Goal: Communication & Community: Answer question/provide support

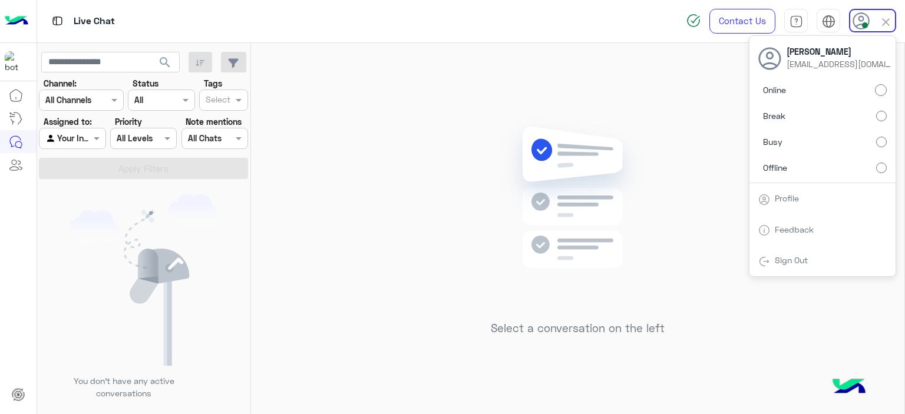
click at [530, 162] on img at bounding box center [578, 215] width 170 height 196
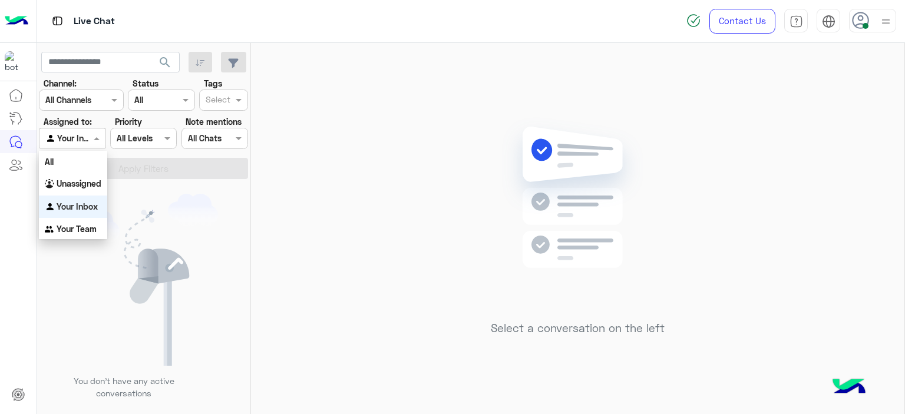
click at [96, 137] on span at bounding box center [98, 138] width 15 height 12
drag, startPoint x: 88, startPoint y: 183, endPoint x: 147, endPoint y: 149, distance: 67.6
click at [88, 183] on b "Unassigned" at bounding box center [79, 184] width 45 height 10
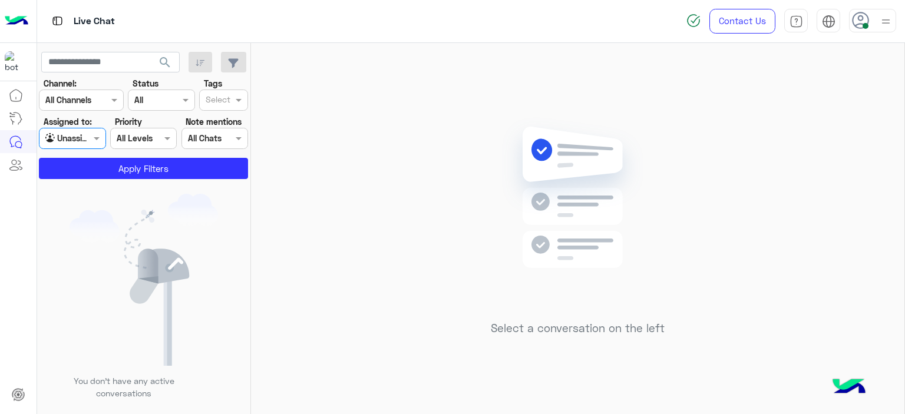
click at [224, 99] on input "text" at bounding box center [218, 101] width 25 height 12
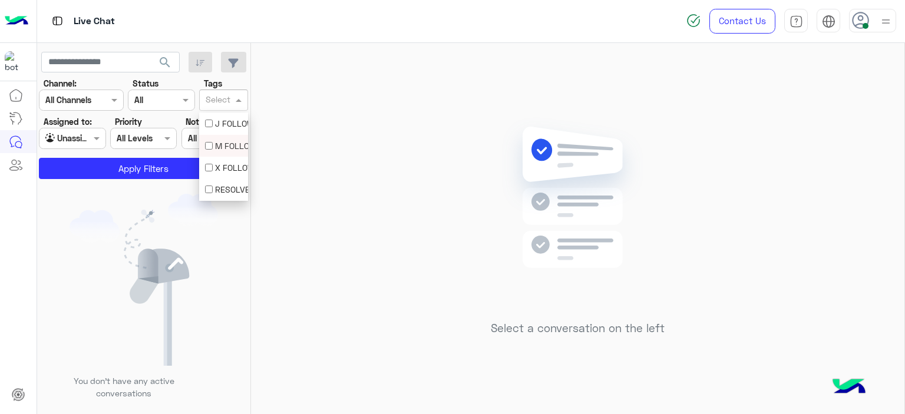
click at [217, 142] on div "M FOLLOW UP" at bounding box center [223, 146] width 37 height 12
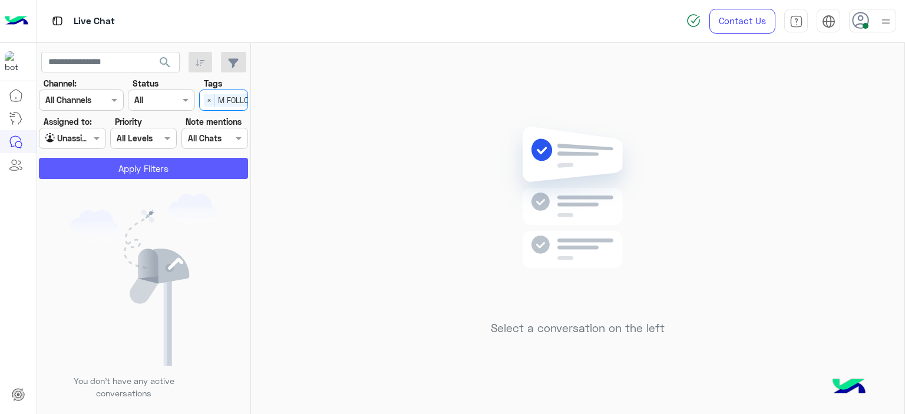
click at [194, 164] on button "Apply Filters" at bounding box center [143, 168] width 209 height 21
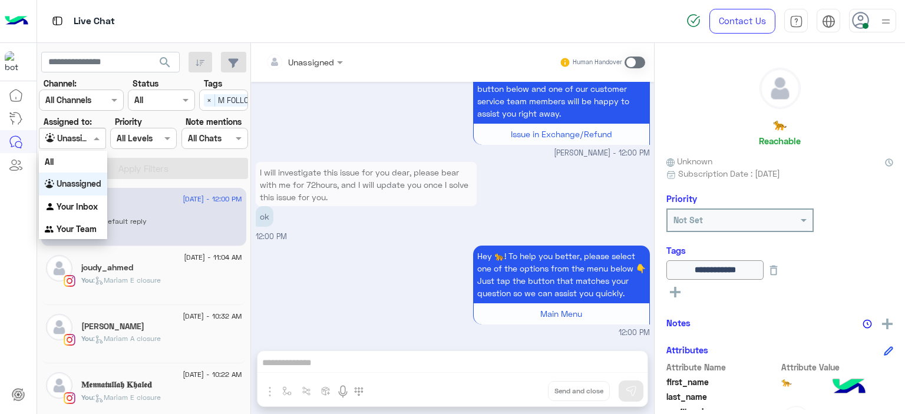
click at [99, 138] on span at bounding box center [98, 138] width 15 height 12
click at [89, 203] on b "Your Inbox" at bounding box center [77, 207] width 41 height 10
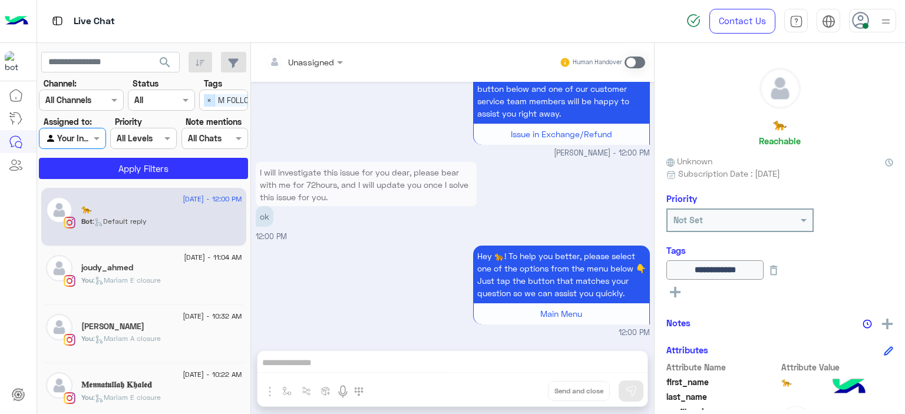
click at [210, 94] on span "×" at bounding box center [209, 100] width 11 height 12
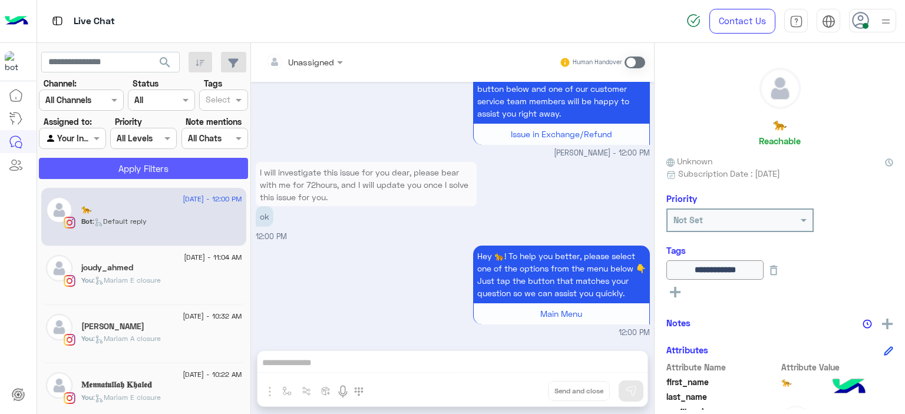
click at [189, 167] on button "Apply Filters" at bounding box center [143, 168] width 209 height 21
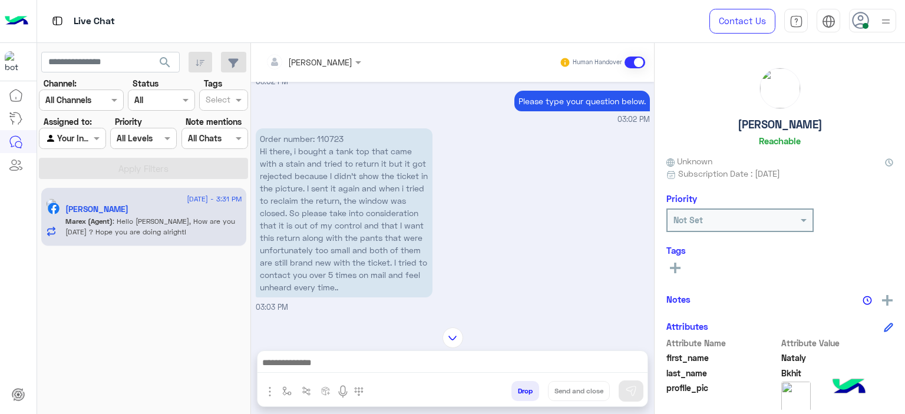
scroll to position [989, 0]
click at [322, 146] on p "Order number: 110723 Hi there, i bought a tank top that came with a stain and t…" at bounding box center [344, 214] width 177 height 169
copy p "110723"
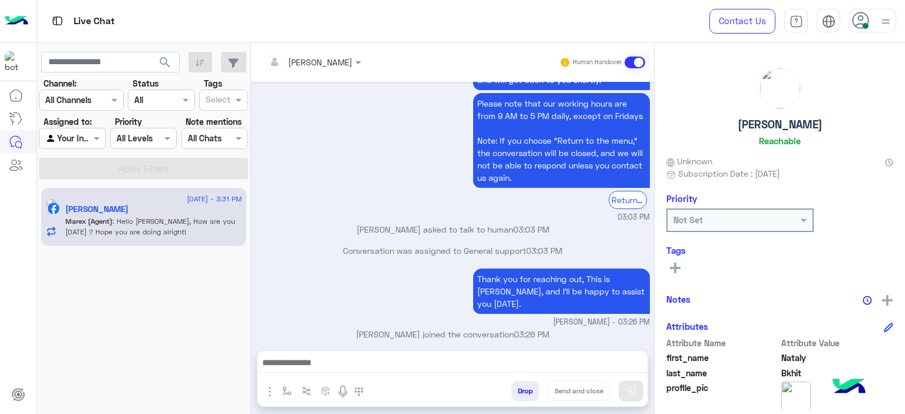
scroll to position [1341, 0]
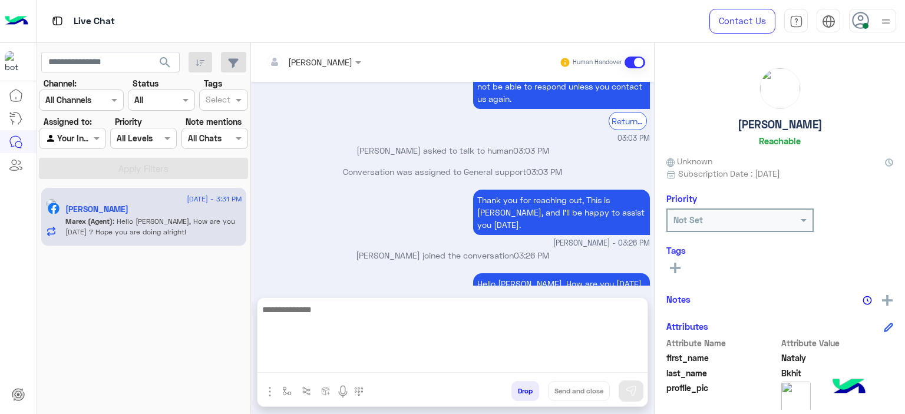
click at [390, 365] on textarea at bounding box center [452, 337] width 390 height 71
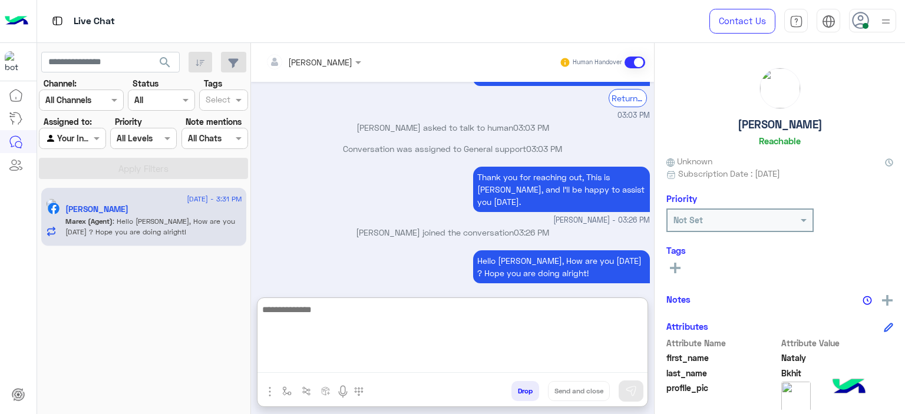
scroll to position [1394, 0]
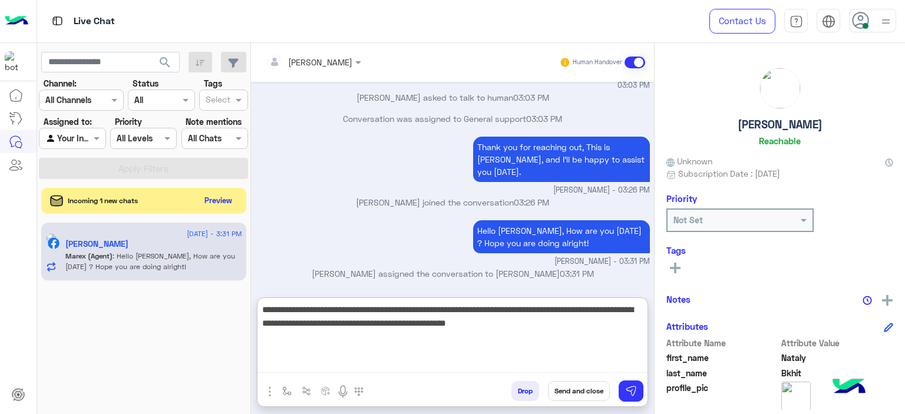
type textarea "**********"
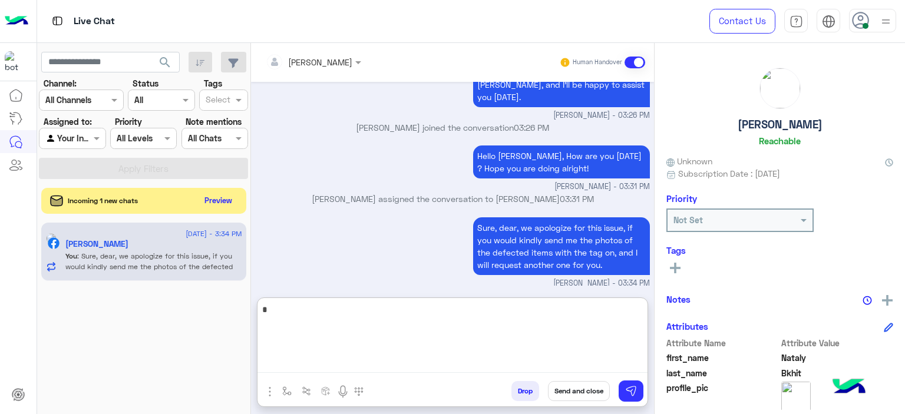
scroll to position [1490, 0]
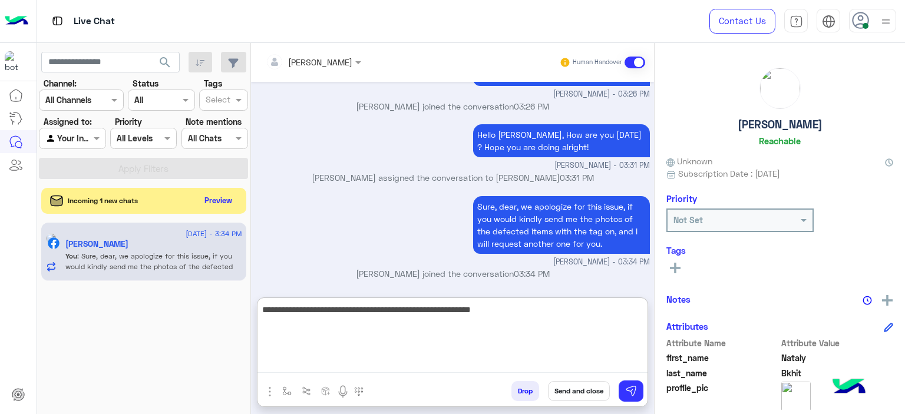
type textarea "**********"
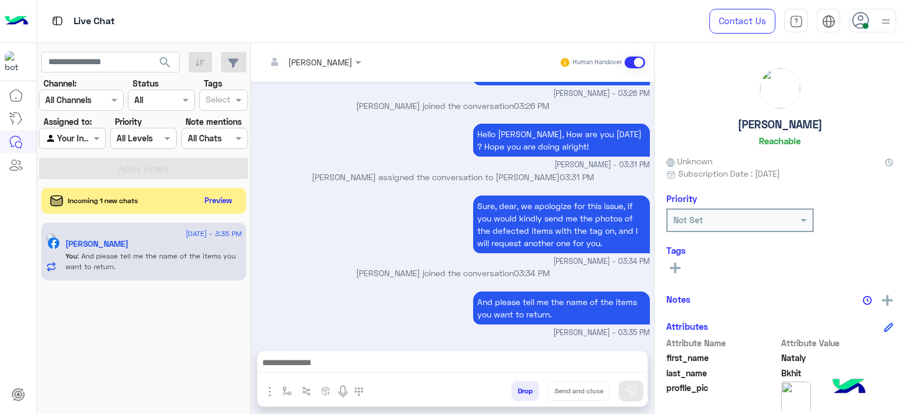
scroll to position [1487, 0]
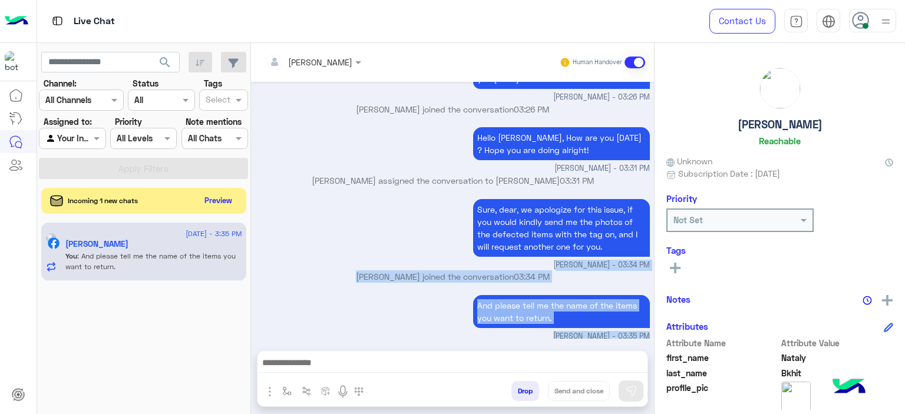
drag, startPoint x: 453, startPoint y: 262, endPoint x: 409, endPoint y: 362, distance: 109.2
click at [409, 362] on div "Mariam Ahmed Human Handover Aug 18, 2025 Choose 01:46 PM To request refund and …" at bounding box center [452, 231] width 403 height 376
click at [376, 318] on div "And please tell me the name of the items you want to return. Mariam Ahmed - 03:…" at bounding box center [453, 317] width 394 height 50
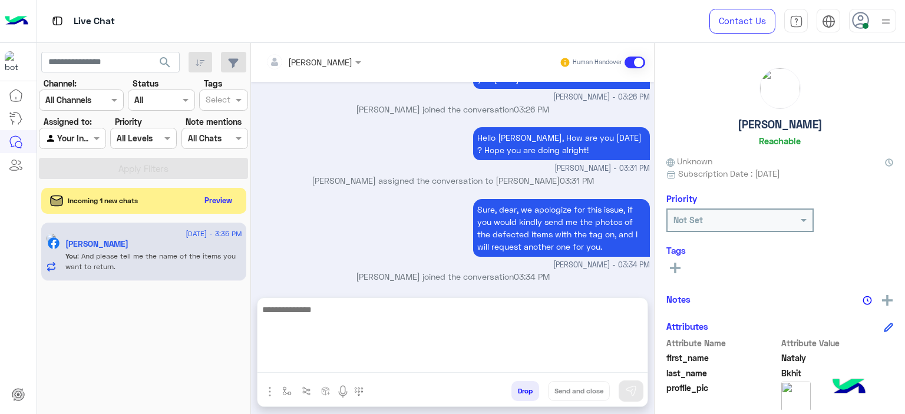
click at [365, 358] on textarea at bounding box center [452, 337] width 390 height 71
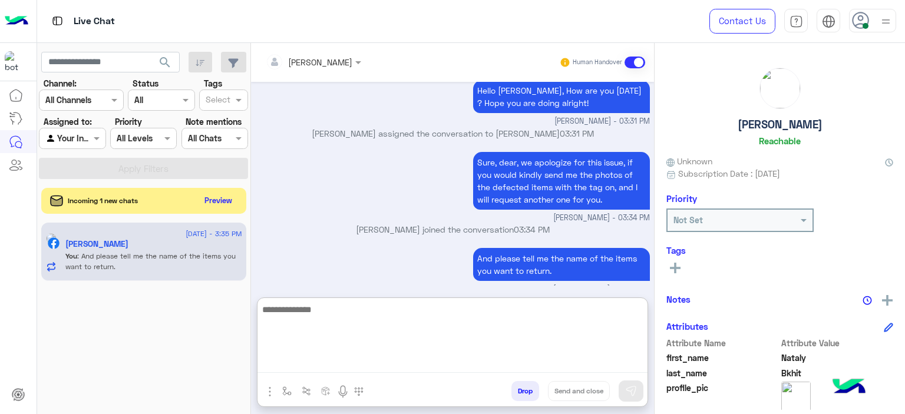
scroll to position [1540, 0]
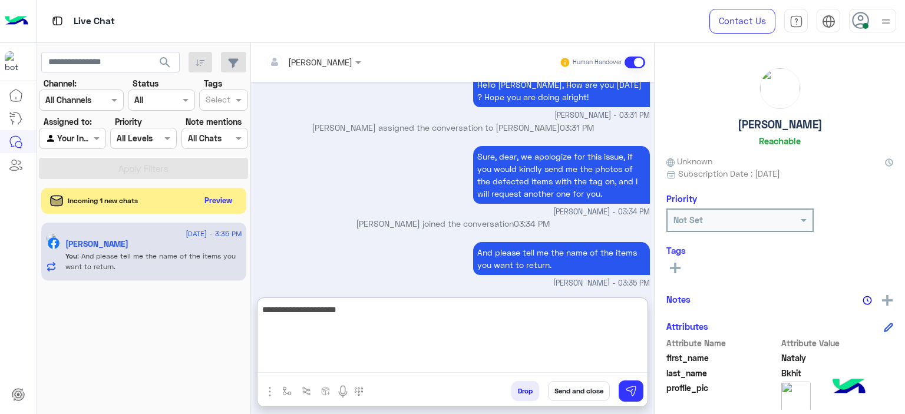
type textarea "**********"
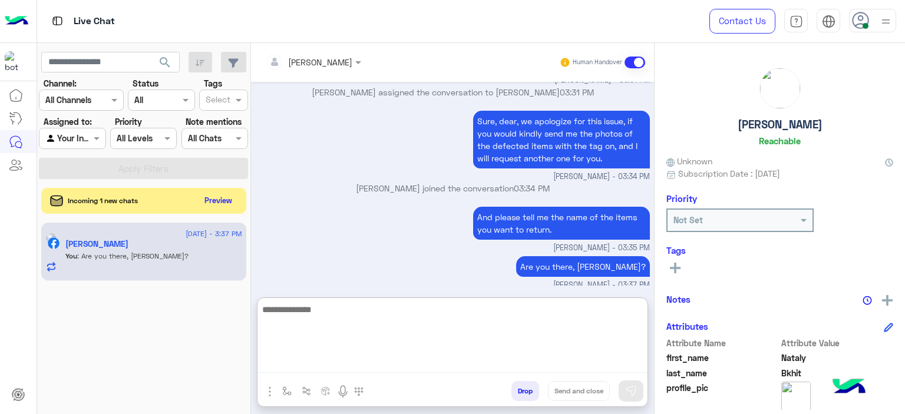
scroll to position [1577, 0]
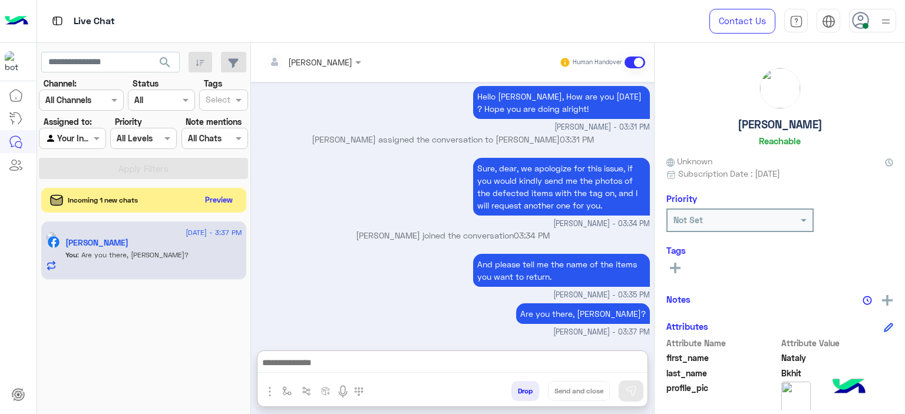
click at [209, 204] on button "Preview" at bounding box center [219, 200] width 37 height 16
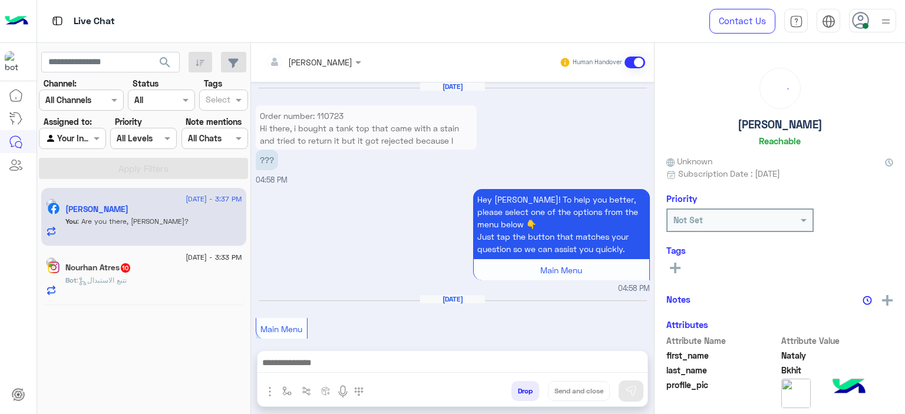
scroll to position [1161, 0]
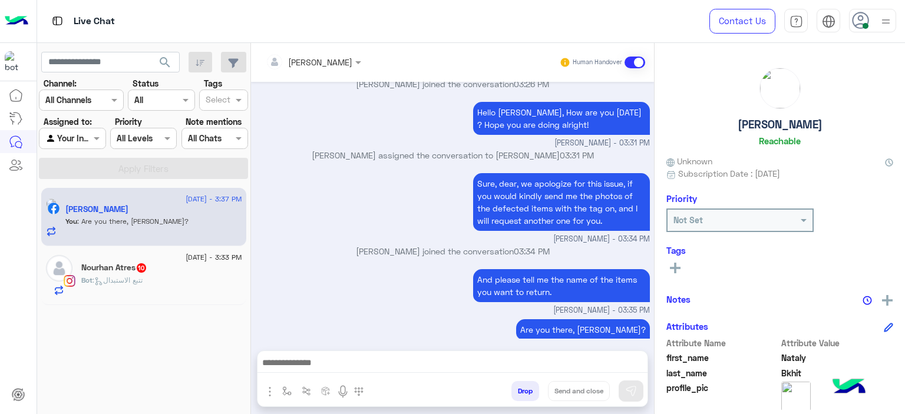
click at [674, 265] on icon at bounding box center [675, 268] width 11 height 11
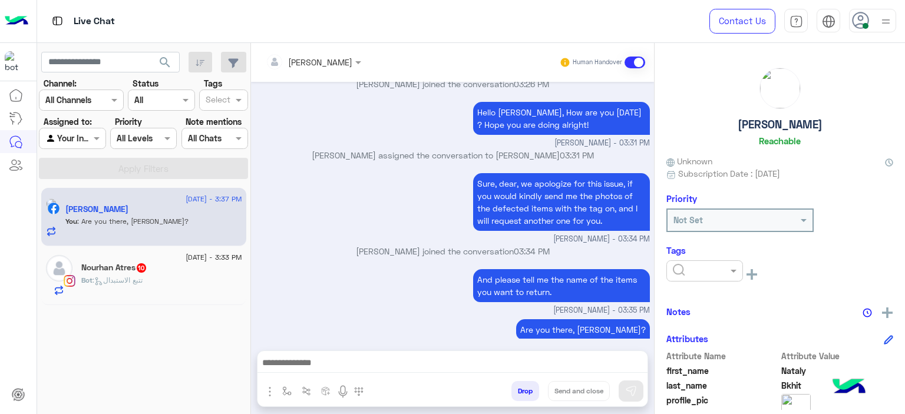
click at [686, 268] on input "text" at bounding box center [691, 271] width 36 height 12
click at [687, 320] on span "M FOLLOW UP" at bounding box center [699, 321] width 54 height 10
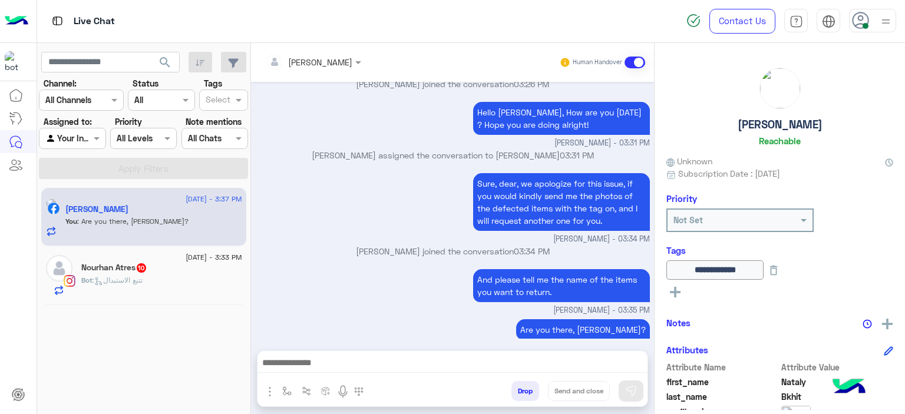
click at [214, 256] on span "27 August - 3:33 PM" at bounding box center [214, 257] width 56 height 11
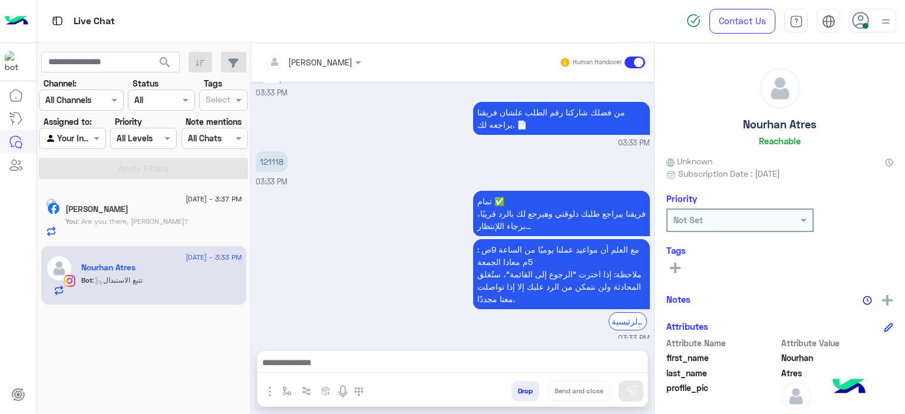
scroll to position [1317, 0]
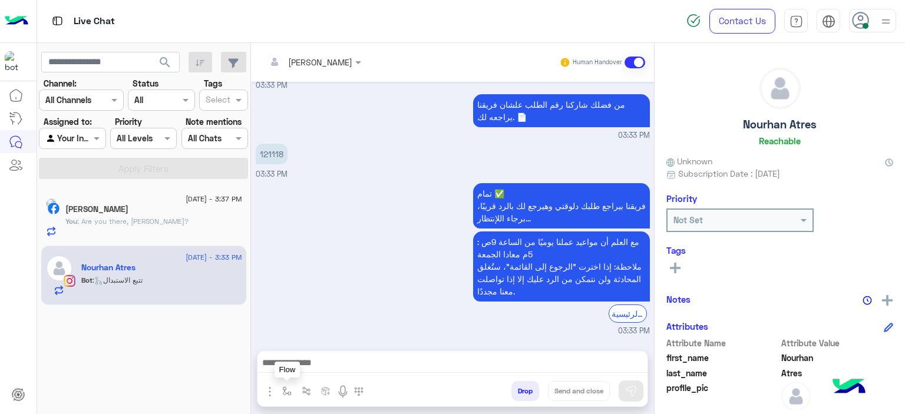
drag, startPoint x: 282, startPoint y: 391, endPoint x: 294, endPoint y: 388, distance: 12.0
click at [283, 389] on img "button" at bounding box center [286, 391] width 9 height 9
click at [303, 369] on input "text" at bounding box center [308, 366] width 48 height 14
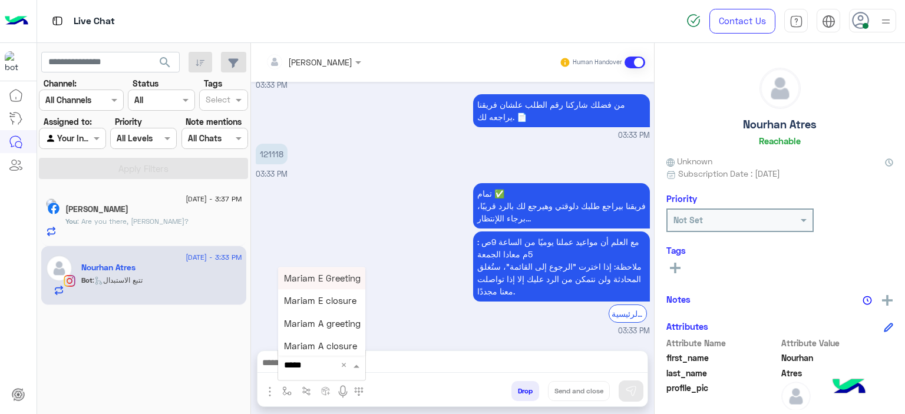
type input "******"
click at [323, 328] on span "Mariam A greeting" at bounding box center [322, 323] width 77 height 11
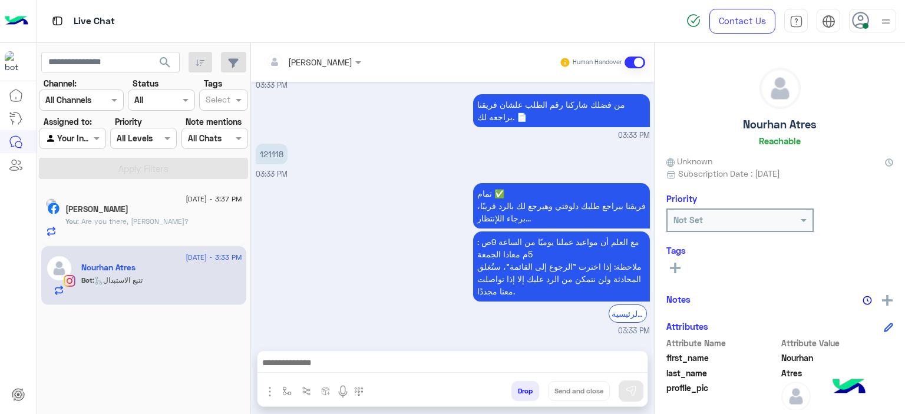
type textarea "**********"
click at [274, 144] on p "121118" at bounding box center [272, 154] width 32 height 21
copy p "121118"
click at [631, 390] on img at bounding box center [631, 391] width 12 height 12
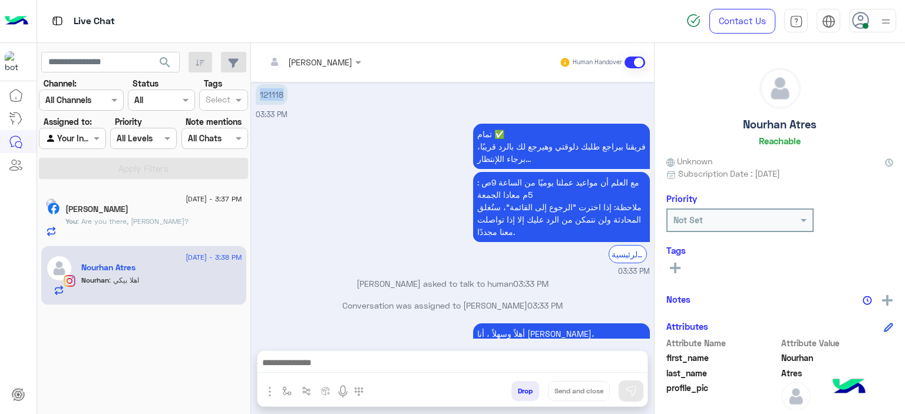
scroll to position [1415, 0]
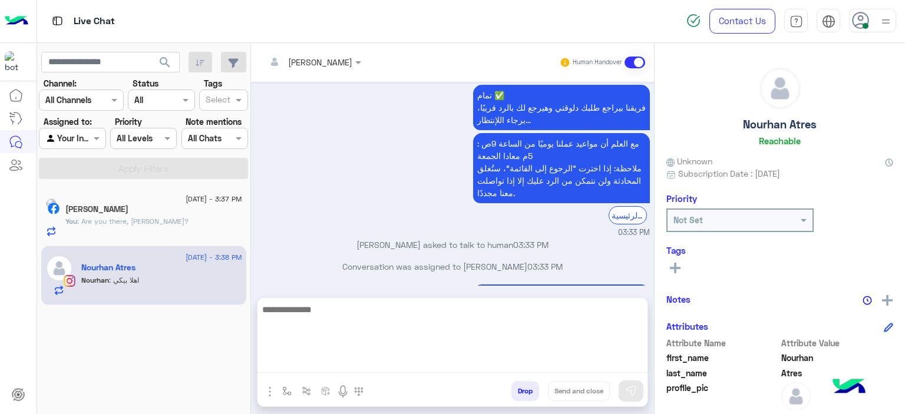
click at [334, 367] on textarea at bounding box center [452, 337] width 390 height 71
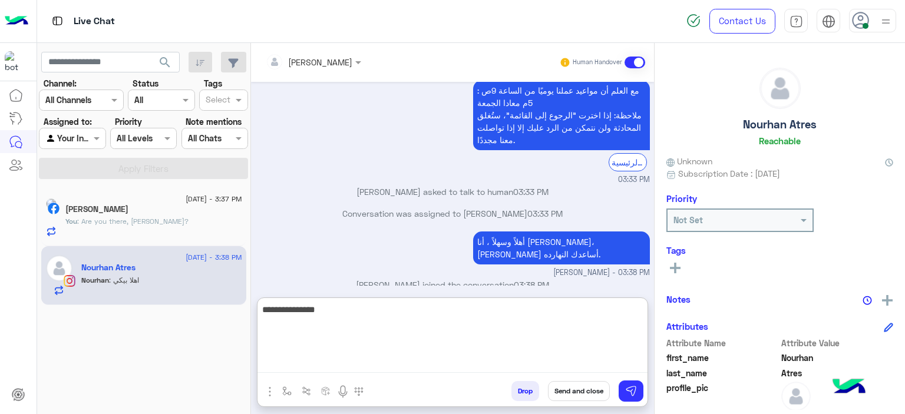
type textarea "**********"
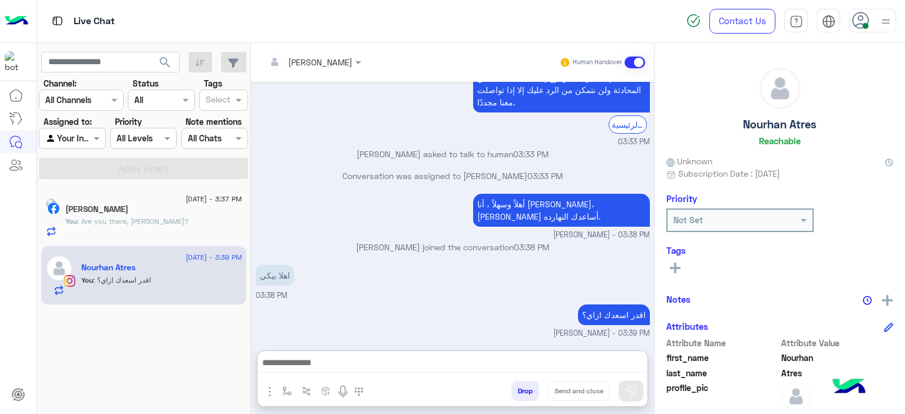
click at [207, 210] on div "Nataly Bkhit" at bounding box center [153, 210] width 177 height 12
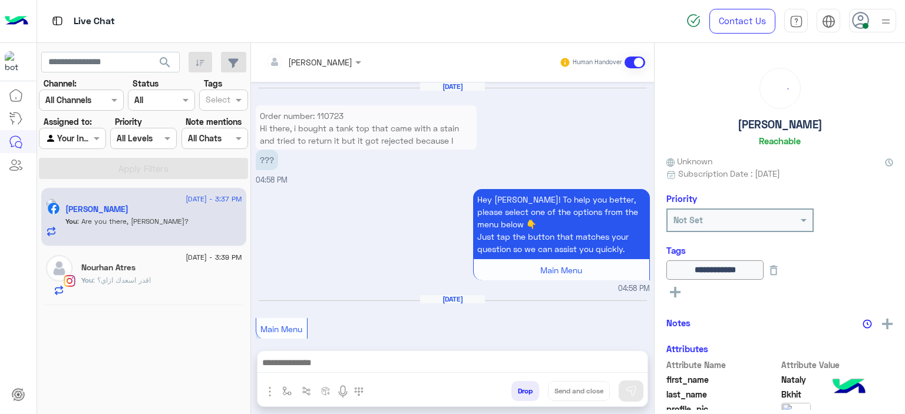
scroll to position [1161, 0]
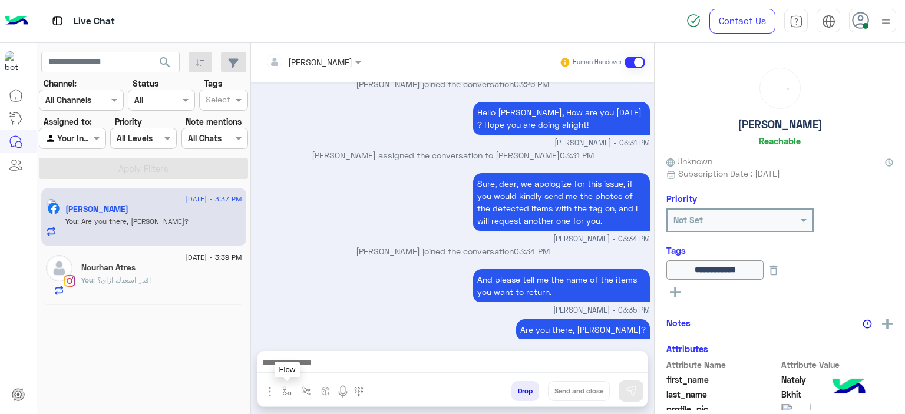
click at [284, 387] on img "button" at bounding box center [286, 391] width 9 height 9
click at [323, 362] on input "text" at bounding box center [308, 366] width 48 height 14
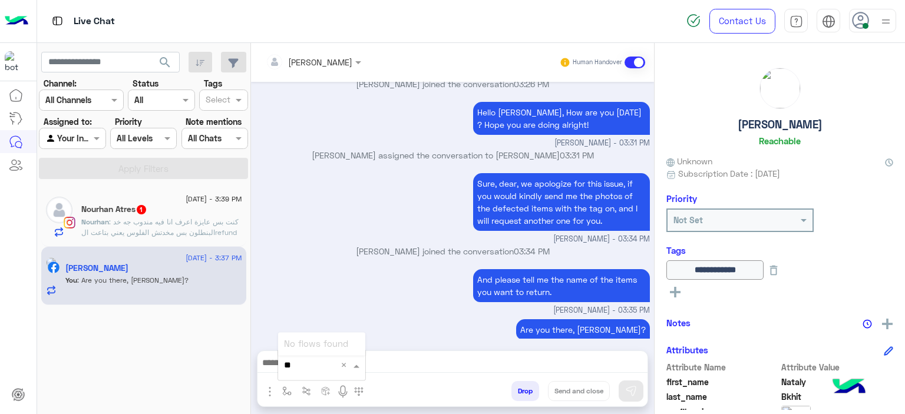
type input "*"
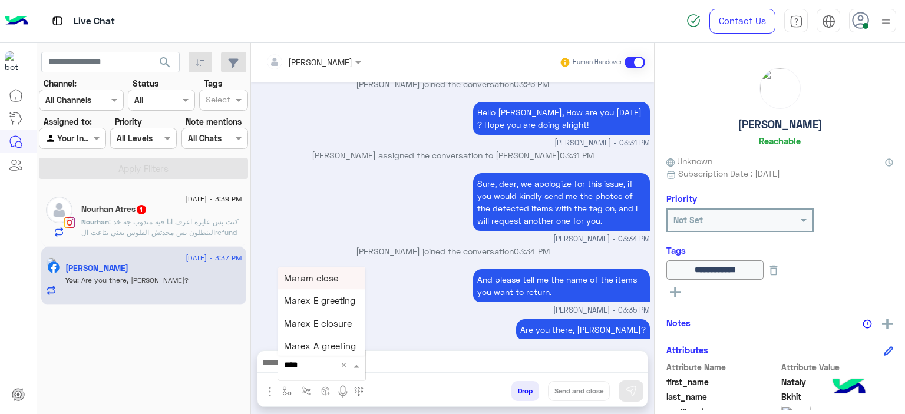
type input "*****"
click at [321, 307] on div "Mariam E closure" at bounding box center [321, 301] width 87 height 22
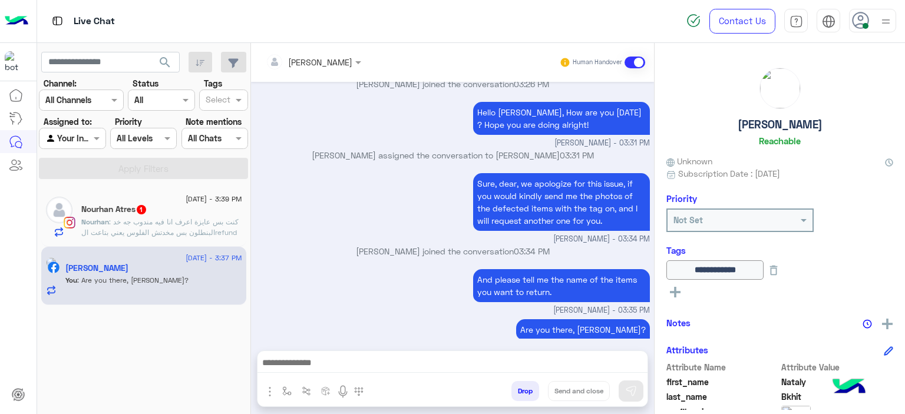
type textarea "**********"
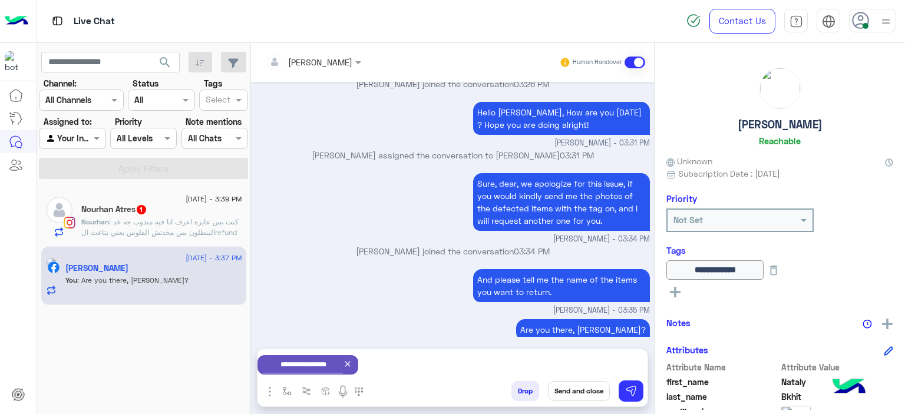
click at [578, 393] on button "Send and close" at bounding box center [579, 391] width 62 height 20
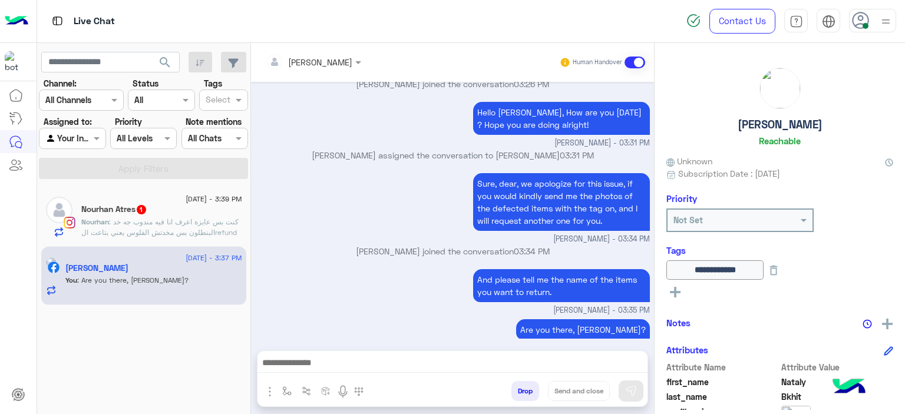
scroll to position [1183, 0]
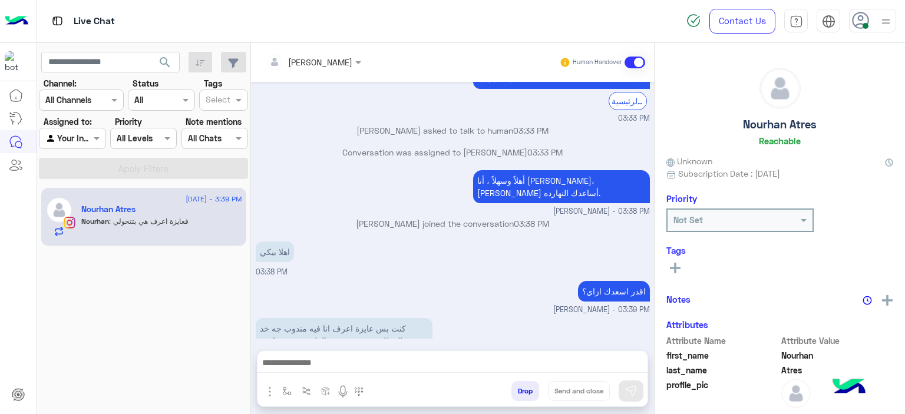
scroll to position [1200, 0]
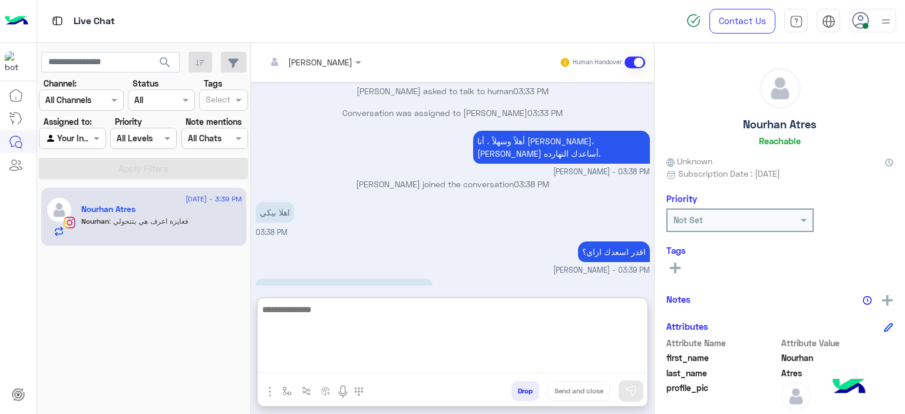
click at [344, 359] on textarea at bounding box center [452, 337] width 390 height 71
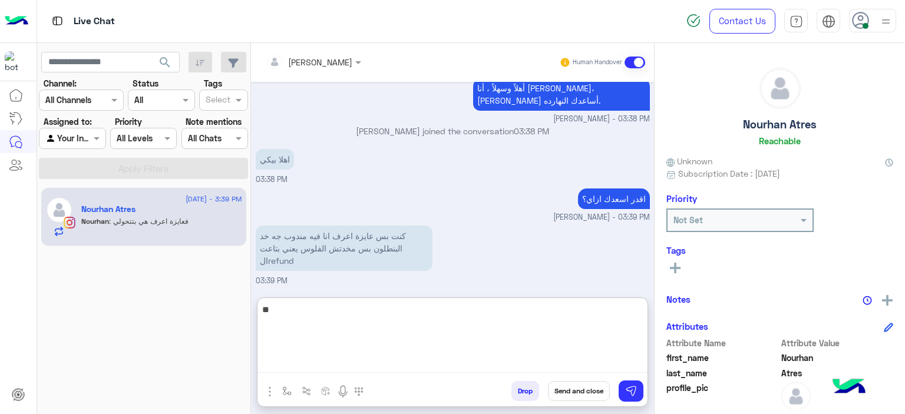
type textarea "*"
click at [608, 311] on textarea "**********" at bounding box center [452, 337] width 390 height 71
click at [587, 309] on textarea "**********" at bounding box center [452, 337] width 390 height 71
type textarea "**********"
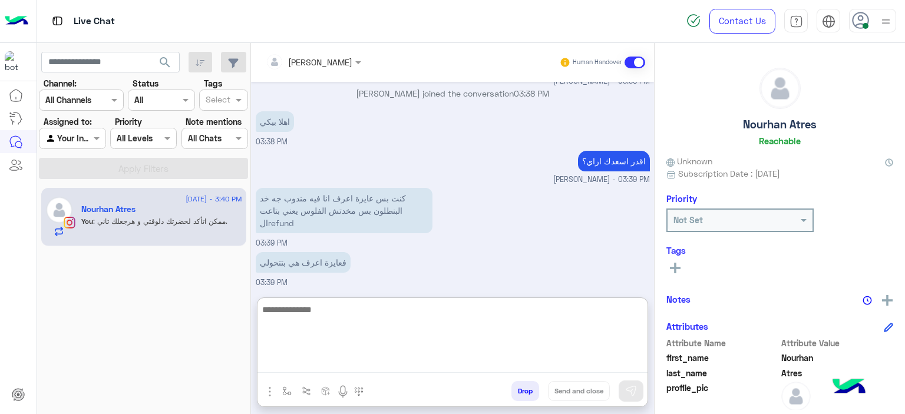
scroll to position [1329, 0]
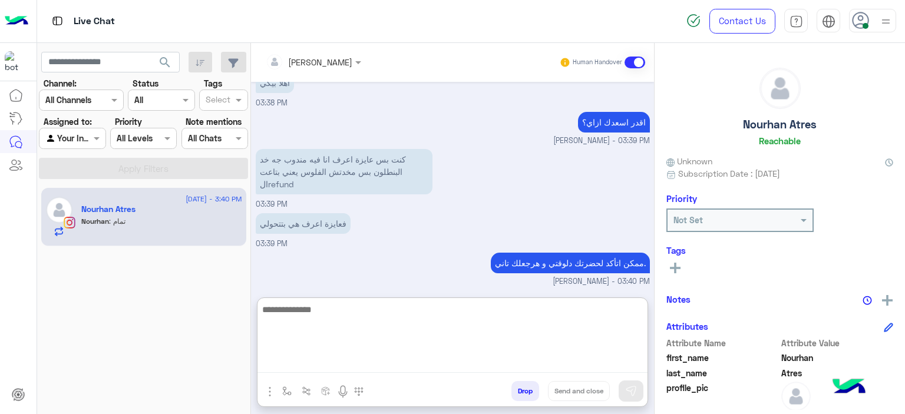
click at [352, 308] on textarea at bounding box center [452, 337] width 390 height 71
type textarea "*"
type textarea "**********"
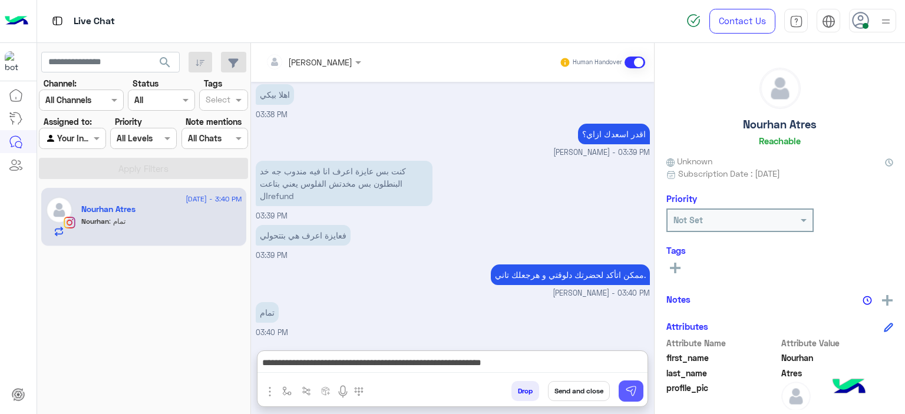
click at [632, 387] on img at bounding box center [631, 391] width 12 height 12
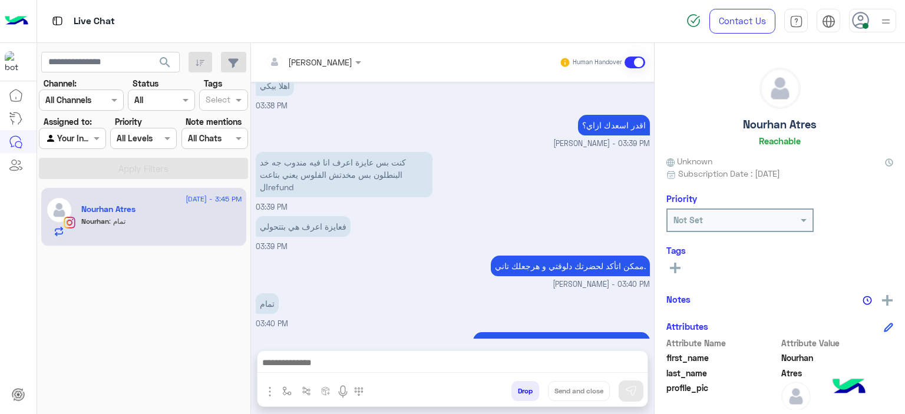
scroll to position [1365, 0]
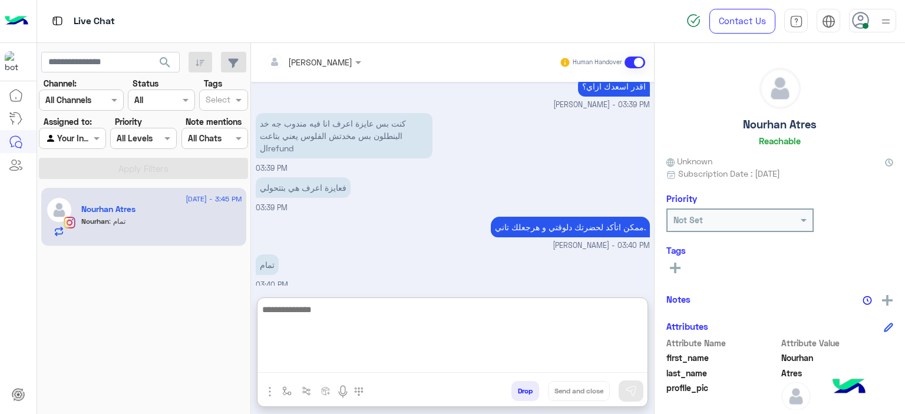
click at [308, 364] on textarea at bounding box center [452, 337] width 390 height 71
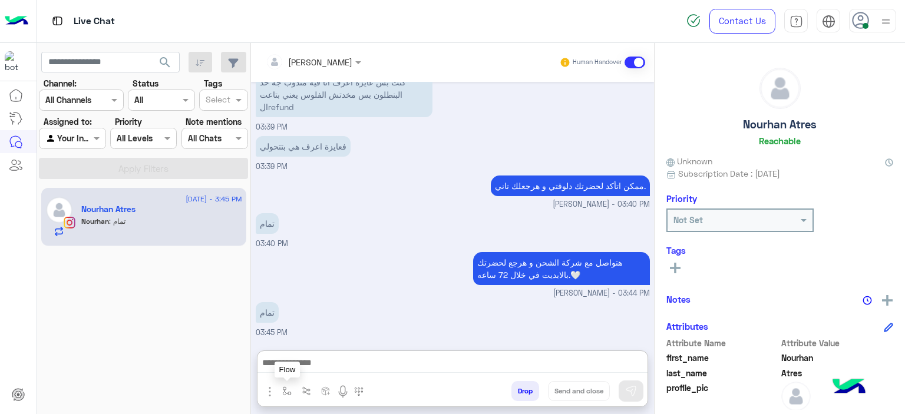
click at [290, 389] on img "button" at bounding box center [286, 391] width 9 height 9
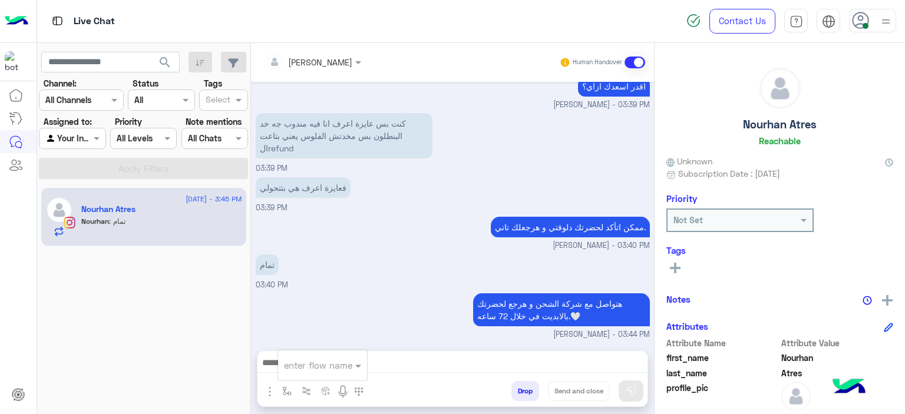
click at [321, 369] on input "text" at bounding box center [308, 366] width 48 height 14
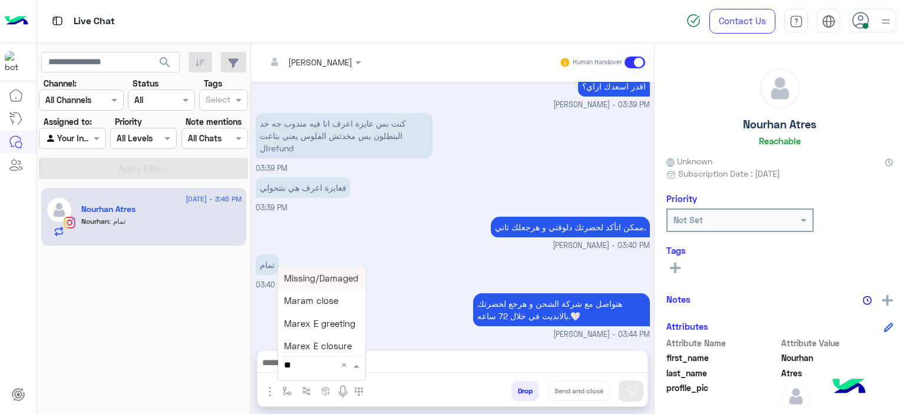
type input "*"
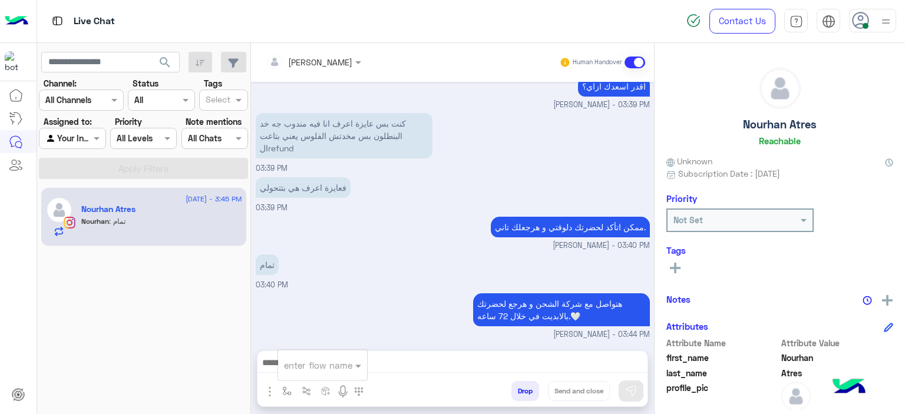
click at [387, 354] on div at bounding box center [452, 365] width 390 height 29
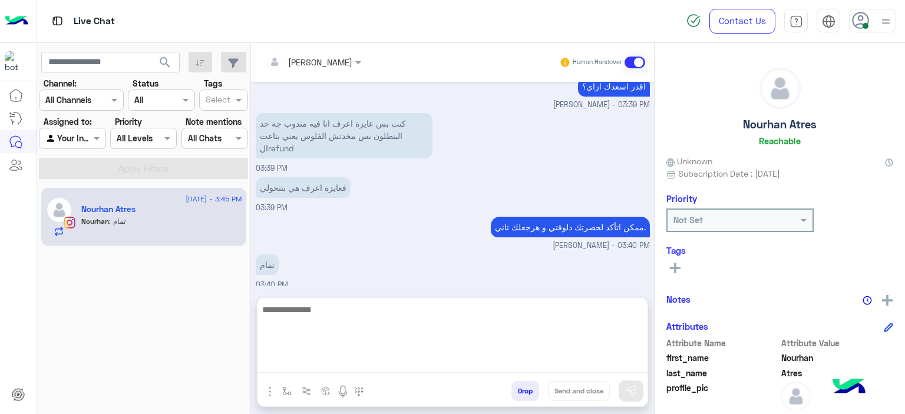
click at [308, 369] on textarea at bounding box center [452, 337] width 390 height 71
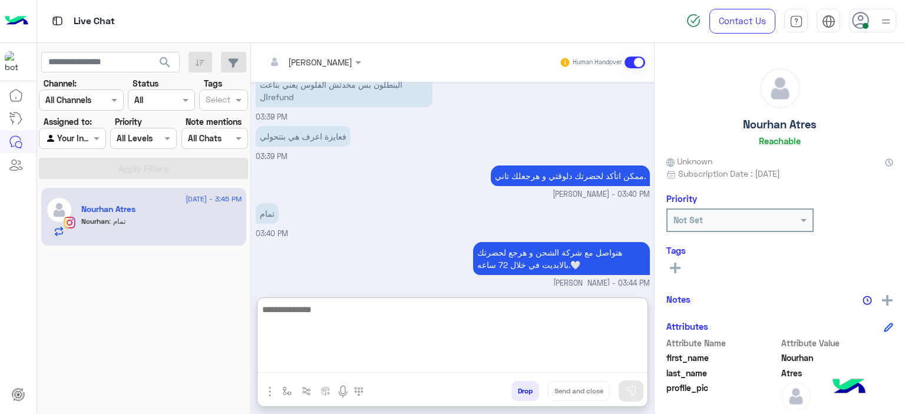
scroll to position [1419, 0]
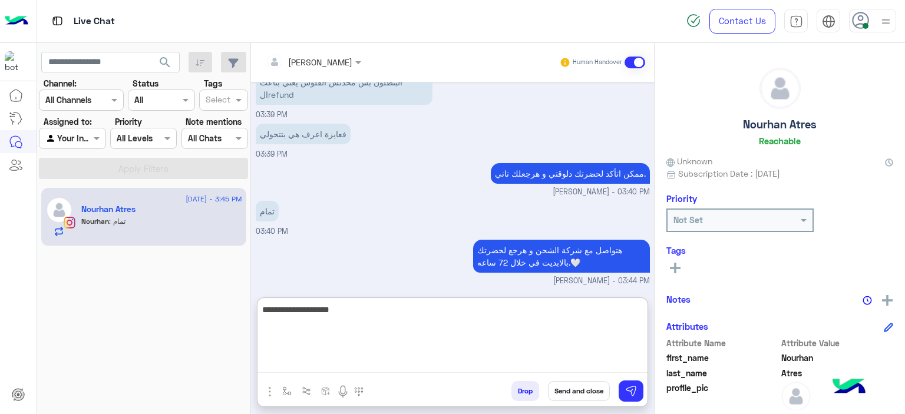
type textarea "**********"
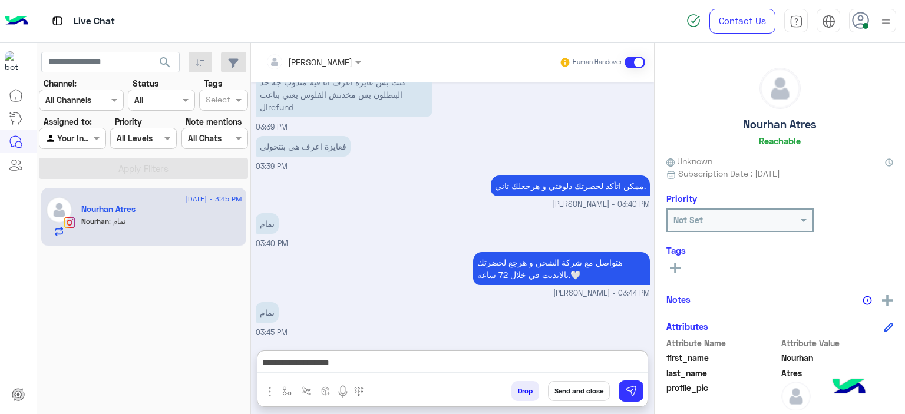
click at [678, 268] on icon at bounding box center [675, 268] width 11 height 11
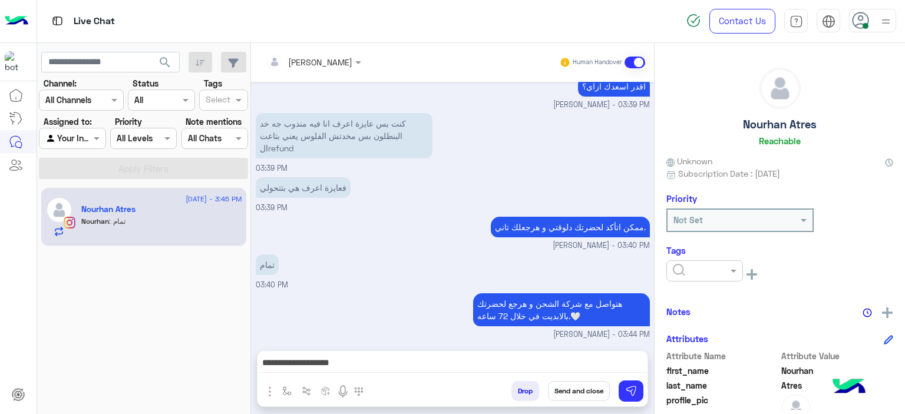
scroll to position [1365, 0]
click at [695, 273] on input "text" at bounding box center [691, 271] width 36 height 12
click at [696, 322] on span "M FOLLOW UP" at bounding box center [699, 321] width 54 height 10
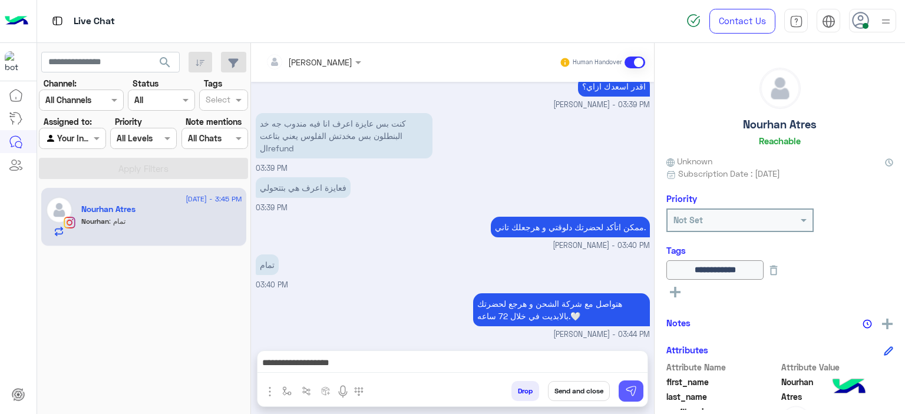
click at [626, 387] on img at bounding box center [631, 391] width 12 height 12
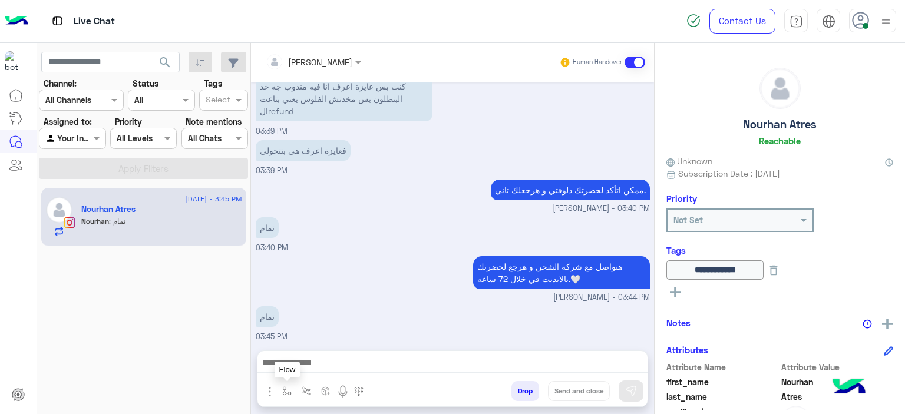
click at [290, 391] on button "button" at bounding box center [287, 390] width 19 height 19
click at [299, 375] on div "enter flow name" at bounding box center [322, 365] width 89 height 21
type input "*"
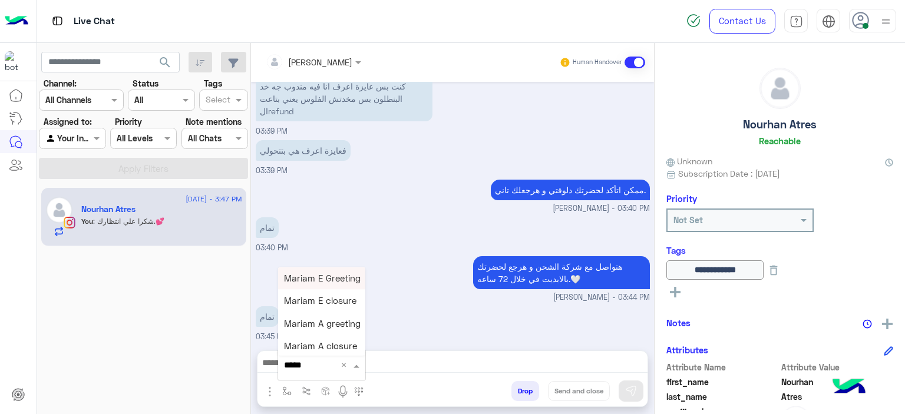
type input "******"
click at [323, 298] on span "Mariam E closure" at bounding box center [320, 301] width 72 height 11
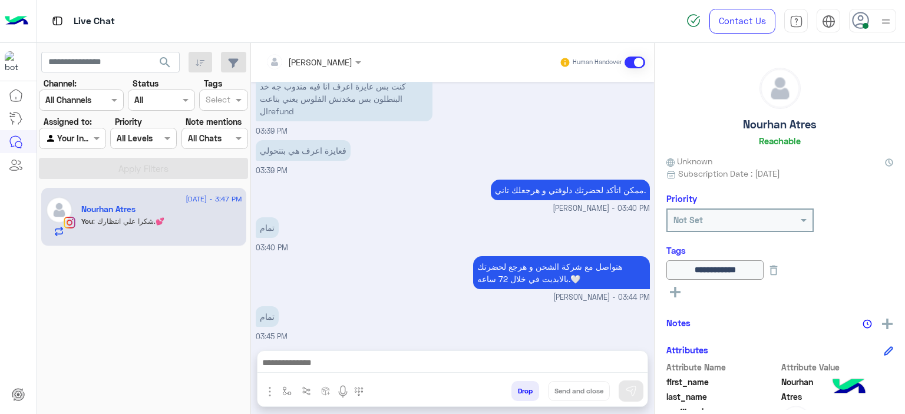
type textarea "**********"
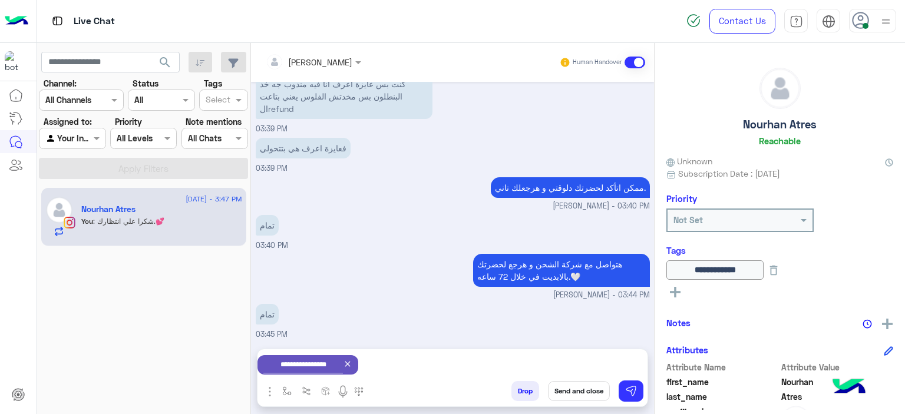
click at [577, 391] on button "Send and close" at bounding box center [579, 391] width 62 height 20
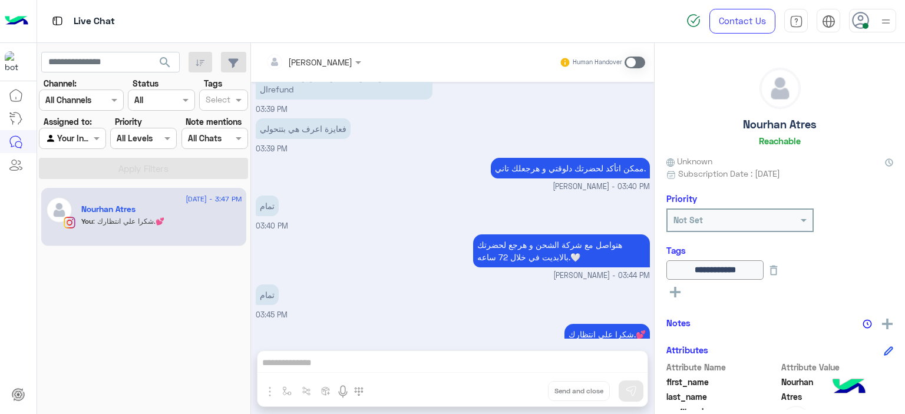
scroll to position [1570, 0]
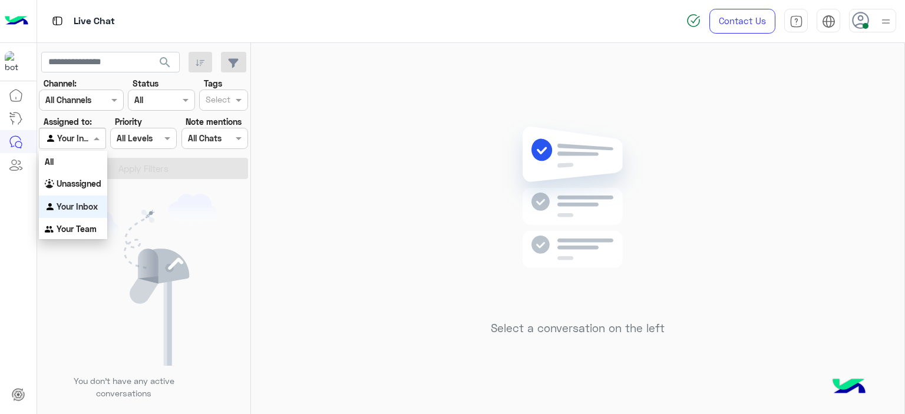
click at [97, 140] on span at bounding box center [98, 138] width 15 height 12
click at [90, 179] on b "Unassigned" at bounding box center [79, 184] width 45 height 10
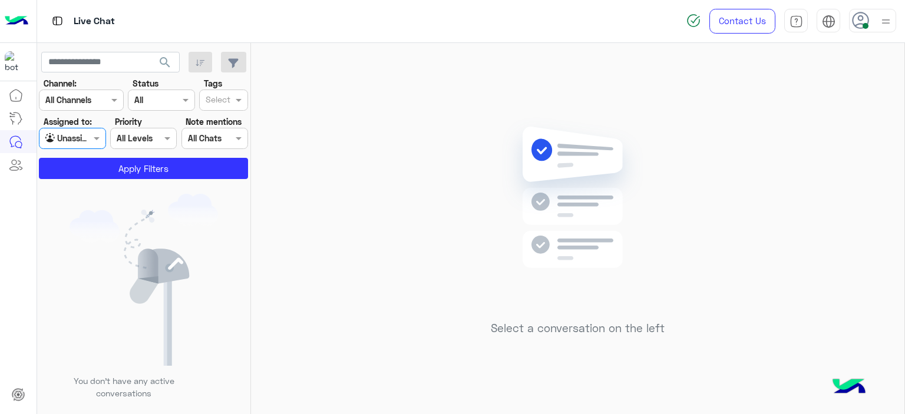
click at [209, 101] on input "text" at bounding box center [218, 101] width 25 height 12
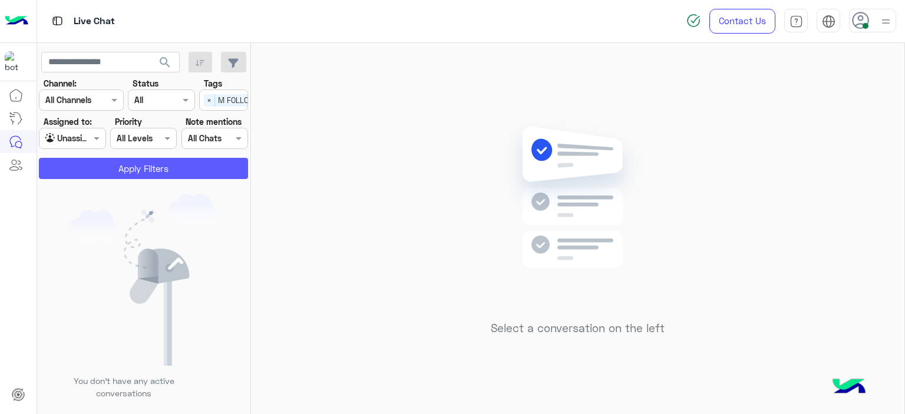
click at [174, 167] on button "Apply Filters" at bounding box center [143, 168] width 209 height 21
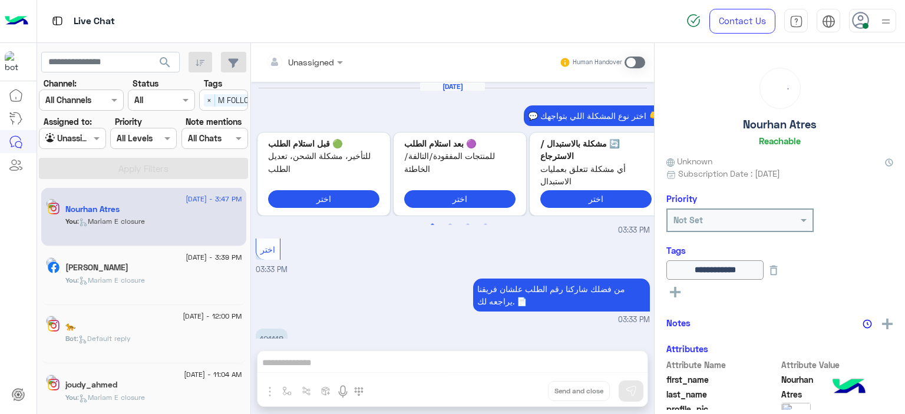
scroll to position [833, 0]
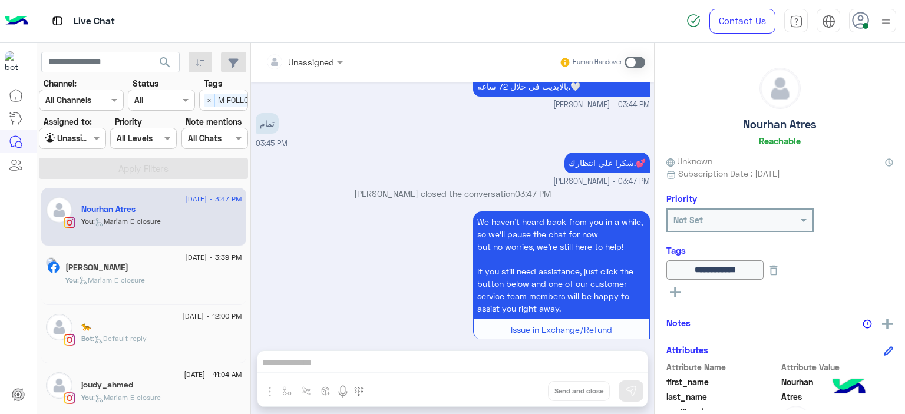
click at [141, 285] on p "You : Mariam E closure" at bounding box center [105, 280] width 80 height 11
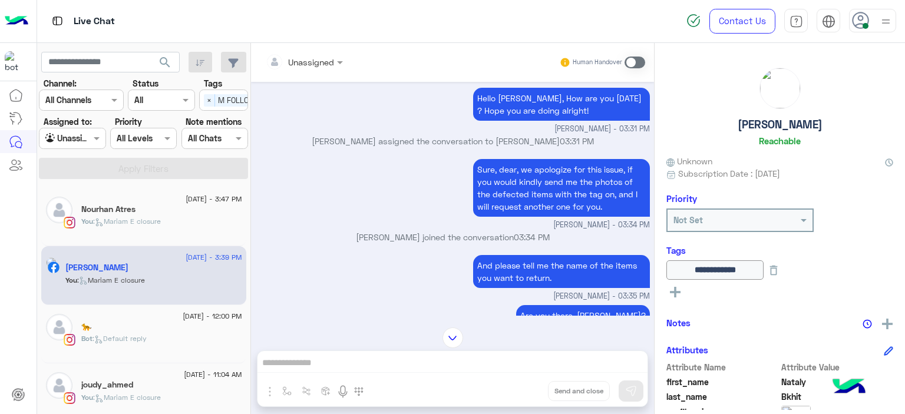
scroll to position [962, 0]
click at [203, 324] on div "🐆" at bounding box center [161, 328] width 161 height 12
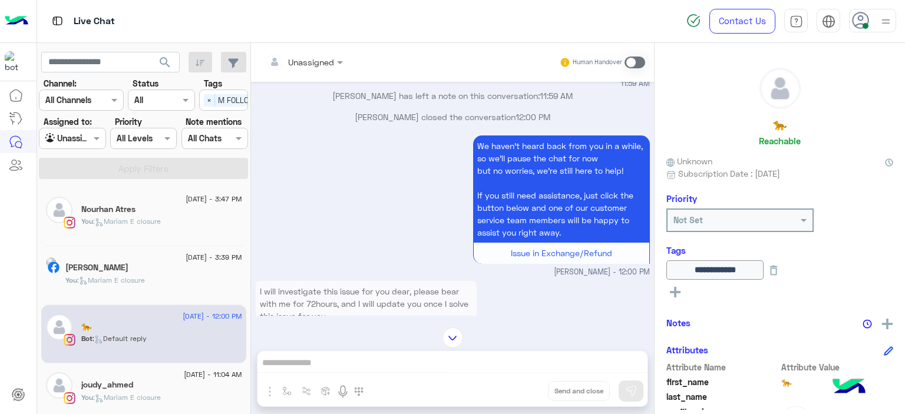
scroll to position [1056, 0]
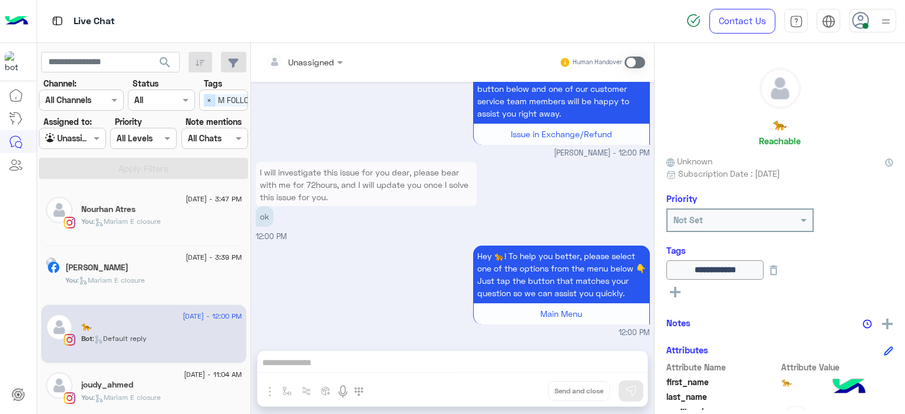
click at [213, 97] on span "×" at bounding box center [209, 100] width 11 height 12
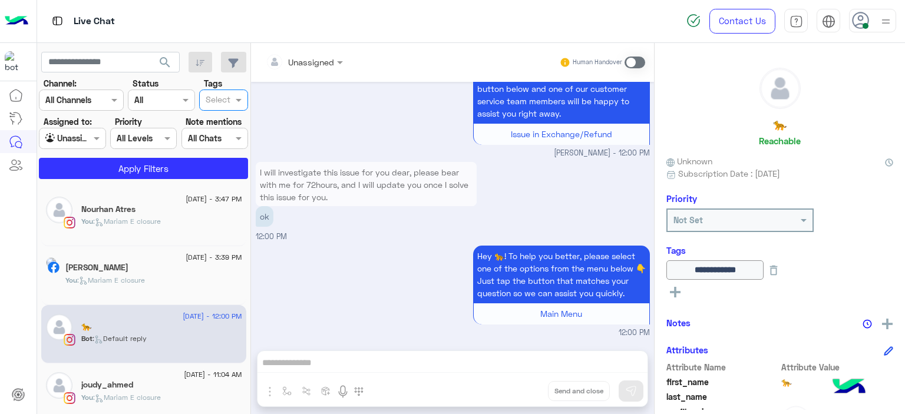
scroll to position [0, 0]
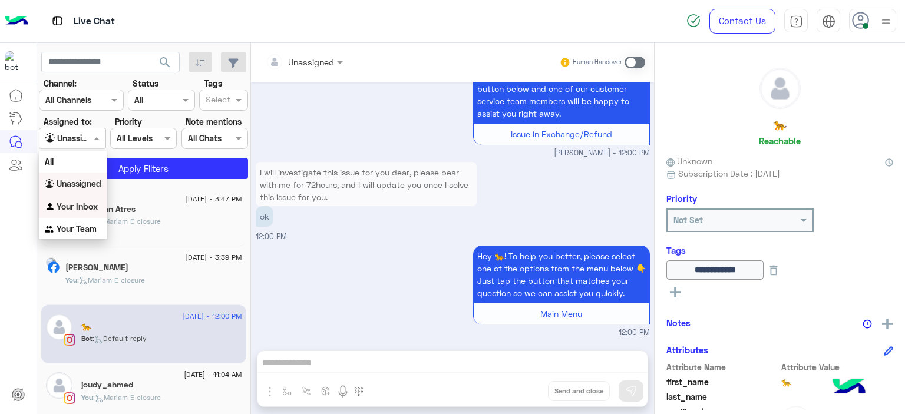
drag, startPoint x: 98, startPoint y: 137, endPoint x: 68, endPoint y: 210, distance: 78.8
click at [68, 210] on body "Live Chat Contact Us Help Center عربي English search Channel: Channel All Chann…" at bounding box center [452, 207] width 905 height 414
click at [68, 210] on b "Your Inbox" at bounding box center [77, 207] width 41 height 10
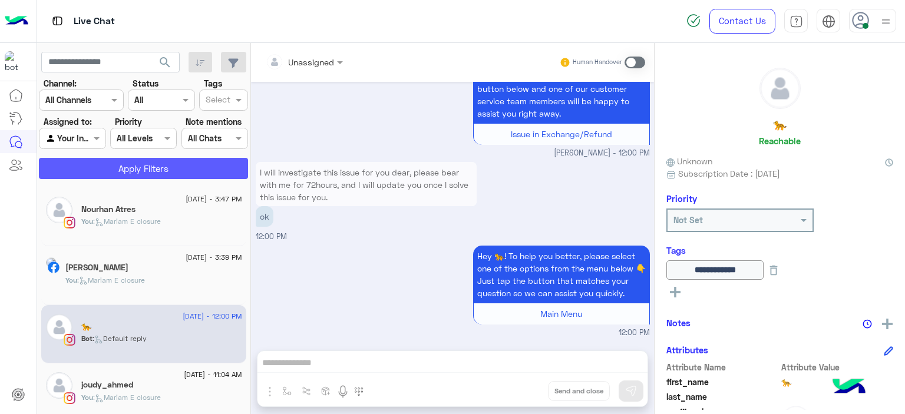
click at [160, 160] on button "Apply Filters" at bounding box center [143, 168] width 209 height 21
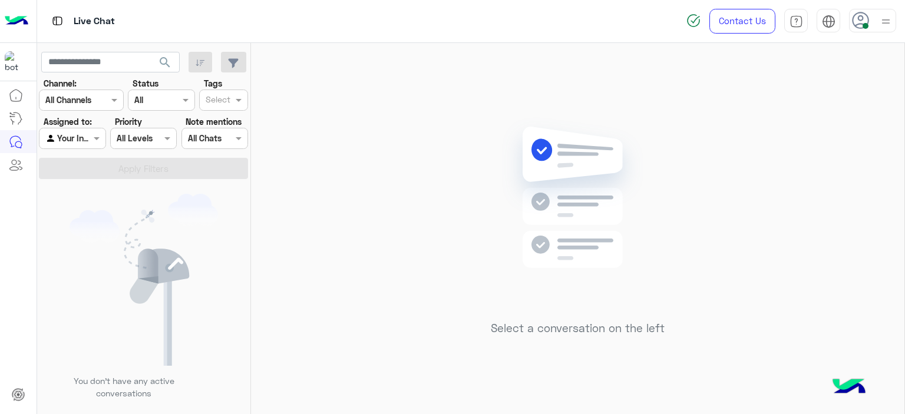
click at [866, 21] on icon at bounding box center [861, 21] width 18 height 18
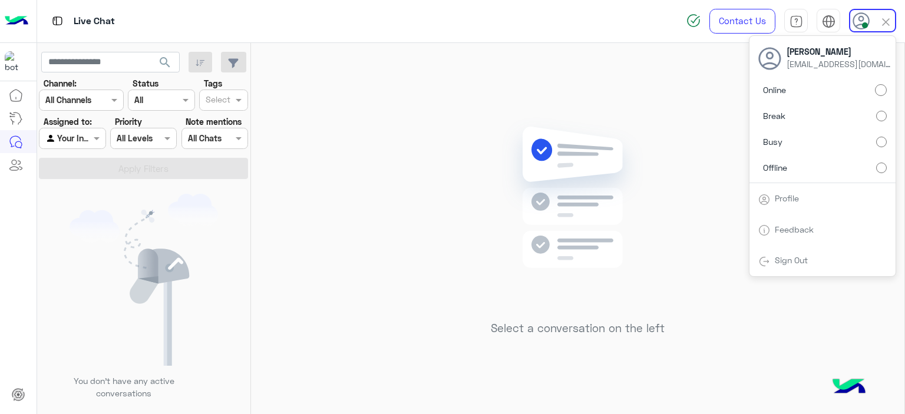
click at [397, 186] on div "Select a conversation on the left" at bounding box center [577, 231] width 653 height 376
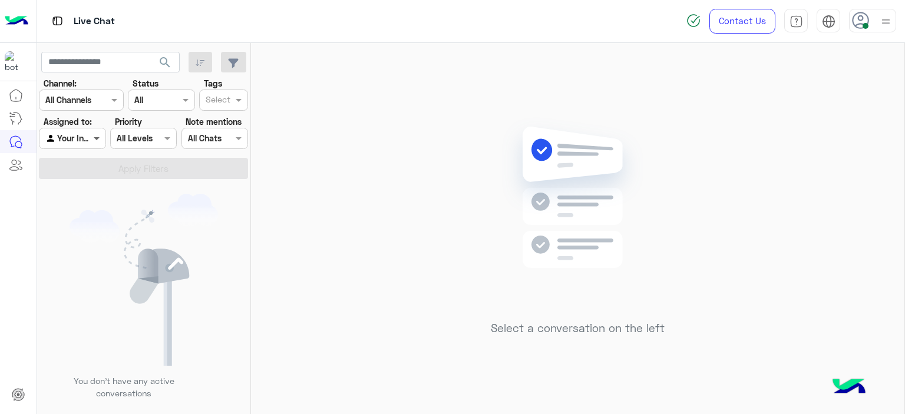
click at [100, 131] on div "Agent Filter Your Inbox" at bounding box center [72, 138] width 67 height 21
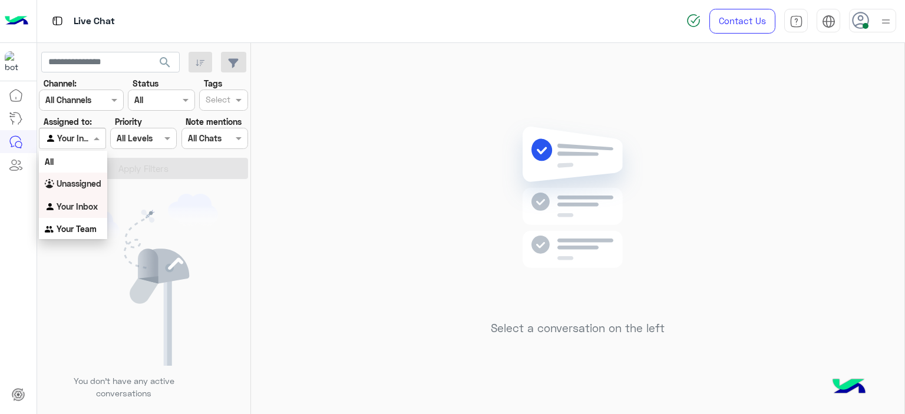
click at [89, 186] on b "Unassigned" at bounding box center [79, 184] width 45 height 10
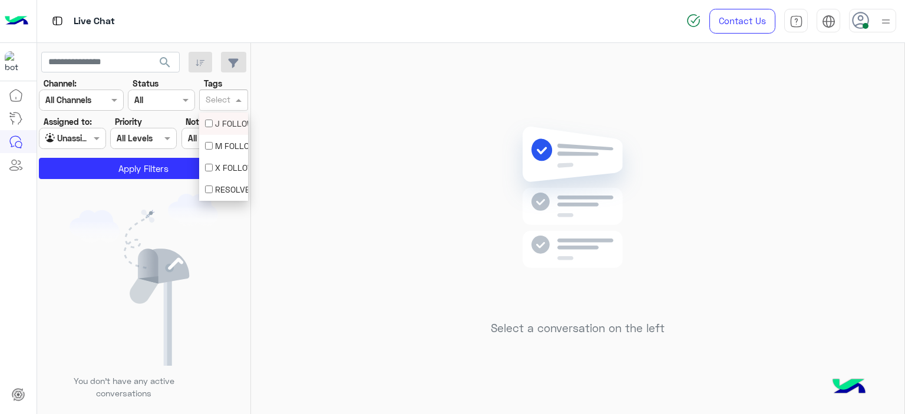
drag, startPoint x: 216, startPoint y: 95, endPoint x: 222, endPoint y: 115, distance: 21.3
click at [216, 95] on div "Select" at bounding box center [216, 100] width 33 height 18
click at [223, 143] on div "M FOLLOW UP" at bounding box center [223, 146] width 37 height 12
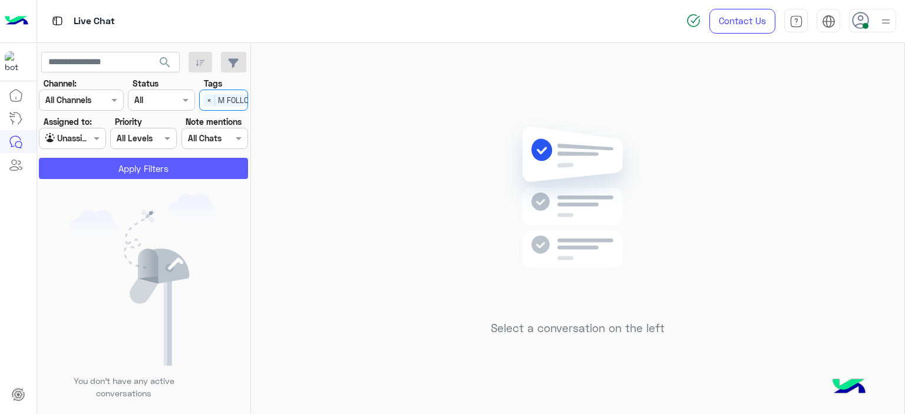
click at [222, 169] on button "Apply Filters" at bounding box center [143, 168] width 209 height 21
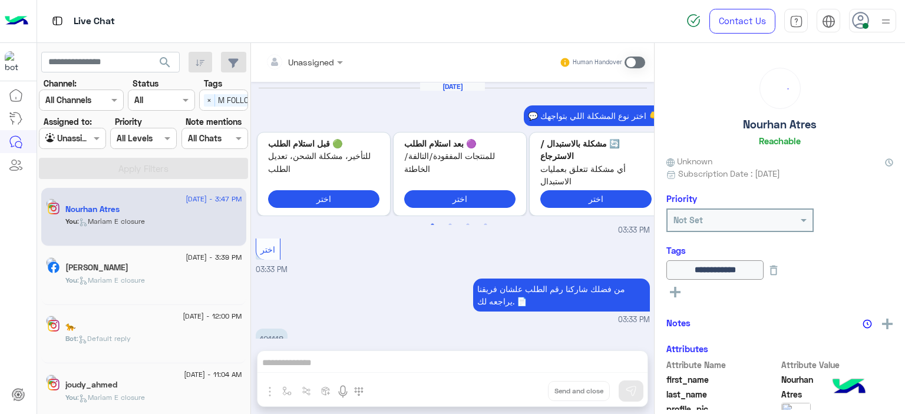
scroll to position [833, 0]
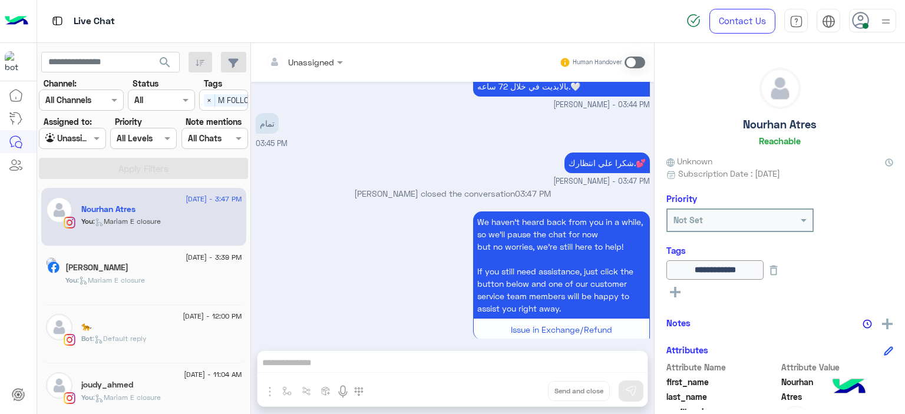
click at [181, 263] on div "Nataly Bkhit" at bounding box center [153, 269] width 177 height 12
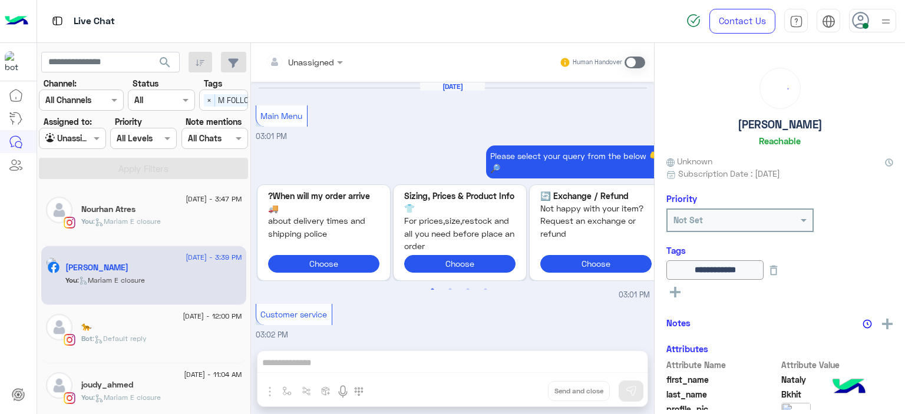
scroll to position [1115, 0]
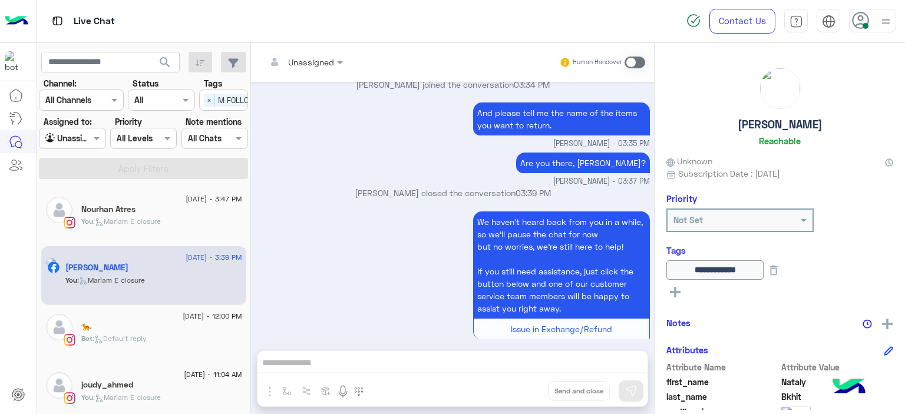
click at [184, 222] on div "You : Mariam E closure" at bounding box center [161, 226] width 161 height 21
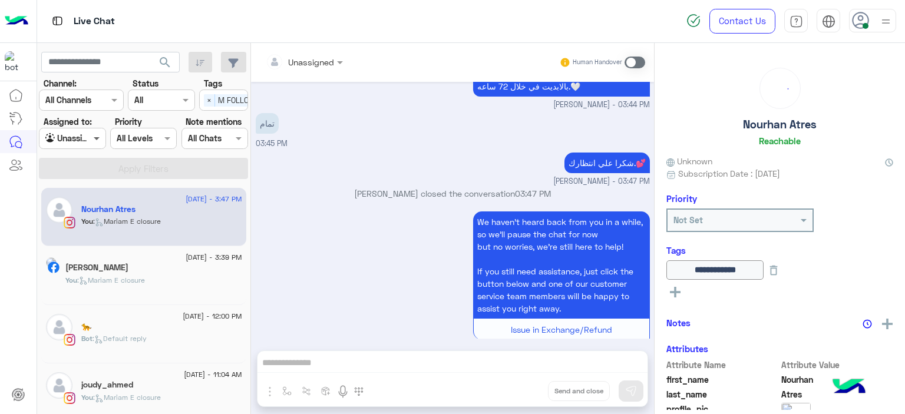
scroll to position [833, 0]
click at [97, 140] on span at bounding box center [98, 138] width 15 height 12
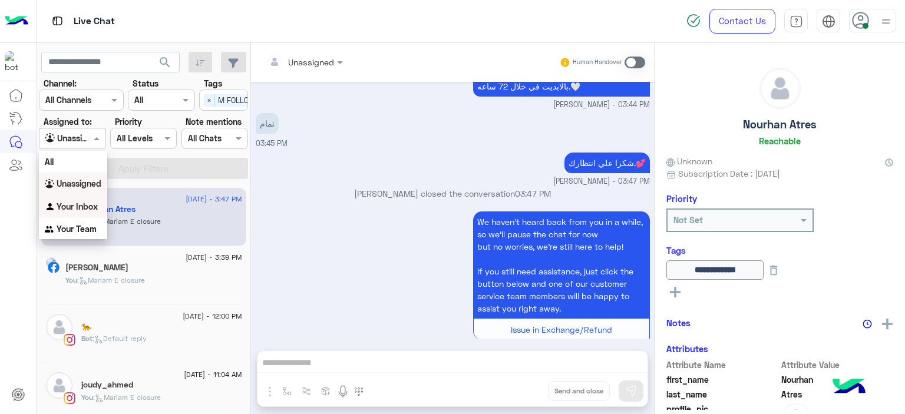
click at [94, 203] on b "Your Inbox" at bounding box center [77, 207] width 41 height 10
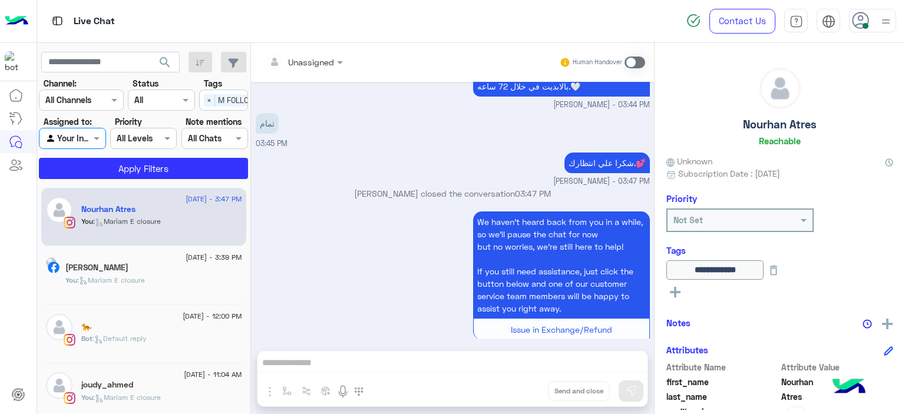
click at [206, 95] on span "×" at bounding box center [209, 100] width 11 height 12
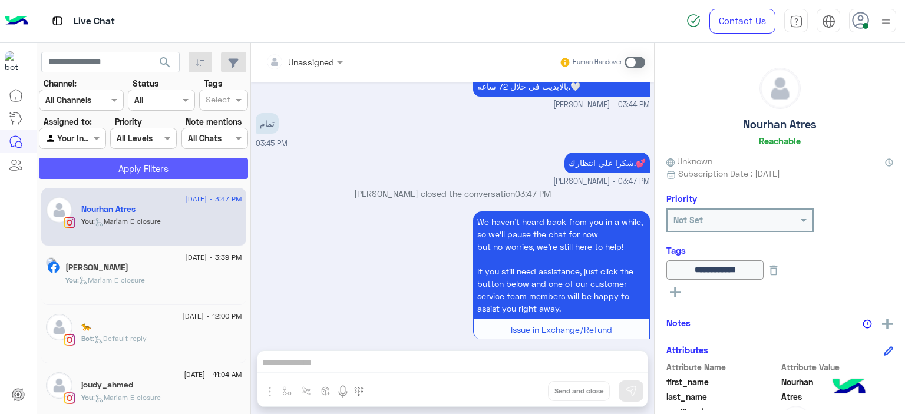
click at [218, 163] on button "Apply Filters" at bounding box center [143, 168] width 209 height 21
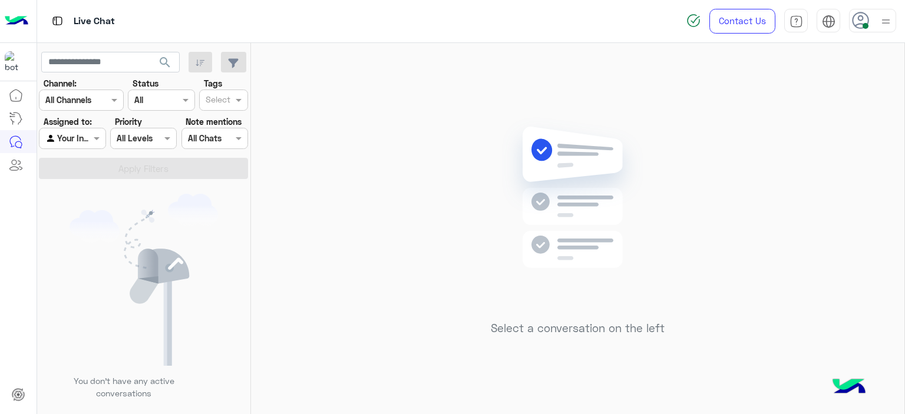
click at [84, 130] on div "Agent Filter Your Inbox" at bounding box center [72, 138] width 67 height 21
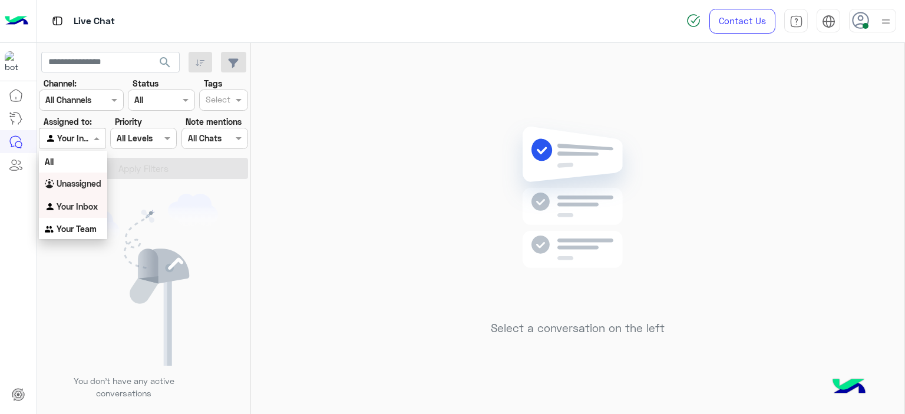
click at [101, 182] on b "Unassigned" at bounding box center [79, 184] width 45 height 10
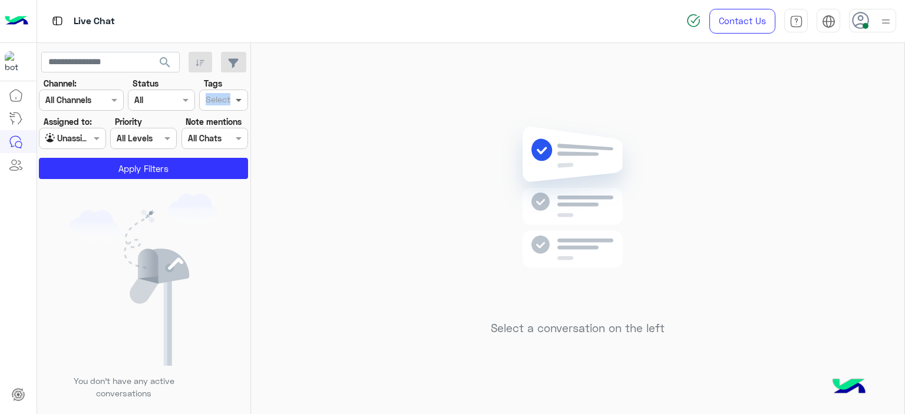
drag, startPoint x: 245, startPoint y: 79, endPoint x: 240, endPoint y: 95, distance: 17.3
click at [240, 95] on div "Tags Select" at bounding box center [223, 94] width 49 height 34
click at [239, 96] on span at bounding box center [240, 100] width 15 height 12
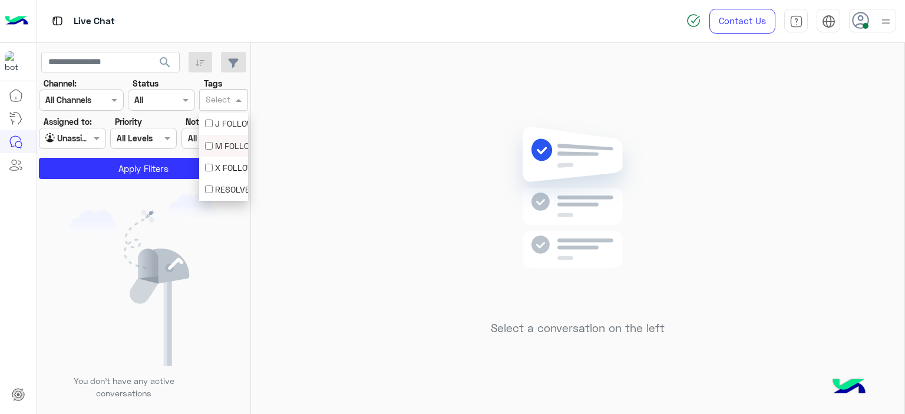
click at [228, 138] on div "M FOLLOW UP" at bounding box center [223, 146] width 49 height 22
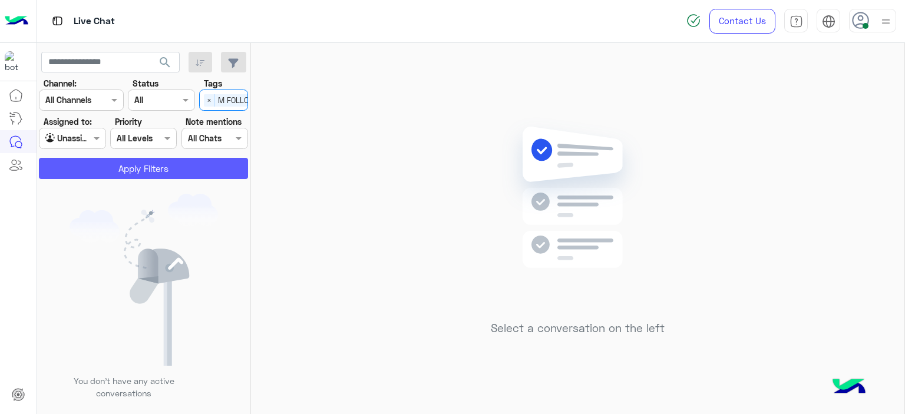
click at [192, 160] on button "Apply Filters" at bounding box center [143, 168] width 209 height 21
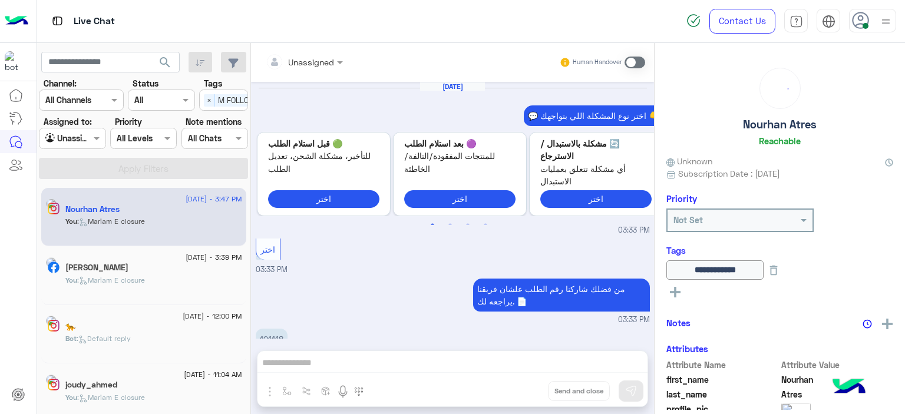
scroll to position [833, 0]
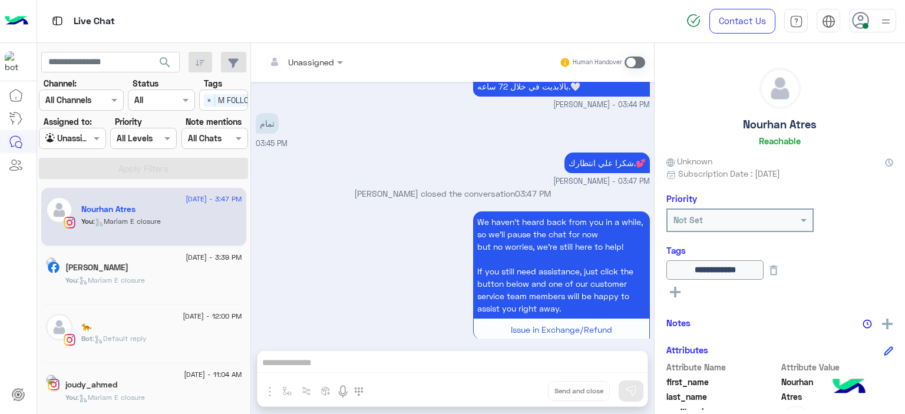
click at [186, 270] on div "Nataly Bkhit" at bounding box center [153, 269] width 177 height 12
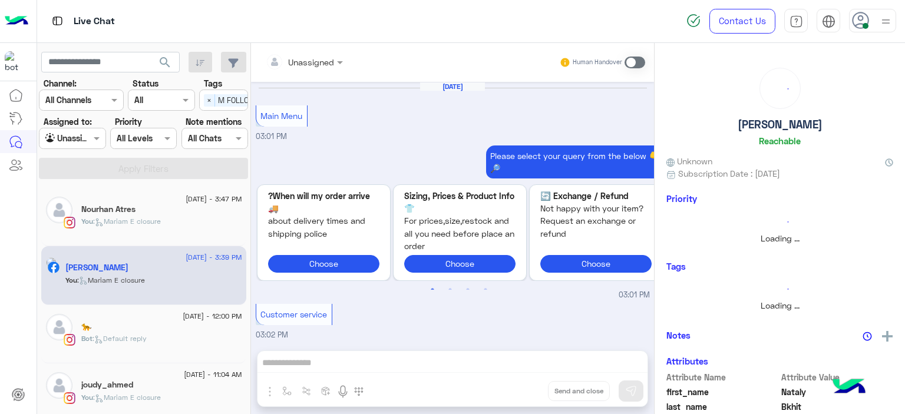
scroll to position [1115, 0]
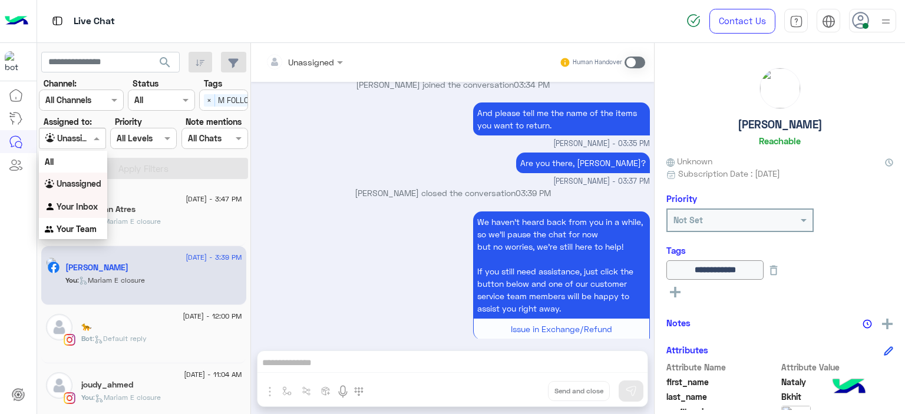
drag, startPoint x: 100, startPoint y: 136, endPoint x: 89, endPoint y: 209, distance: 73.3
click at [89, 209] on body "Live Chat Contact Us Help Center عربي English search Channel: Channel All Chann…" at bounding box center [452, 207] width 905 height 414
click at [89, 209] on b "Your Inbox" at bounding box center [77, 207] width 41 height 10
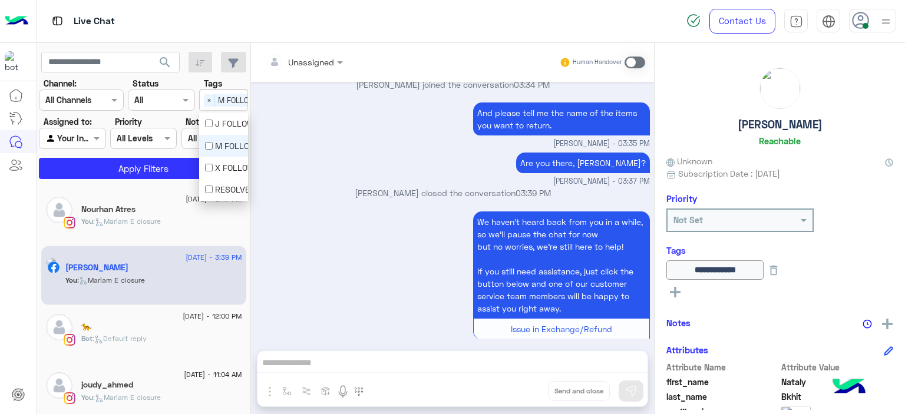
scroll to position [0, 38]
click at [202, 105] on div "Select × M FOLLOW UP" at bounding box center [201, 100] width 75 height 18
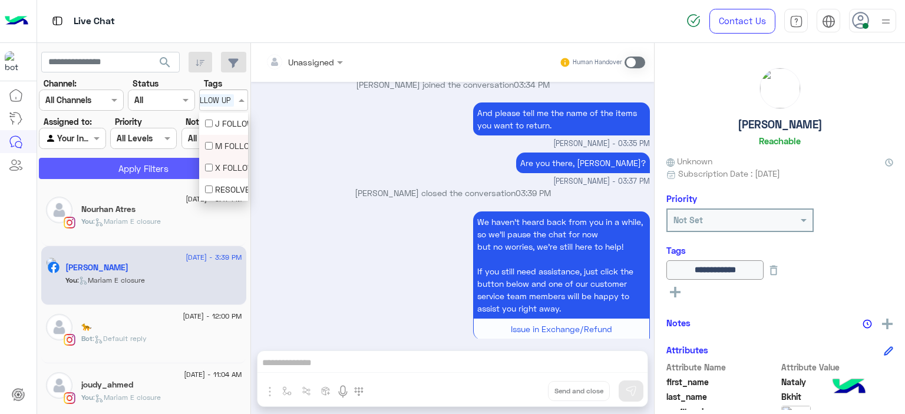
click at [179, 170] on body "Live Chat Contact Us Help Center عربي English search Channel: Channel All Chann…" at bounding box center [452, 207] width 905 height 414
click at [179, 170] on button "Apply Filters" at bounding box center [143, 168] width 209 height 21
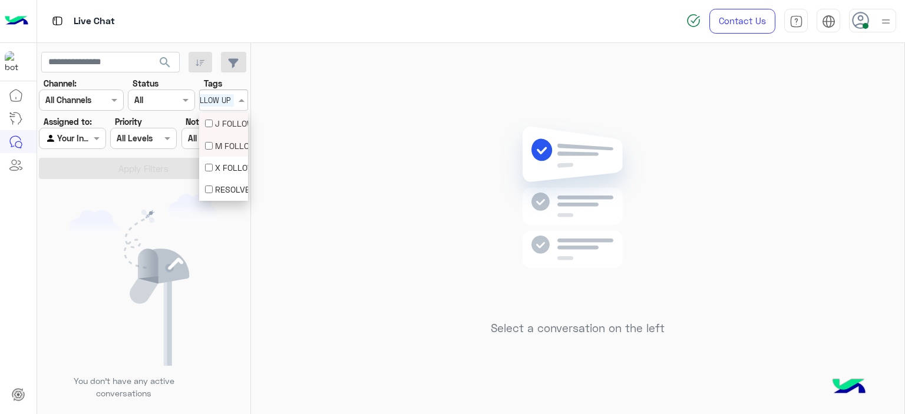
drag, startPoint x: 227, startPoint y: 108, endPoint x: 225, endPoint y: 135, distance: 27.2
click at [225, 135] on body "Live Chat Contact Us Help Center عربي English search Channel: Channel All Chann…" at bounding box center [452, 207] width 905 height 414
click at [225, 136] on div "M FOLLOW UP" at bounding box center [223, 146] width 49 height 22
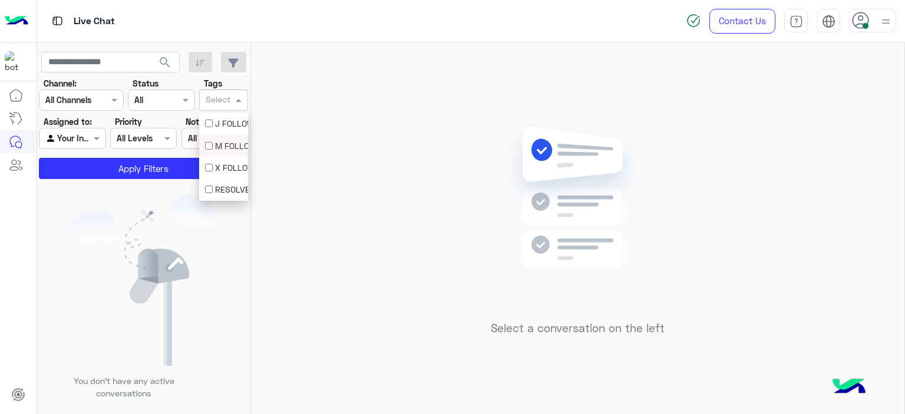
scroll to position [0, 0]
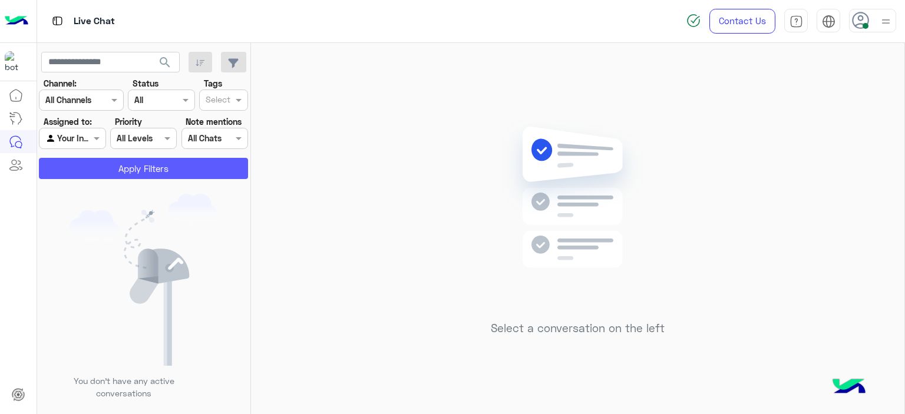
click at [177, 166] on button "Apply Filters" at bounding box center [143, 168] width 209 height 21
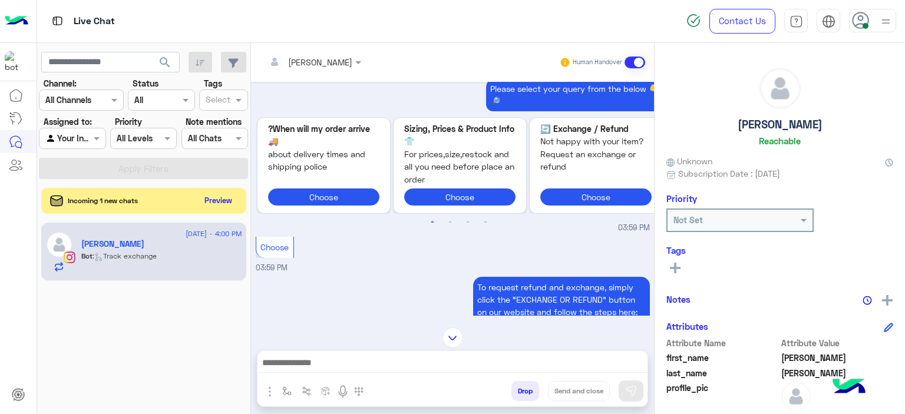
scroll to position [722, 0]
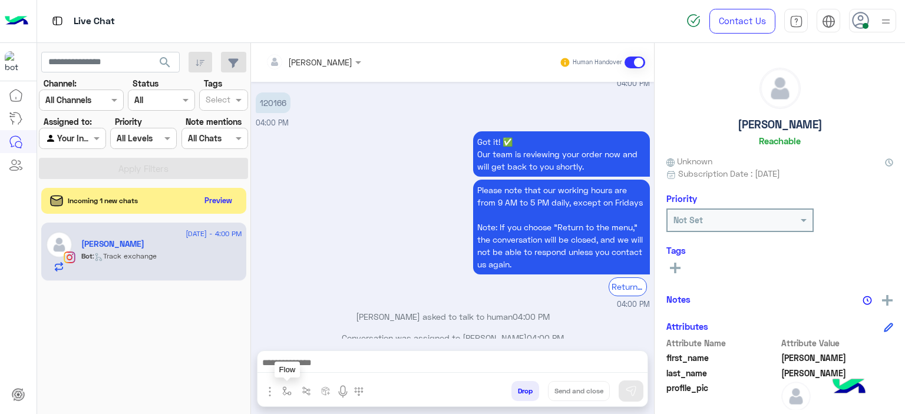
click at [285, 388] on img "button" at bounding box center [286, 391] width 9 height 9
click at [306, 365] on input "text" at bounding box center [308, 366] width 48 height 14
type input "*"
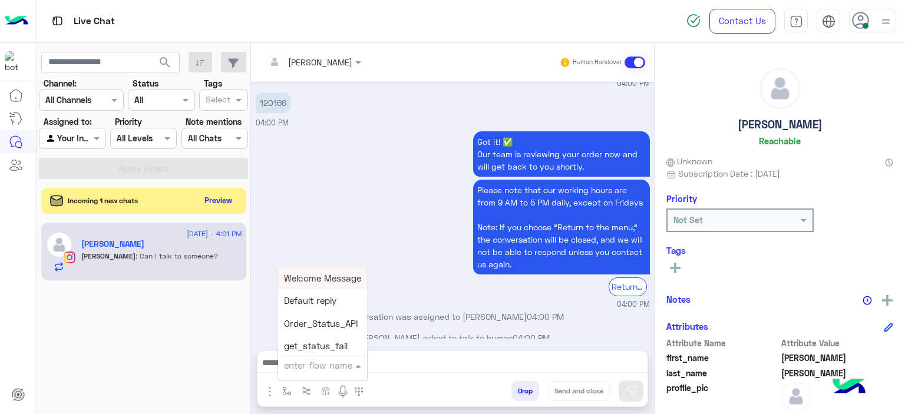
scroll to position [761, 0]
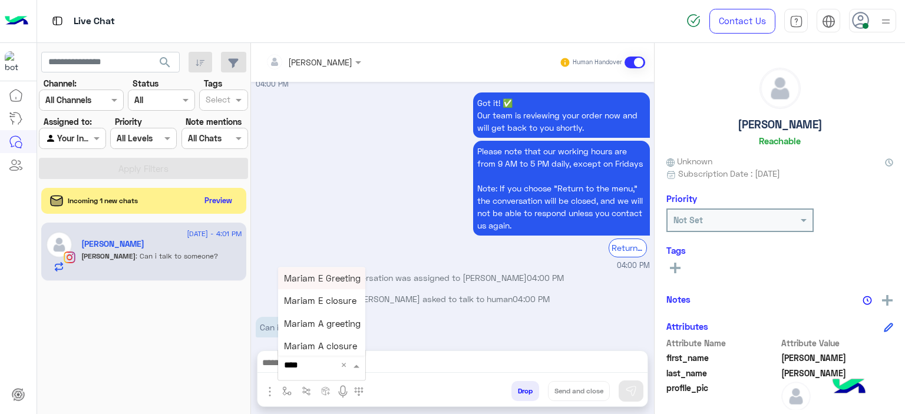
type input "*****"
click at [347, 279] on span "Mariam E Greeting" at bounding box center [322, 278] width 77 height 11
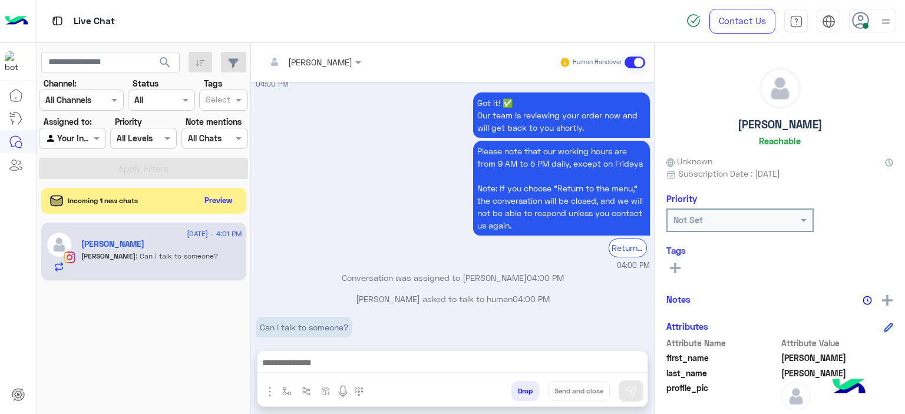
type textarea "**********"
click at [636, 383] on button at bounding box center [631, 391] width 25 height 21
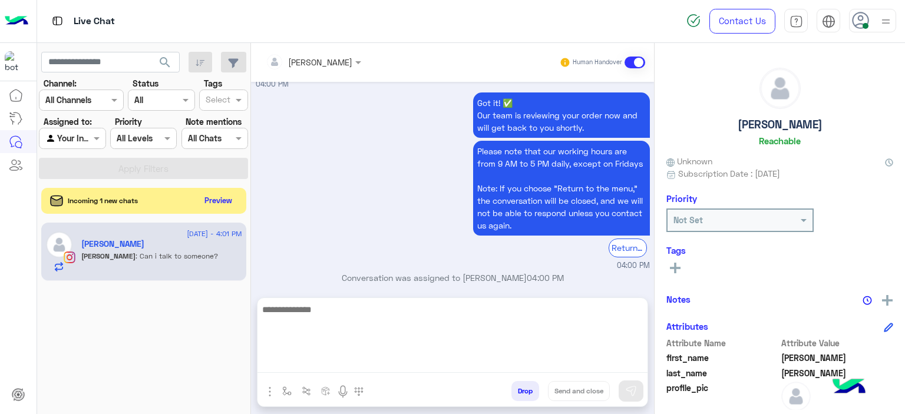
click at [432, 369] on textarea at bounding box center [452, 337] width 390 height 71
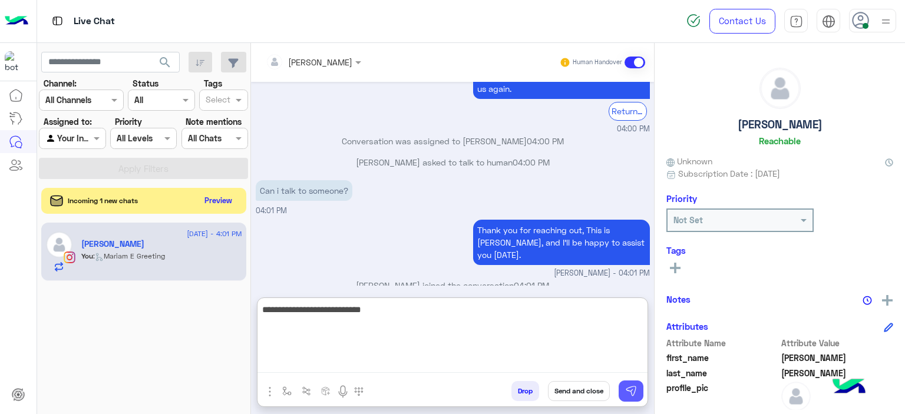
type textarea "**********"
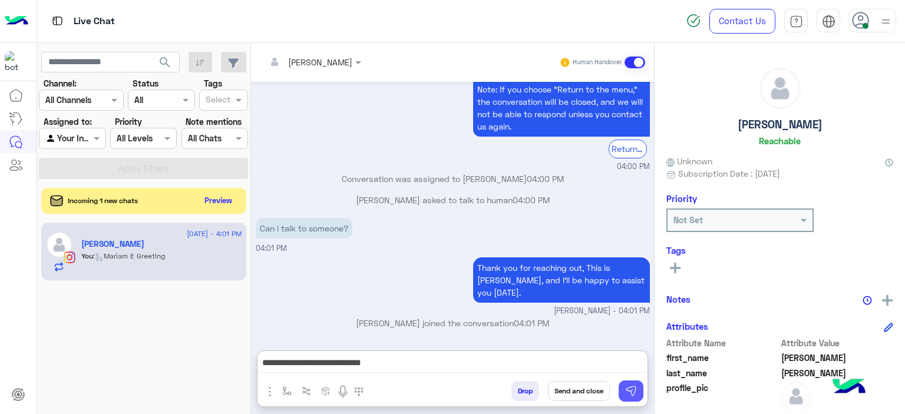
click at [635, 394] on img at bounding box center [631, 391] width 12 height 12
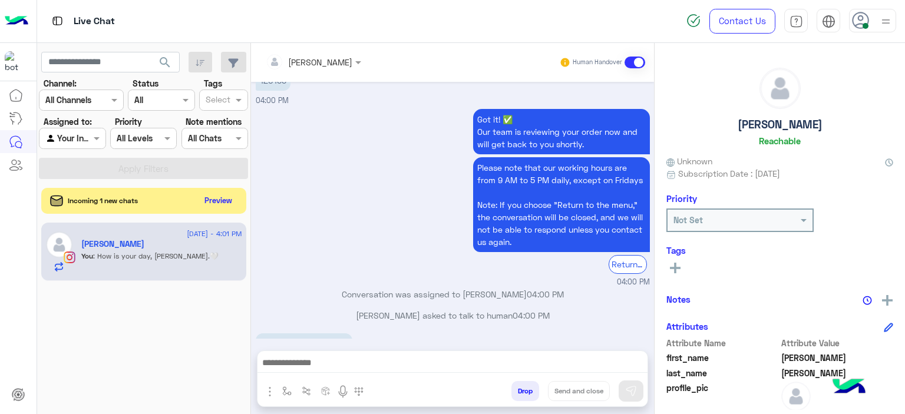
scroll to position [883, 0]
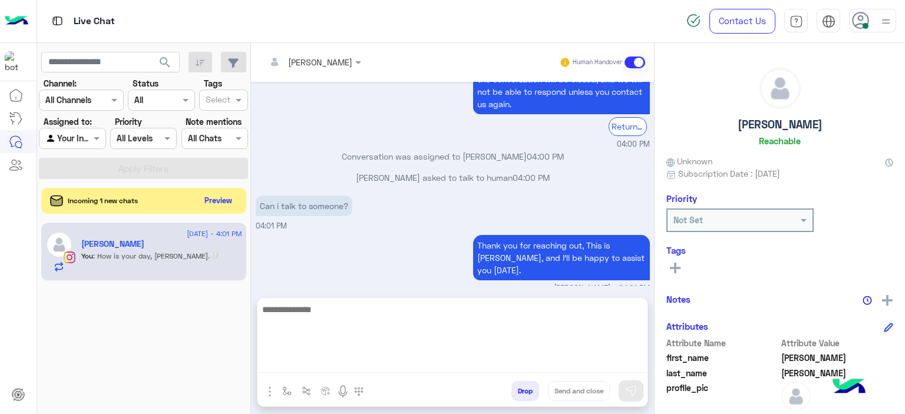
click at [361, 358] on textarea at bounding box center [452, 337] width 390 height 71
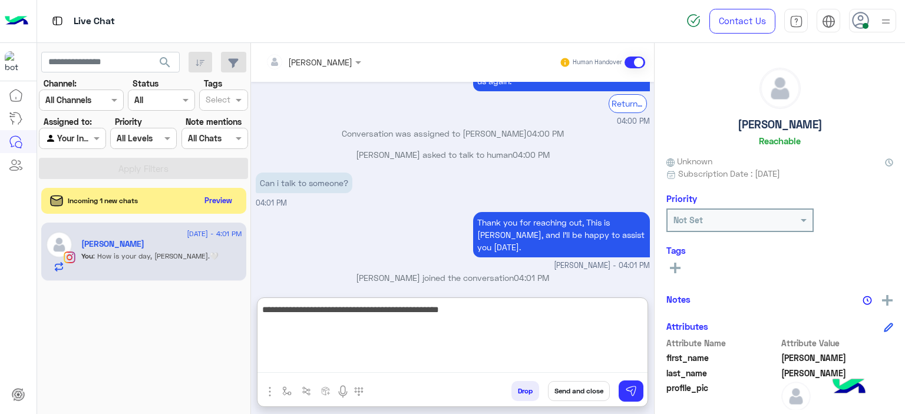
type textarea "**********"
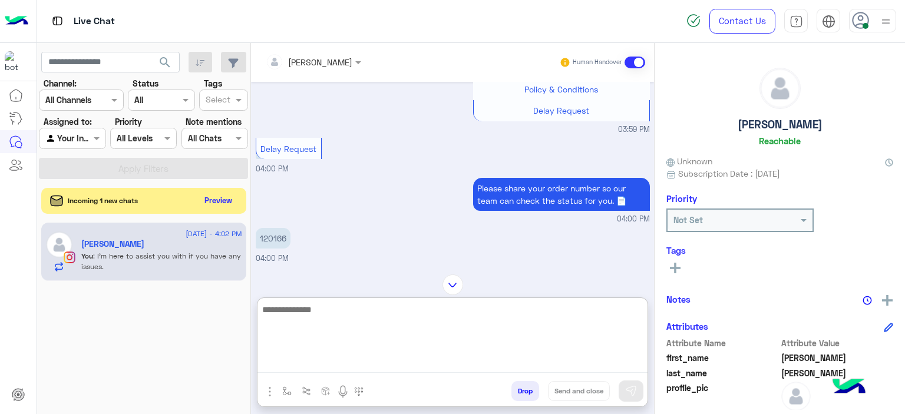
scroll to position [585, 0]
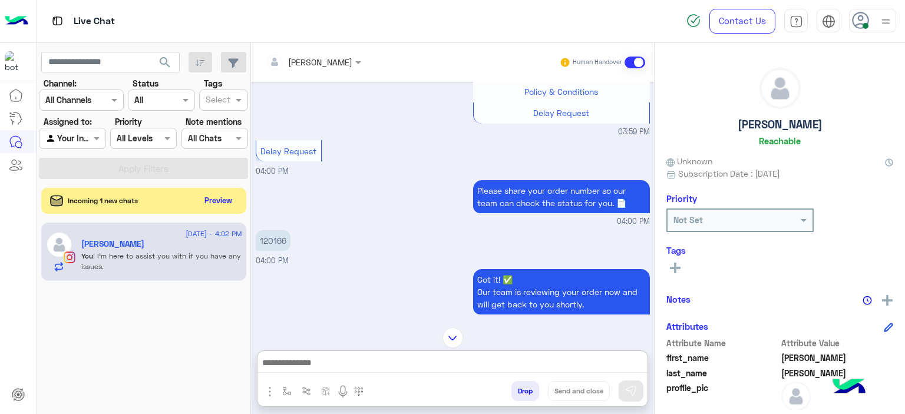
click at [279, 230] on p "120166" at bounding box center [273, 240] width 35 height 21
copy p "120166"
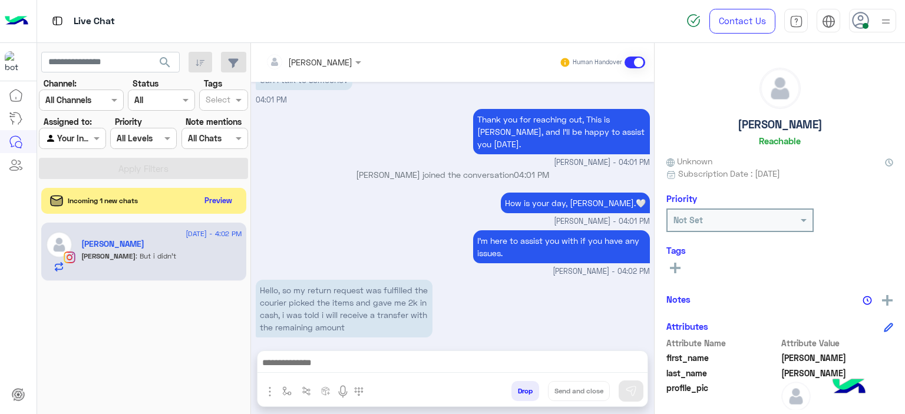
scroll to position [1048, 0]
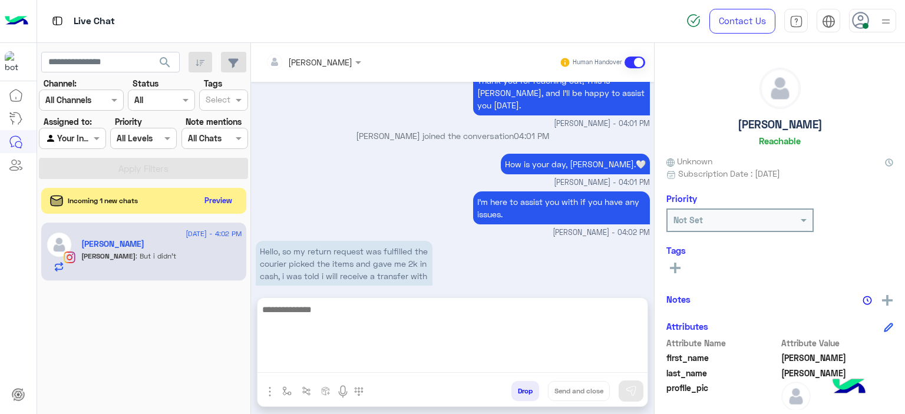
click at [316, 361] on textarea at bounding box center [452, 337] width 390 height 71
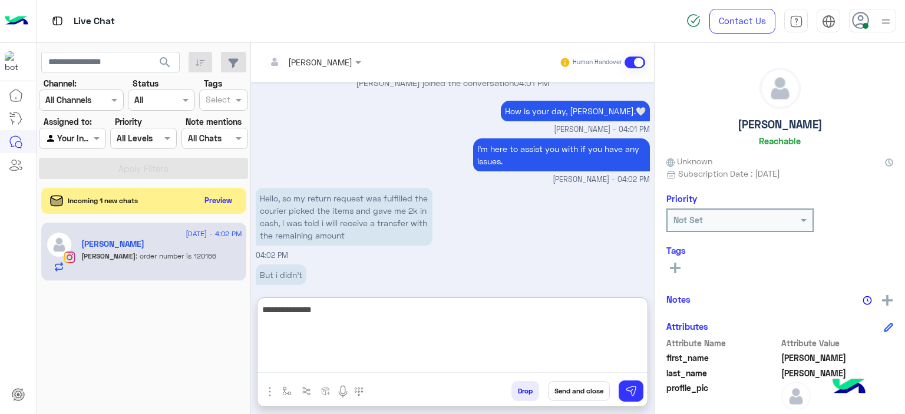
scroll to position [1140, 0]
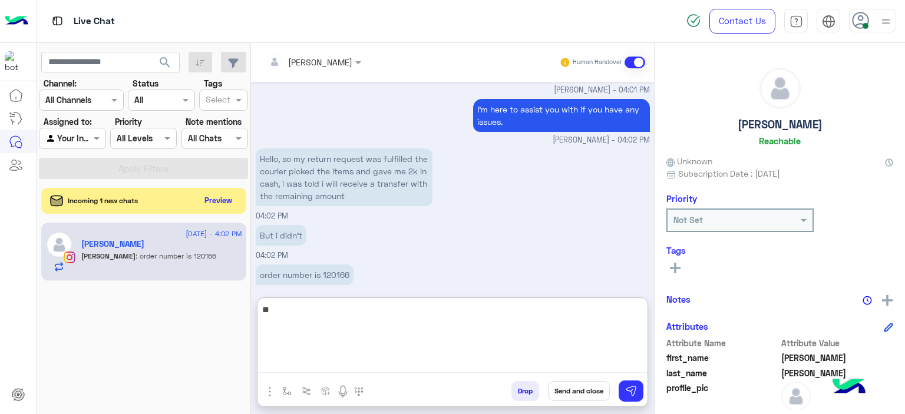
type textarea "*"
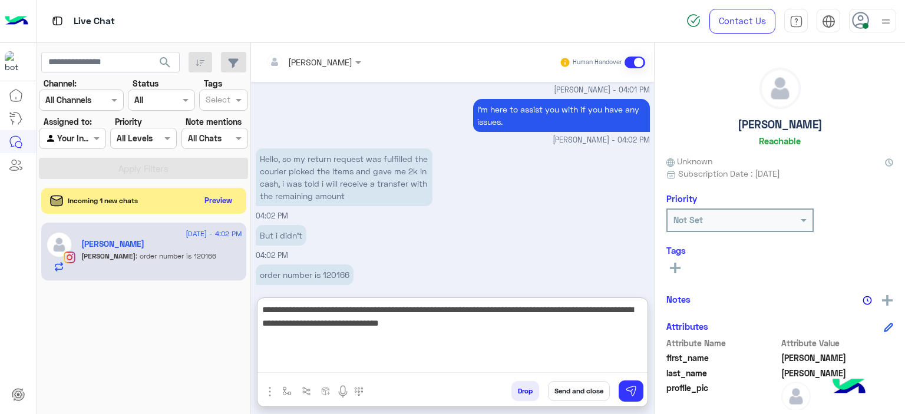
type textarea "**********"
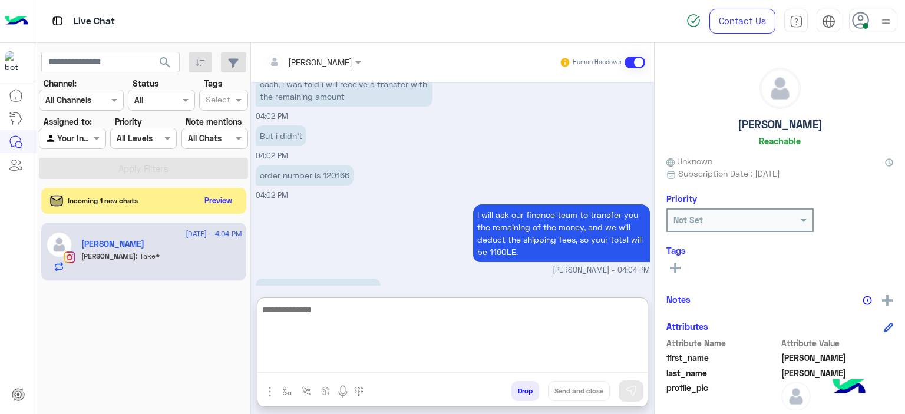
scroll to position [1293, 0]
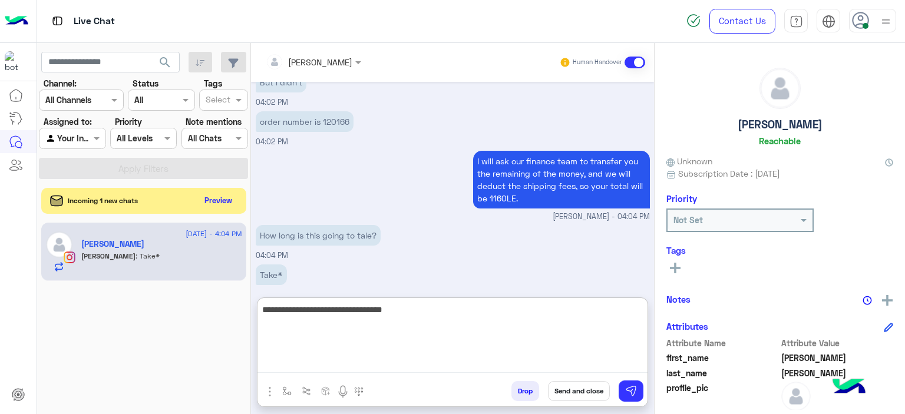
click at [394, 308] on textarea "**********" at bounding box center [452, 337] width 390 height 71
type textarea "**********"
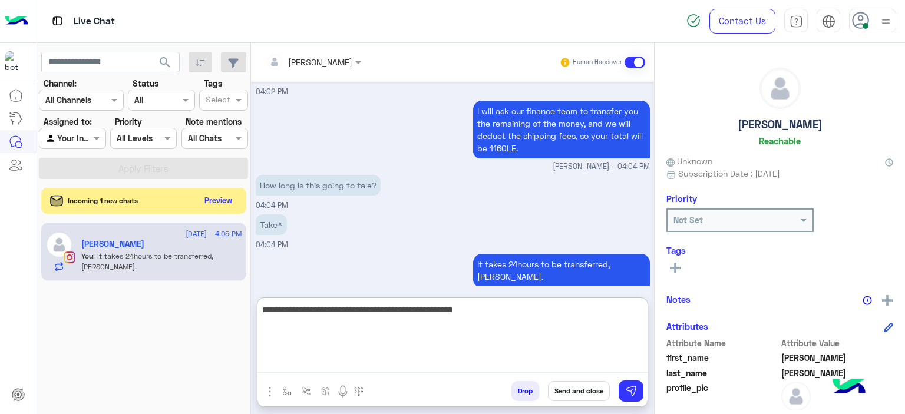
type textarea "**********"
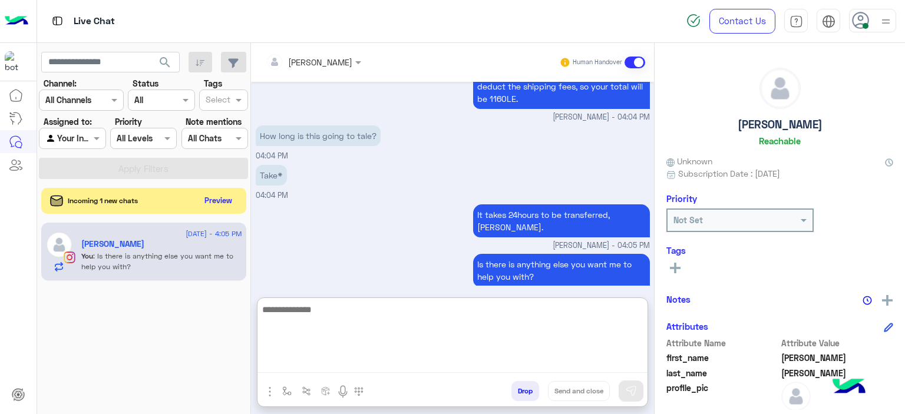
paste textarea "**********"
click at [281, 308] on textarea "**********" at bounding box center [452, 337] width 390 height 71
click at [271, 309] on textarea "**********" at bounding box center [452, 337] width 390 height 71
click at [271, 306] on textarea "**********" at bounding box center [452, 337] width 390 height 71
click at [336, 314] on textarea "**********" at bounding box center [452, 337] width 390 height 71
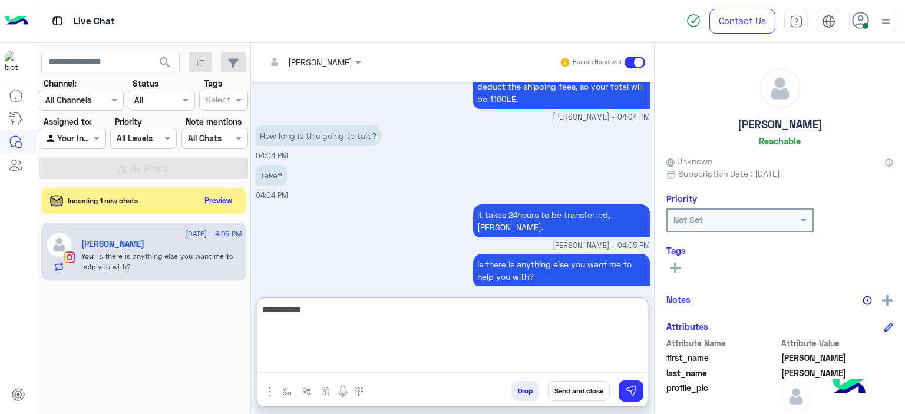
click at [259, 306] on textarea "**********" at bounding box center [452, 337] width 390 height 71
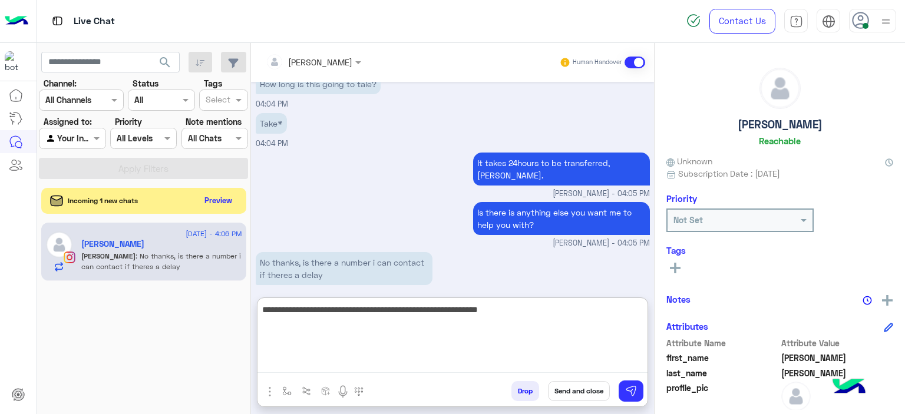
click at [538, 313] on textarea "**********" at bounding box center [452, 337] width 390 height 71
click at [342, 312] on textarea "**********" at bounding box center [452, 337] width 390 height 71
click at [343, 312] on textarea "**********" at bounding box center [452, 337] width 390 height 71
type textarea "**********"
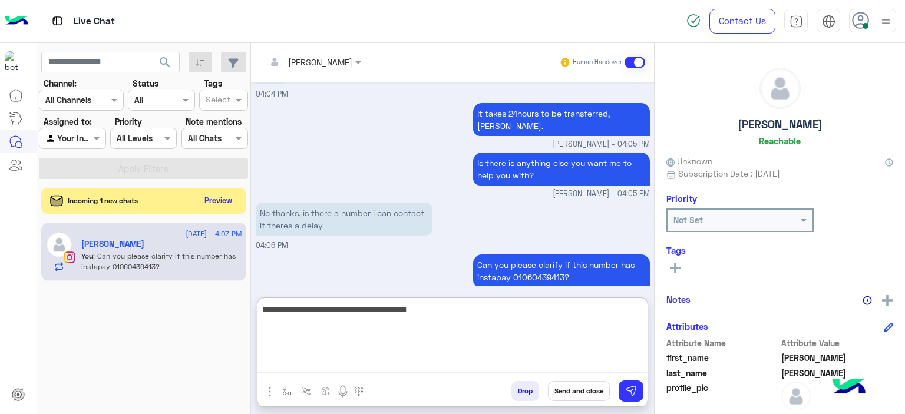
scroll to position [1533, 0]
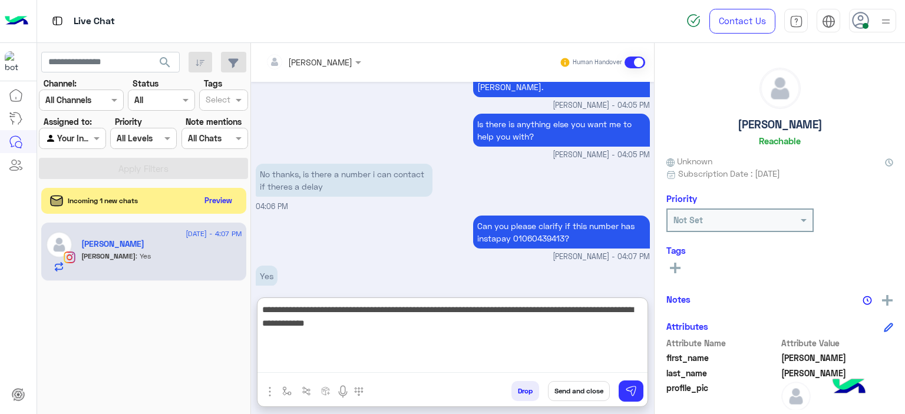
type textarea "**********"
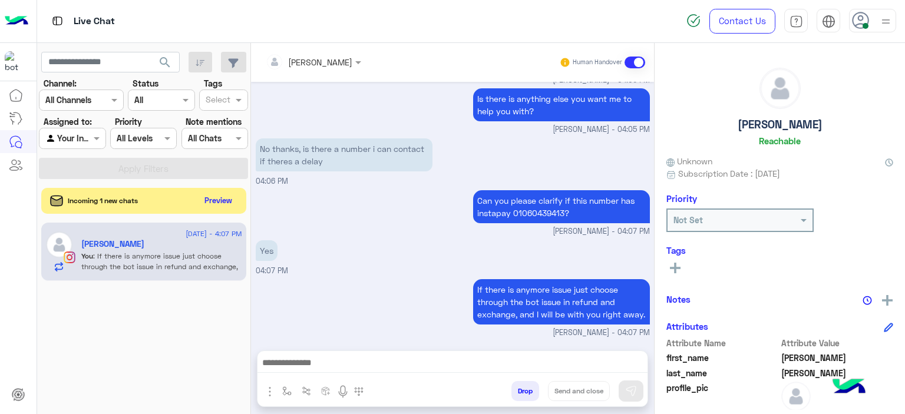
scroll to position [1555, 0]
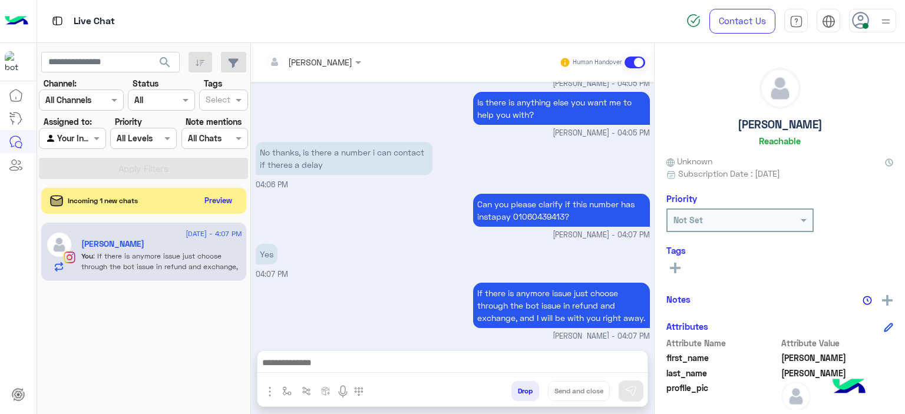
drag, startPoint x: 825, startPoint y: 119, endPoint x: 733, endPoint y: 127, distance: 92.2
click at [731, 127] on div "Abdullah Ahmed Reachable" at bounding box center [779, 109] width 227 height 83
copy h5 "Abdullah Ahmed"
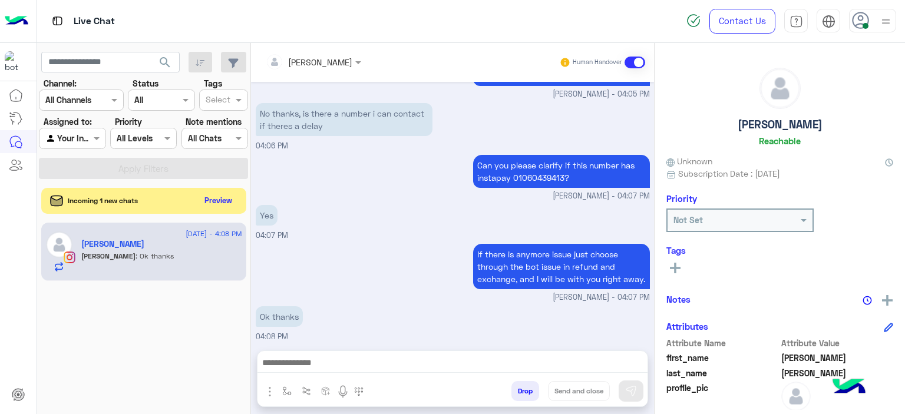
scroll to position [1594, 0]
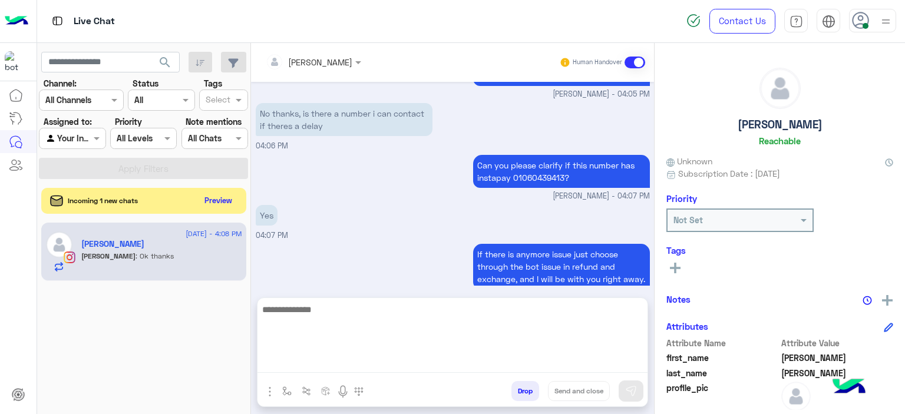
click at [334, 356] on textarea at bounding box center [452, 337] width 390 height 71
type textarea "**********"
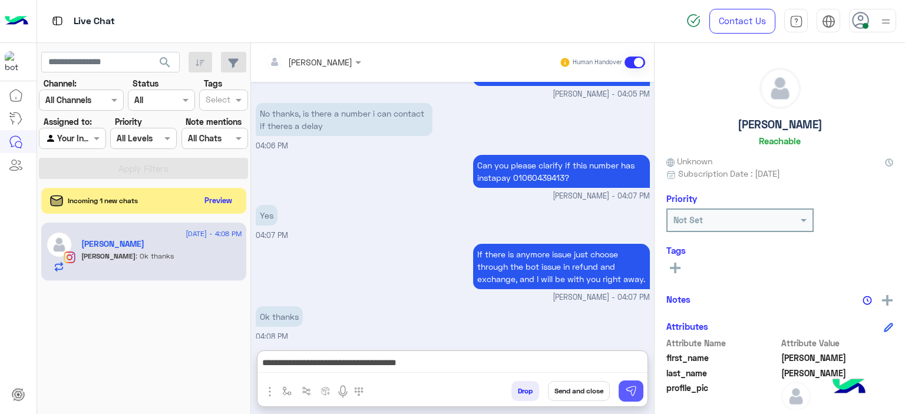
click at [631, 390] on img at bounding box center [631, 391] width 12 height 12
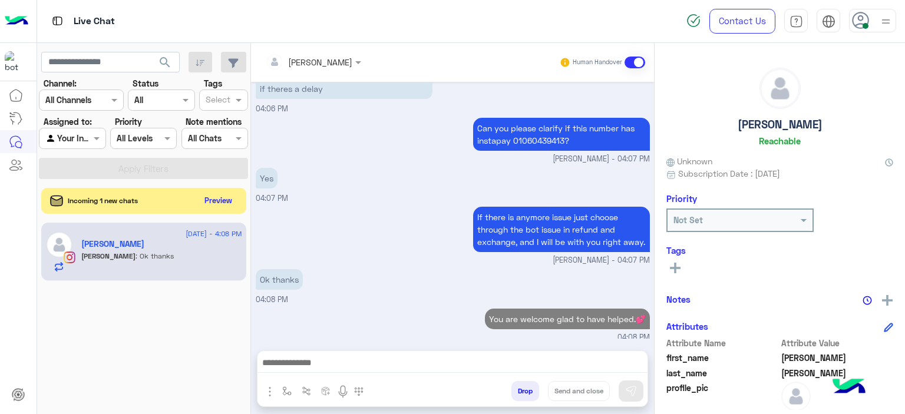
scroll to position [1631, 0]
drag, startPoint x: 280, startPoint y: 389, endPoint x: 287, endPoint y: 388, distance: 6.6
click at [281, 389] on button "button" at bounding box center [287, 390] width 19 height 19
click at [311, 370] on input "text" at bounding box center [308, 366] width 48 height 14
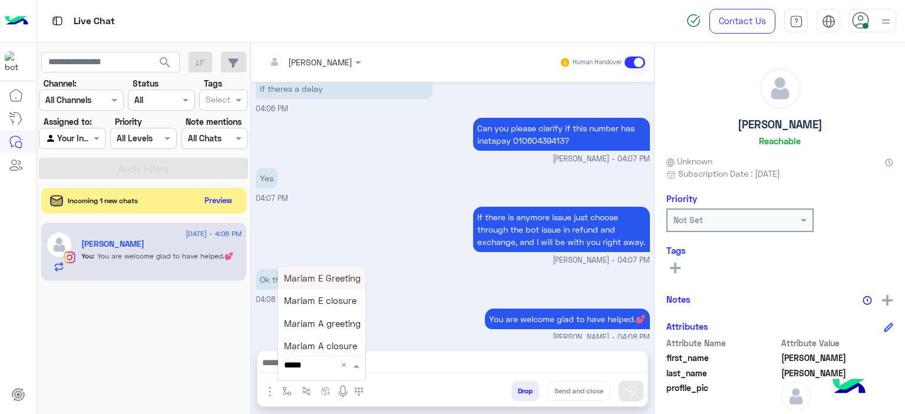
type input "******"
click at [322, 302] on span "Mariam E closure" at bounding box center [320, 301] width 72 height 11
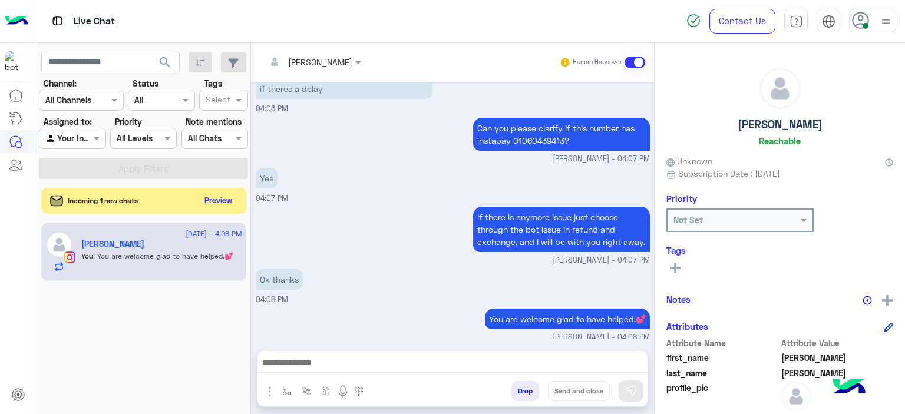
type textarea "**********"
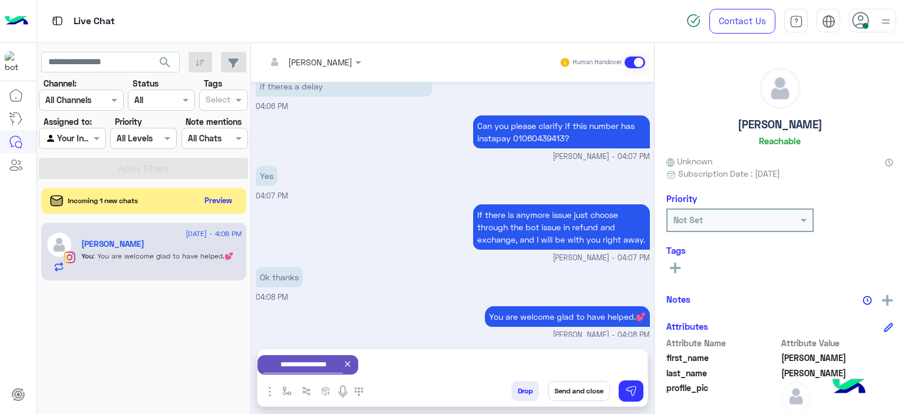
click at [676, 268] on icon at bounding box center [675, 268] width 11 height 11
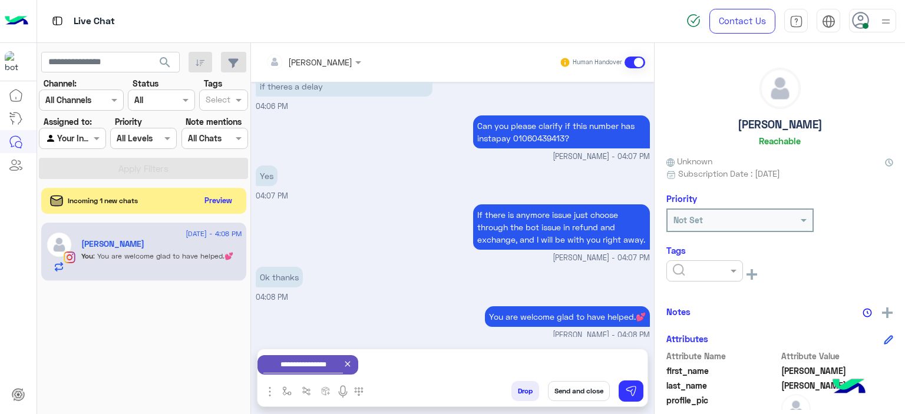
click at [690, 270] on input "text" at bounding box center [691, 271] width 36 height 12
click at [688, 363] on span "RESOLVED" at bounding box center [692, 366] width 40 height 10
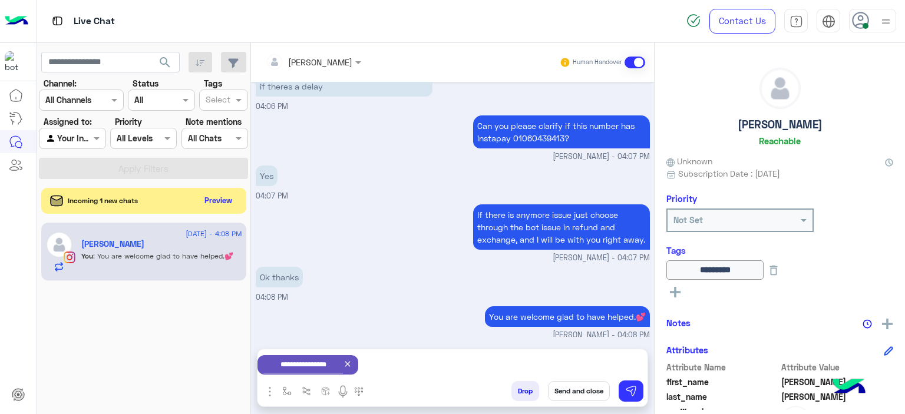
click at [595, 388] on button "Send and close" at bounding box center [579, 391] width 62 height 20
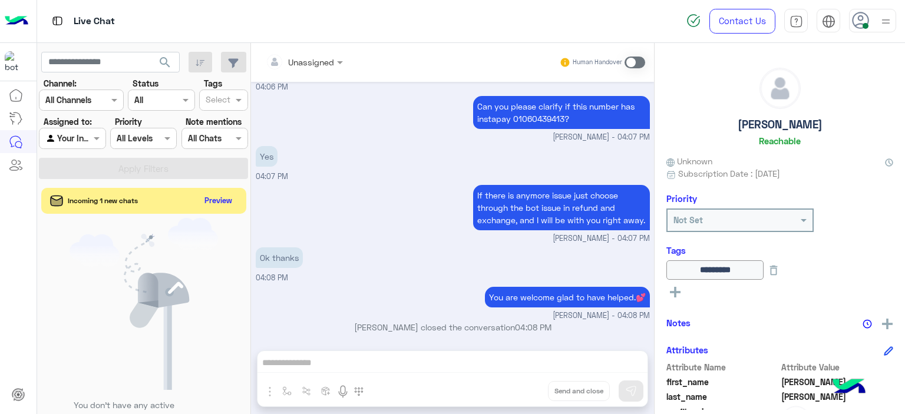
scroll to position [1798, 0]
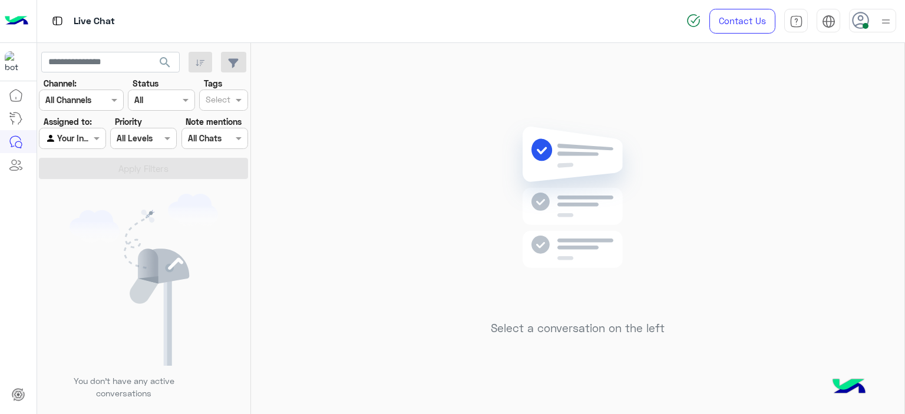
drag, startPoint x: 81, startPoint y: 138, endPoint x: 82, endPoint y: 146, distance: 7.8
click at [81, 139] on div at bounding box center [71, 138] width 65 height 14
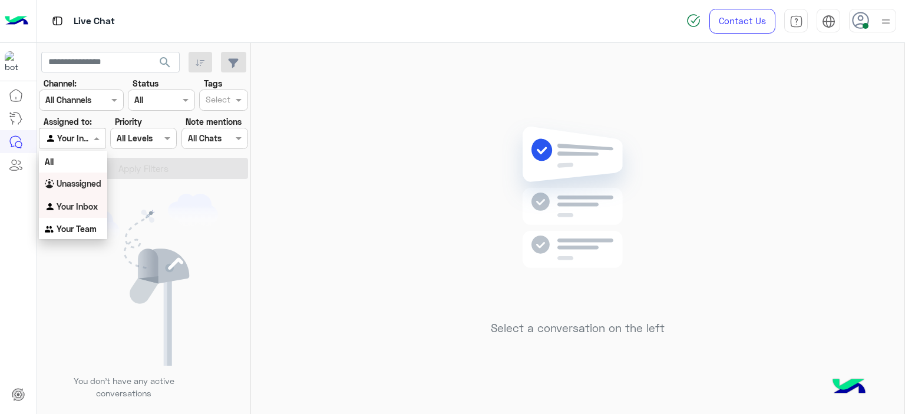
drag, startPoint x: 91, startPoint y: 179, endPoint x: 97, endPoint y: 181, distance: 6.6
click at [91, 180] on b "Unassigned" at bounding box center [79, 184] width 45 height 10
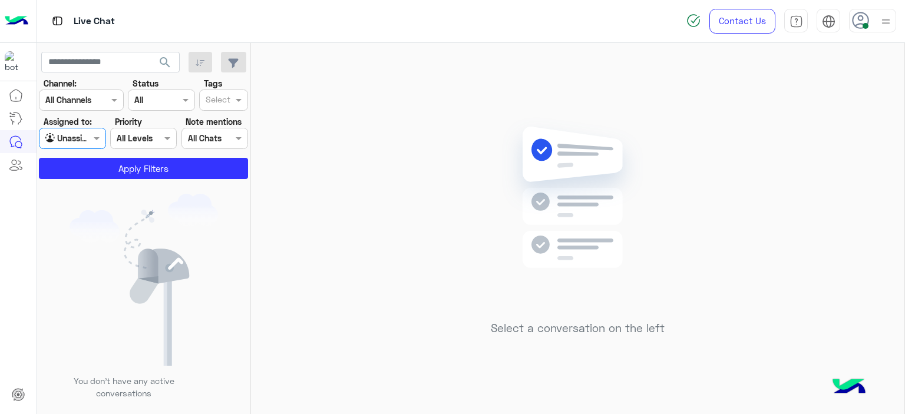
click at [220, 101] on input "text" at bounding box center [218, 101] width 25 height 12
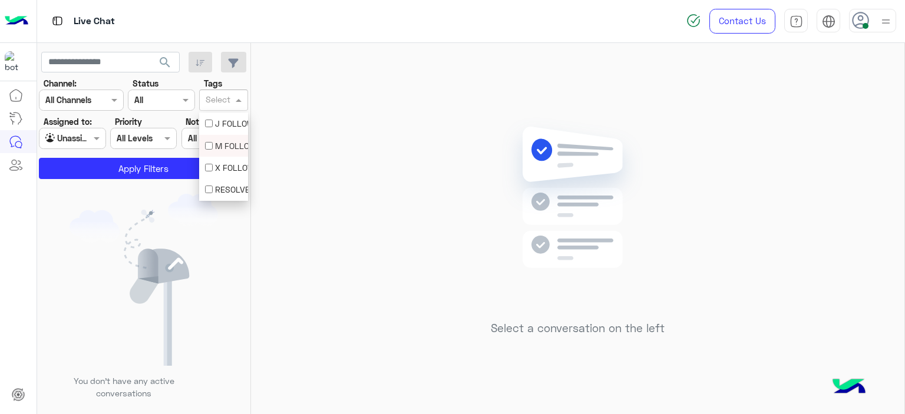
click at [220, 140] on div "M FOLLOW UP" at bounding box center [223, 146] width 37 height 12
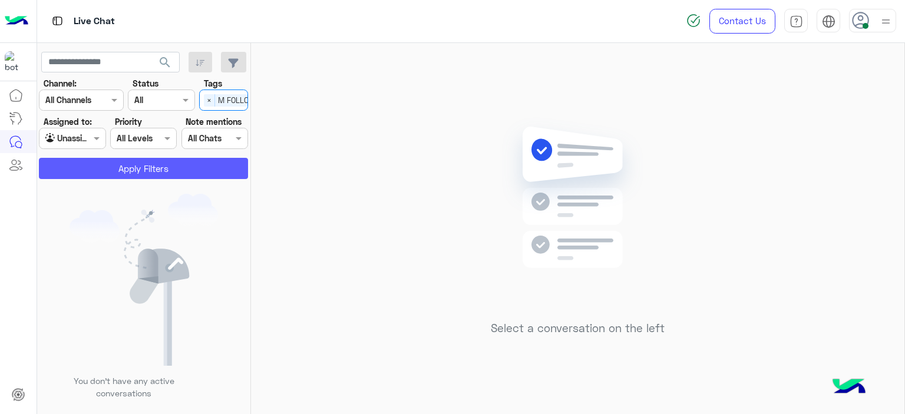
click at [204, 165] on button "Apply Filters" at bounding box center [143, 168] width 209 height 21
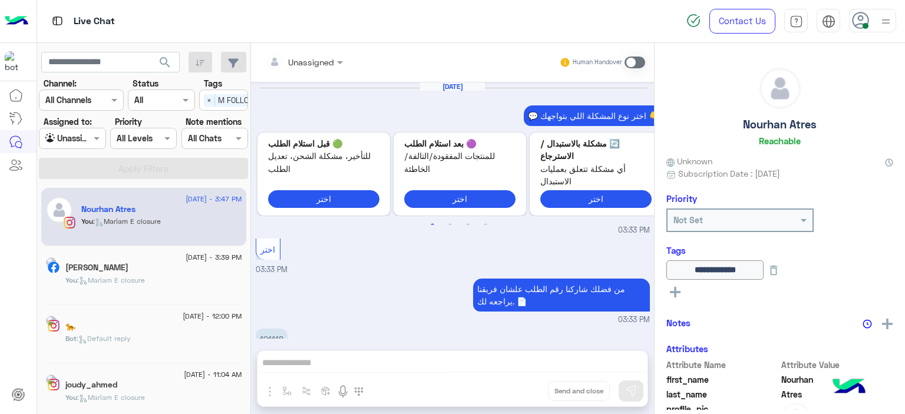
scroll to position [833, 0]
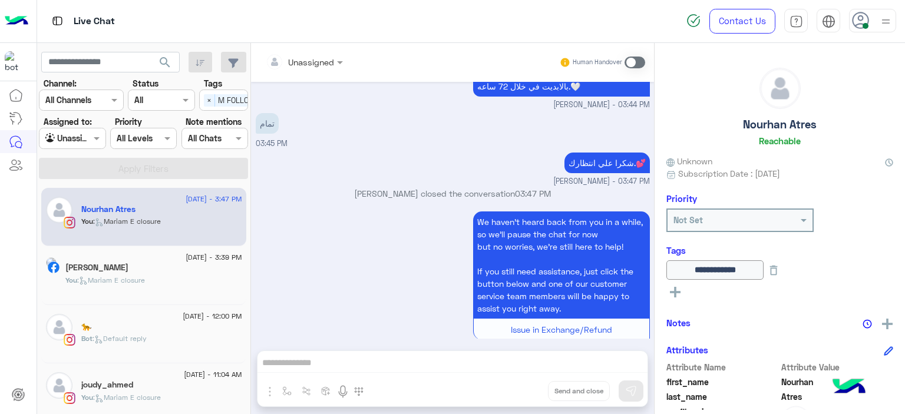
click at [202, 273] on div "Nataly Bkhit" at bounding box center [153, 269] width 177 height 12
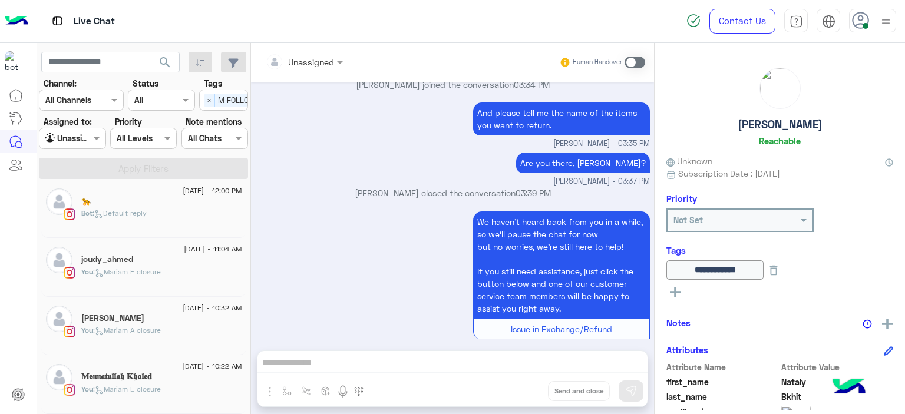
scroll to position [6, 0]
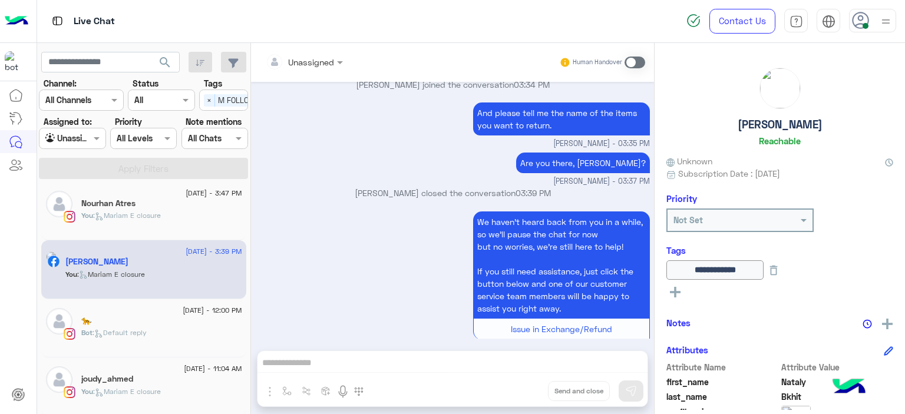
click at [153, 337] on div "Bot : Default reply" at bounding box center [161, 338] width 161 height 21
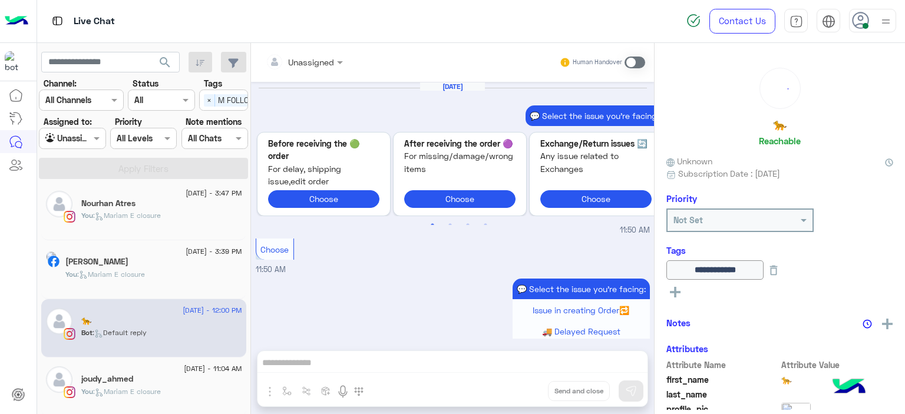
scroll to position [1056, 0]
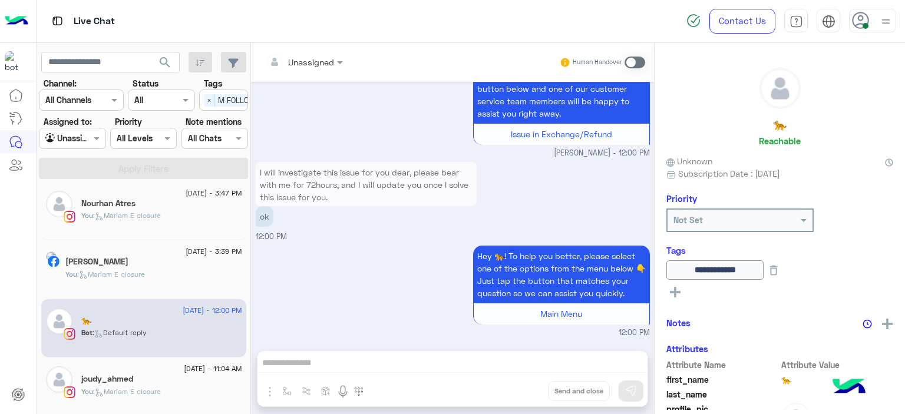
click at [156, 379] on div "joudy_ahmed" at bounding box center [161, 380] width 161 height 12
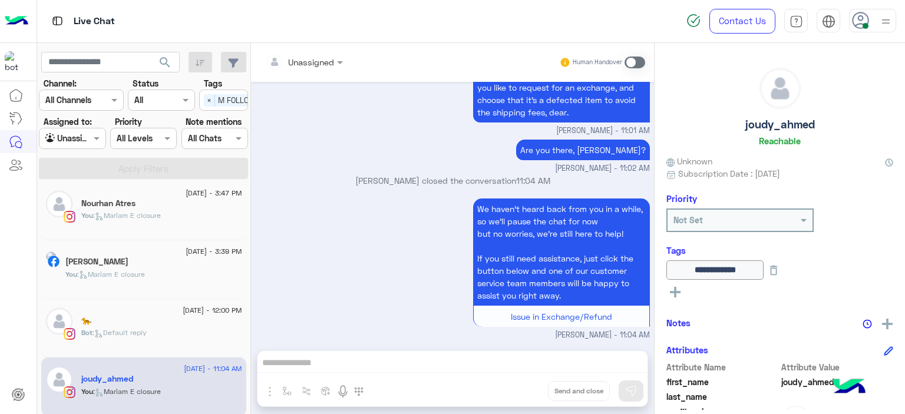
scroll to position [124, 0]
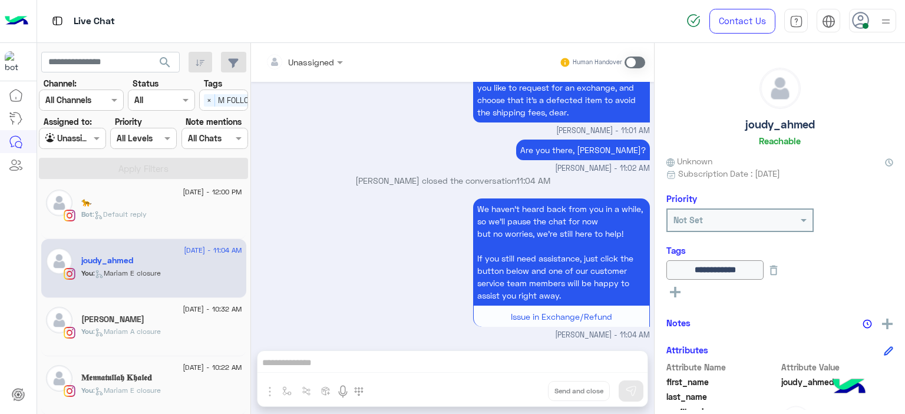
click at [146, 338] on div "You : Mariam A closure" at bounding box center [161, 336] width 161 height 21
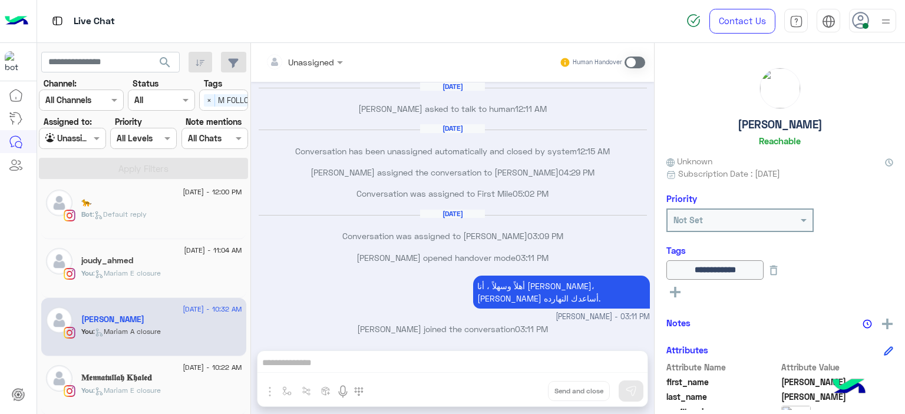
scroll to position [738, 0]
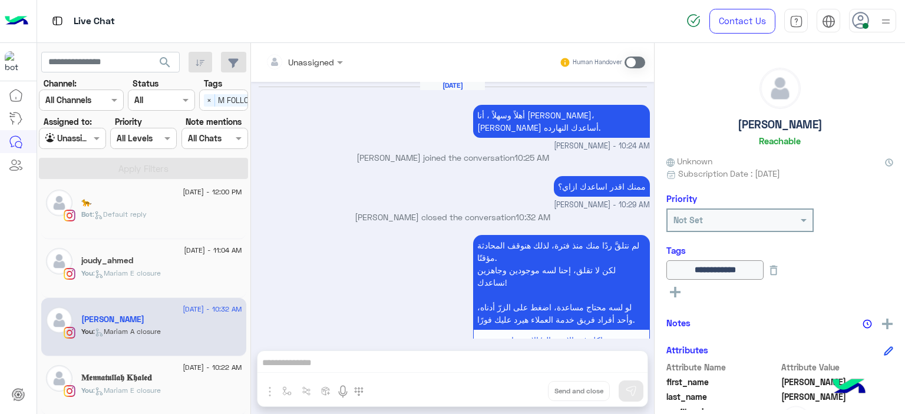
click at [146, 386] on span ": Mariam E closure" at bounding box center [127, 390] width 68 height 9
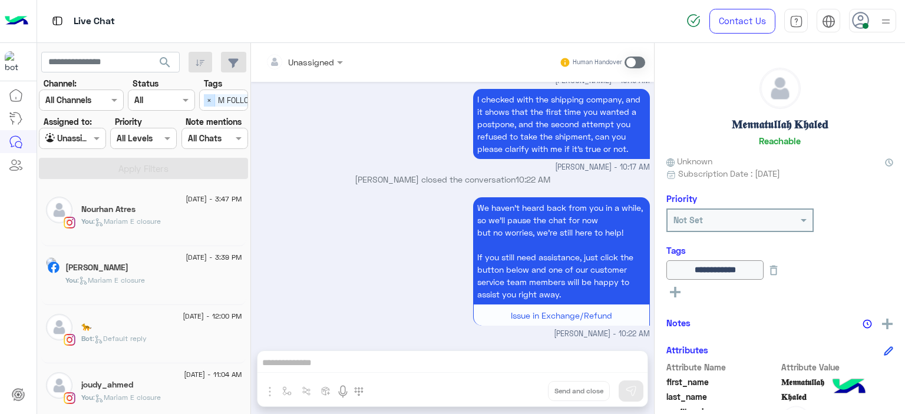
click at [207, 101] on span "×" at bounding box center [209, 100] width 11 height 12
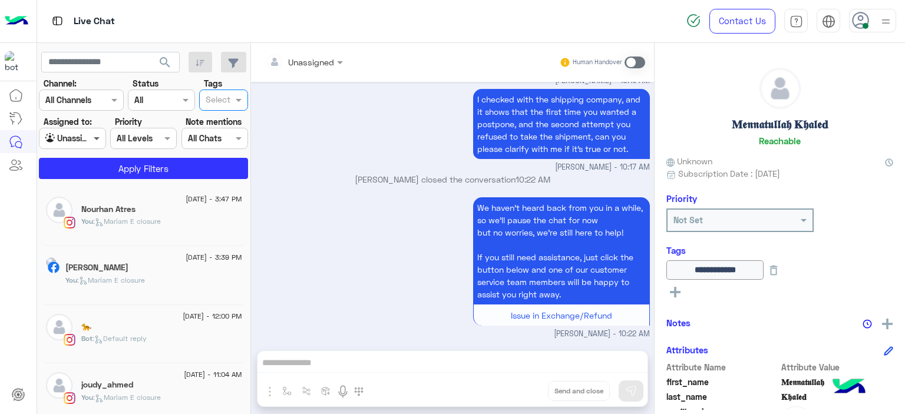
click at [93, 139] on span at bounding box center [98, 138] width 15 height 12
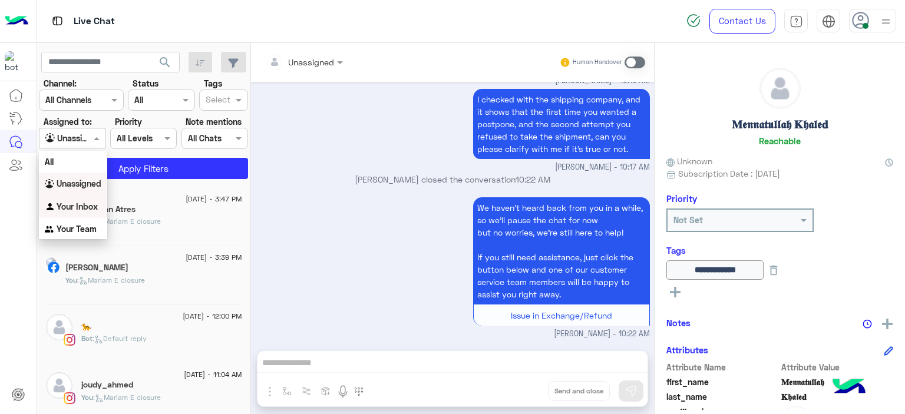
click at [91, 204] on b "Your Inbox" at bounding box center [77, 207] width 41 height 10
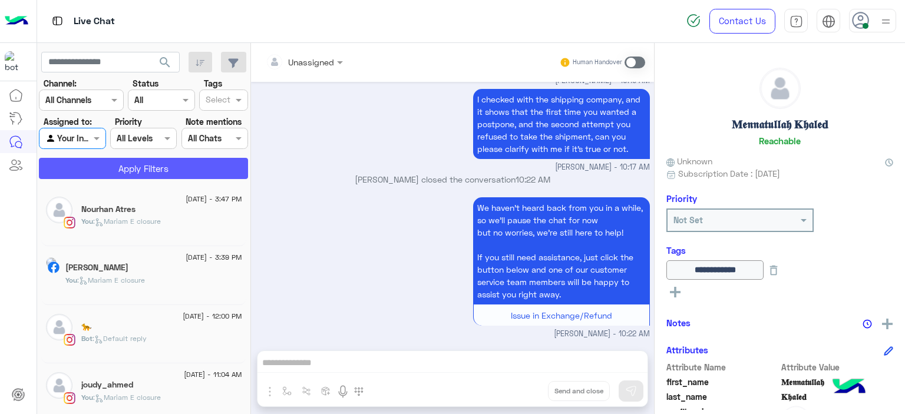
click at [167, 160] on button "Apply Filters" at bounding box center [143, 168] width 209 height 21
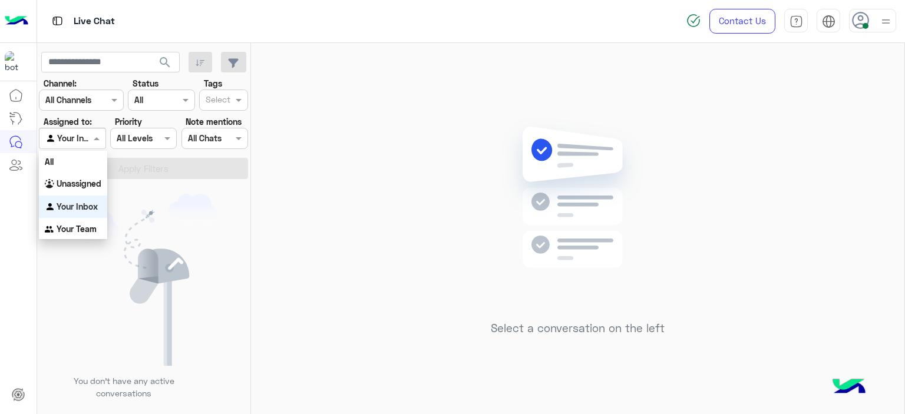
click at [89, 133] on div at bounding box center [71, 138] width 65 height 14
click at [88, 186] on b "Unassigned" at bounding box center [79, 184] width 45 height 10
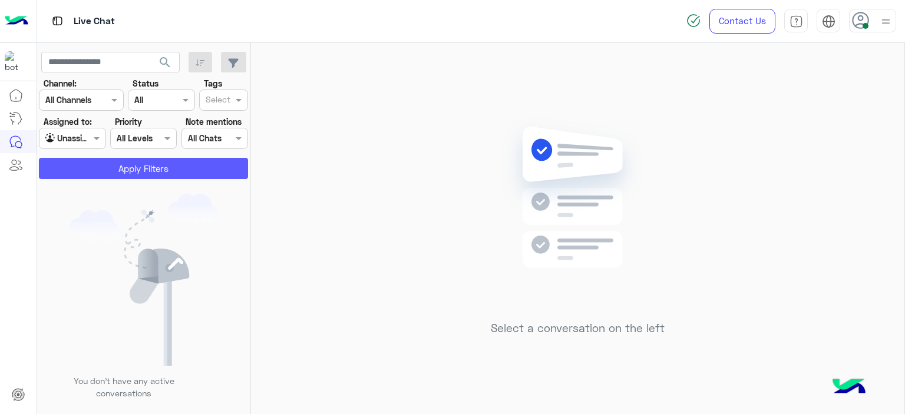
click at [224, 161] on button "Apply Filters" at bounding box center [143, 168] width 209 height 21
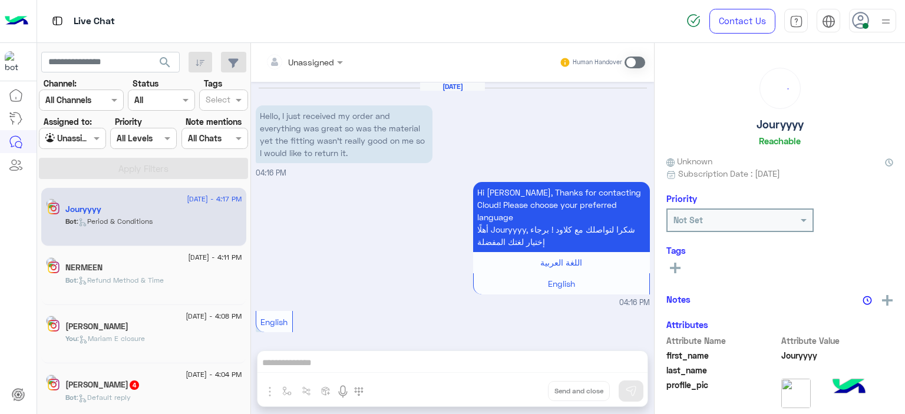
scroll to position [592, 0]
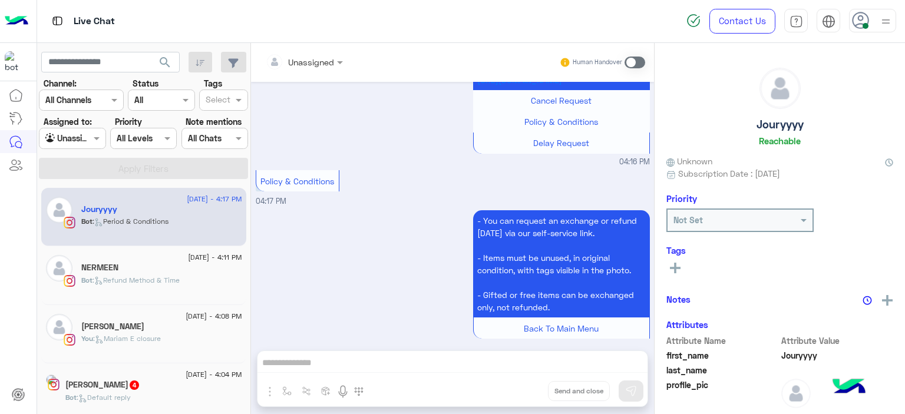
click at [158, 318] on div "27 August - 4:08 PM" at bounding box center [161, 318] width 161 height 8
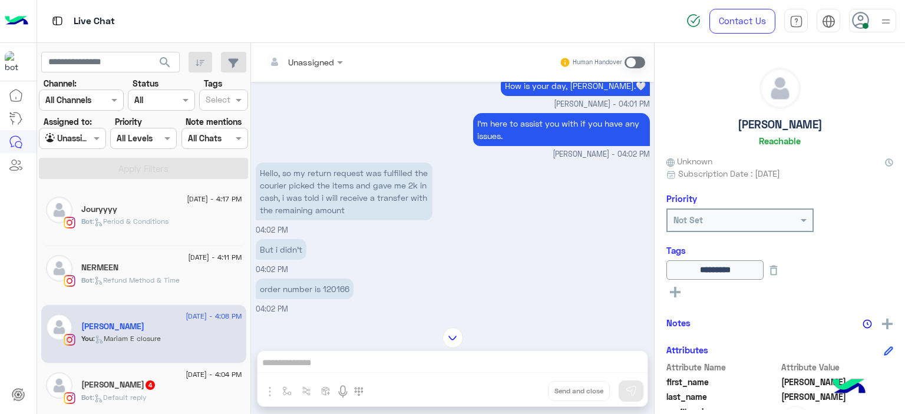
scroll to position [114, 0]
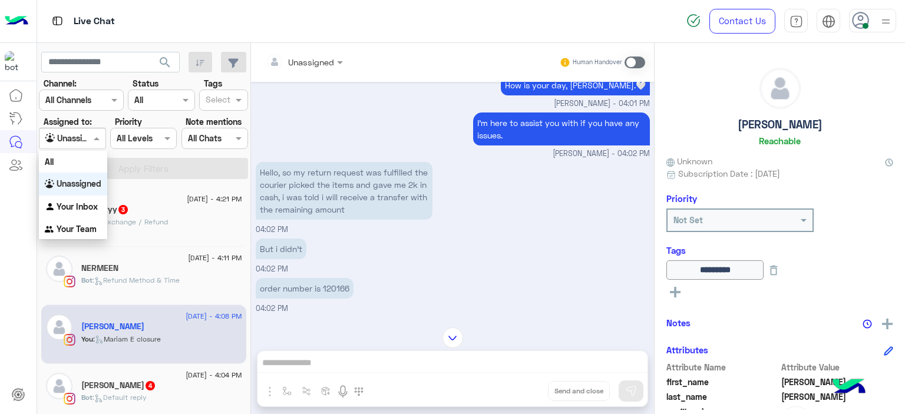
drag, startPoint x: 101, startPoint y: 135, endPoint x: 90, endPoint y: 203, distance: 68.7
click at [90, 203] on body "Live Chat Contact Us Help Center عربي English search Channel: Channel All Chann…" at bounding box center [452, 207] width 905 height 414
click at [90, 203] on b "Your Inbox" at bounding box center [77, 207] width 41 height 10
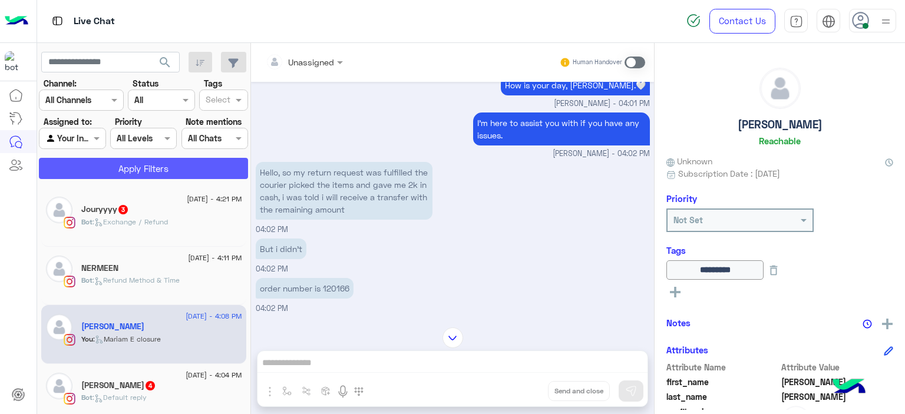
click at [151, 170] on button "Apply Filters" at bounding box center [143, 168] width 209 height 21
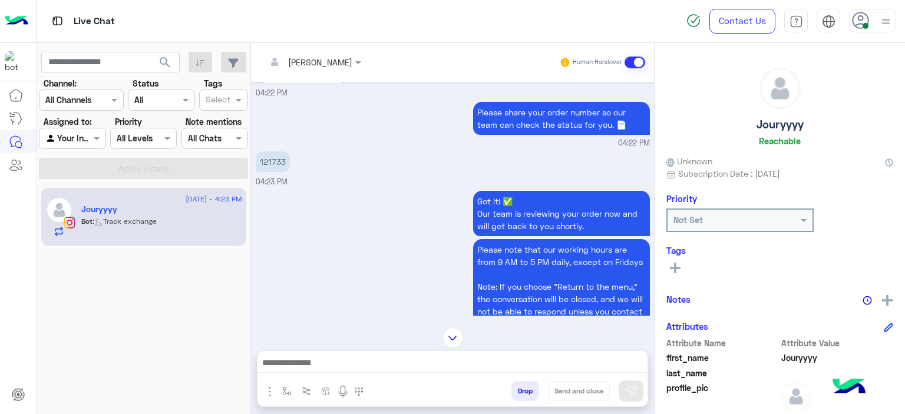
scroll to position [1800, 0]
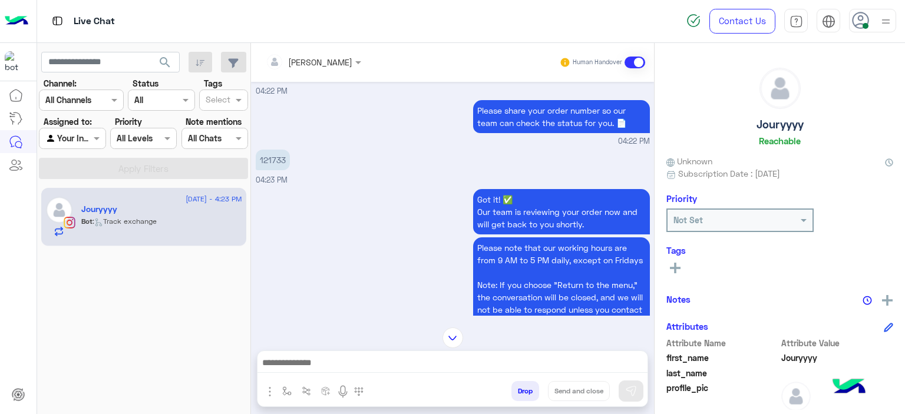
click at [273, 150] on p "121733" at bounding box center [273, 160] width 34 height 21
copy p "121733"
click at [286, 388] on img "button" at bounding box center [286, 391] width 9 height 9
click at [314, 360] on input "text" at bounding box center [308, 366] width 48 height 14
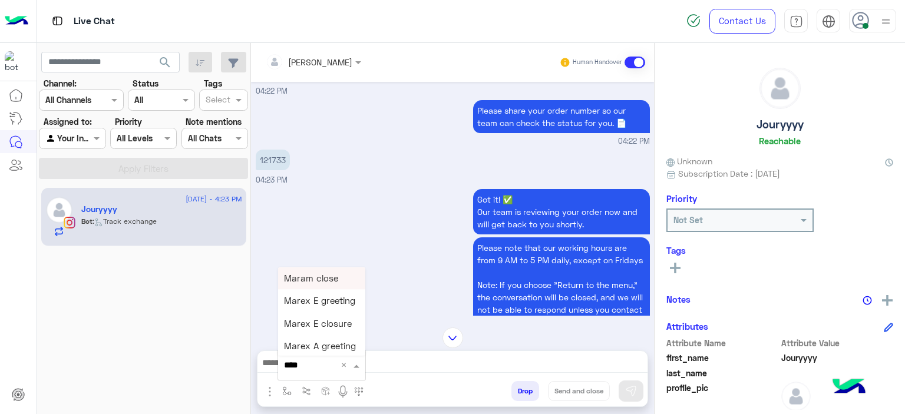
type input "*****"
drag, startPoint x: 323, startPoint y: 278, endPoint x: 523, endPoint y: 336, distance: 208.8
click at [323, 278] on span "Mariam E Greeting" at bounding box center [322, 278] width 77 height 11
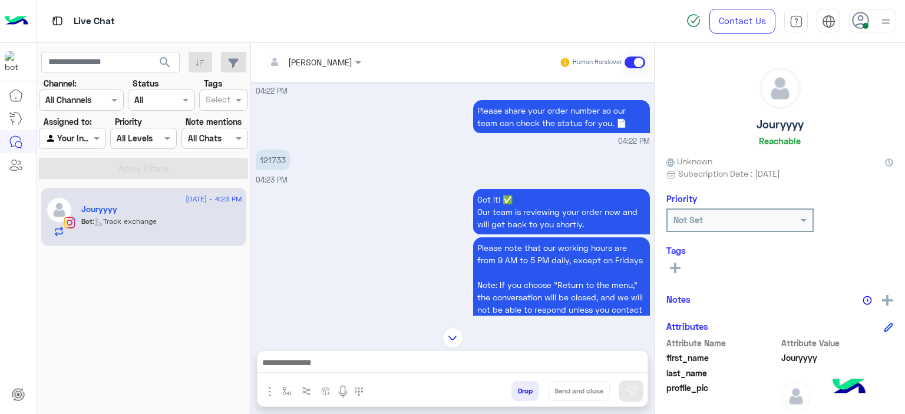
type textarea "**********"
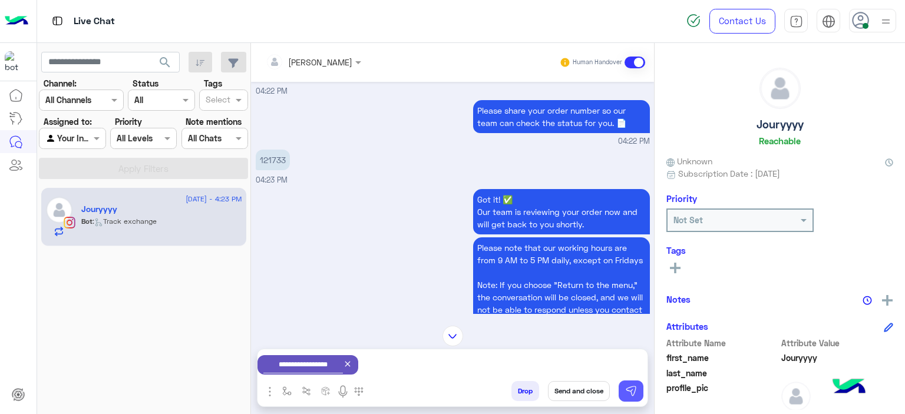
click at [628, 392] on img at bounding box center [631, 391] width 12 height 12
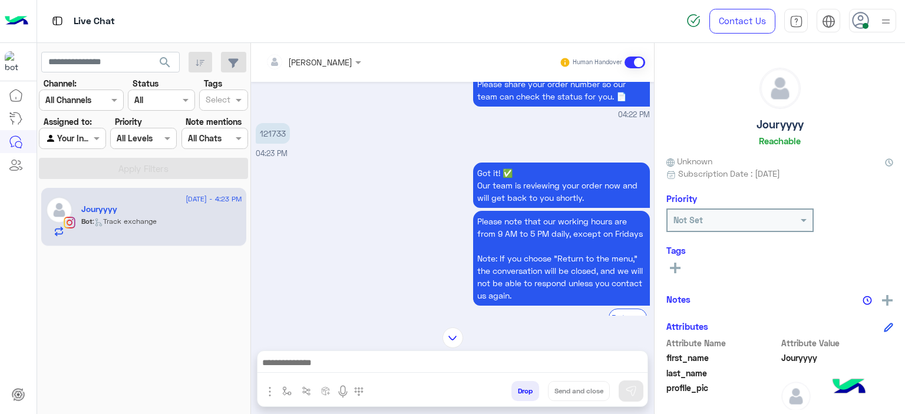
scroll to position [0, 0]
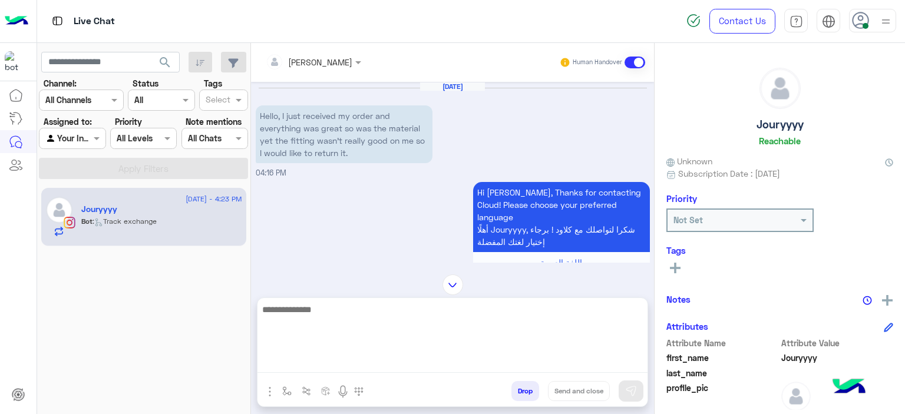
click at [448, 359] on textarea at bounding box center [452, 337] width 390 height 71
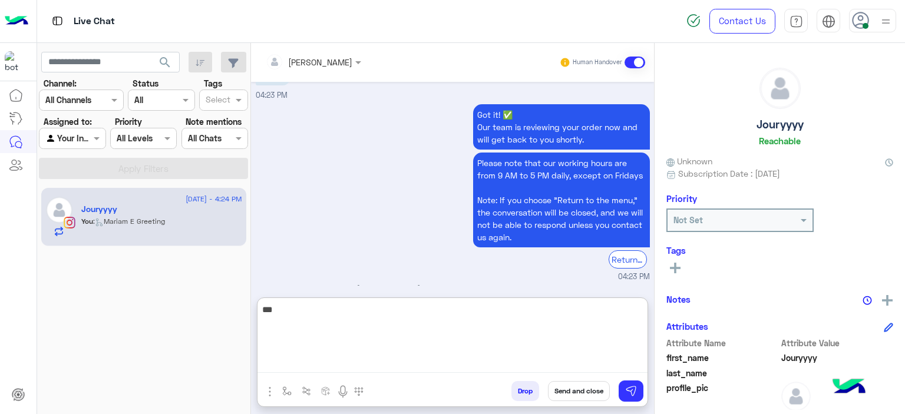
scroll to position [1992, 0]
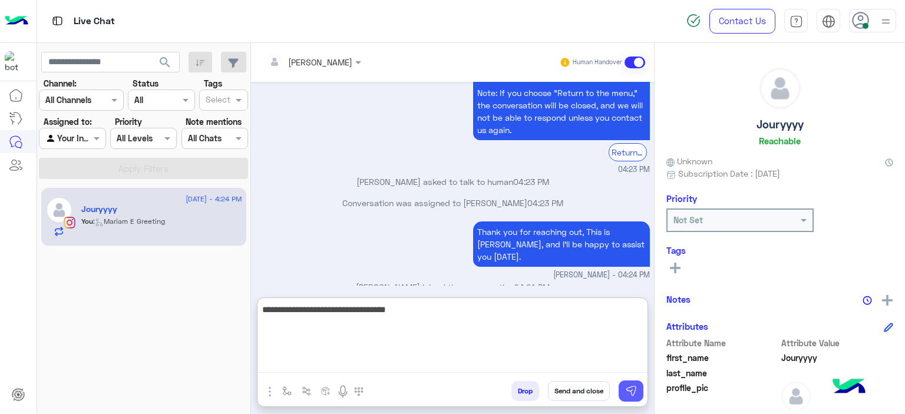
type textarea "**********"
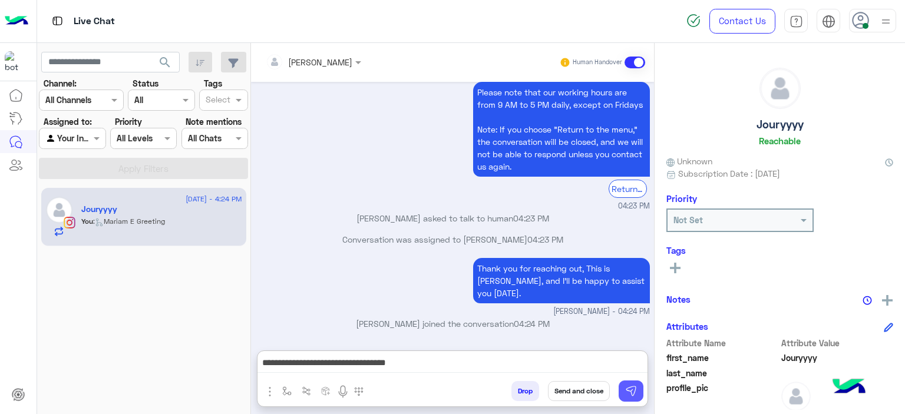
click at [630, 391] on img at bounding box center [631, 391] width 12 height 12
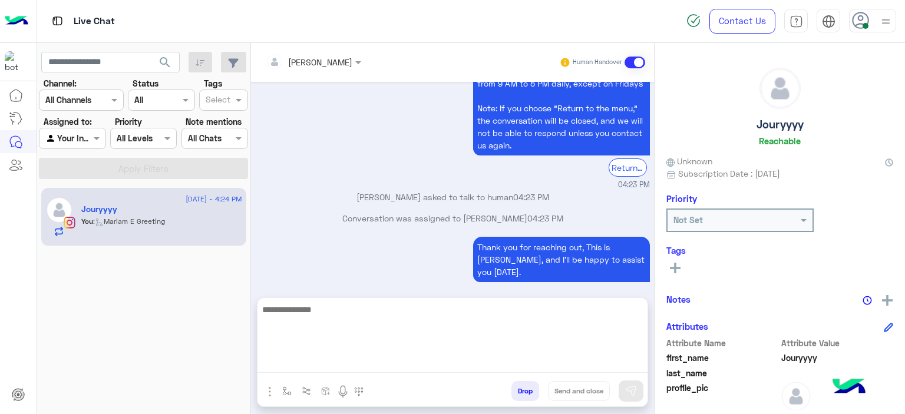
click at [391, 358] on textarea at bounding box center [452, 337] width 390 height 71
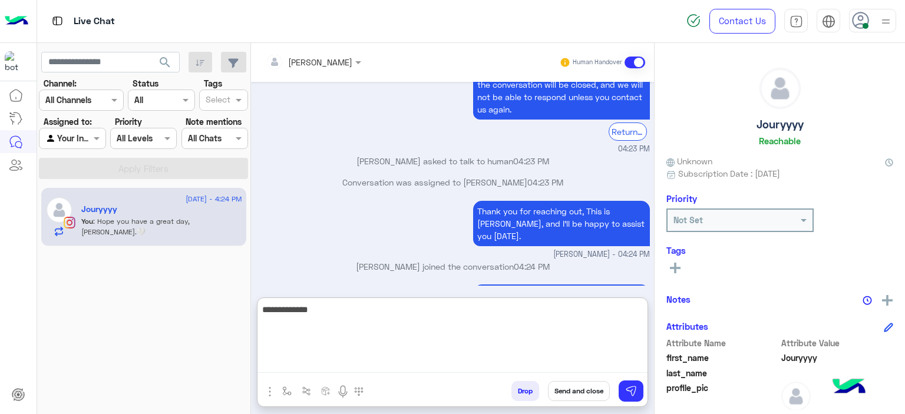
scroll to position [2030, 0]
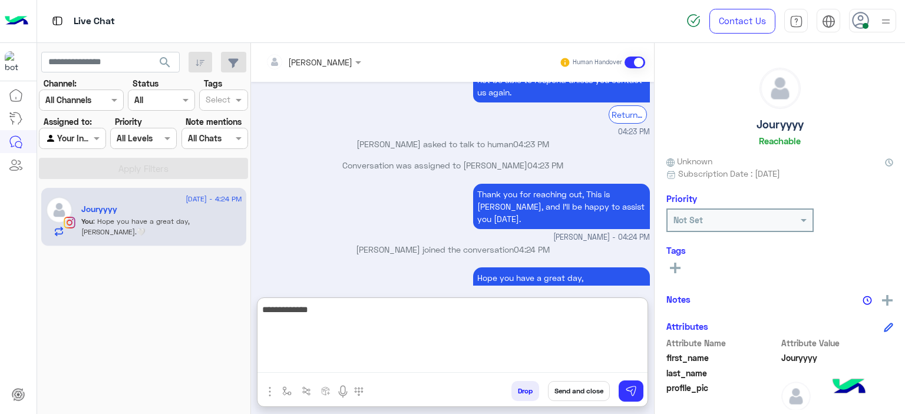
type textarea "**********"
drag, startPoint x: 325, startPoint y: 312, endPoint x: 259, endPoint y: 303, distance: 67.2
click at [259, 303] on textarea "**********" at bounding box center [452, 337] width 390 height 71
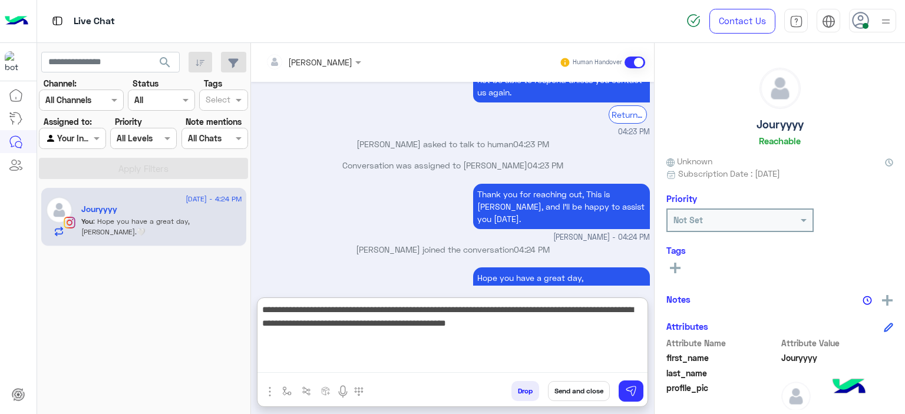
type textarea "**********"
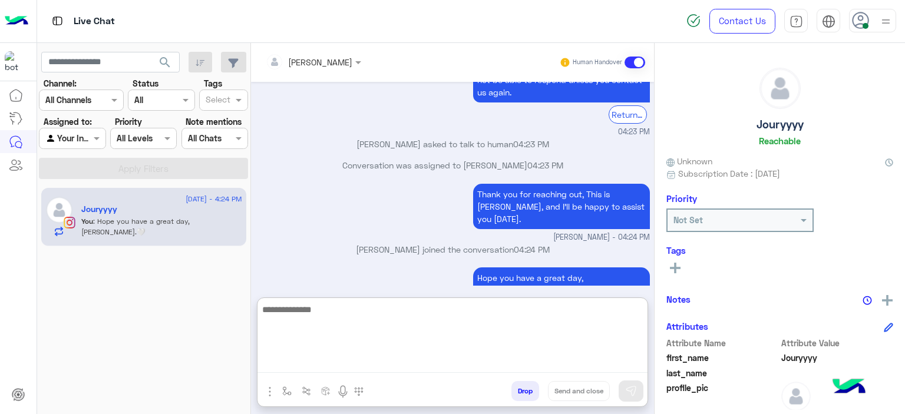
scroll to position [2105, 0]
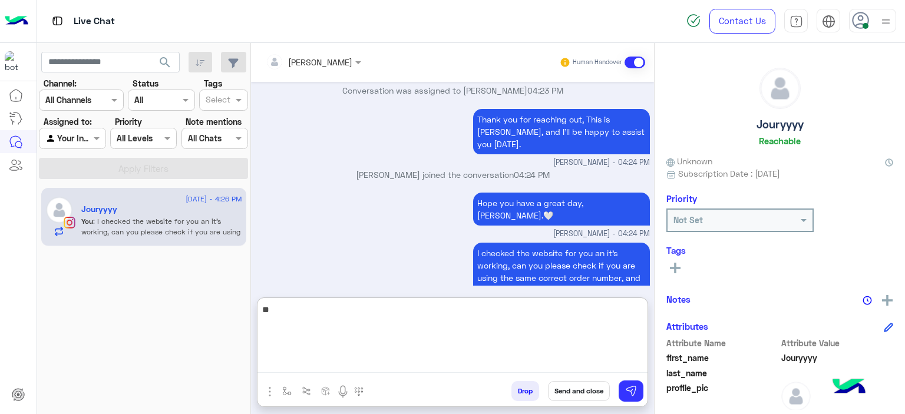
type textarea "*"
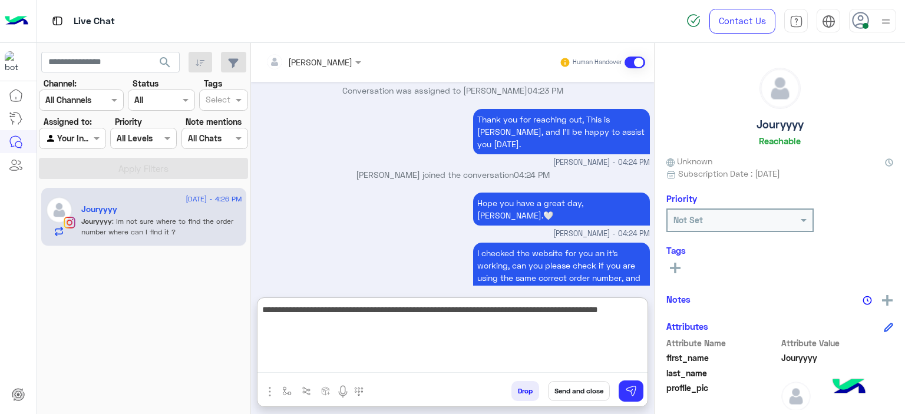
scroll to position [2156, 0]
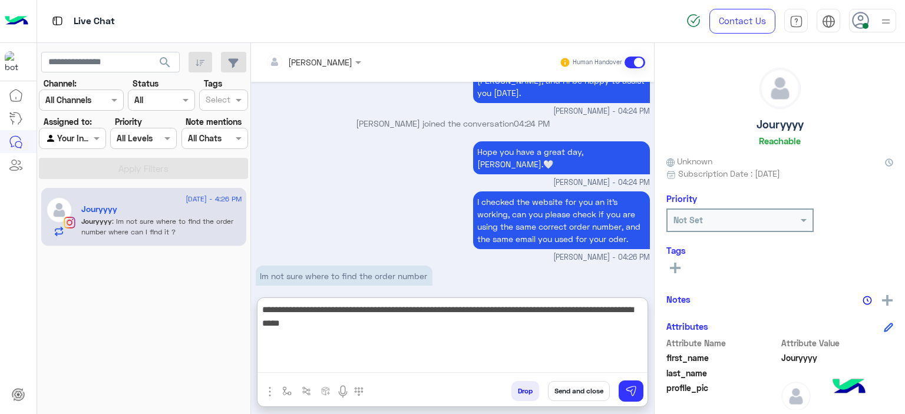
type textarea "**********"
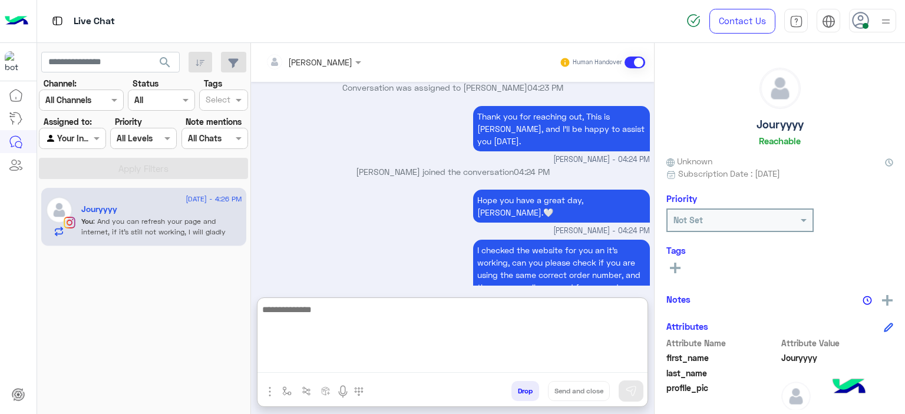
scroll to position [2218, 0]
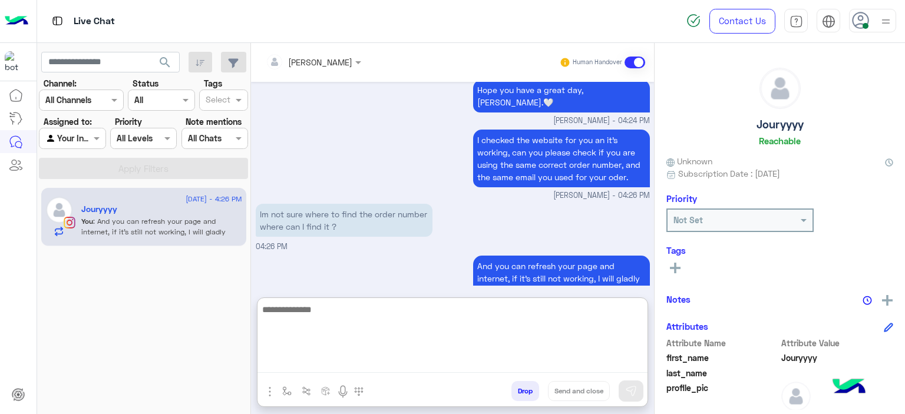
click at [314, 312] on textarea at bounding box center [452, 337] width 390 height 71
click at [316, 311] on textarea "**********" at bounding box center [452, 337] width 390 height 71
click at [316, 310] on textarea "**********" at bounding box center [452, 337] width 390 height 71
click at [379, 308] on textarea "**********" at bounding box center [452, 337] width 390 height 71
paste textarea "*******"
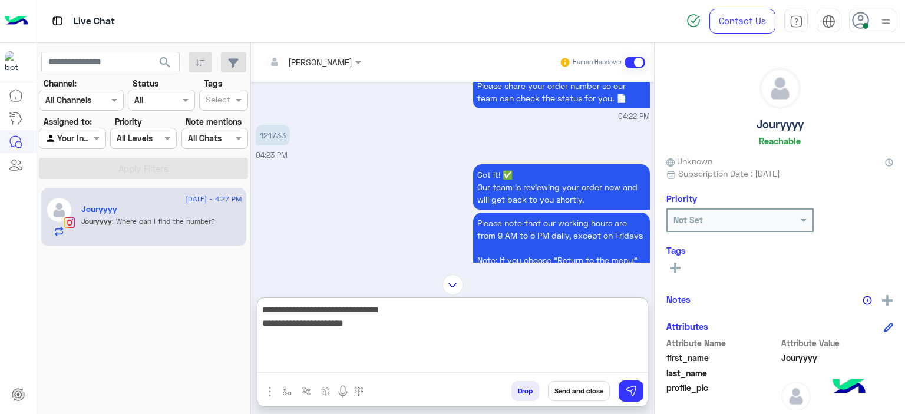
scroll to position [1824, 0]
paste textarea "**********"
type textarea "**********"
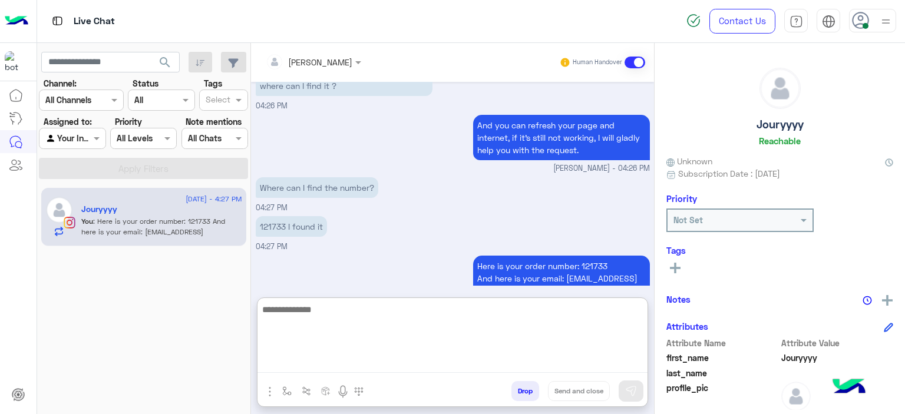
scroll to position [2442, 0]
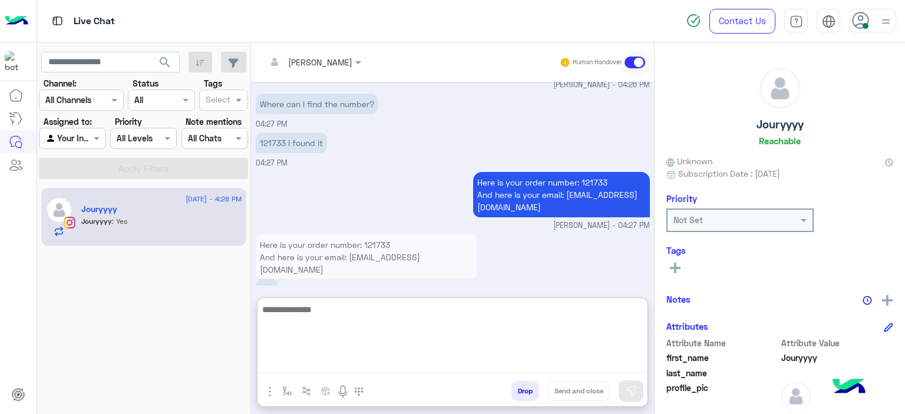
type textarea "*"
type textarea "**********"
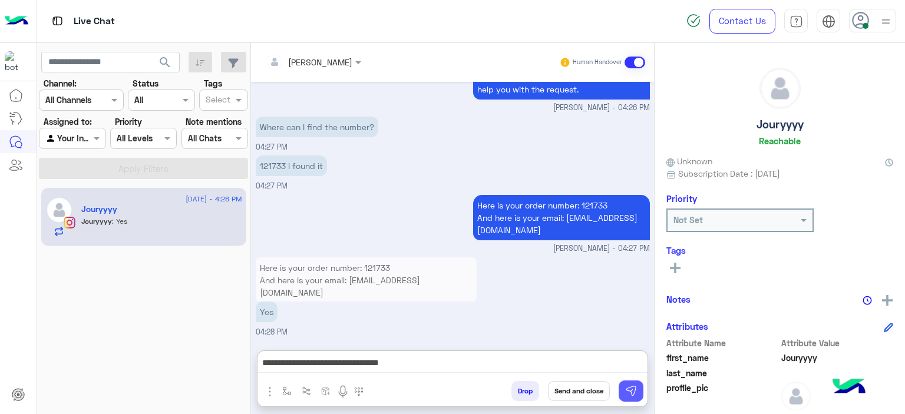
click at [632, 395] on img at bounding box center [631, 391] width 12 height 12
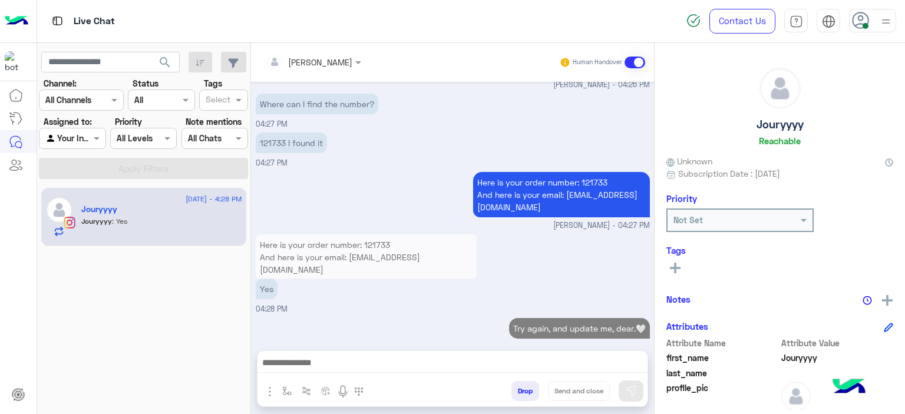
scroll to position [2427, 0]
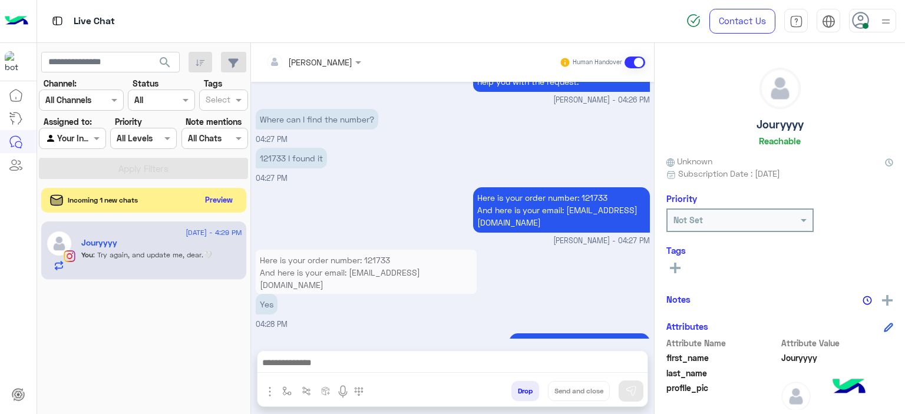
click at [223, 204] on button "Preview" at bounding box center [219, 200] width 37 height 16
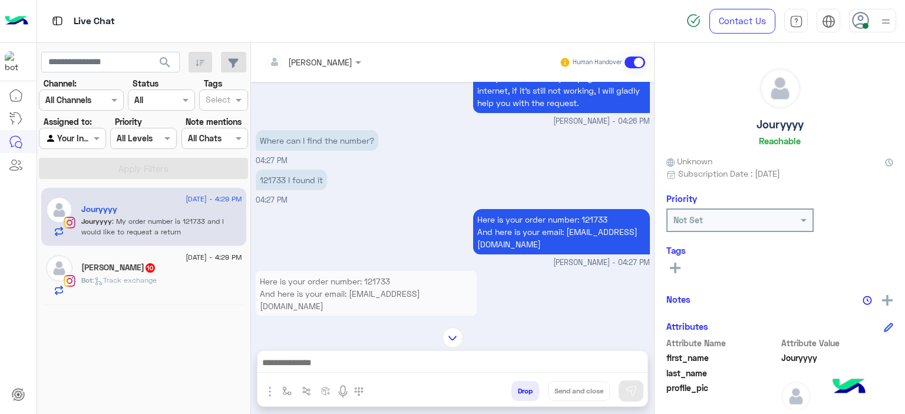
scroll to position [880, 0]
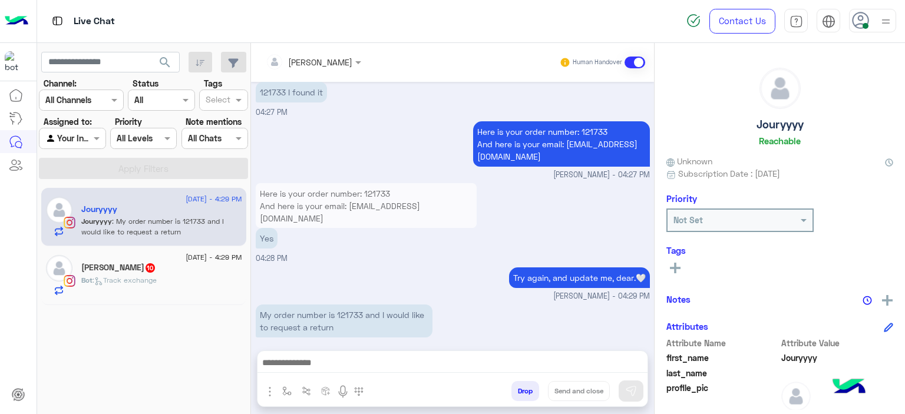
click at [187, 282] on div "Bot : Track exchange" at bounding box center [161, 285] width 161 height 21
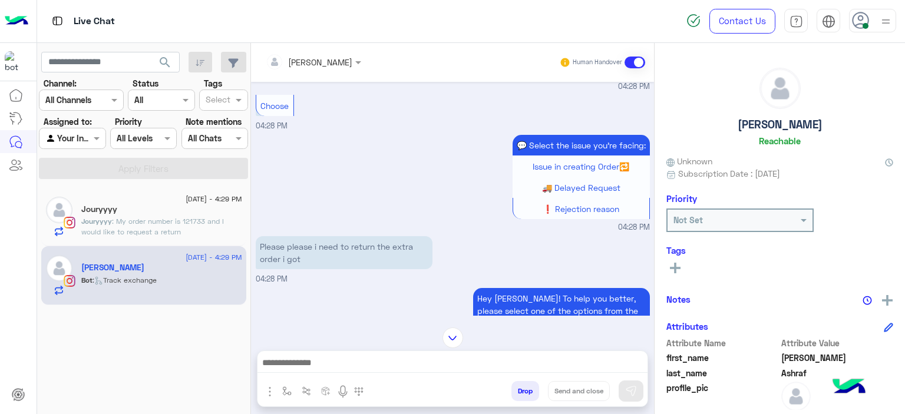
scroll to position [867, 0]
click at [283, 390] on img "button" at bounding box center [286, 391] width 9 height 9
click at [313, 360] on input "text" at bounding box center [308, 366] width 48 height 14
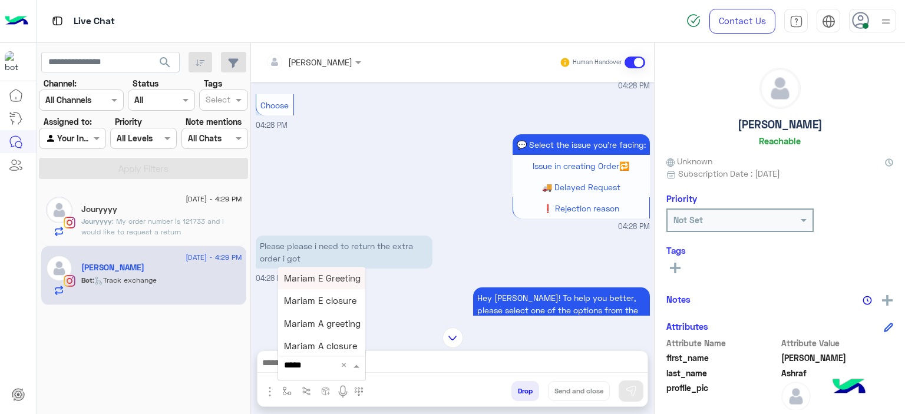
type input "******"
click at [316, 278] on span "Mariam E Greeting" at bounding box center [322, 278] width 77 height 11
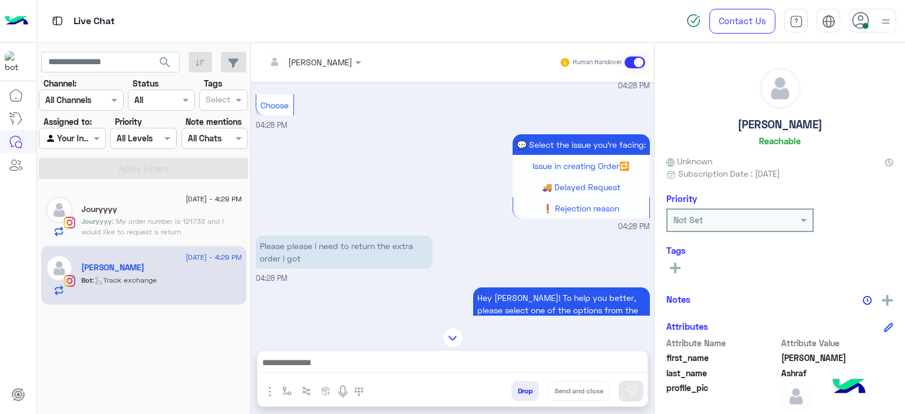
type textarea "**********"
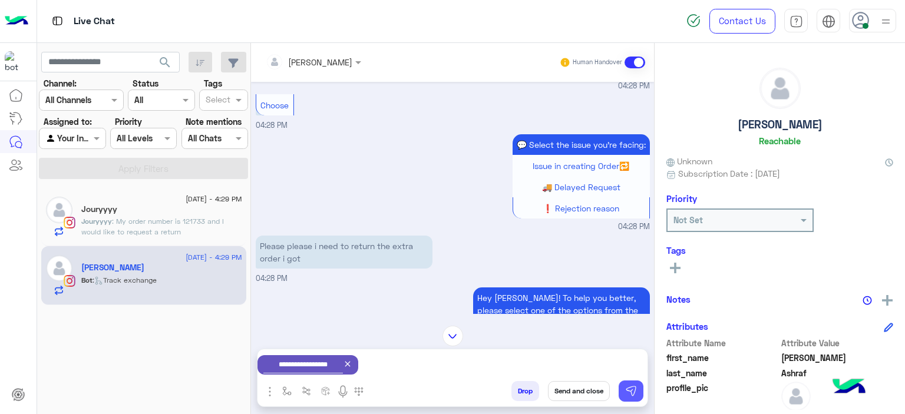
click at [631, 390] on img at bounding box center [631, 391] width 12 height 12
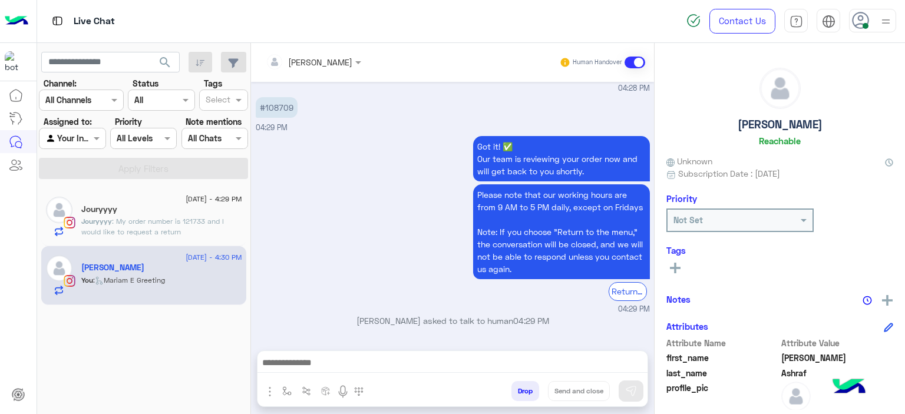
scroll to position [1342, 0]
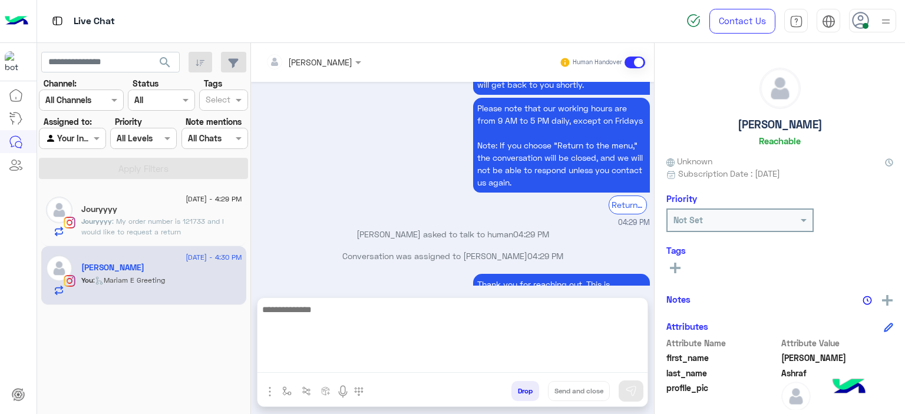
click at [354, 358] on textarea at bounding box center [452, 337] width 390 height 71
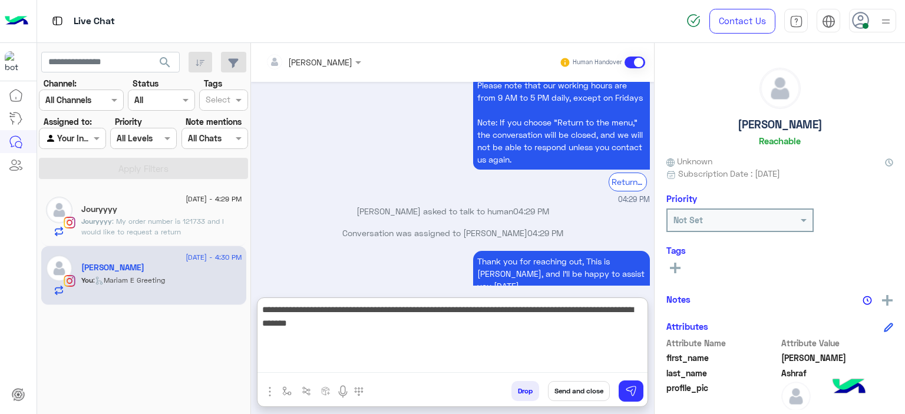
type textarea "**********"
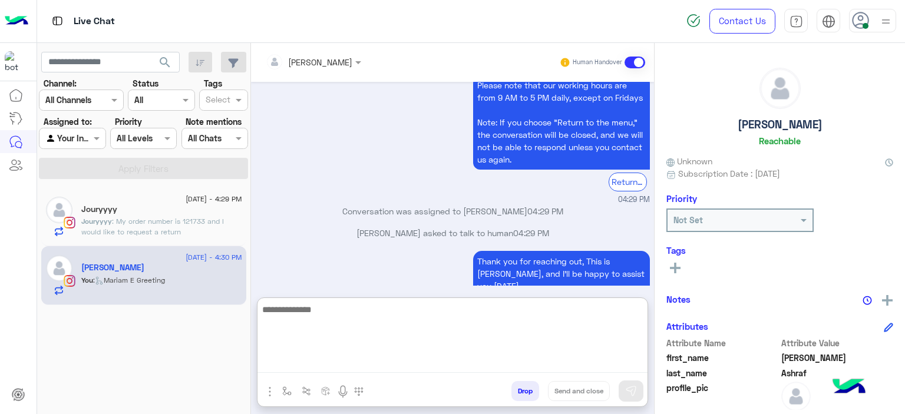
scroll to position [1458, 0]
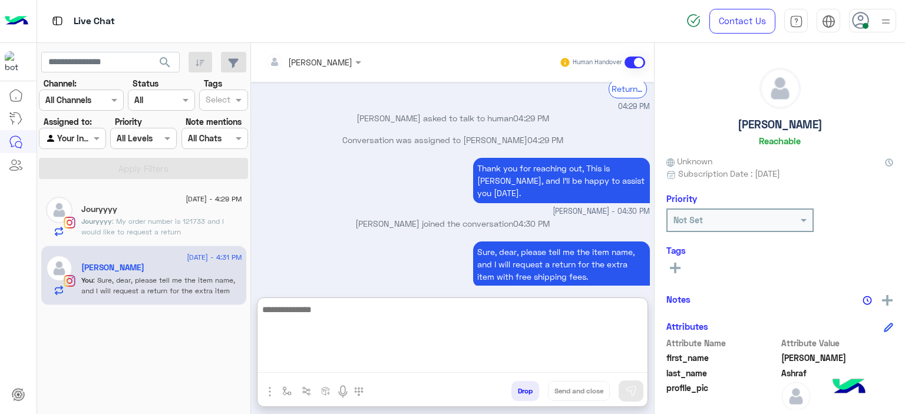
paste textarea "**********"
type textarea "**********"
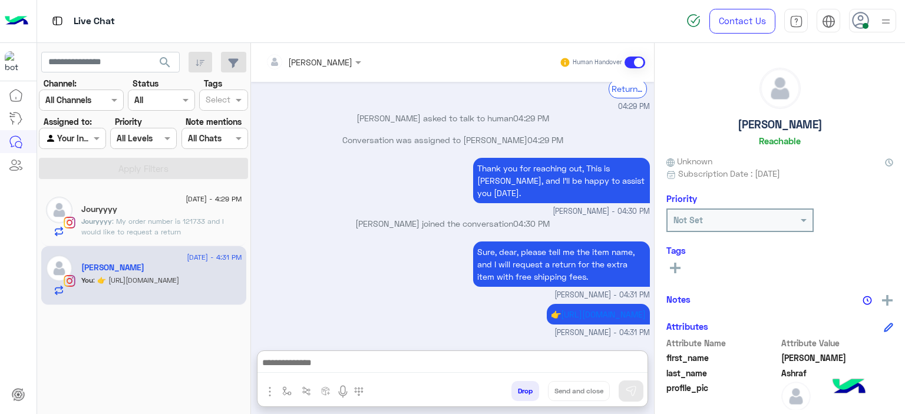
click at [183, 230] on p "Jouryyyy : My order number is 121733 and I would like to request a return" at bounding box center [161, 226] width 161 height 21
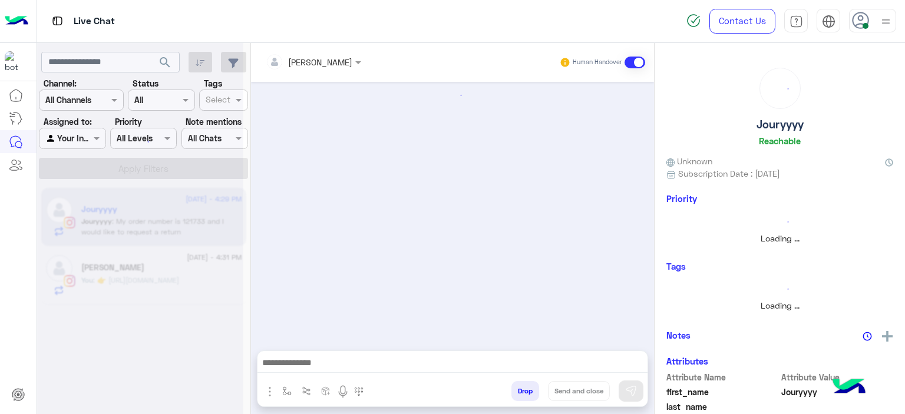
scroll to position [880, 0]
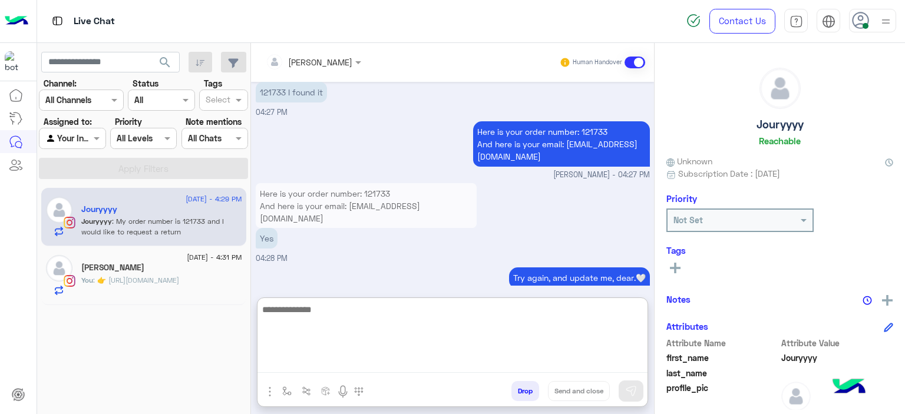
click at [352, 358] on textarea at bounding box center [452, 337] width 390 height 71
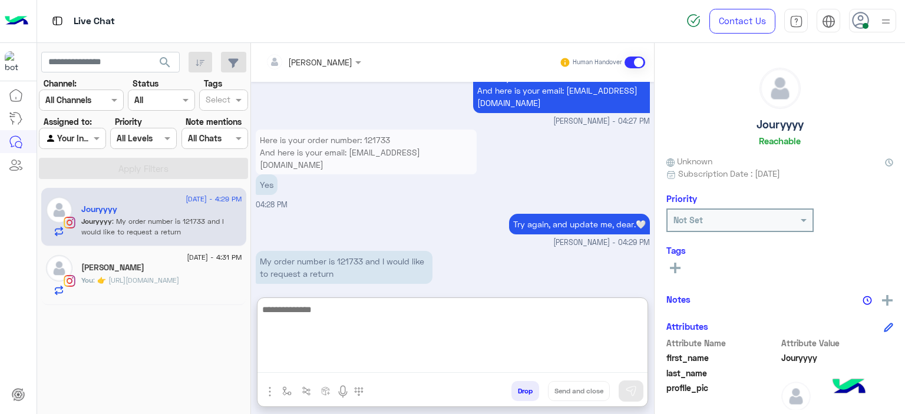
scroll to position [933, 0]
type textarea "**********"
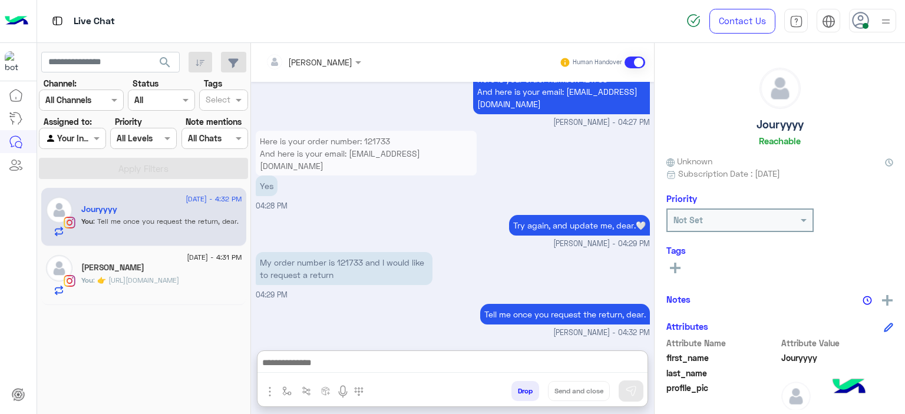
click at [212, 270] on div "Lydia Ashraf" at bounding box center [161, 269] width 161 height 12
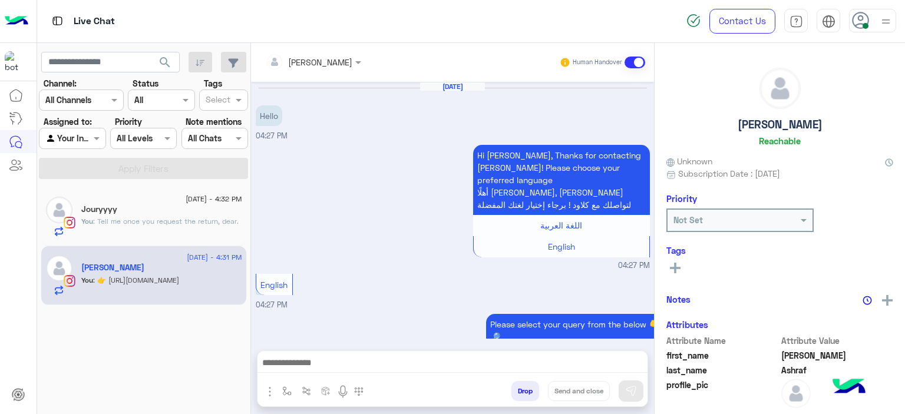
scroll to position [1127, 0]
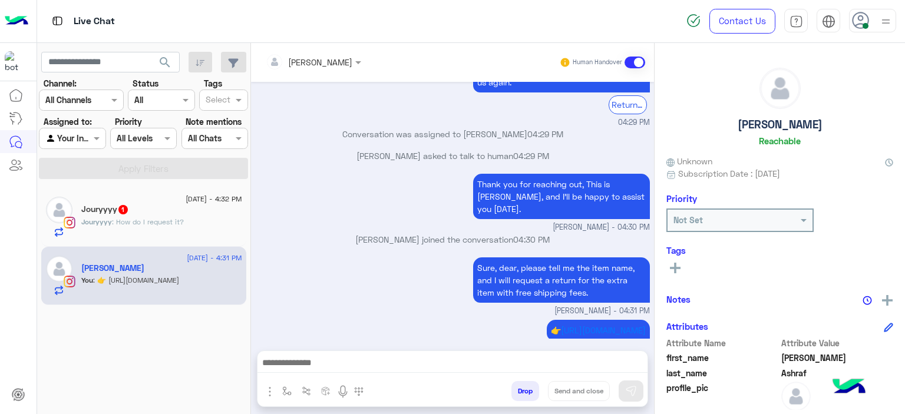
click at [149, 217] on span ": How do I request it?" at bounding box center [148, 221] width 72 height 9
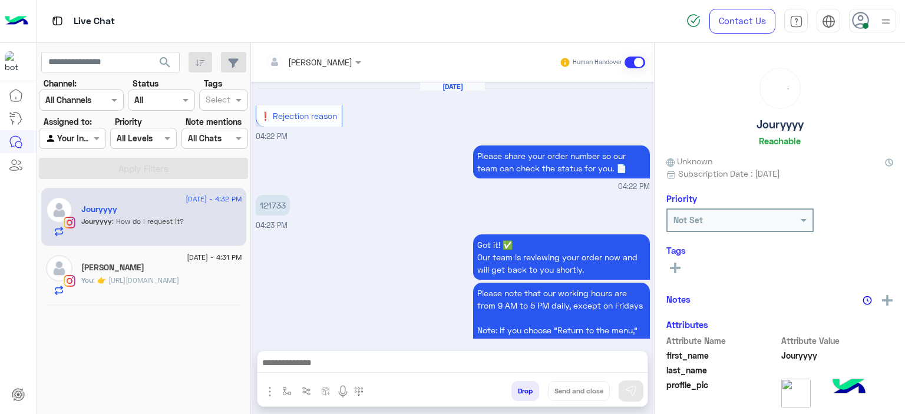
scroll to position [815, 0]
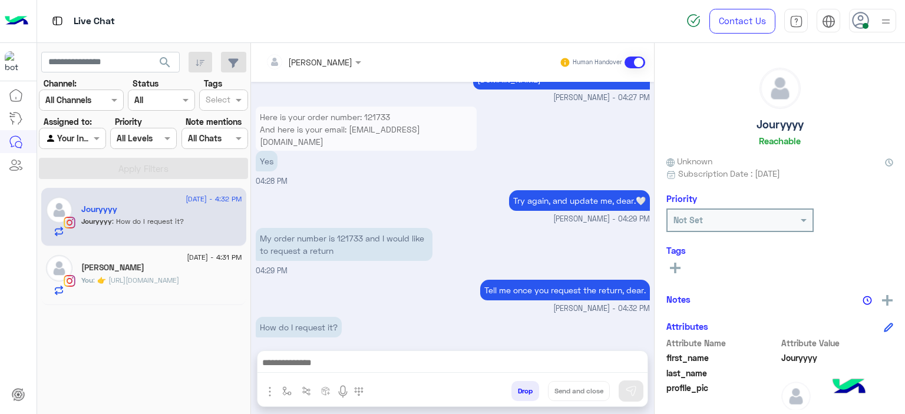
click at [213, 289] on div "You : 👉 https://cloud.e-stebdal.com/returns" at bounding box center [161, 285] width 161 height 21
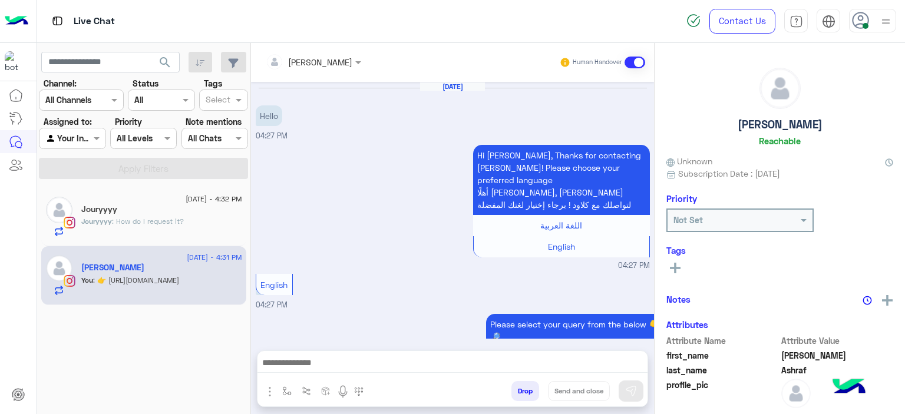
scroll to position [1127, 0]
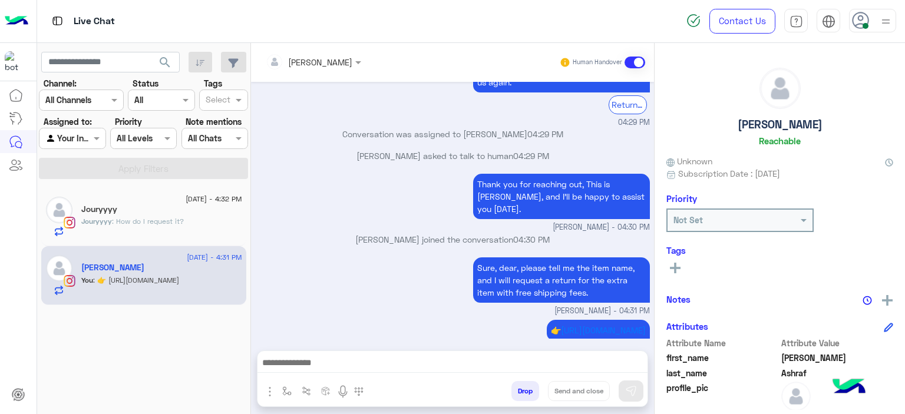
drag, startPoint x: 481, startPoint y: 310, endPoint x: 642, endPoint y: 308, distance: 160.3
click at [644, 320] on div "👉 https://cloud.e-stebdal.com/returns" at bounding box center [598, 330] width 103 height 21
copy p "👉 https://cloud.e-stebdal.com/returns"
click at [203, 212] on div "Jouryyyy" at bounding box center [161, 210] width 161 height 12
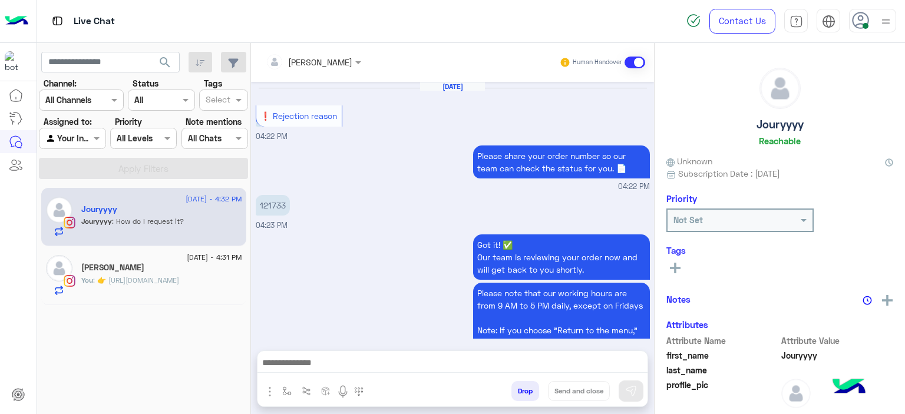
scroll to position [815, 0]
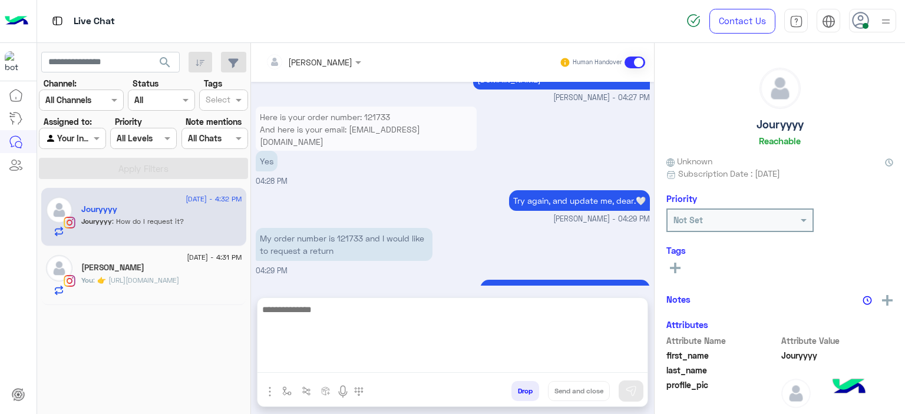
click at [329, 363] on textarea at bounding box center [452, 337] width 390 height 71
paste textarea "**********"
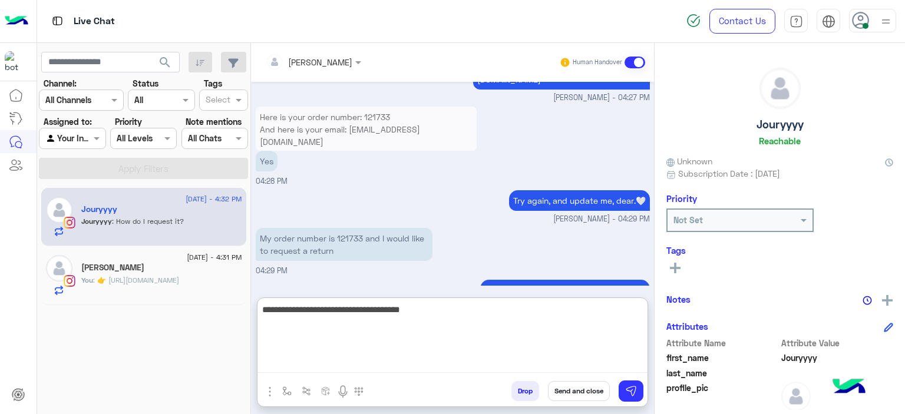
click at [262, 311] on textarea "**********" at bounding box center [452, 337] width 390 height 71
type textarea "**********"
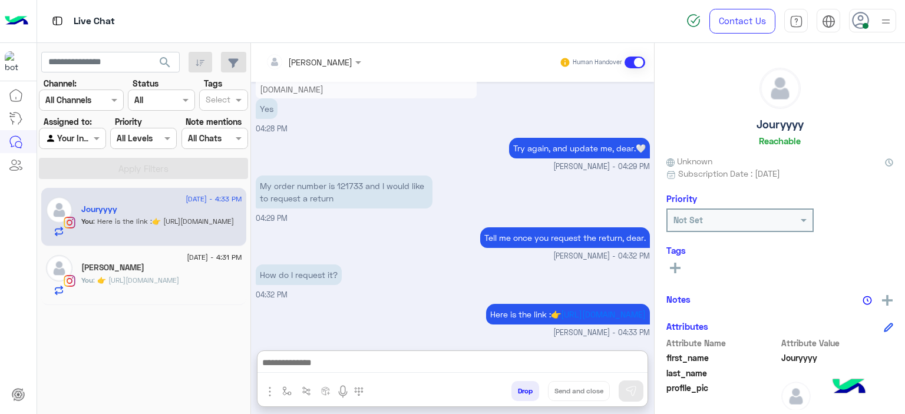
click at [675, 269] on rect at bounding box center [675, 268] width 2 height 11
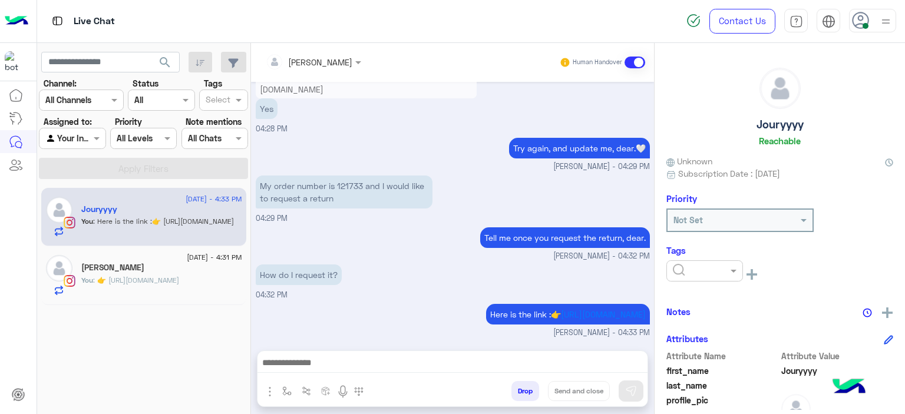
scroll to position [866, 0]
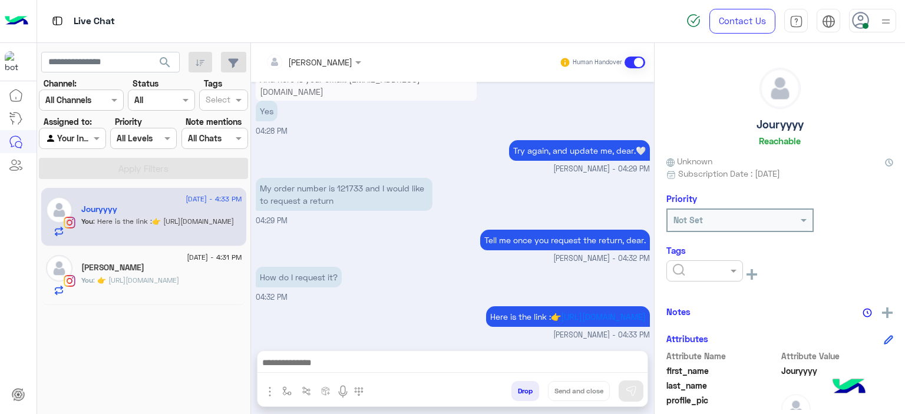
click at [690, 276] on div at bounding box center [704, 270] width 77 height 21
click at [696, 317] on span "M FOLLOW UP" at bounding box center [699, 321] width 54 height 10
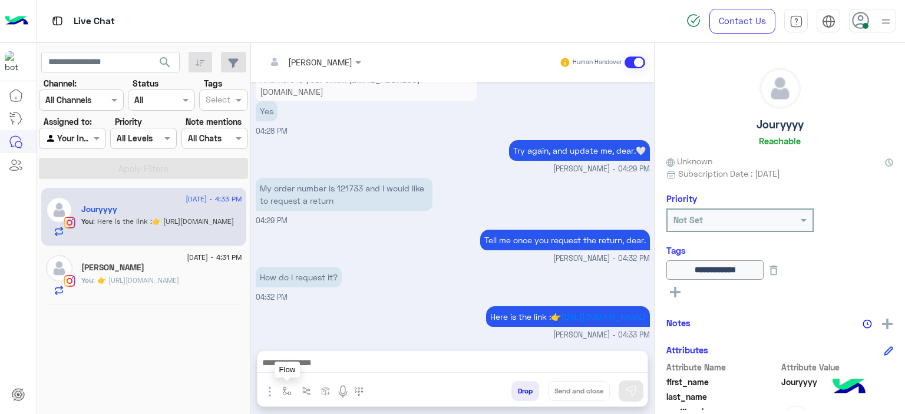
click at [285, 388] on img "button" at bounding box center [286, 391] width 9 height 9
click at [320, 361] on div "enter flow name" at bounding box center [322, 365] width 89 height 21
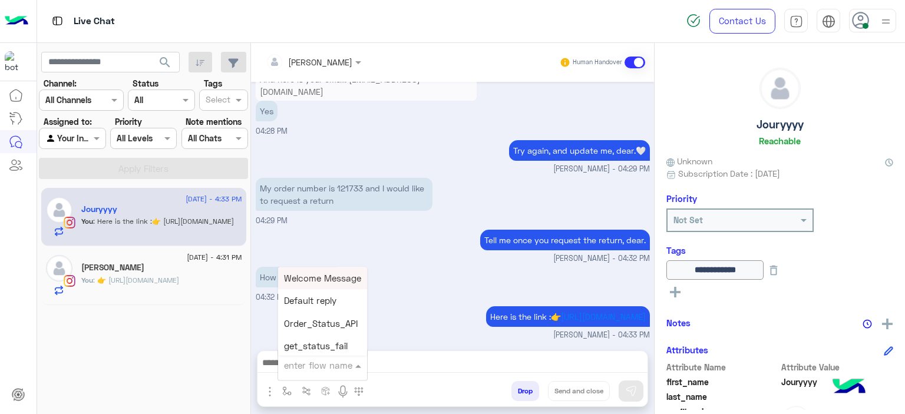
click at [184, 285] on div "You : 👉 https://cloud.e-stebdal.com/returns" at bounding box center [161, 285] width 161 height 21
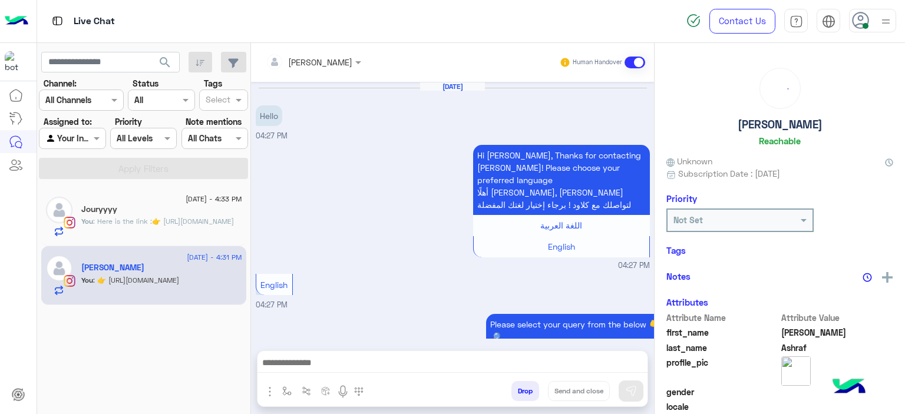
scroll to position [1127, 0]
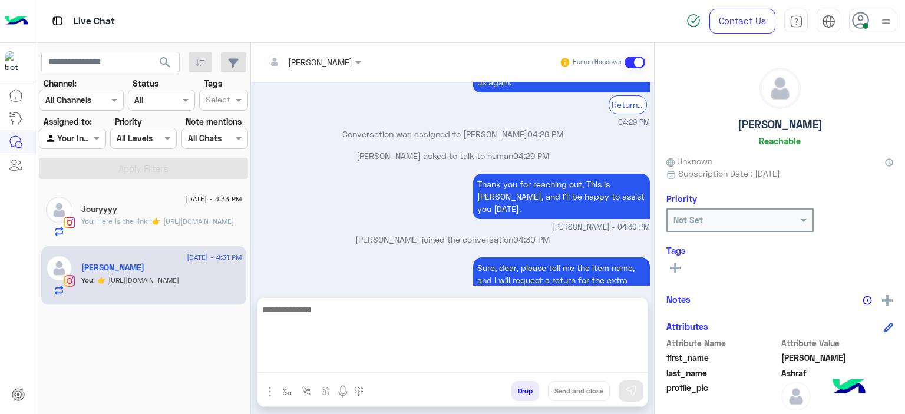
click at [405, 355] on textarea at bounding box center [452, 337] width 390 height 71
type textarea "**********"
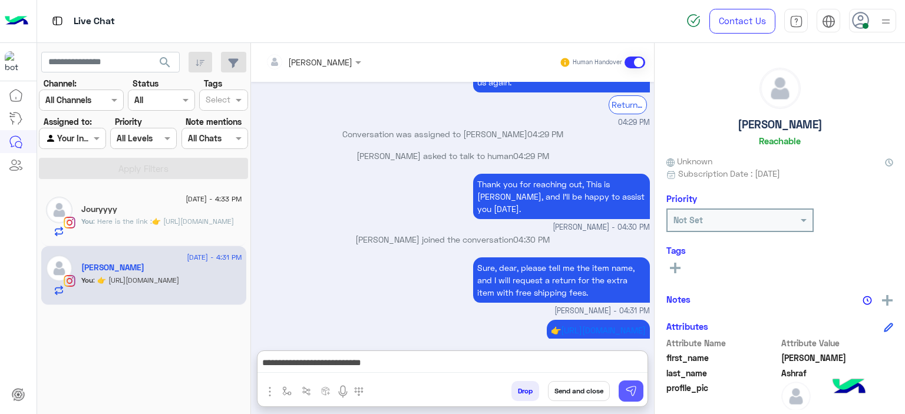
click at [632, 387] on img at bounding box center [631, 391] width 12 height 12
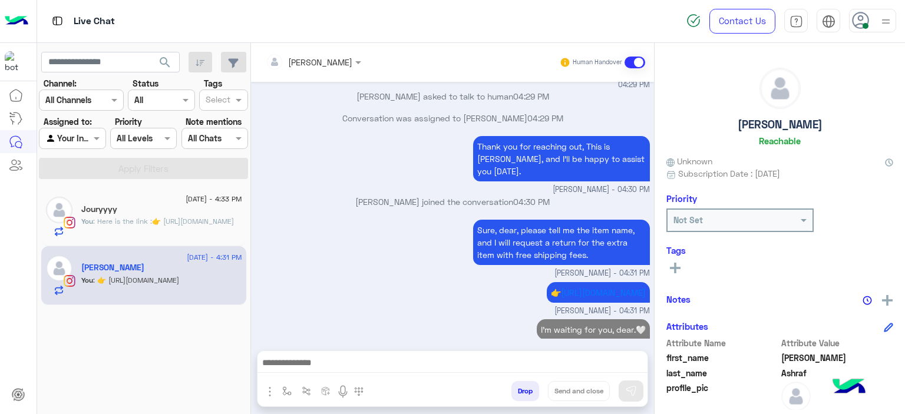
click at [680, 266] on icon at bounding box center [675, 268] width 11 height 11
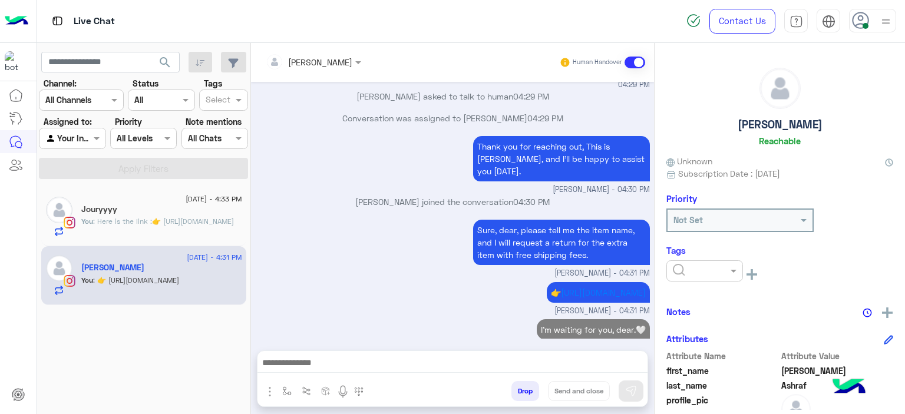
click at [681, 267] on input "text" at bounding box center [691, 271] width 36 height 12
click at [698, 326] on div "M FOLLOW UP" at bounding box center [704, 322] width 77 height 22
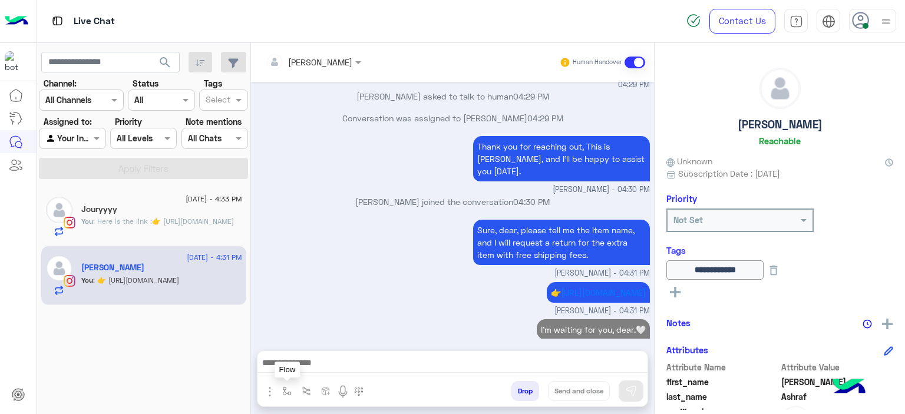
drag, startPoint x: 284, startPoint y: 388, endPoint x: 302, endPoint y: 384, distance: 18.7
click at [285, 387] on img "button" at bounding box center [286, 391] width 9 height 9
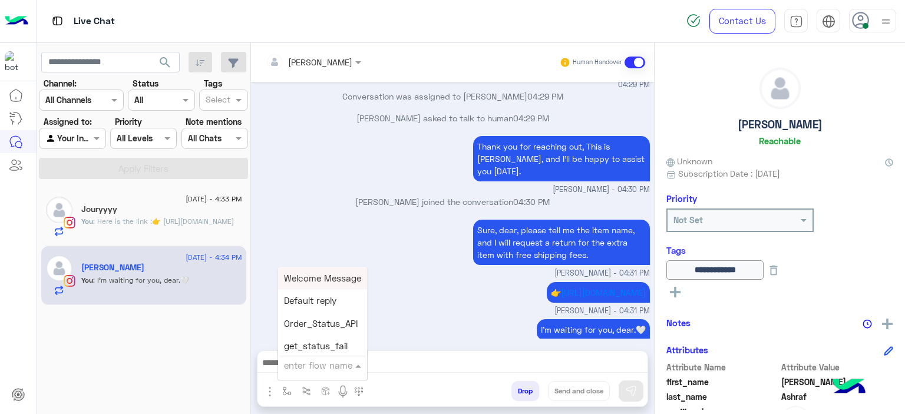
click at [319, 368] on input "text" at bounding box center [308, 366] width 48 height 14
type input "******"
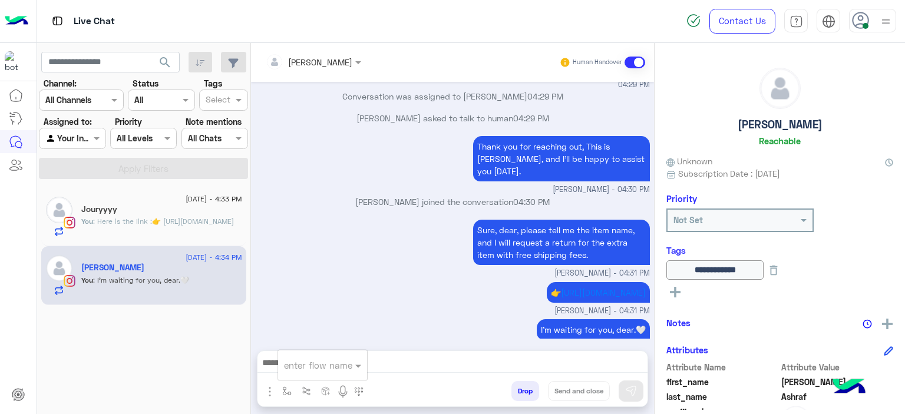
click at [296, 228] on div "Sure, dear, please tell me the item name, and I will request a return for the e…" at bounding box center [453, 248] width 394 height 62
click at [226, 211] on div "Jouryyyy" at bounding box center [161, 210] width 161 height 12
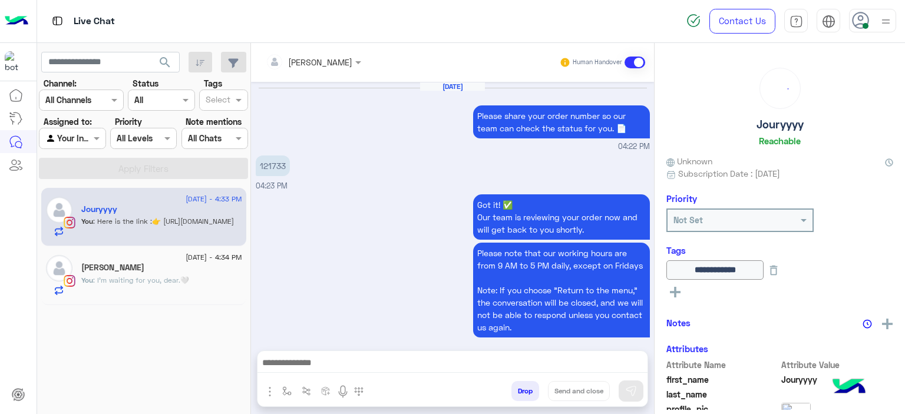
scroll to position [826, 0]
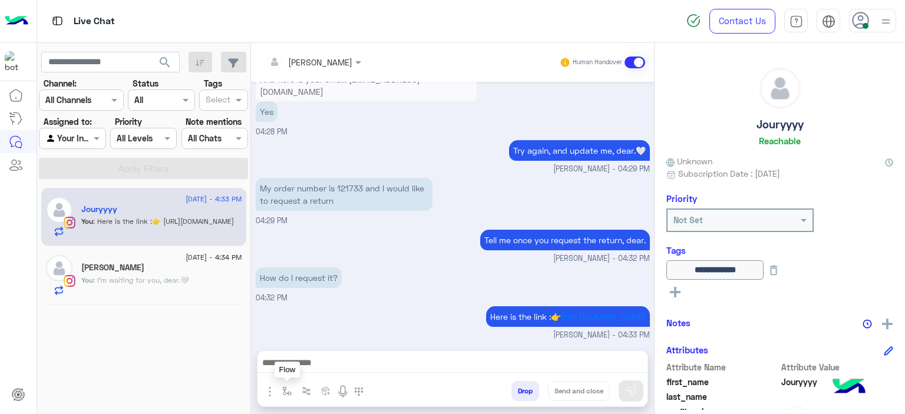
click at [288, 387] on img "button" at bounding box center [286, 391] width 9 height 9
click at [308, 373] on div "enter flow name" at bounding box center [322, 365] width 89 height 21
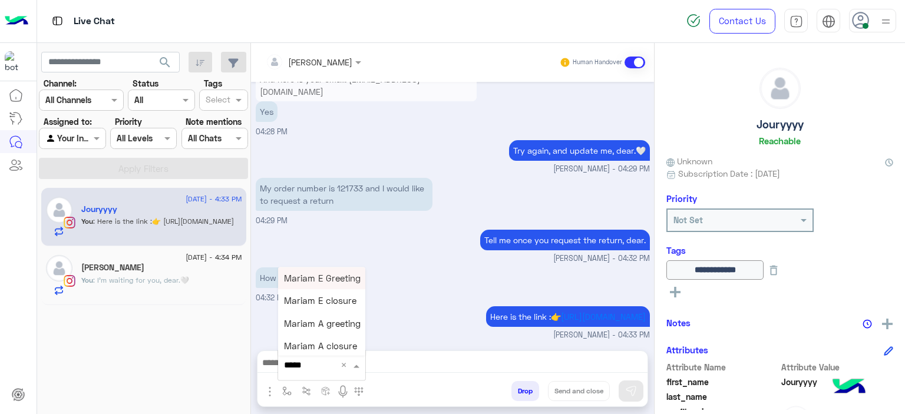
type input "******"
click at [310, 306] on span "Mariam E closure" at bounding box center [320, 301] width 72 height 11
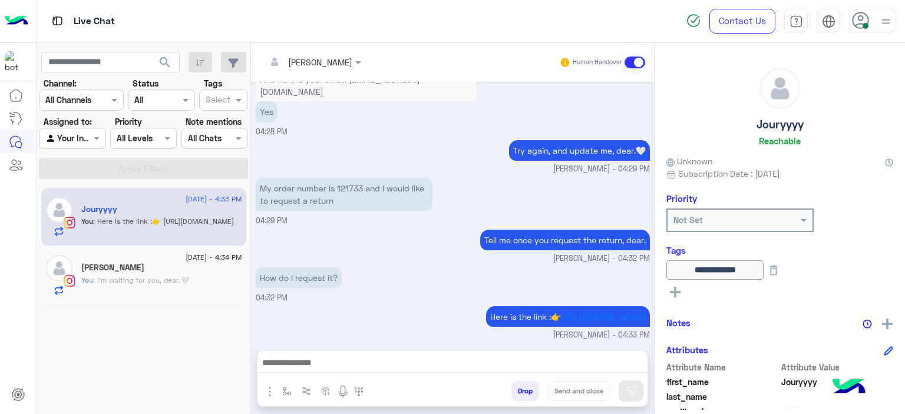
type textarea "**********"
click at [587, 388] on button "Send and close" at bounding box center [579, 391] width 62 height 20
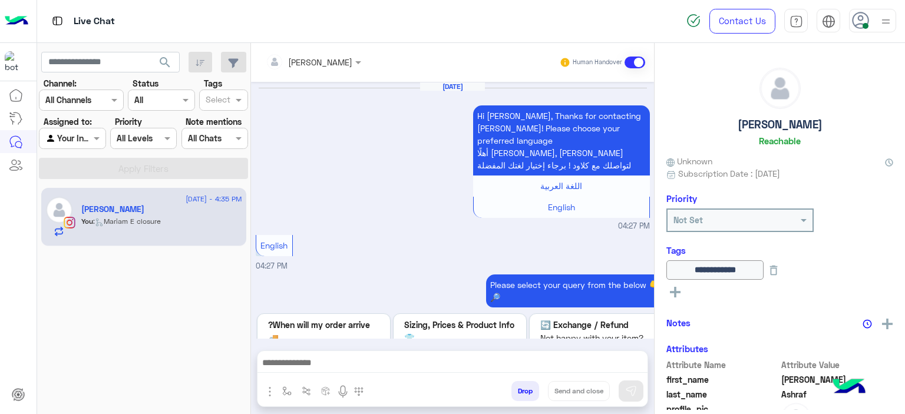
scroll to position [1125, 0]
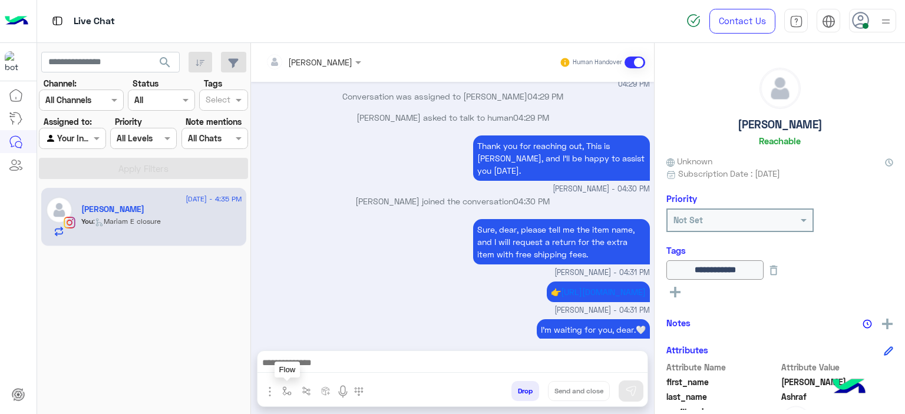
click at [288, 391] on img "button" at bounding box center [286, 391] width 9 height 9
click at [307, 375] on div "enter flow name" at bounding box center [322, 365] width 89 height 21
click at [383, 134] on div "Thank you for reaching out, This is Mariam, and I’ll be happy to assist you tod…" at bounding box center [453, 164] width 394 height 62
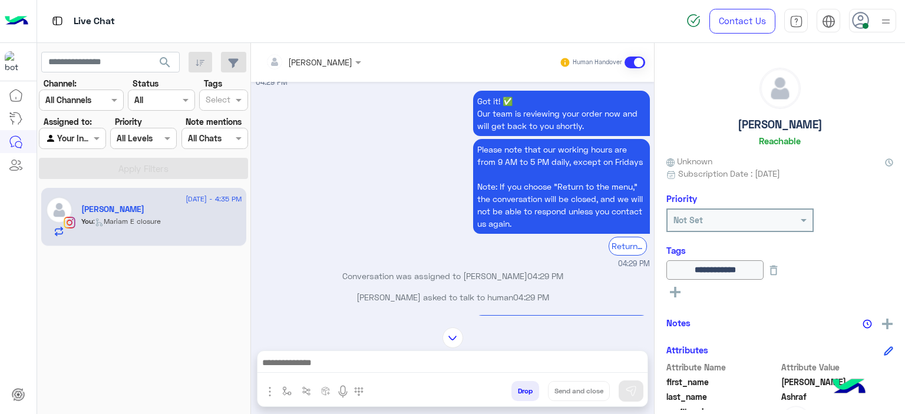
scroll to position [894, 0]
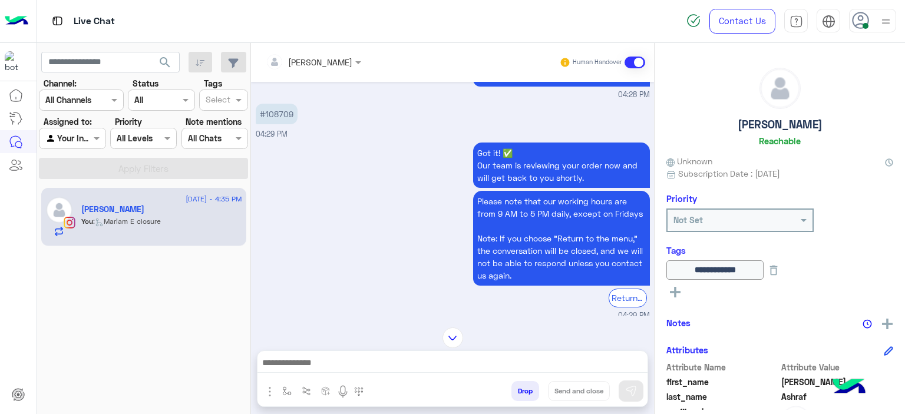
click at [282, 104] on p "#108709" at bounding box center [277, 114] width 42 height 21
copy p "108709"
click at [322, 164] on div "Got it! ✅ Our team is reviewing your order now and will get back to you shortly…" at bounding box center [453, 230] width 394 height 181
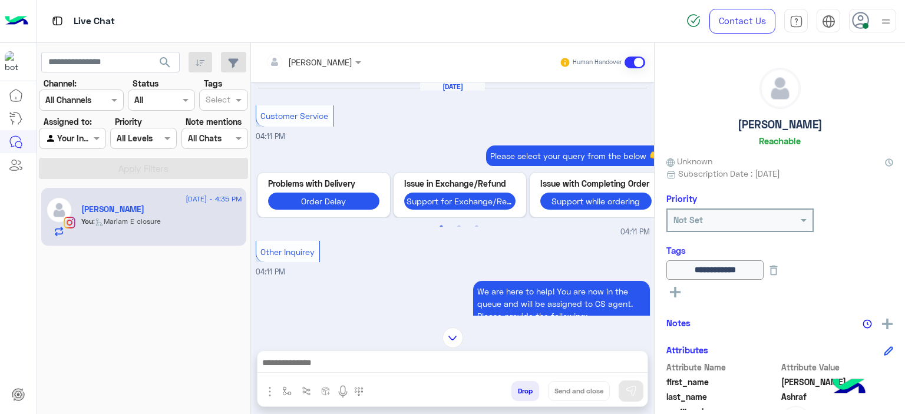
scroll to position [1425, 0]
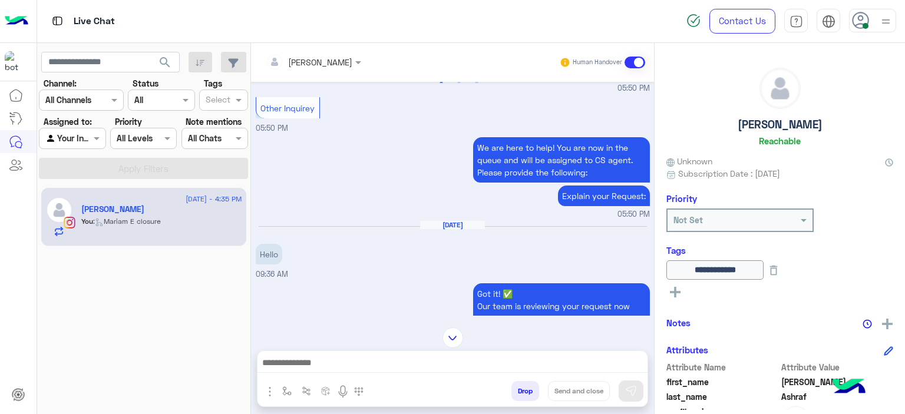
drag, startPoint x: 397, startPoint y: 206, endPoint x: 365, endPoint y: 213, distance: 32.0
click at [365, 213] on div "We are here to help! You are now in the queue and will be assigned to CS agent.…" at bounding box center [453, 177] width 394 height 86
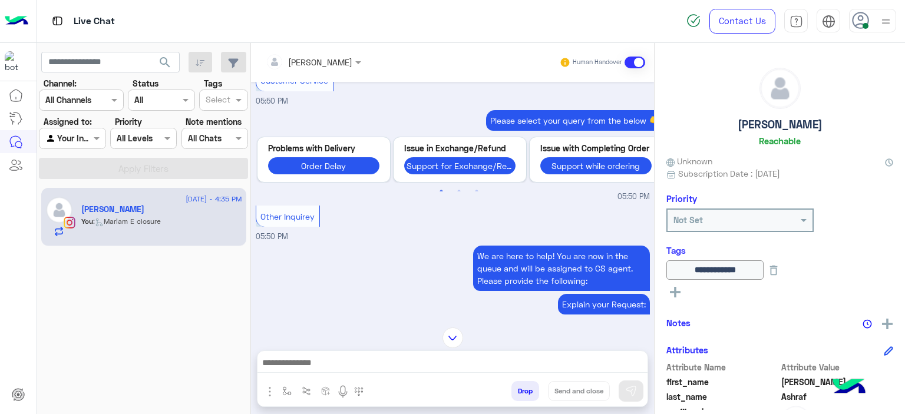
scroll to position [1316, 0]
click at [451, 340] on img at bounding box center [453, 338] width 21 height 21
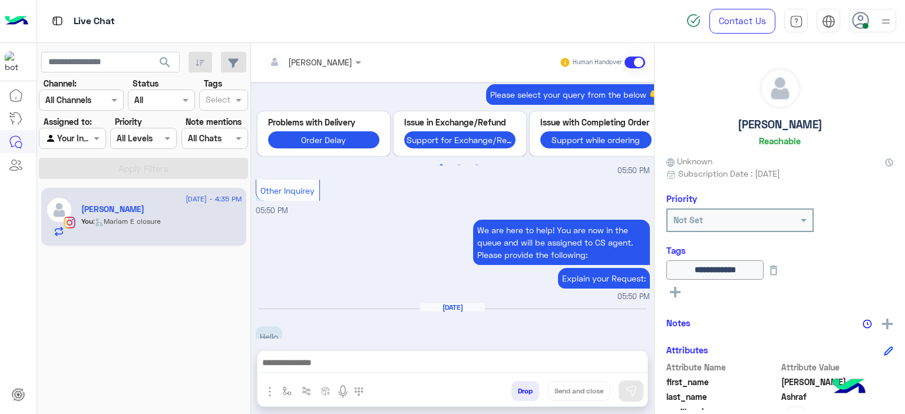
scroll to position [3911, 0]
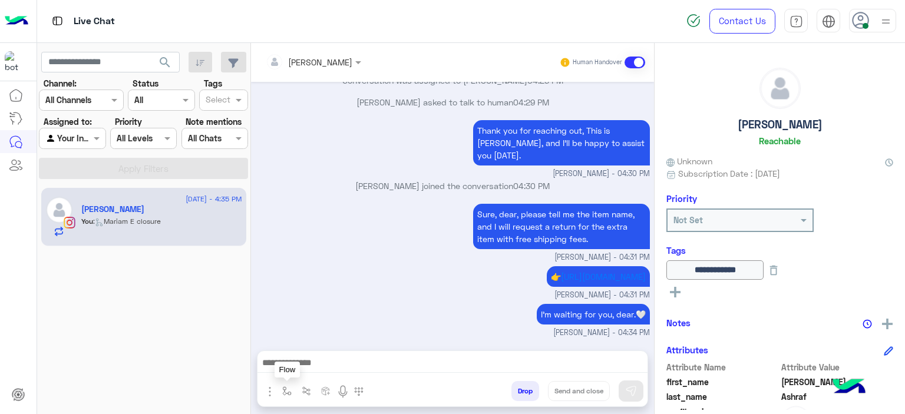
click at [283, 388] on img "button" at bounding box center [286, 391] width 9 height 9
click at [293, 371] on input "text" at bounding box center [308, 366] width 48 height 14
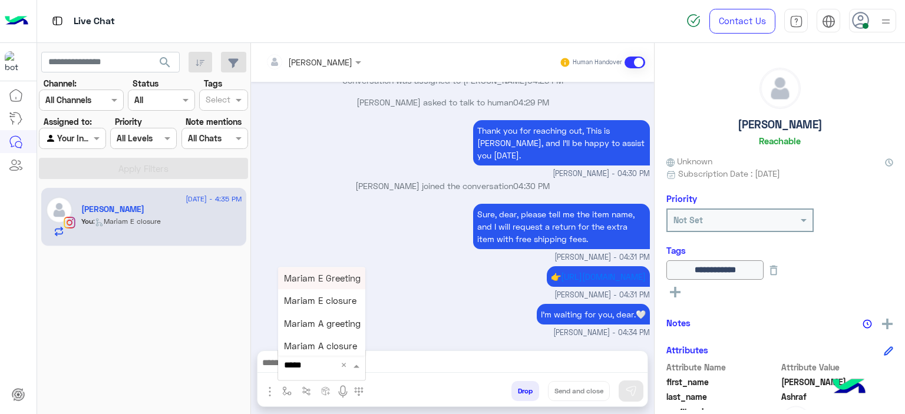
type input "******"
click at [326, 311] on div "Mariam E closure" at bounding box center [321, 301] width 87 height 22
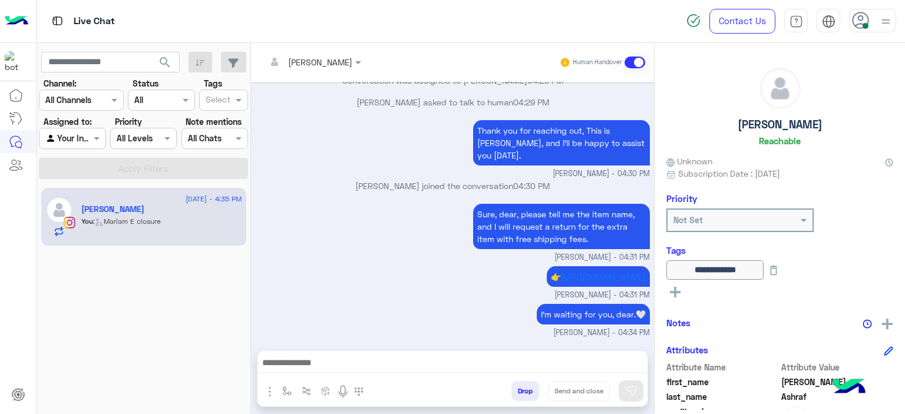
type textarea "**********"
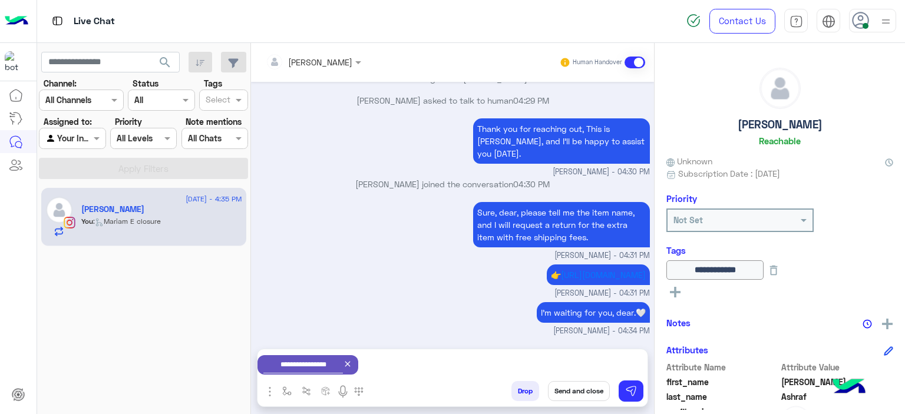
click at [575, 390] on button "Send and close" at bounding box center [579, 391] width 62 height 20
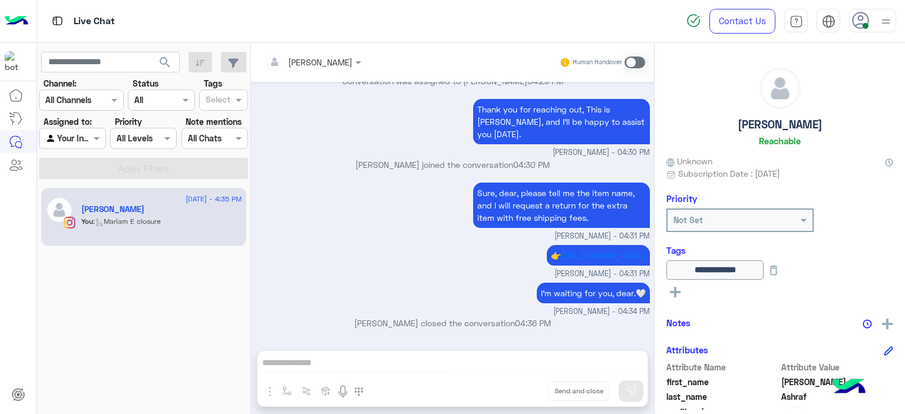
scroll to position [4078, 0]
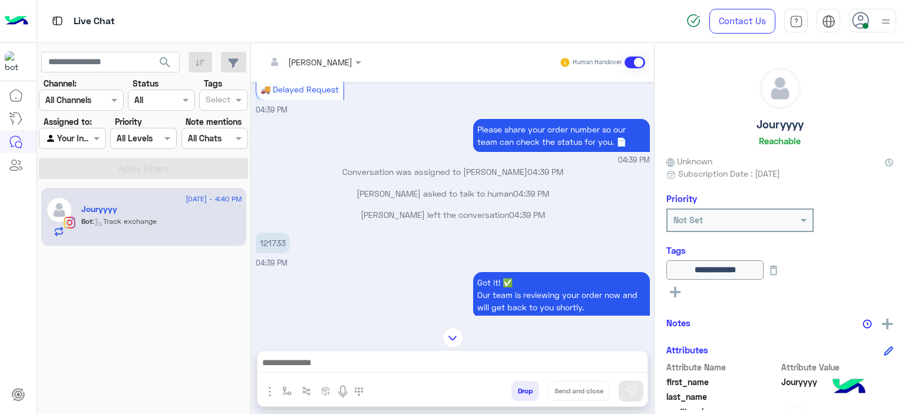
scroll to position [865, 0]
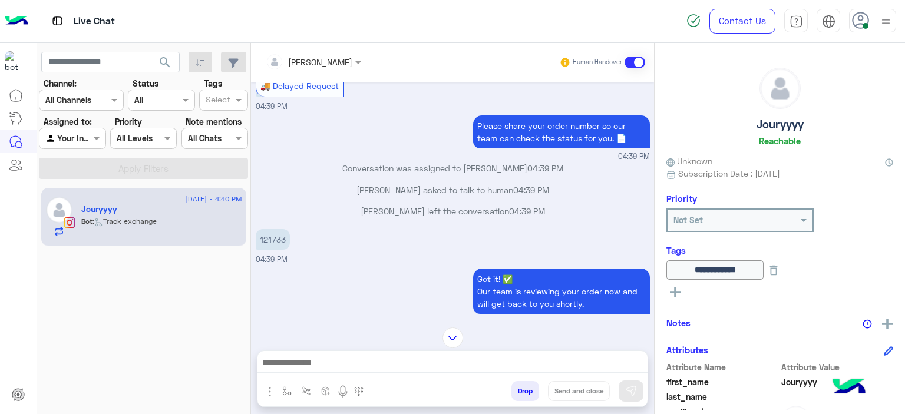
click at [357, 350] on div "Mariam Ahmed Human Handover Aug 27, 2025 Cancel Request 04:36 PM Hi Jouryyyy Pl…" at bounding box center [452, 231] width 403 height 376
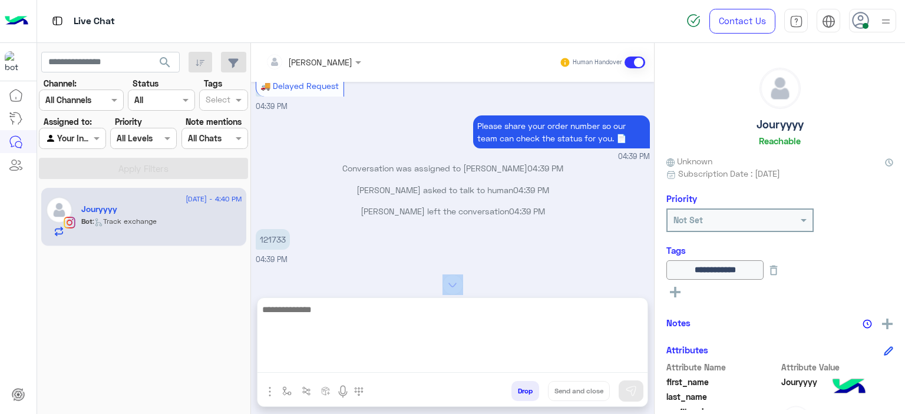
click at [358, 360] on textarea at bounding box center [452, 337] width 390 height 71
type textarea "**********"
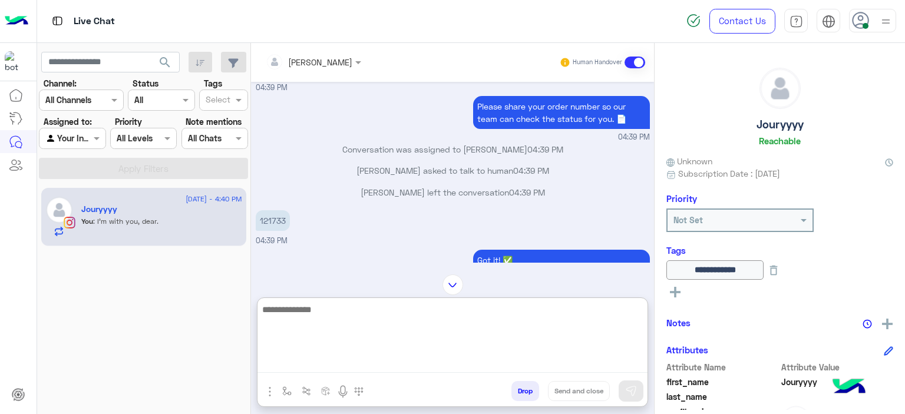
scroll to position [2537, 0]
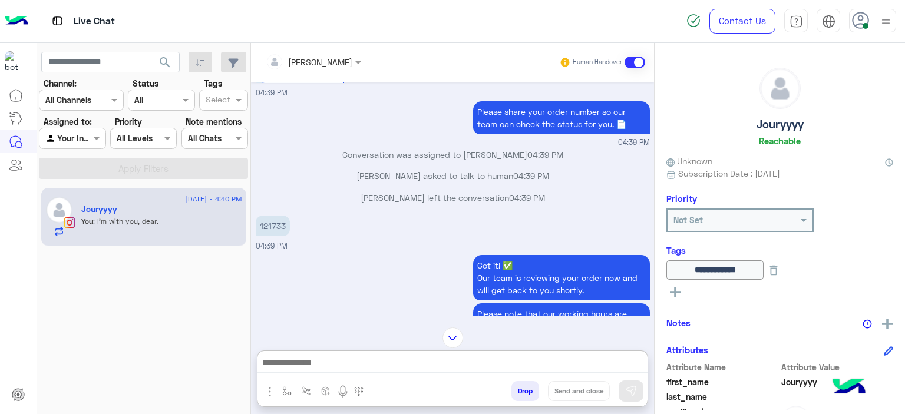
click at [278, 234] on p "121733" at bounding box center [273, 226] width 34 height 21
click at [278, 233] on p "121733" at bounding box center [273, 226] width 34 height 21
copy p "121733"
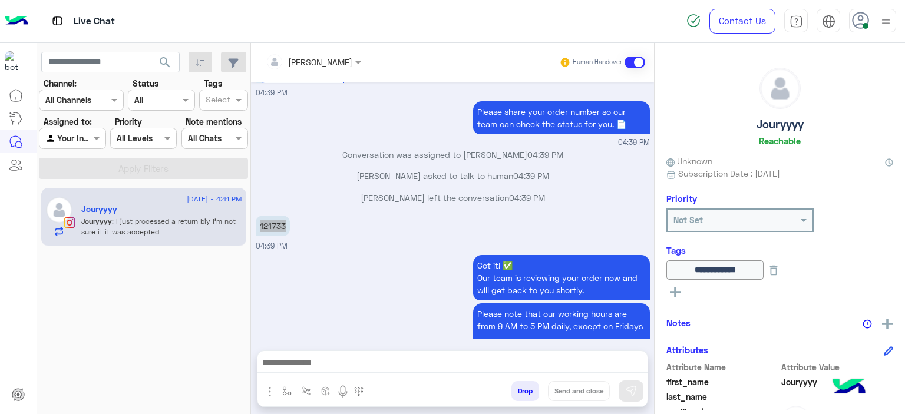
scroll to position [2792, 0]
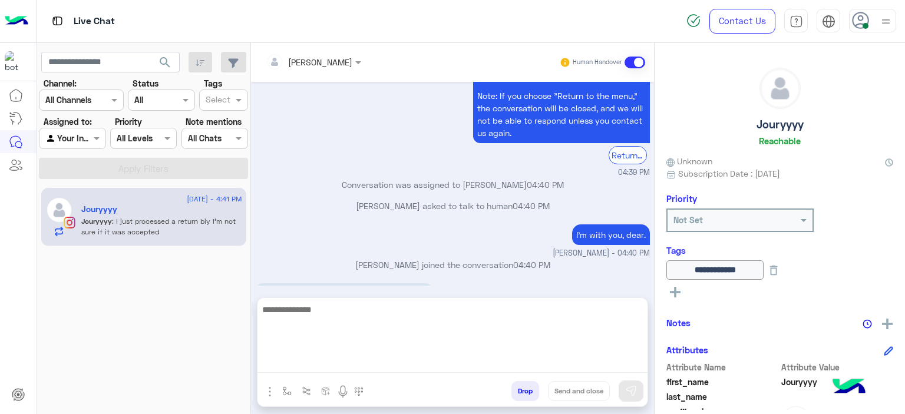
click at [313, 363] on textarea at bounding box center [452, 337] width 390 height 71
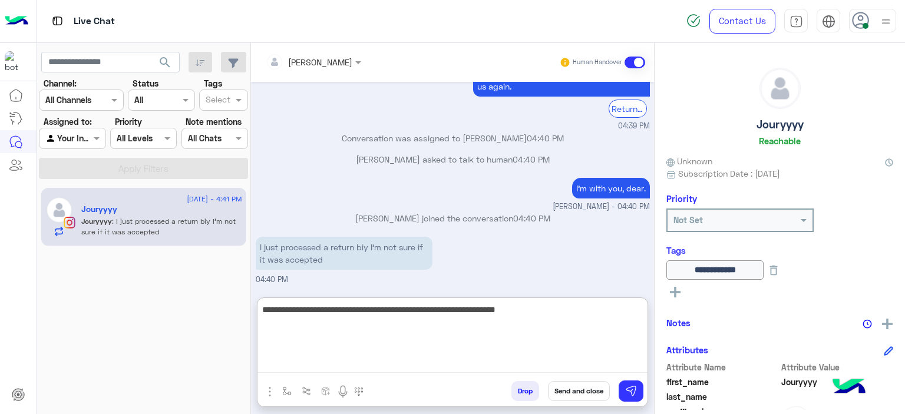
type textarea "**********"
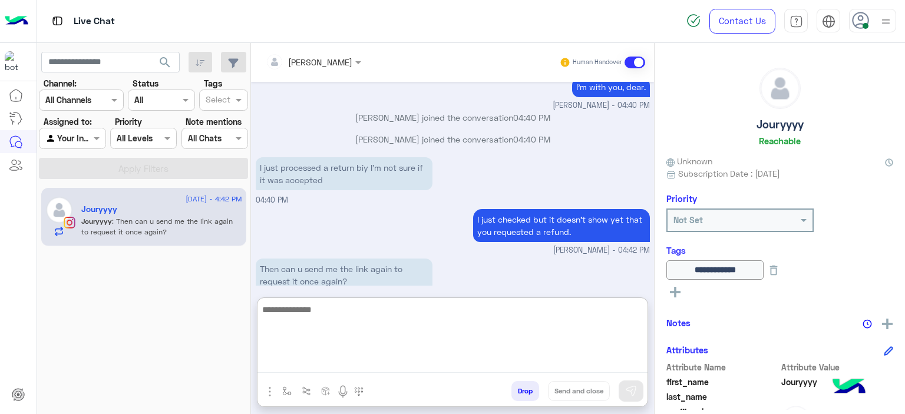
scroll to position [3005, 0]
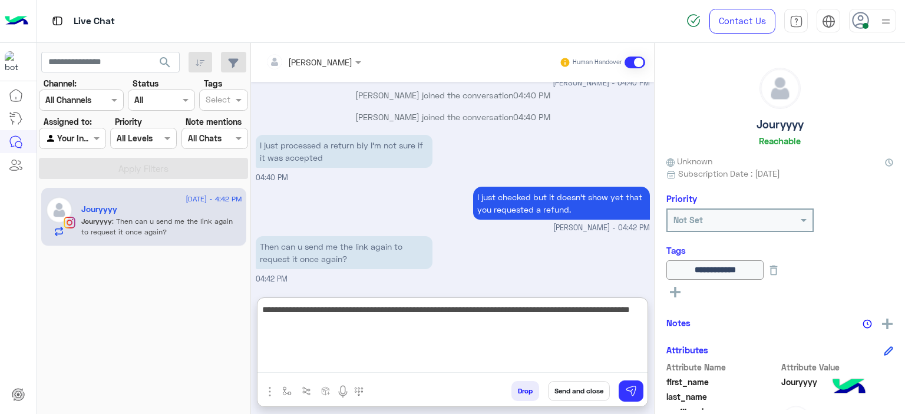
type textarea "**********"
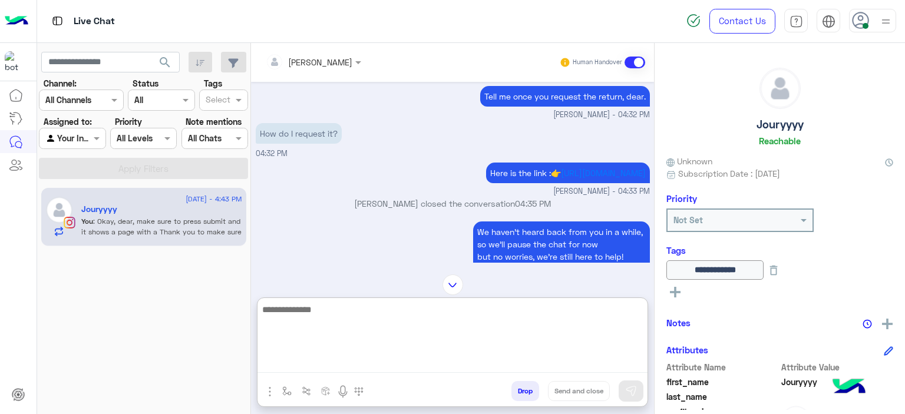
scroll to position [71, 0]
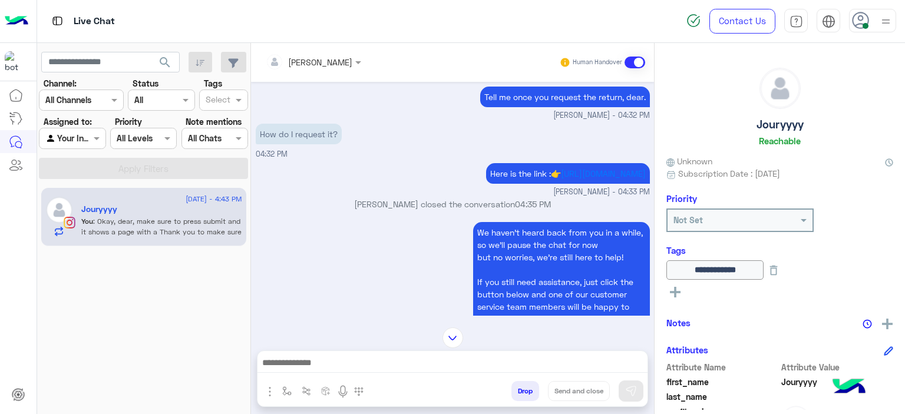
drag, startPoint x: 562, startPoint y: 192, endPoint x: 462, endPoint y: 172, distance: 101.6
click at [462, 172] on div "Here is the link :👉 https://cloud.e-stebdal.com/returns Mariam Ahmed - 04:33 PM" at bounding box center [453, 179] width 394 height 38
copy p "Here is the link :👉 https://cloud.e-stebdal.com/returns"
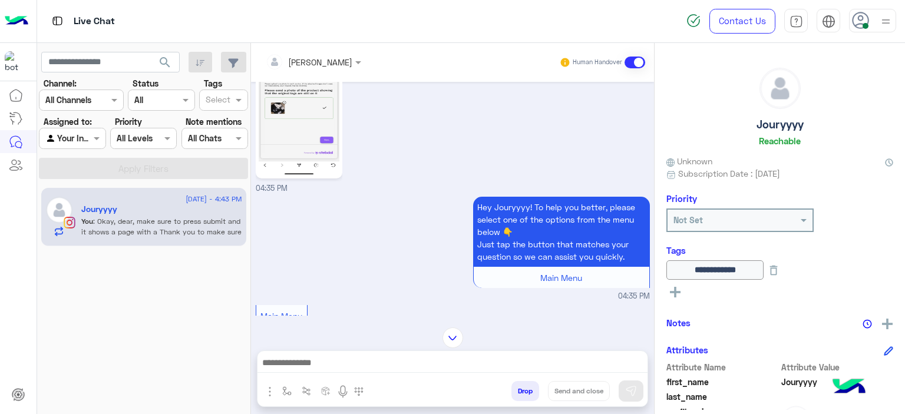
scroll to position [405, 0]
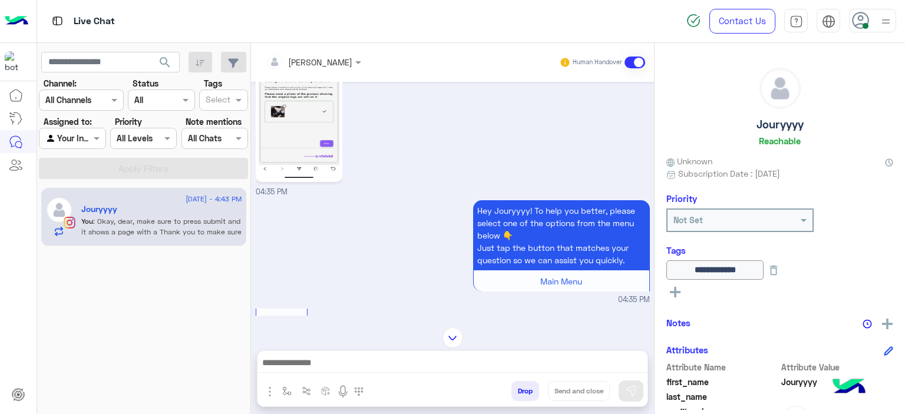
click at [317, 169] on img at bounding box center [299, 107] width 81 height 143
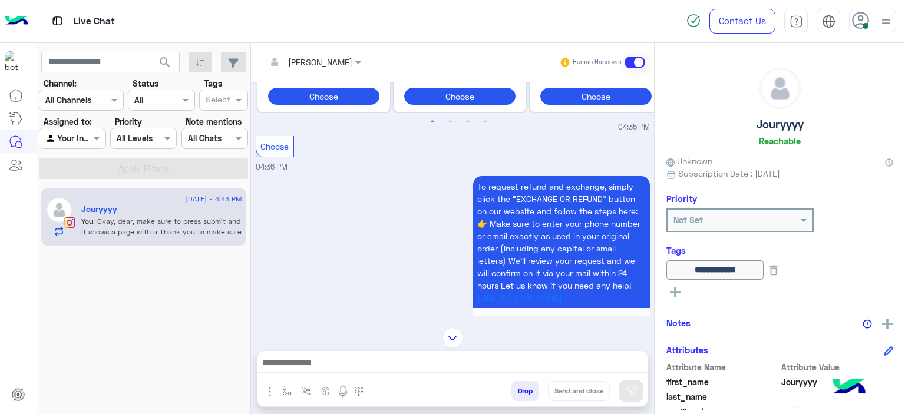
scroll to position [846, 0]
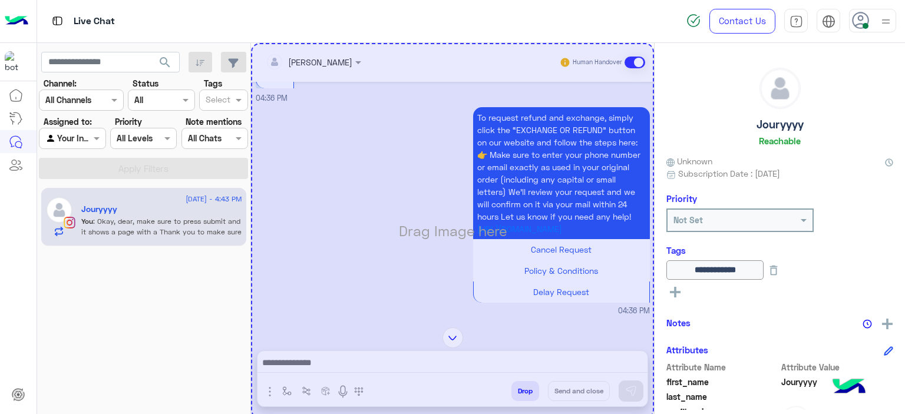
click at [378, 308] on div "Drag Image here" at bounding box center [452, 231] width 403 height 376
click at [455, 341] on div "Drag Image here" at bounding box center [452, 231] width 403 height 376
click at [223, 310] on div "27 August - 4:43 PM Jouryyyy You : Okay, dear, make sure to press submit and it…" at bounding box center [144, 300] width 214 height 235
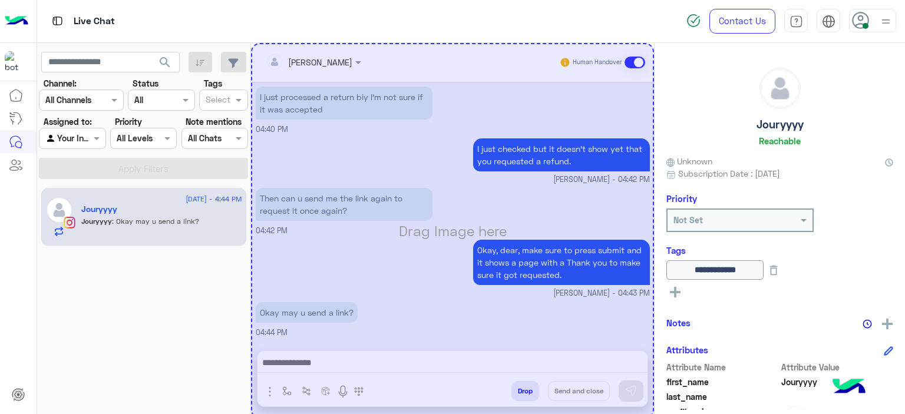
click at [223, 310] on div "27 August - 4:44 PM Jouryyyy Jouryyyy : Okay may u send a link?" at bounding box center [144, 300] width 214 height 235
click at [392, 285] on div "Drag Image here" at bounding box center [452, 231] width 403 height 376
drag, startPoint x: 478, startPoint y: 155, endPoint x: 507, endPoint y: 131, distance: 37.3
click at [481, 134] on div "Drag Image here" at bounding box center [452, 231] width 403 height 376
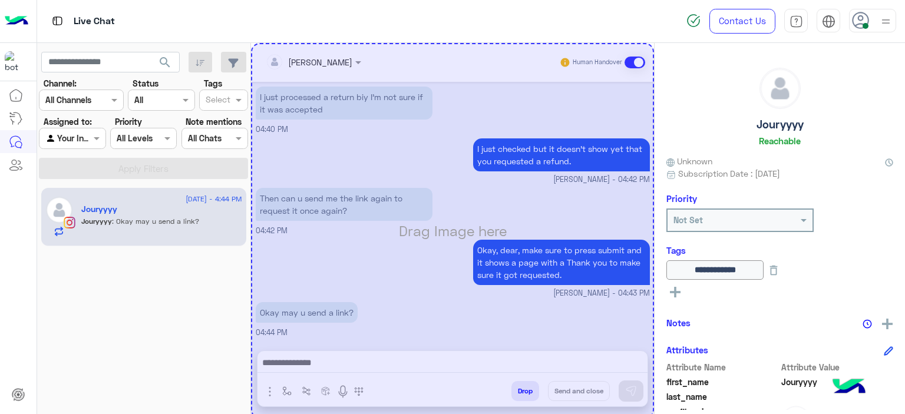
drag, startPoint x: 610, startPoint y: 97, endPoint x: 632, endPoint y: 103, distance: 23.2
click at [627, 98] on div "Drag Image here" at bounding box center [452, 231] width 403 height 376
drag, startPoint x: 633, startPoint y: 104, endPoint x: 632, endPoint y: 110, distance: 6.2
click at [633, 108] on div "Drag Image here" at bounding box center [452, 231] width 403 height 376
drag, startPoint x: 632, startPoint y: 110, endPoint x: 626, endPoint y: 110, distance: 5.9
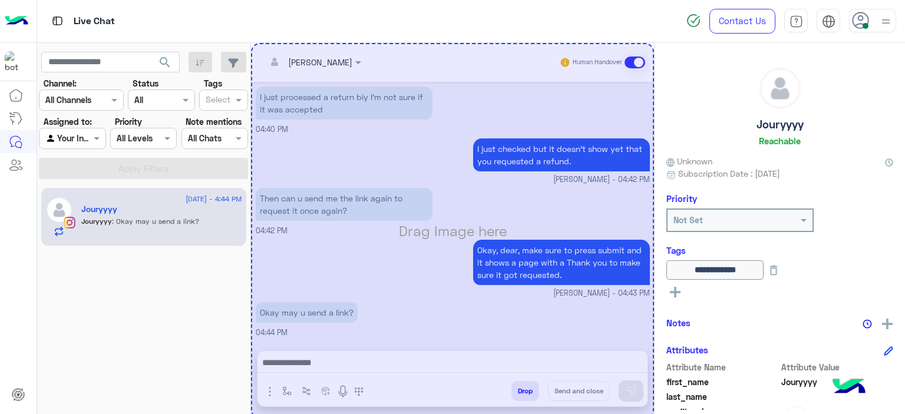
click at [628, 111] on div "Drag Image here" at bounding box center [452, 231] width 403 height 376
drag, startPoint x: 585, startPoint y: 117, endPoint x: 431, endPoint y: 178, distance: 165.3
click at [431, 178] on div "Drag Image here" at bounding box center [452, 231] width 403 height 376
click at [462, 192] on div "Drag Image here" at bounding box center [452, 231] width 403 height 376
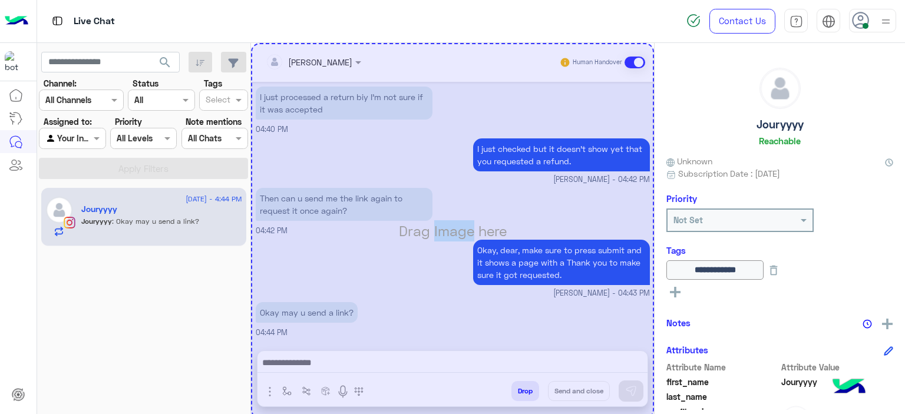
click at [462, 192] on div "Drag Image here" at bounding box center [452, 231] width 403 height 376
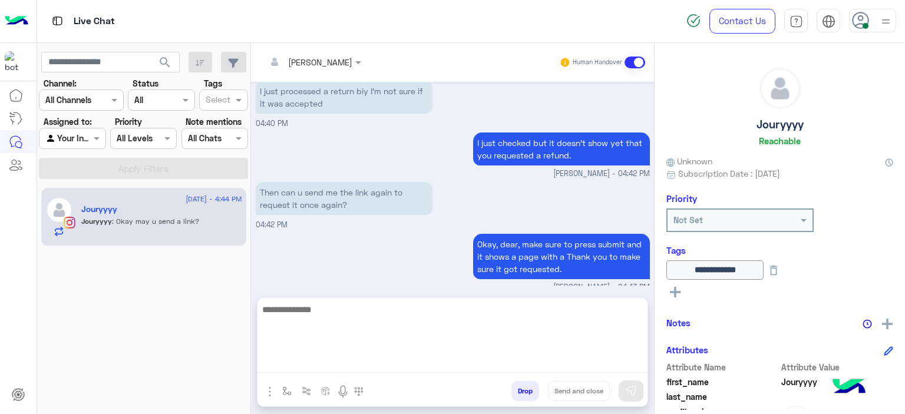
click at [359, 359] on textarea at bounding box center [452, 337] width 390 height 71
paste textarea "**********"
type textarea "**********"
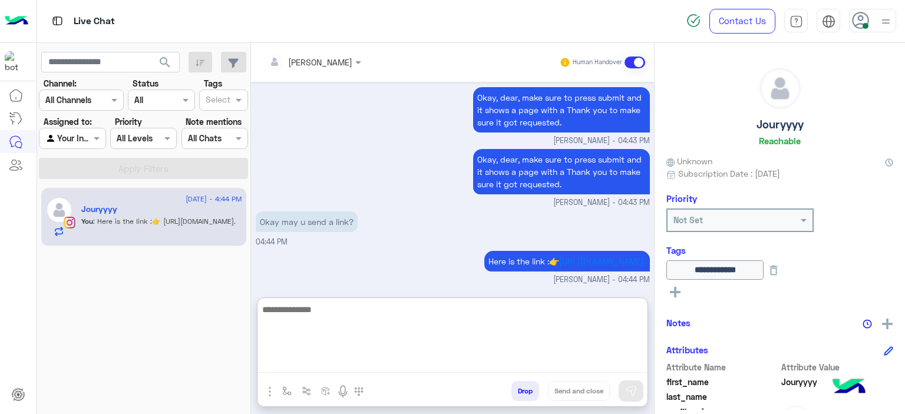
scroll to position [3308, 0]
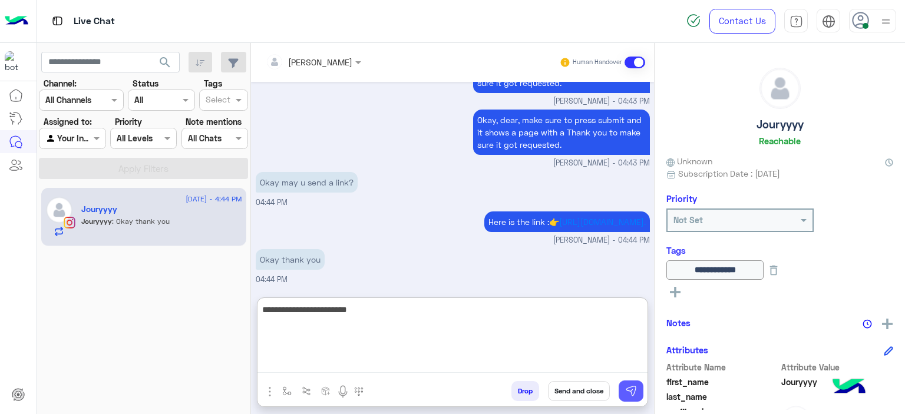
type textarea "**********"
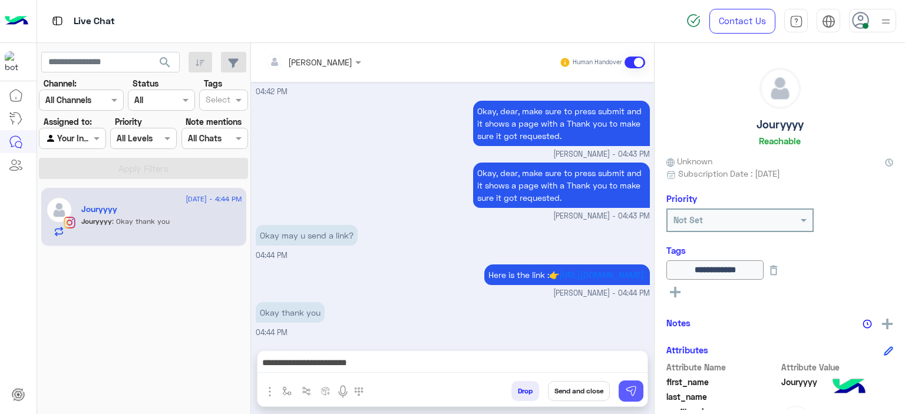
scroll to position [3293, 0]
click at [636, 388] on img at bounding box center [631, 391] width 12 height 12
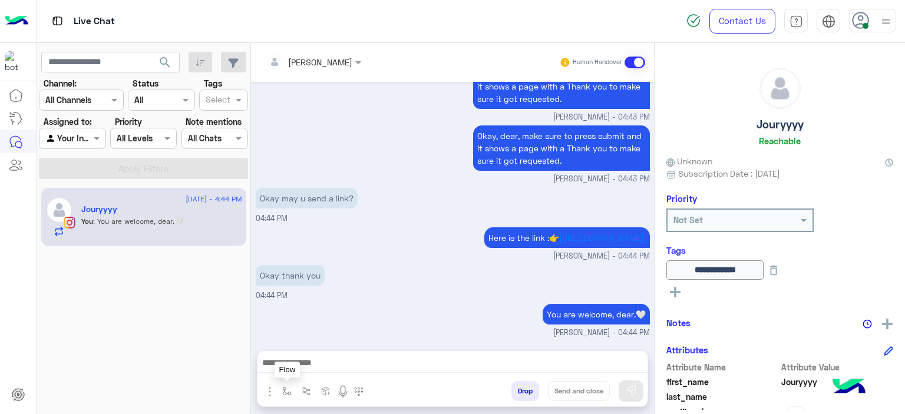
click at [288, 390] on img "button" at bounding box center [286, 391] width 9 height 9
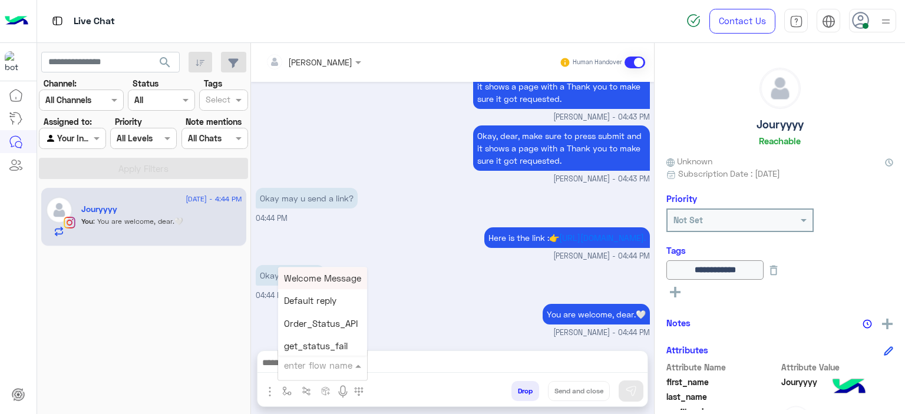
click at [302, 372] on div "enter flow name" at bounding box center [318, 366] width 68 height 14
type input "****"
click at [335, 306] on span "Mariam E closure" at bounding box center [320, 301] width 72 height 11
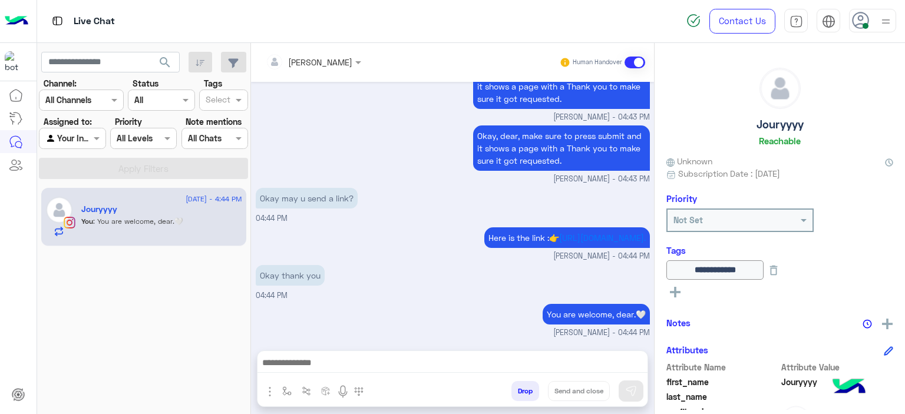
type textarea "**********"
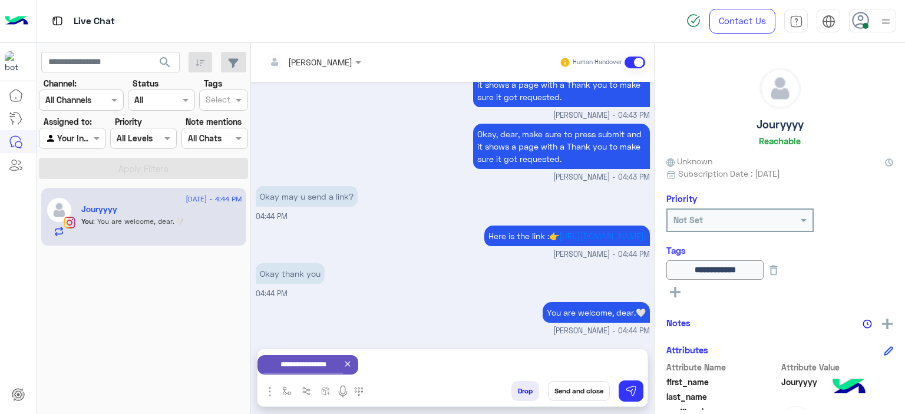
scroll to position [3294, 0]
click at [586, 388] on button "Send and close" at bounding box center [579, 391] width 62 height 20
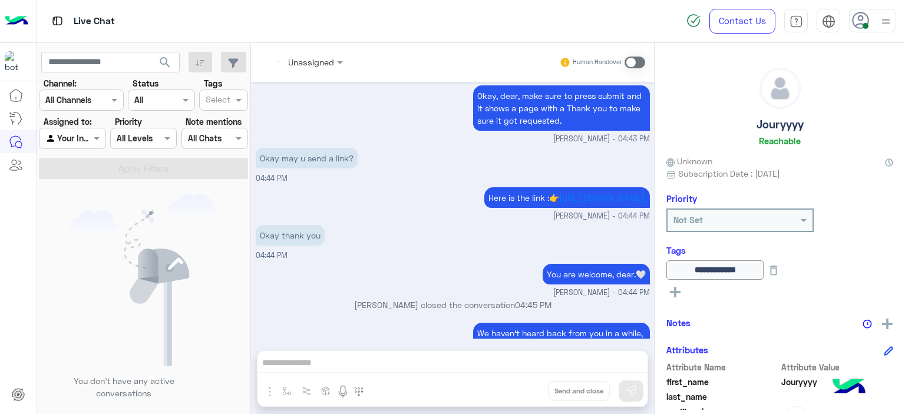
scroll to position [3459, 0]
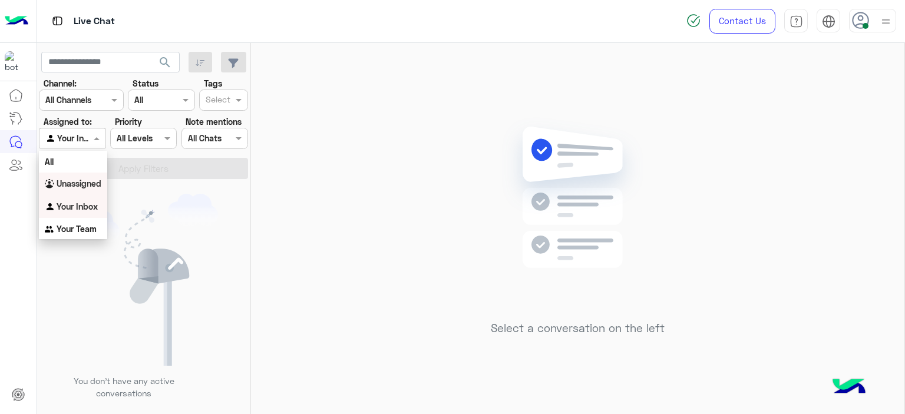
drag, startPoint x: 94, startPoint y: 137, endPoint x: 86, endPoint y: 179, distance: 42.6
click at [86, 179] on body "Live Chat Contact Us Help Center عربي English search Channel: Channel All Chann…" at bounding box center [452, 207] width 905 height 414
click at [86, 179] on b "Unassigned" at bounding box center [79, 184] width 45 height 10
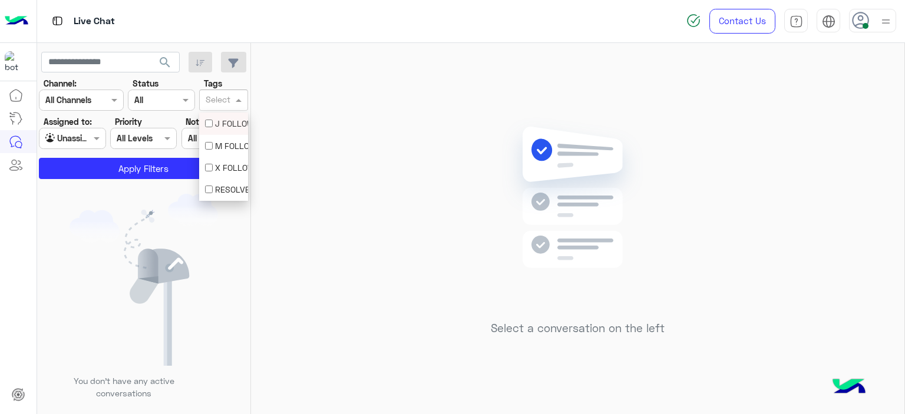
drag, startPoint x: 226, startPoint y: 105, endPoint x: 223, endPoint y: 135, distance: 29.6
click at [223, 135] on body "Live Chat Contact Us Help Center عربي English search Channel: Channel All Chann…" at bounding box center [452, 207] width 905 height 414
click at [223, 135] on div "M FOLLOW UP" at bounding box center [223, 146] width 49 height 22
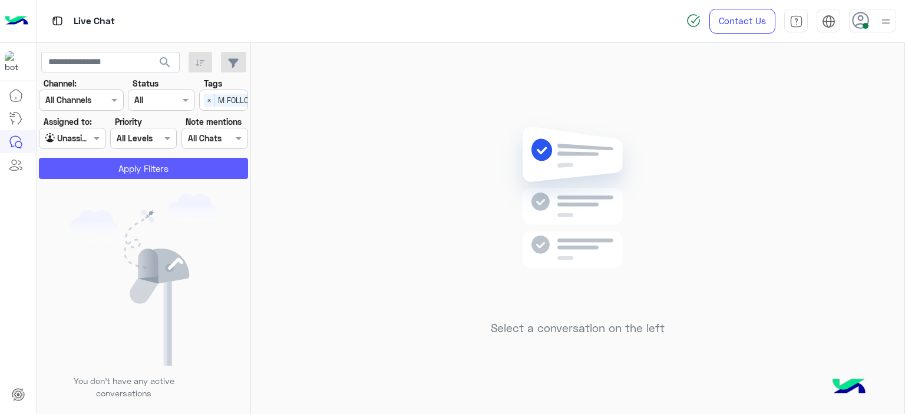
click at [204, 165] on button "Apply Filters" at bounding box center [143, 168] width 209 height 21
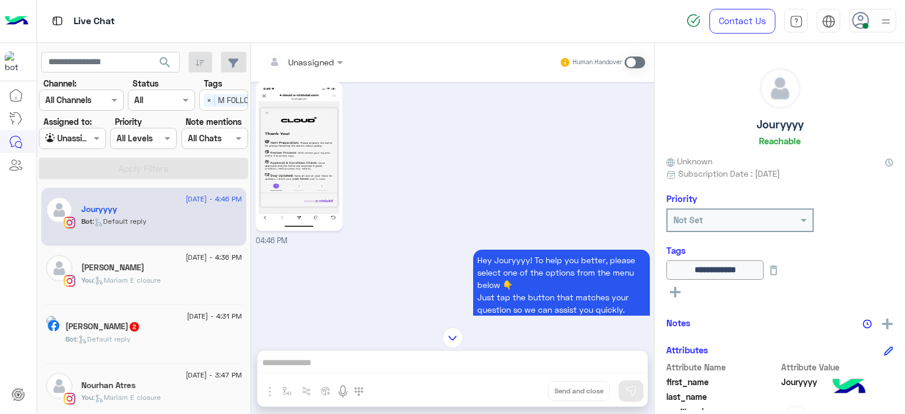
scroll to position [1170, 0]
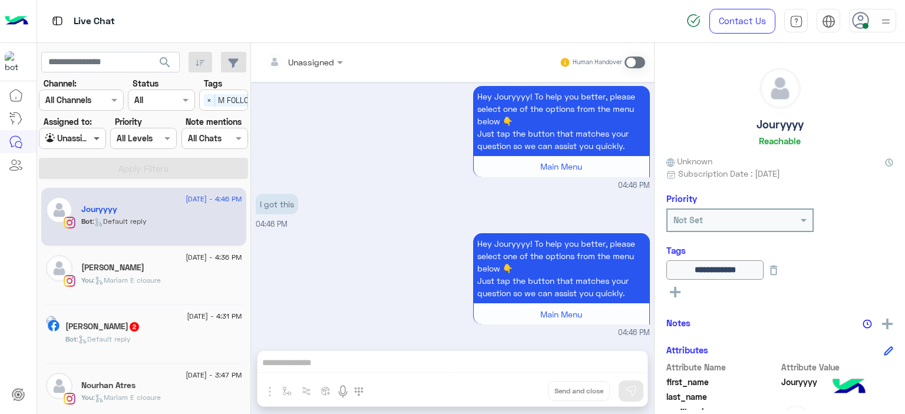
click at [96, 138] on span at bounding box center [98, 138] width 15 height 12
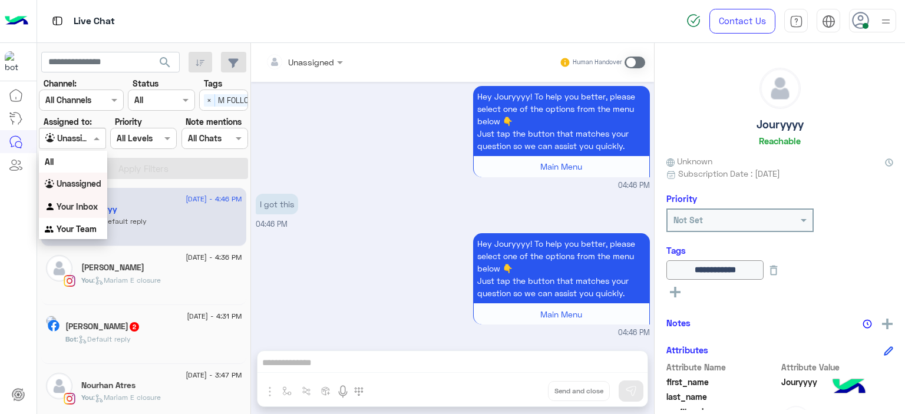
click at [85, 208] on b "Your Inbox" at bounding box center [77, 207] width 41 height 10
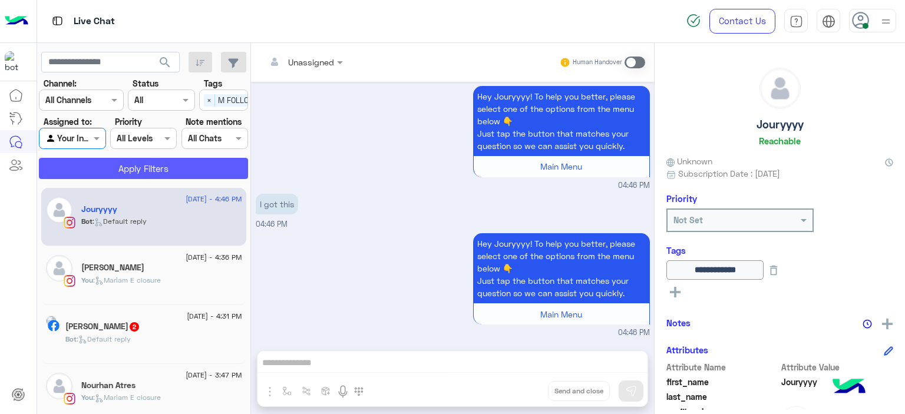
click at [117, 167] on button "Apply Filters" at bounding box center [143, 168] width 209 height 21
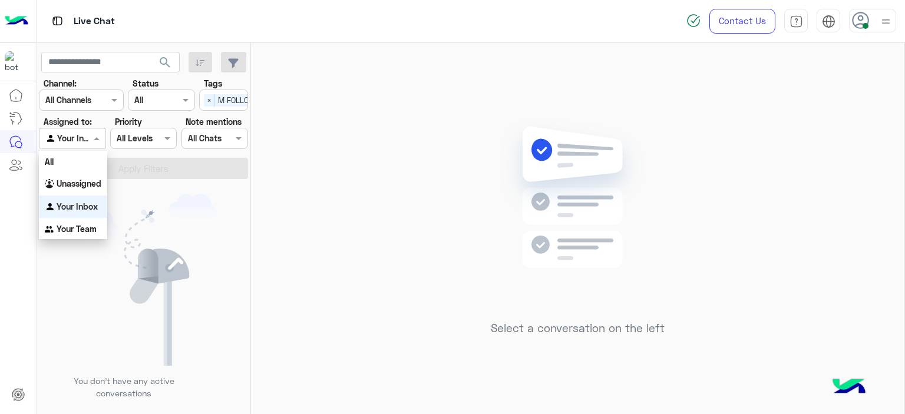
click at [85, 134] on div at bounding box center [71, 138] width 65 height 14
click at [90, 186] on b "Unassigned" at bounding box center [79, 184] width 45 height 10
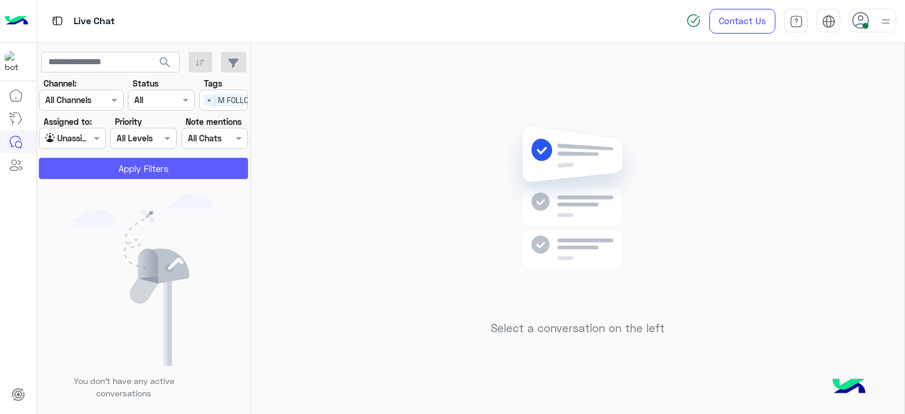
click at [138, 171] on button "Apply Filters" at bounding box center [143, 168] width 209 height 21
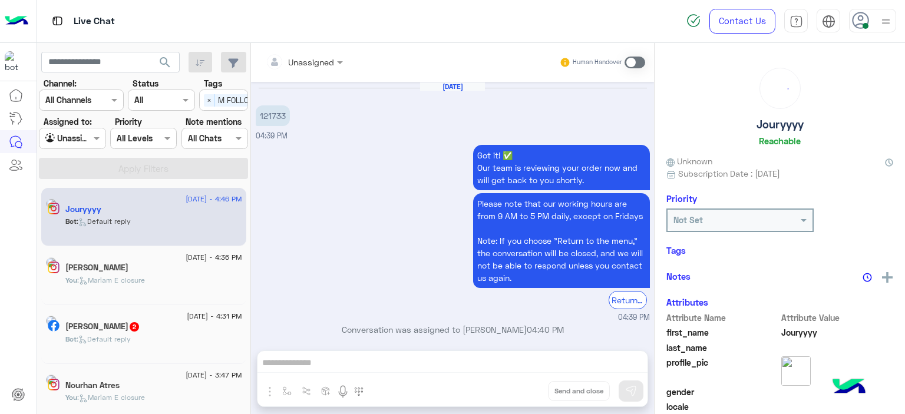
scroll to position [1056, 0]
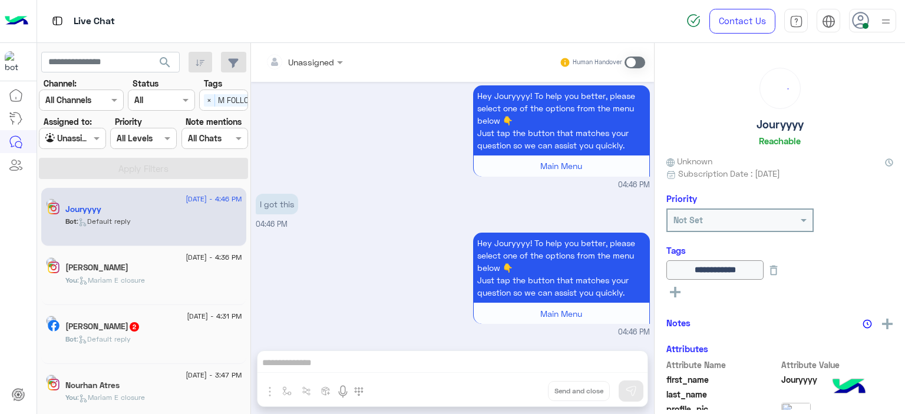
click at [316, 62] on div at bounding box center [304, 62] width 89 height 14
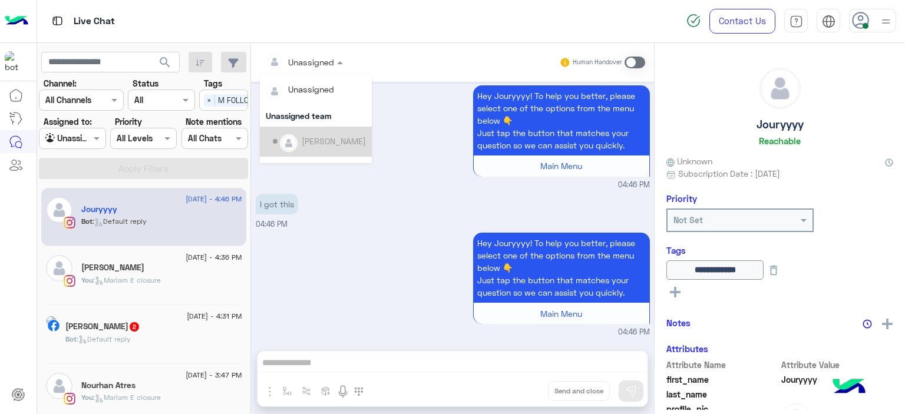
scroll to position [239, 0]
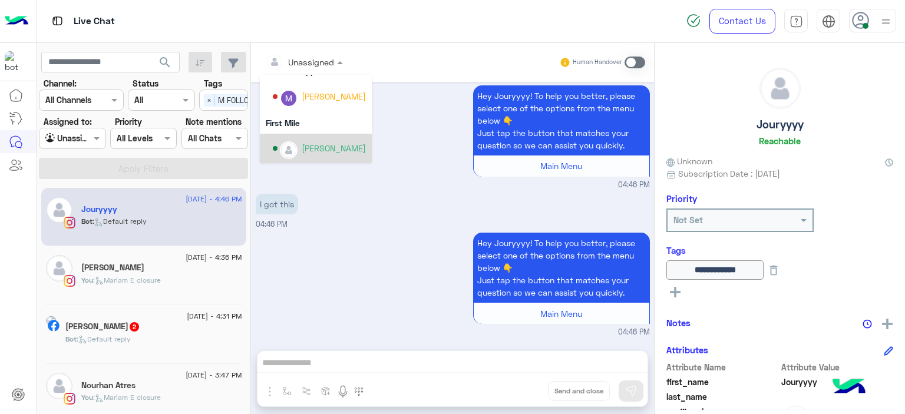
click at [329, 154] on div "[PERSON_NAME]" at bounding box center [334, 148] width 64 height 12
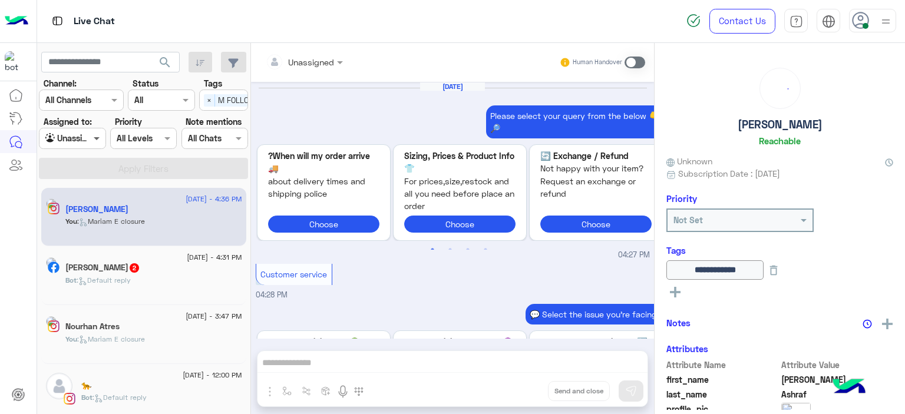
scroll to position [1135, 0]
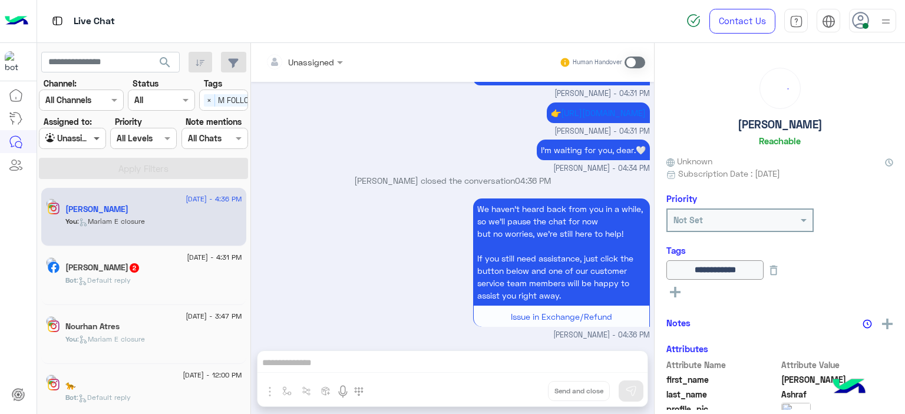
click at [98, 138] on span at bounding box center [98, 138] width 15 height 12
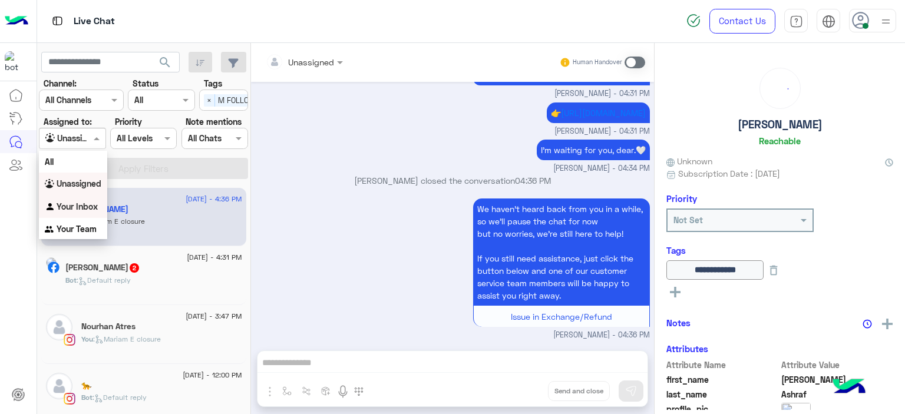
click at [85, 202] on b "Your Inbox" at bounding box center [77, 207] width 41 height 10
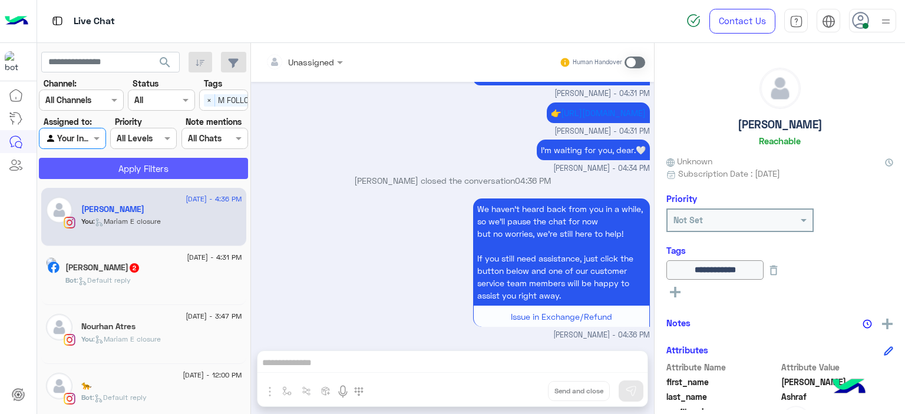
click at [147, 164] on button "Apply Filters" at bounding box center [143, 168] width 209 height 21
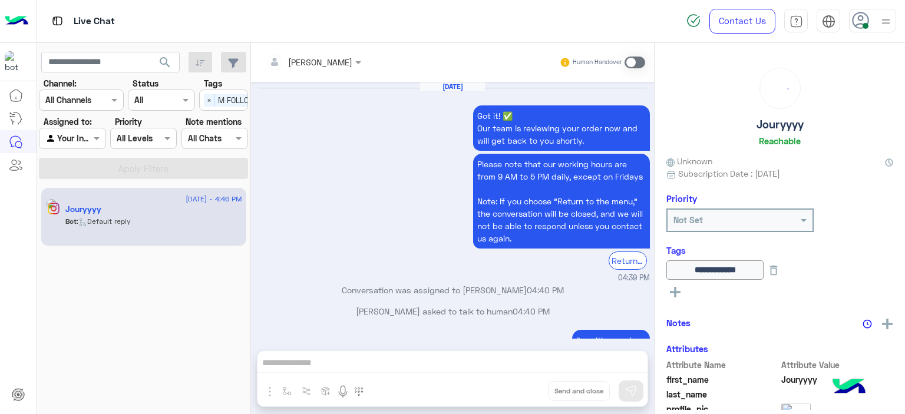
scroll to position [1039, 0]
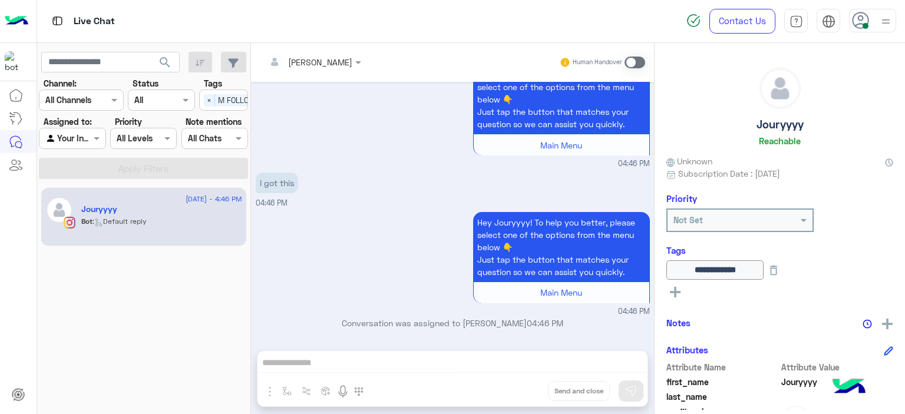
click at [629, 64] on span at bounding box center [635, 63] width 21 height 12
click at [634, 60] on span at bounding box center [635, 63] width 21 height 12
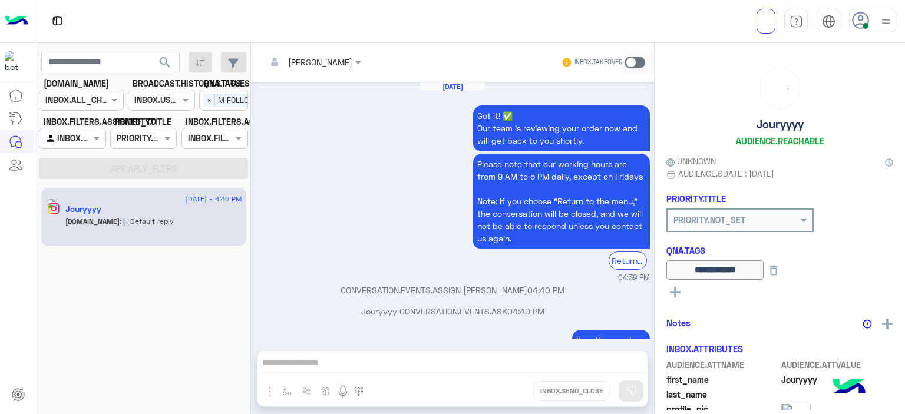
scroll to position [1039, 0]
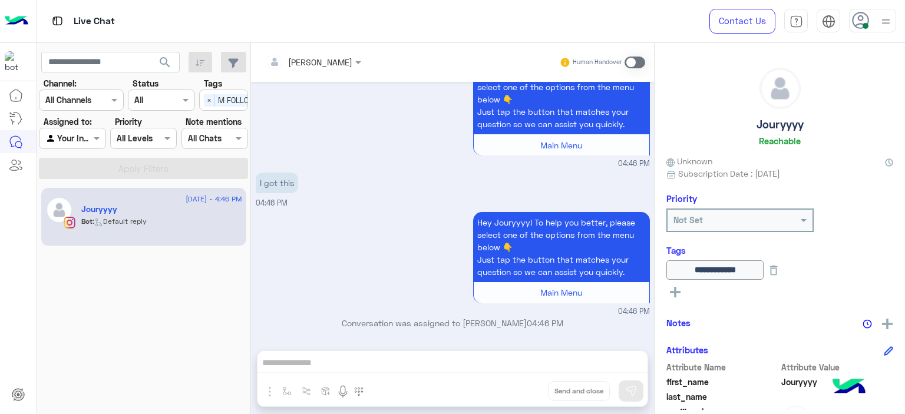
click at [633, 63] on span at bounding box center [635, 63] width 21 height 12
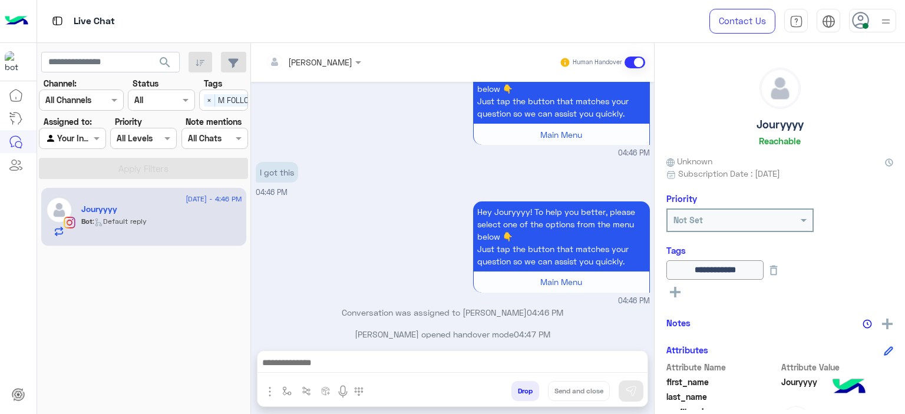
scroll to position [1060, 0]
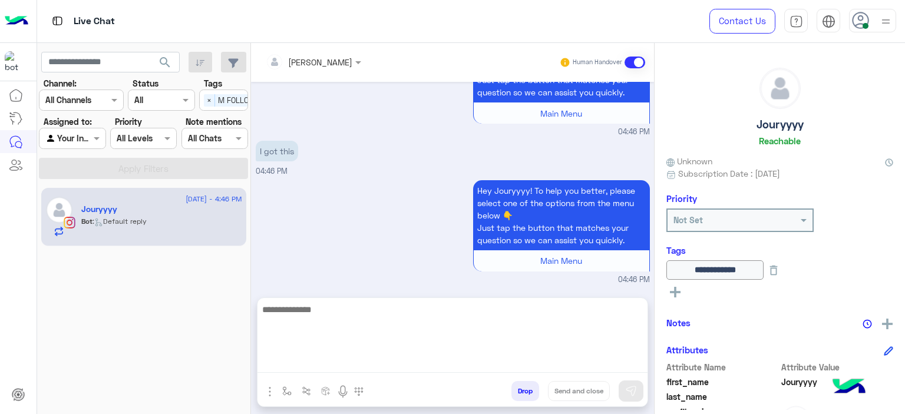
click at [303, 362] on textarea at bounding box center [452, 337] width 390 height 71
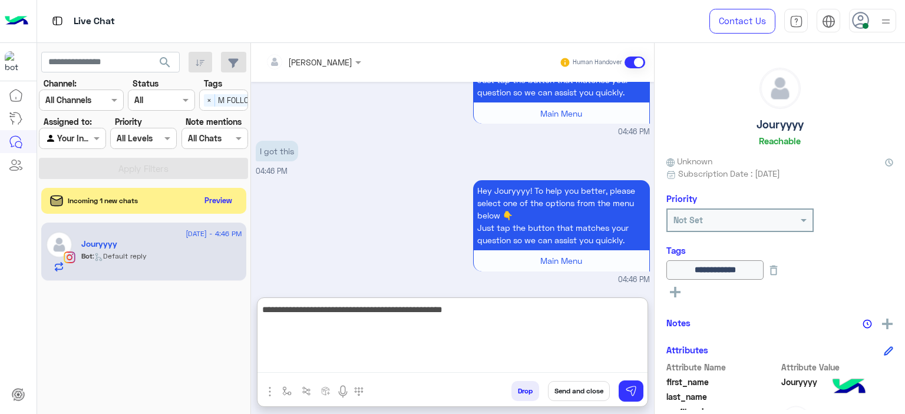
click at [434, 313] on textarea "**********" at bounding box center [452, 337] width 390 height 71
click at [469, 312] on textarea "**********" at bounding box center [452, 337] width 390 height 71
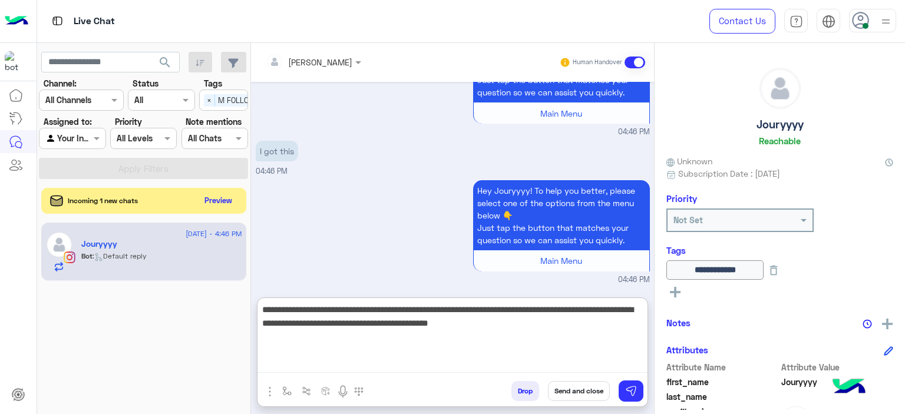
type textarea "**********"
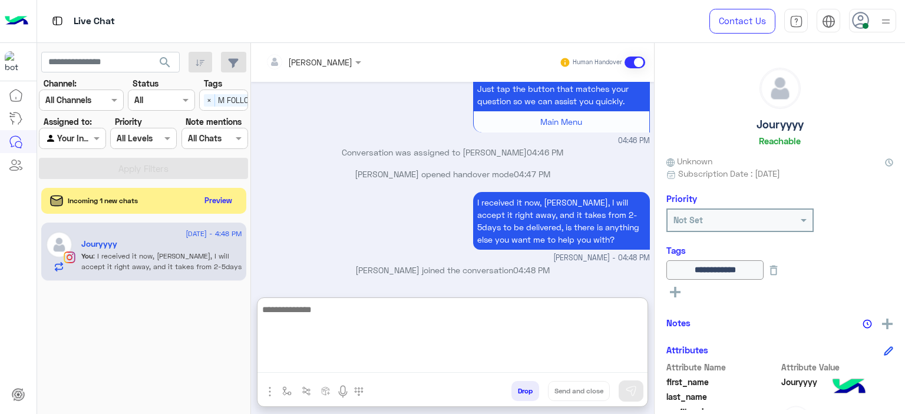
scroll to position [1209, 0]
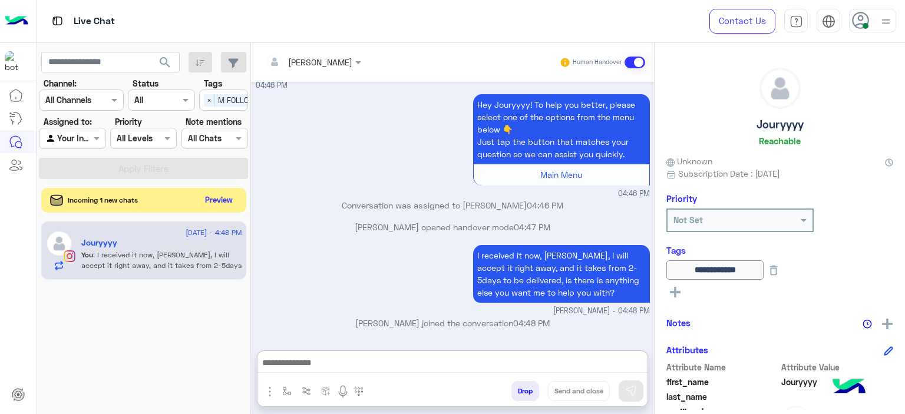
click at [225, 200] on button "Preview" at bounding box center [219, 200] width 37 height 16
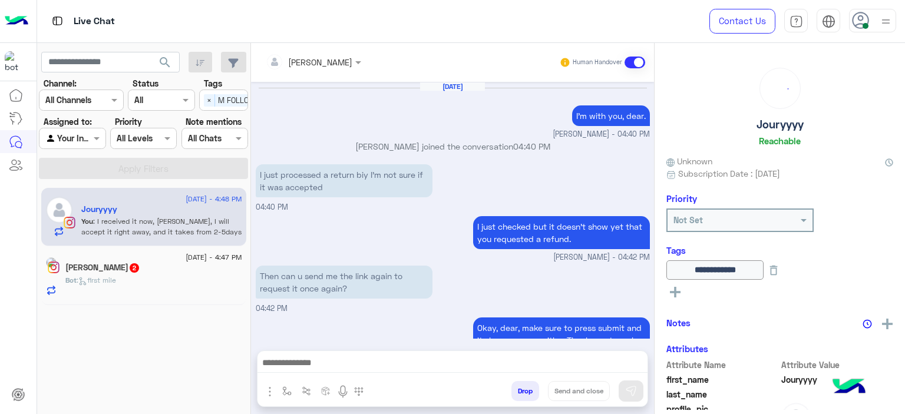
scroll to position [932, 0]
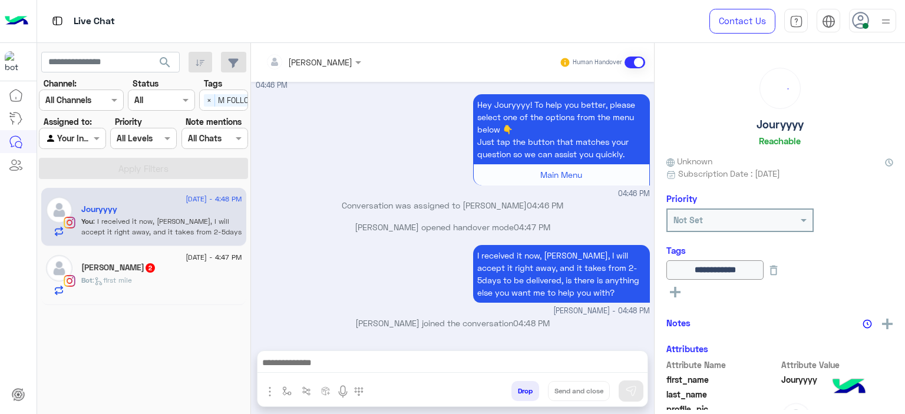
click at [188, 275] on div "Bot : first mile" at bounding box center [161, 285] width 161 height 21
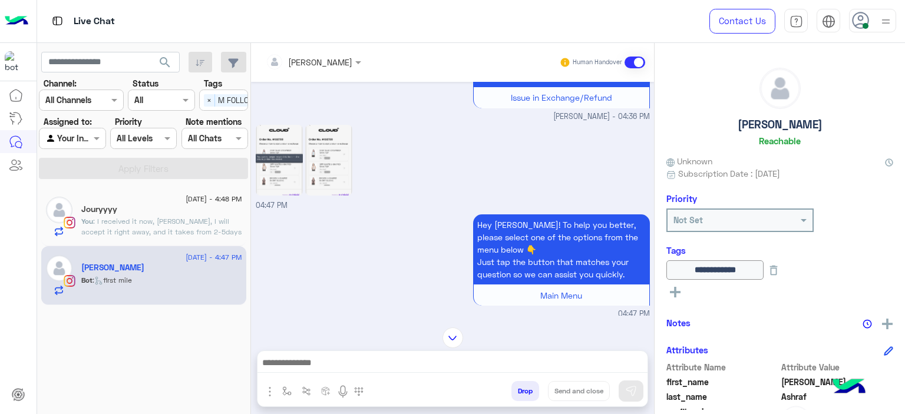
scroll to position [681, 0]
click at [289, 187] on img at bounding box center [279, 161] width 47 height 71
click at [184, 207] on div "Jouryyyy 1" at bounding box center [161, 210] width 161 height 12
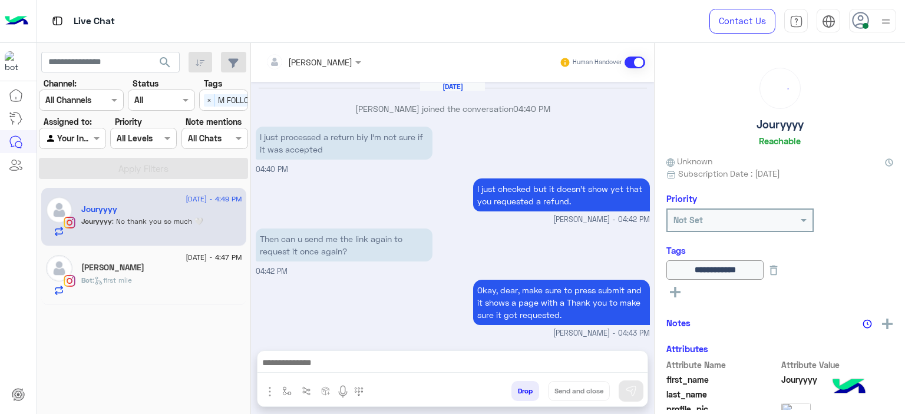
scroll to position [933, 0]
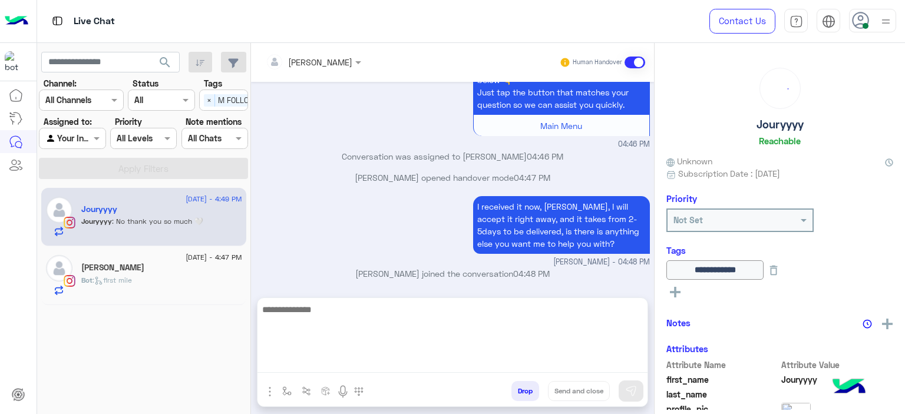
click at [308, 361] on textarea at bounding box center [452, 337] width 390 height 71
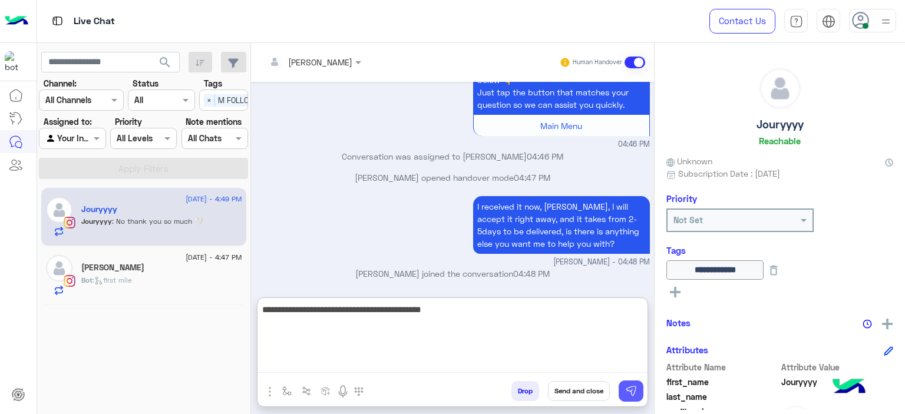
type textarea "**********"
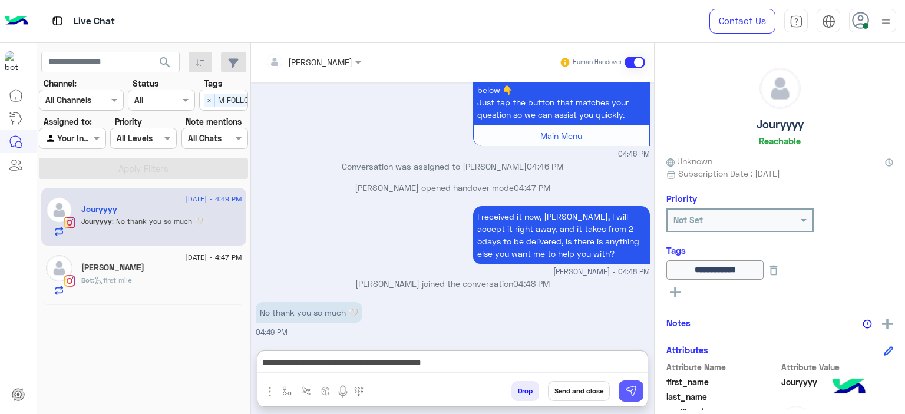
click at [632, 386] on img at bounding box center [631, 391] width 12 height 12
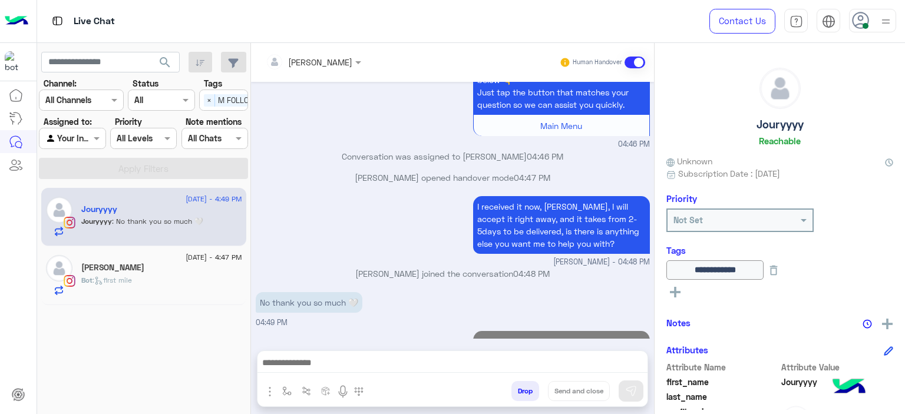
scroll to position [983, 0]
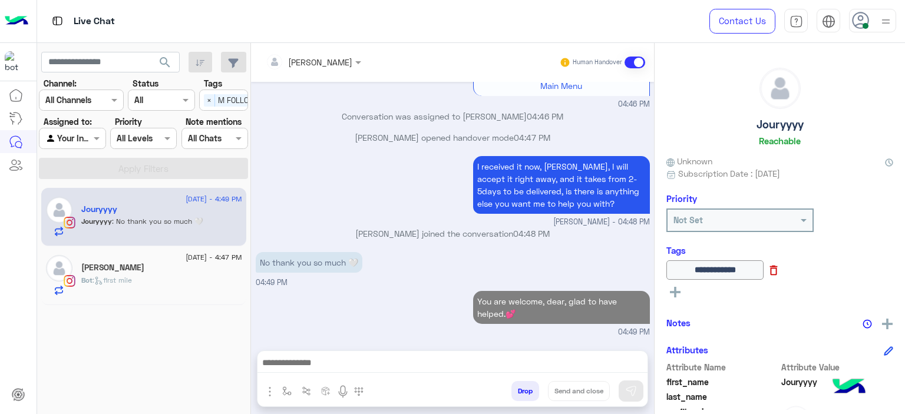
click at [778, 268] on icon at bounding box center [774, 271] width 8 height 10
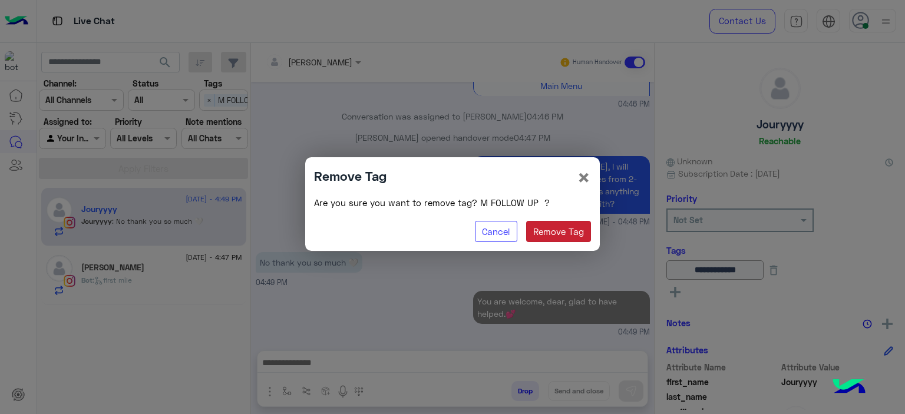
click at [581, 232] on button "Remove Tag" at bounding box center [558, 231] width 65 height 21
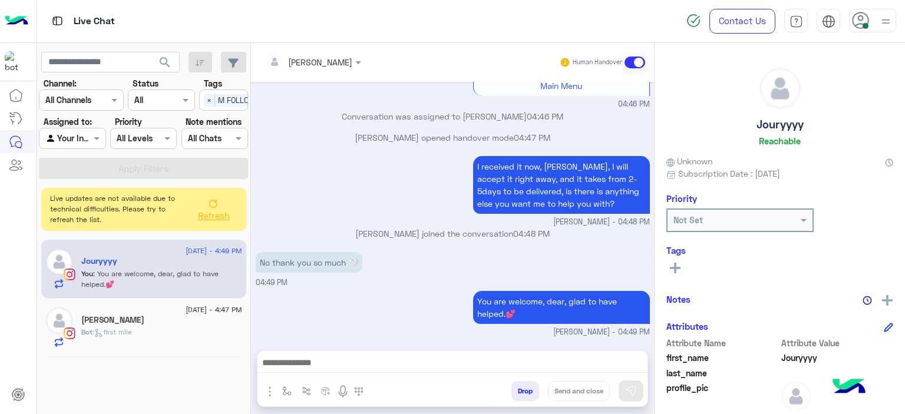
click at [675, 263] on rect at bounding box center [675, 268] width 2 height 11
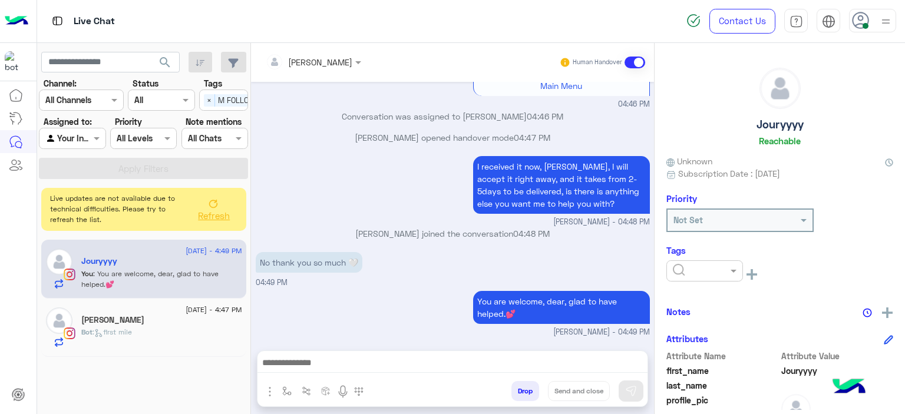
click at [702, 272] on input "text" at bounding box center [691, 271] width 36 height 12
click at [705, 372] on div "RESOLVED" at bounding box center [704, 366] width 77 height 22
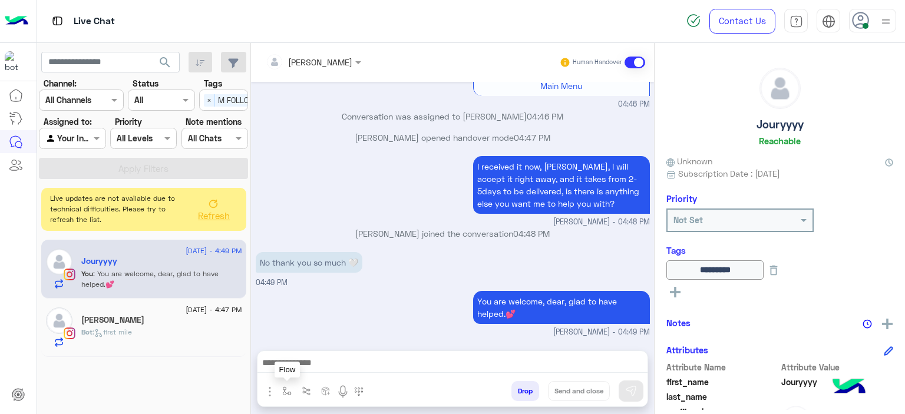
drag, startPoint x: 283, startPoint y: 388, endPoint x: 292, endPoint y: 381, distance: 11.0
click at [283, 387] on img "button" at bounding box center [286, 391] width 9 height 9
click at [311, 365] on input "text" at bounding box center [308, 366] width 48 height 14
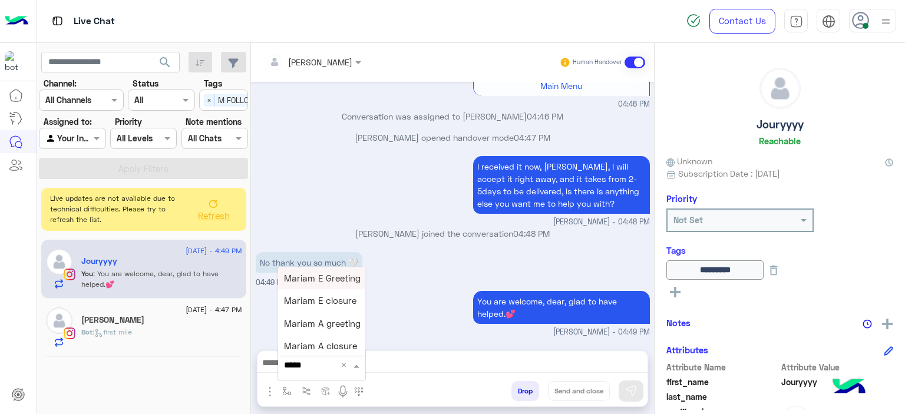
type input "******"
click at [318, 301] on span "Mariam E closure" at bounding box center [320, 301] width 72 height 11
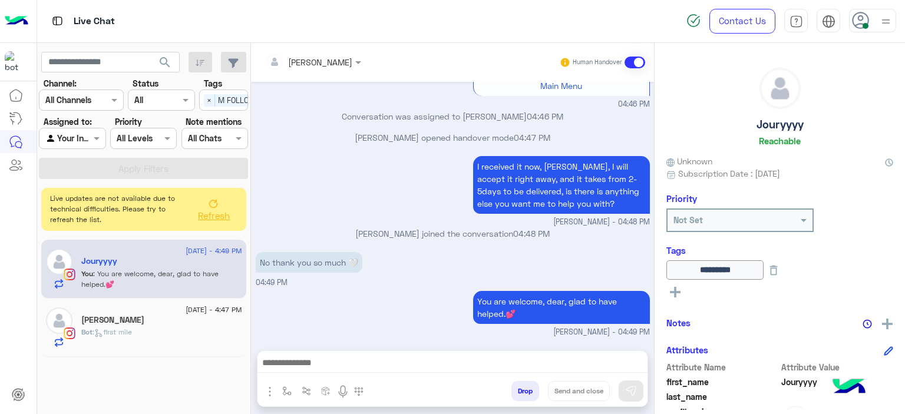
type textarea "**********"
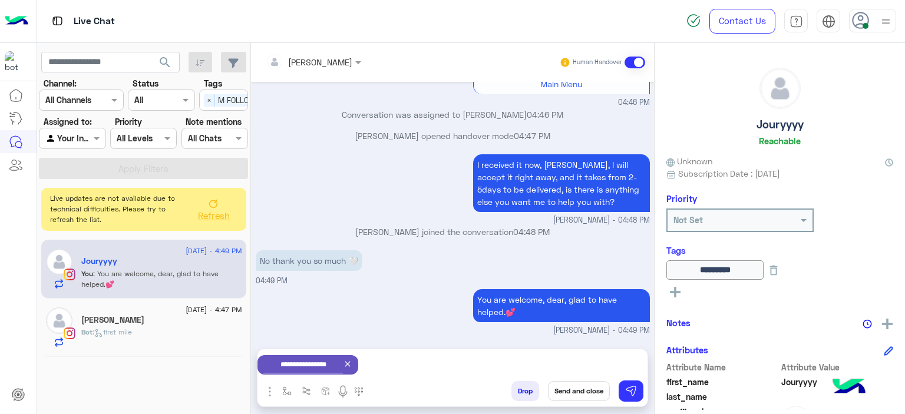
scroll to position [985, 0]
click at [575, 393] on button "Send and close" at bounding box center [579, 391] width 62 height 20
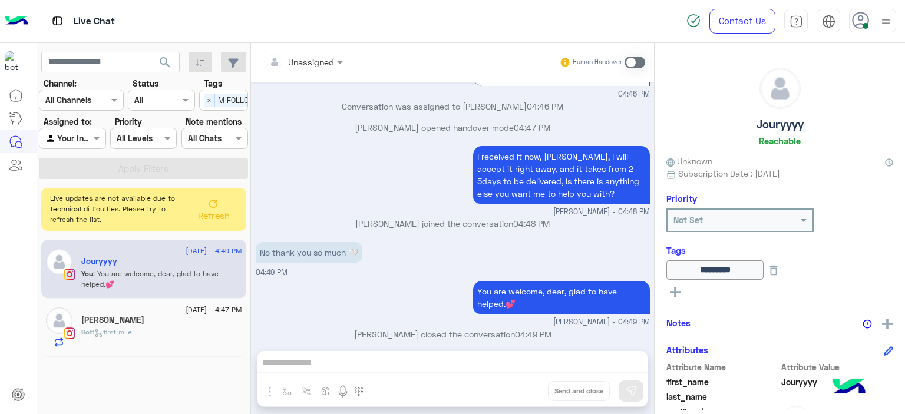
scroll to position [1005, 0]
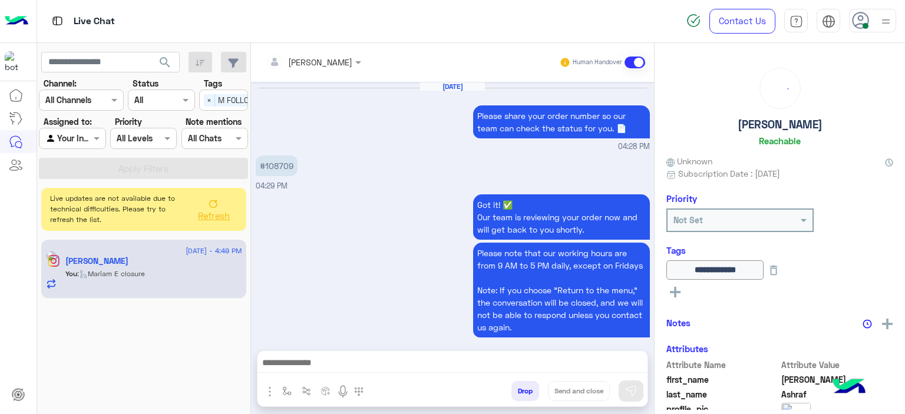
scroll to position [877, 0]
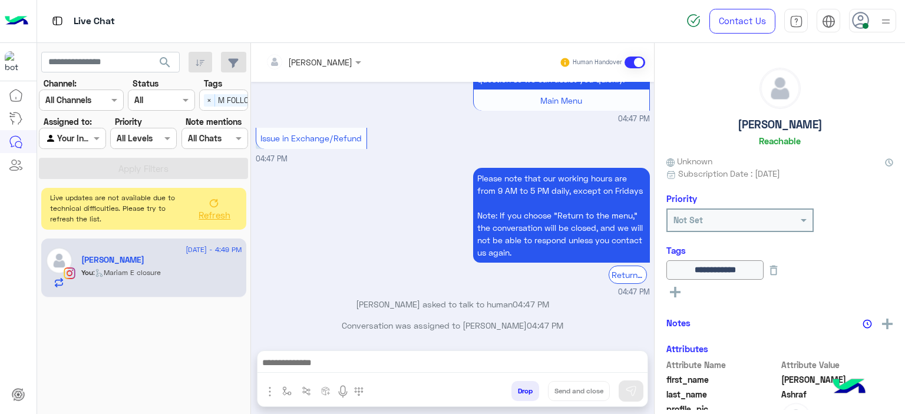
click at [216, 210] on span "Refresh" at bounding box center [215, 215] width 32 height 11
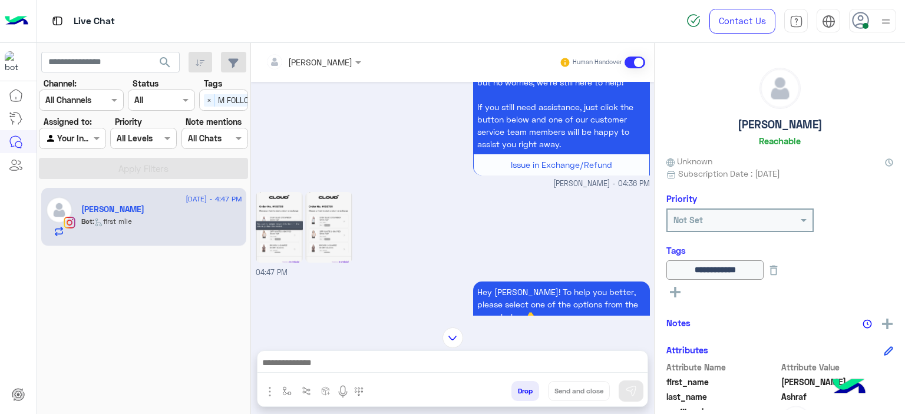
scroll to position [617, 0]
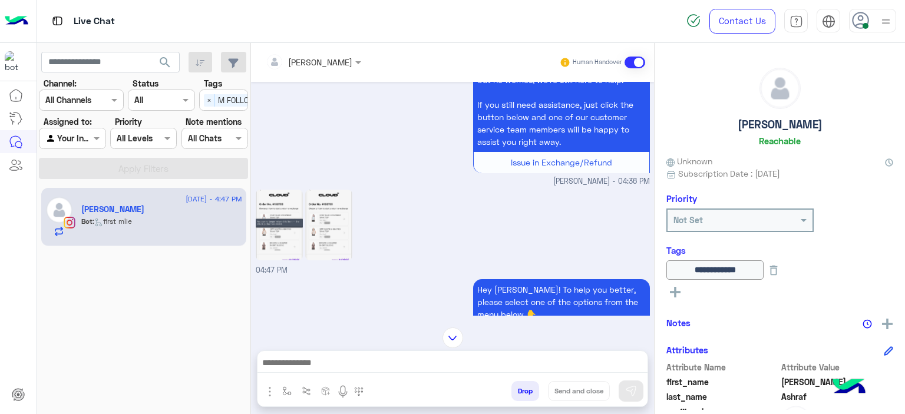
click at [295, 210] on img at bounding box center [279, 225] width 47 height 71
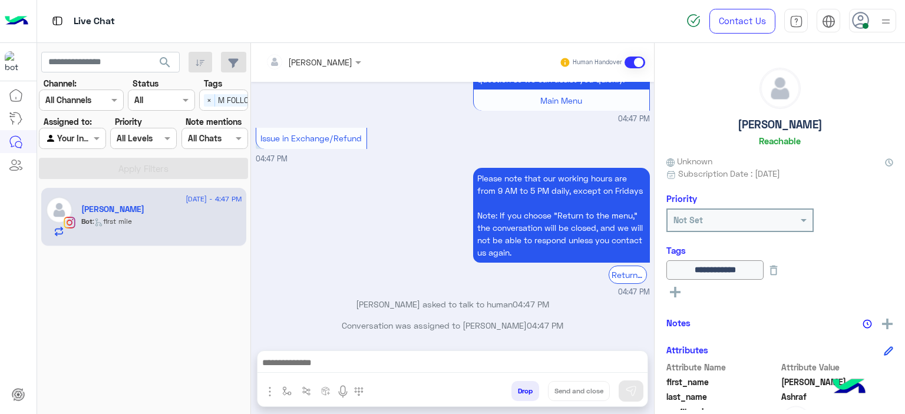
scroll to position [820, 0]
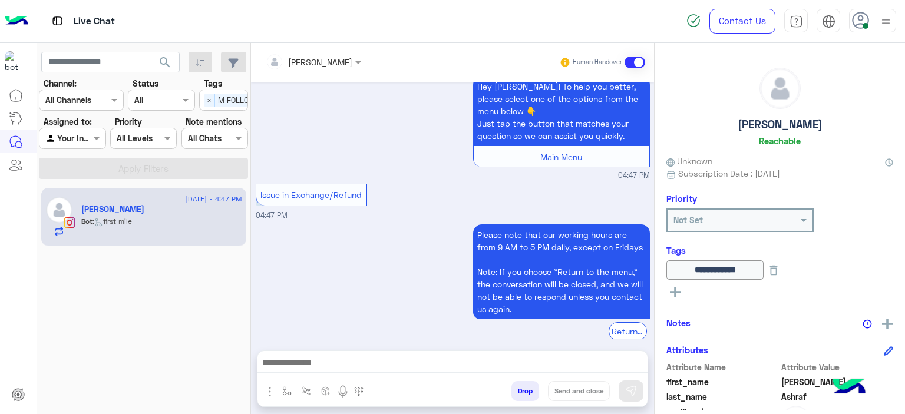
click at [405, 222] on div "Please note that our working hours are from 9 AM to 5 PM daily, except on Frida…" at bounding box center [453, 288] width 394 height 133
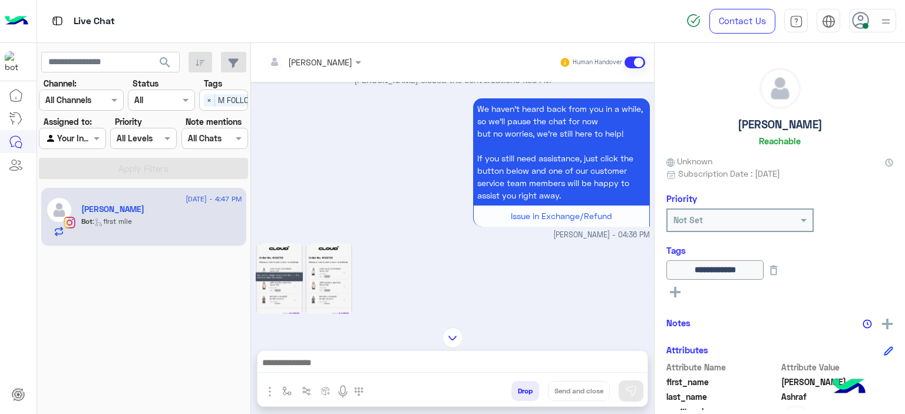
scroll to position [544, 0]
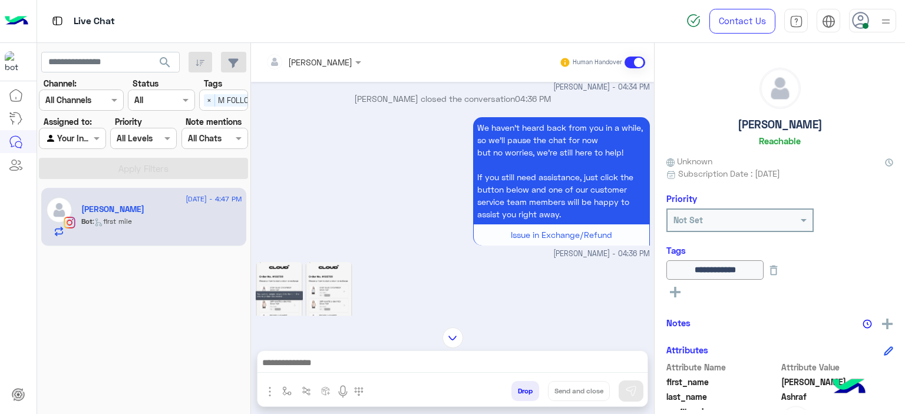
drag, startPoint x: 298, startPoint y: 217, endPoint x: 298, endPoint y: 212, distance: 5.9
click at [297, 213] on div "We haven’t heard back from you in a while, so we’ll pause the chat for now but …" at bounding box center [453, 187] width 394 height 146
click at [281, 268] on img at bounding box center [279, 297] width 47 height 71
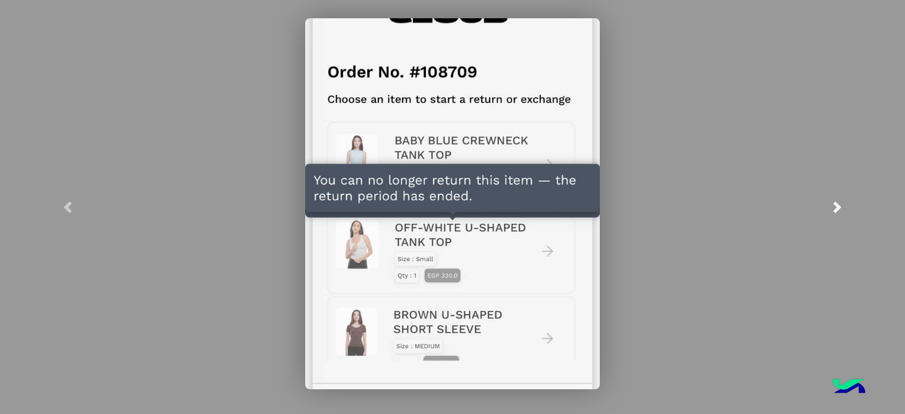
click at [843, 205] on link at bounding box center [838, 207] width 136 height 414
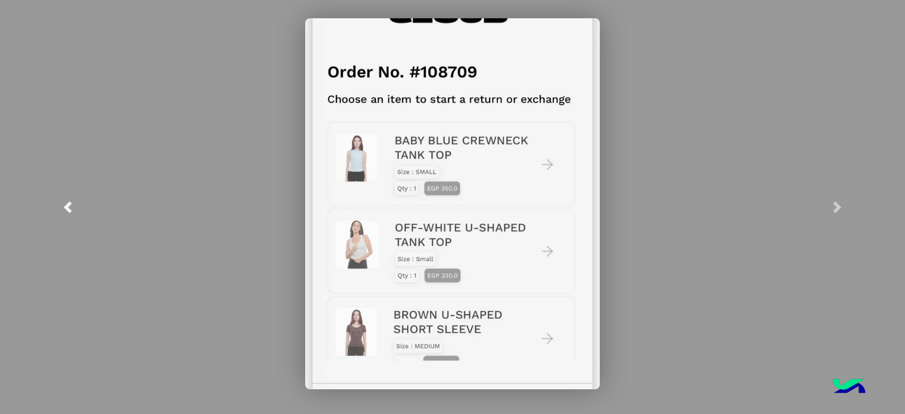
click at [57, 202] on link at bounding box center [68, 207] width 136 height 414
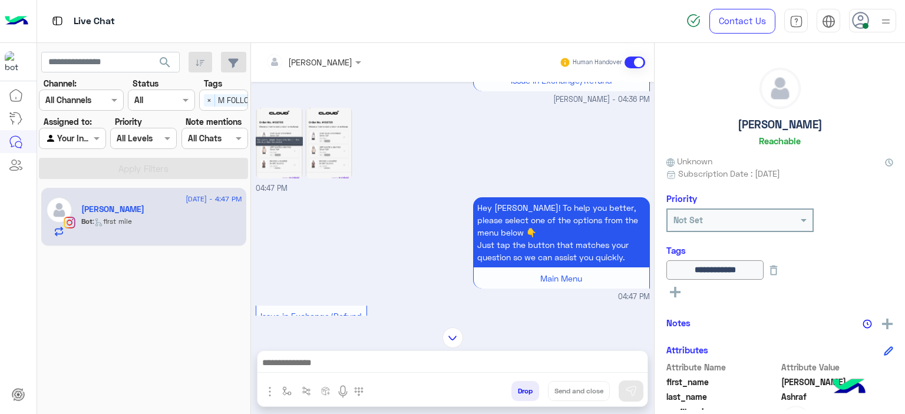
scroll to position [820, 0]
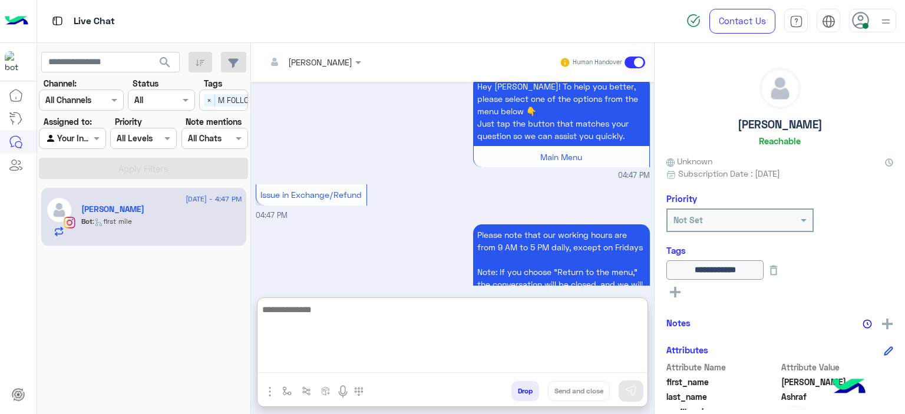
click at [328, 364] on textarea at bounding box center [452, 337] width 390 height 71
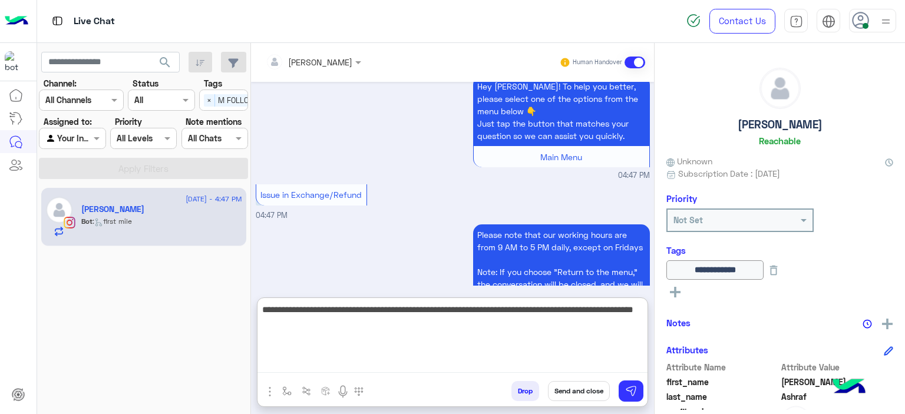
type textarea "**********"
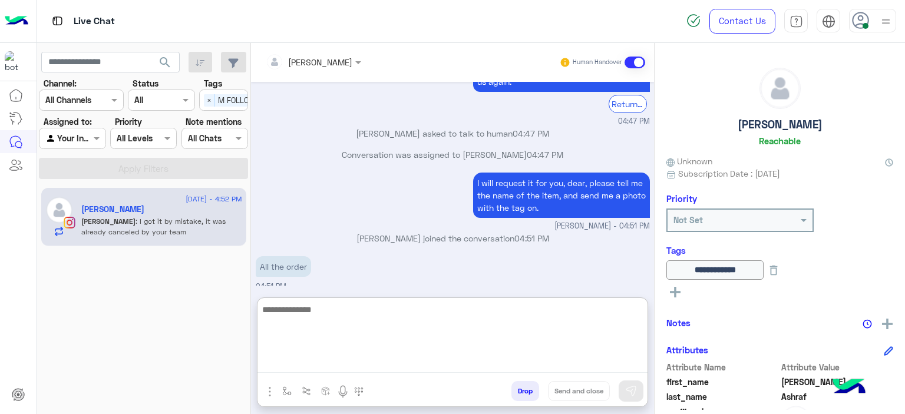
scroll to position [1098, 0]
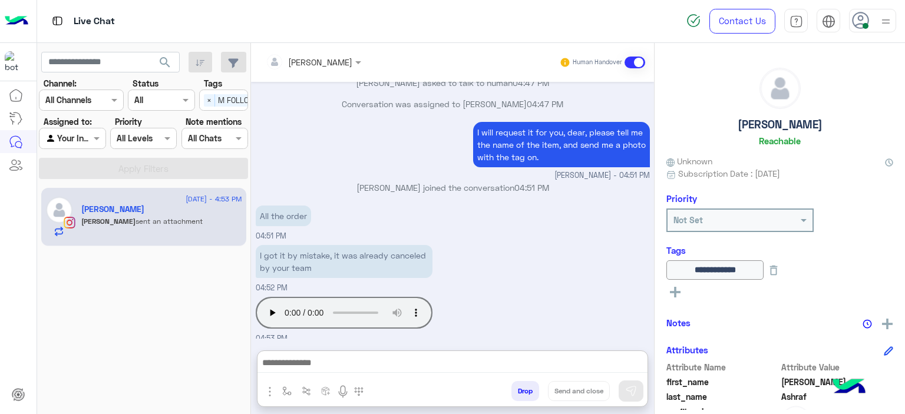
click at [274, 294] on div "Your browser does not support the audio tag." at bounding box center [344, 313] width 177 height 38
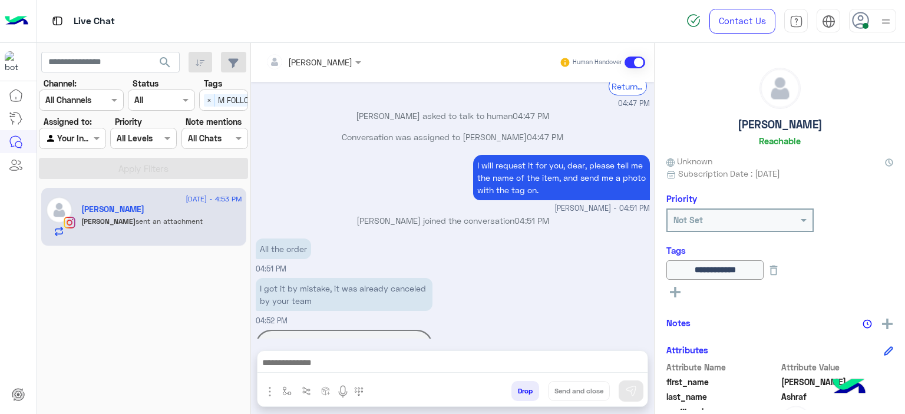
scroll to position [1045, 0]
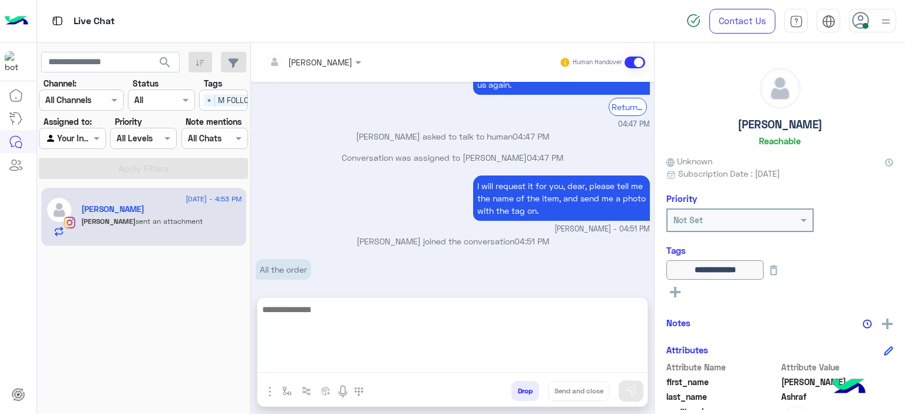
click at [392, 359] on textarea at bounding box center [452, 337] width 390 height 71
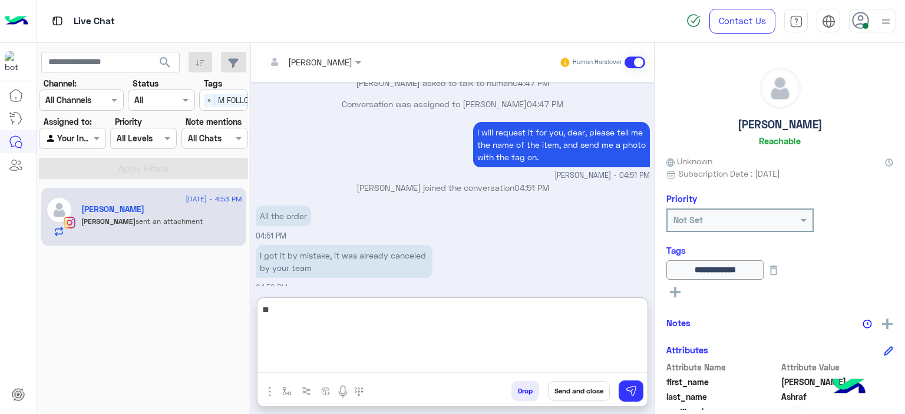
type textarea "*"
click at [334, 308] on textarea "**********" at bounding box center [452, 337] width 390 height 71
drag, startPoint x: 345, startPoint y: 320, endPoint x: 335, endPoint y: 315, distance: 11.1
click at [345, 321] on textarea "**********" at bounding box center [452, 337] width 390 height 71
drag, startPoint x: 329, startPoint y: 308, endPoint x: 308, endPoint y: 306, distance: 20.8
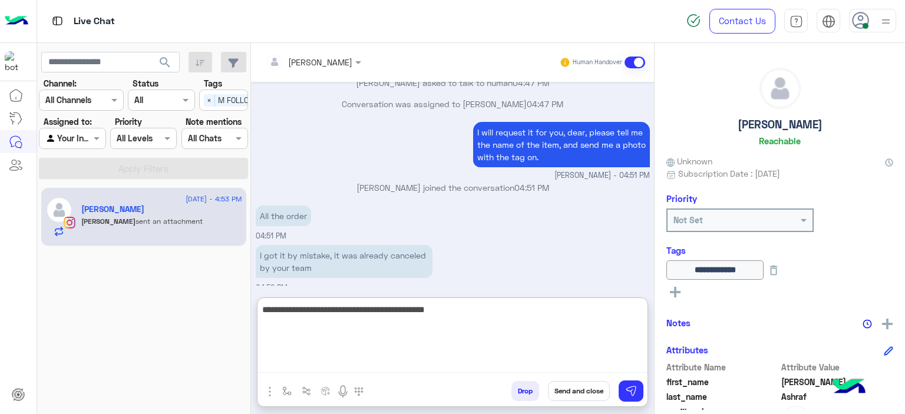
click at [308, 306] on textarea "**********" at bounding box center [452, 337] width 390 height 71
click at [309, 307] on textarea "**********" at bounding box center [452, 337] width 390 height 71
drag, startPoint x: 308, startPoint y: 308, endPoint x: 314, endPoint y: 325, distance: 18.3
click at [308, 308] on textarea "**********" at bounding box center [452, 337] width 390 height 71
drag, startPoint x: 319, startPoint y: 331, endPoint x: 318, endPoint y: 318, distance: 13.0
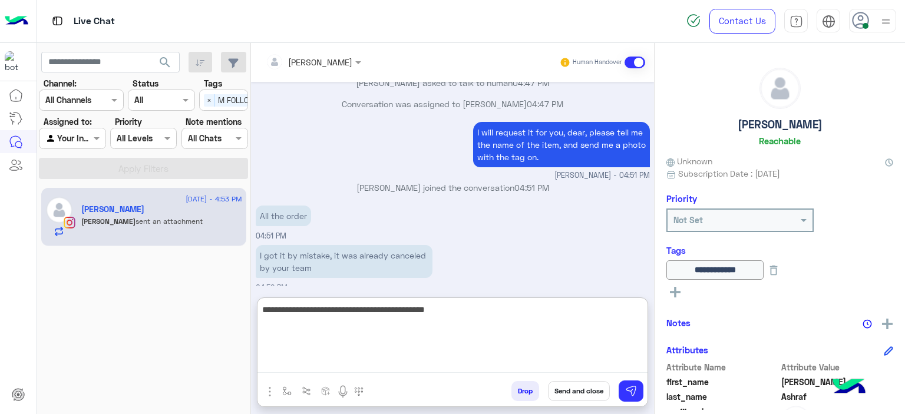
click at [319, 331] on textarea "**********" at bounding box center [452, 337] width 390 height 71
drag, startPoint x: 311, startPoint y: 308, endPoint x: 325, endPoint y: 318, distance: 17.5
click at [311, 308] on textarea "**********" at bounding box center [452, 337] width 390 height 71
type textarea "**********"
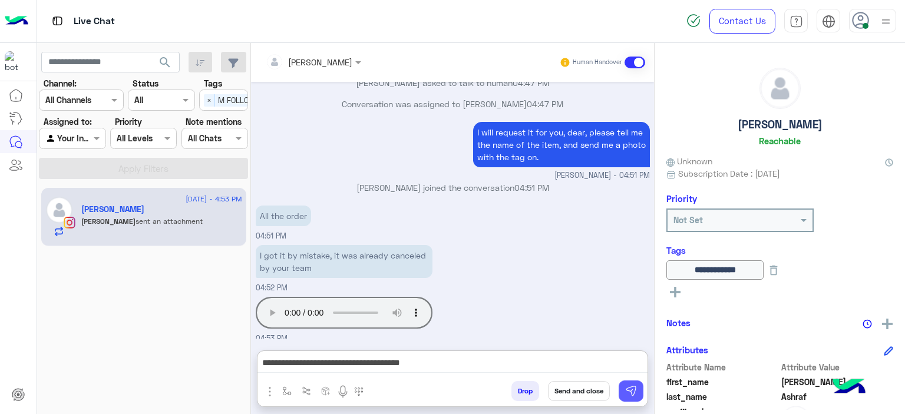
click at [633, 388] on img at bounding box center [631, 391] width 12 height 12
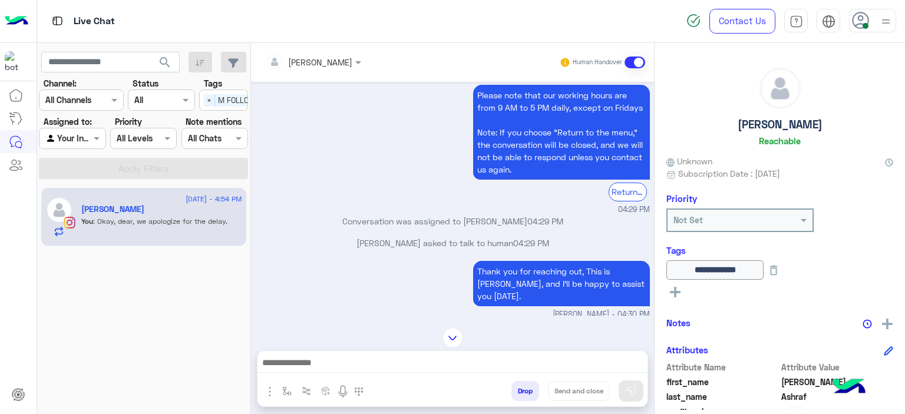
scroll to position [0, 0]
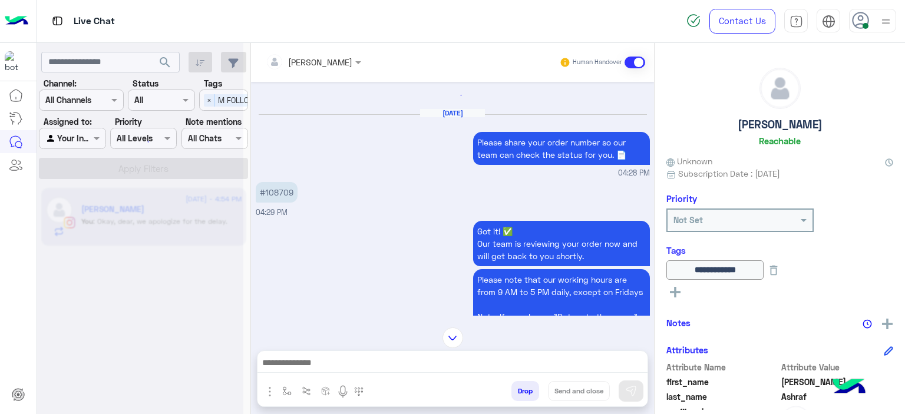
click at [283, 179] on div "Aug 27, 2025 Please share your order number so our team can check the status fo…" at bounding box center [453, 143] width 394 height 71
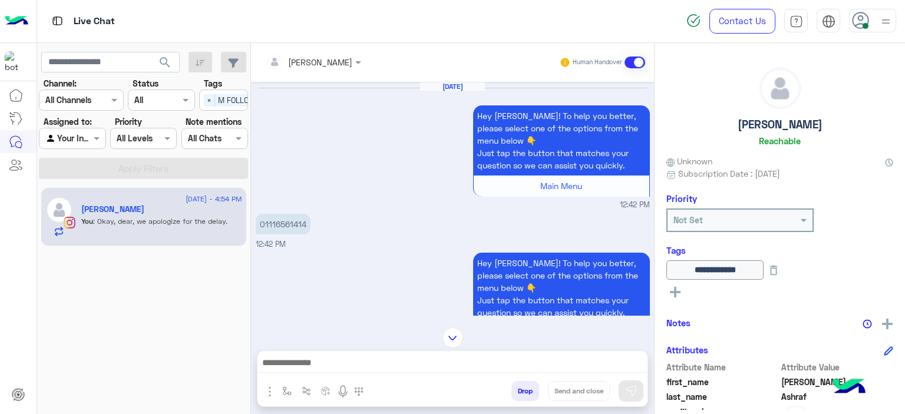
scroll to position [1174, 0]
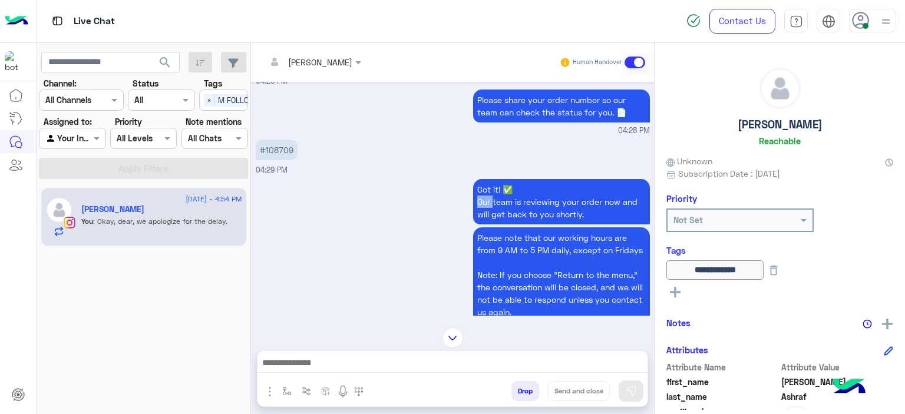
click at [283, 190] on div "Got it! ✅ Our team is reviewing your order now and will get back to you shortly…" at bounding box center [453, 266] width 394 height 181
click at [276, 140] on p "#108709" at bounding box center [277, 150] width 42 height 21
copy p "108709"
drag, startPoint x: 455, startPoint y: 336, endPoint x: 416, endPoint y: 339, distance: 39.0
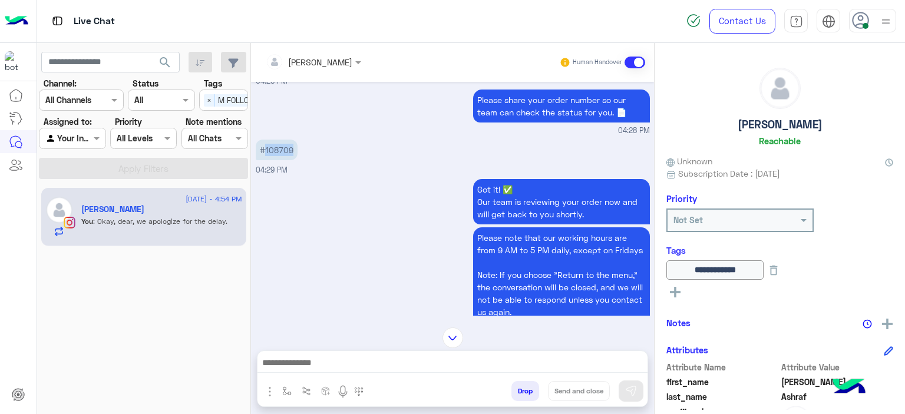
click at [455, 338] on img at bounding box center [453, 338] width 21 height 21
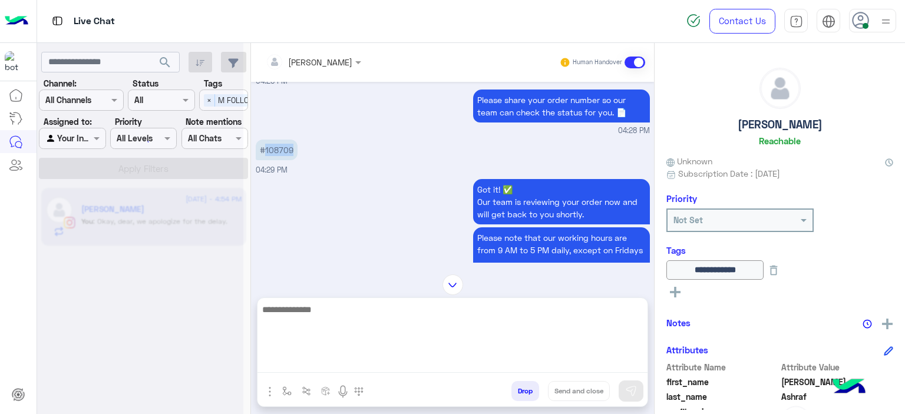
click at [320, 362] on textarea at bounding box center [452, 337] width 390 height 71
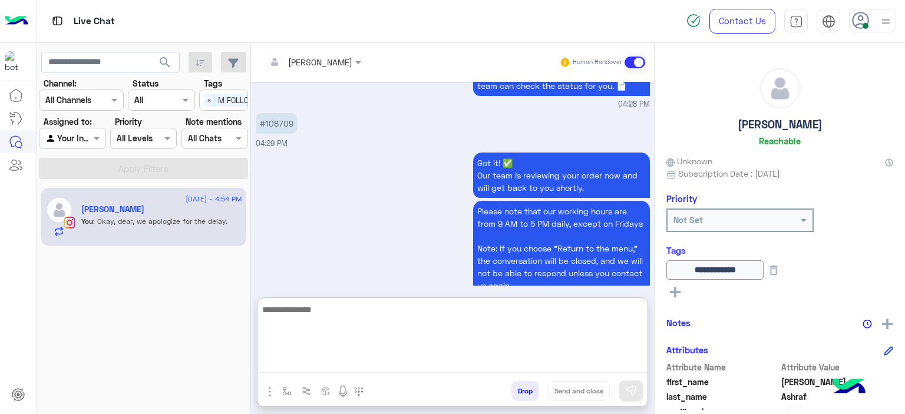
scroll to position [2436, 0]
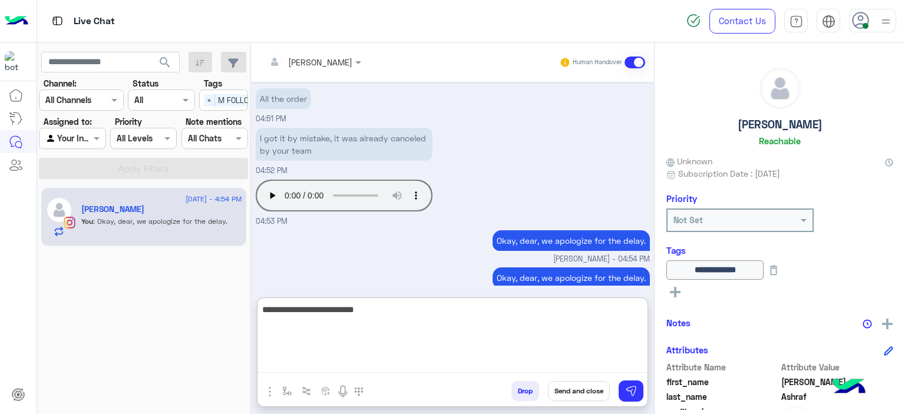
click at [311, 313] on textarea "**********" at bounding box center [452, 337] width 390 height 71
click at [401, 309] on textarea "**********" at bounding box center [452, 337] width 390 height 71
paste textarea "*******"
type textarea "**********"
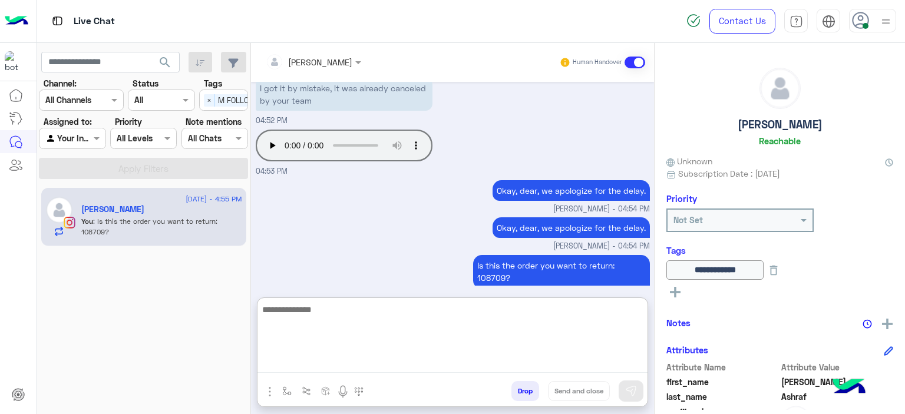
scroll to position [257, 0]
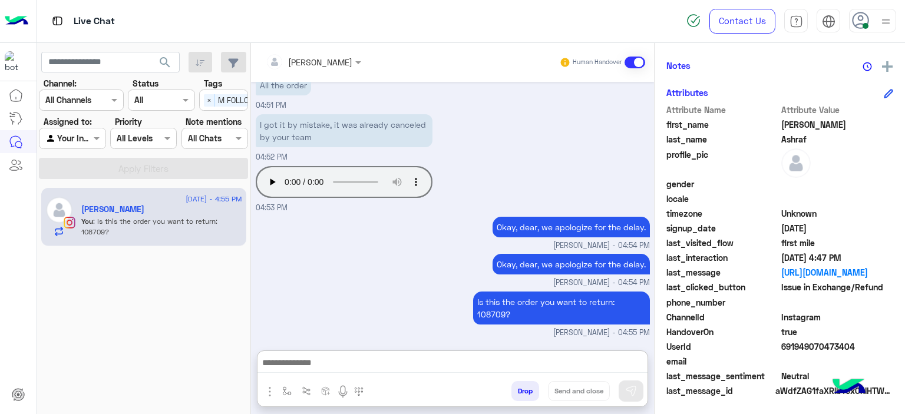
click at [777, 348] on div "UserId 691949070473404" at bounding box center [779, 348] width 227 height 15
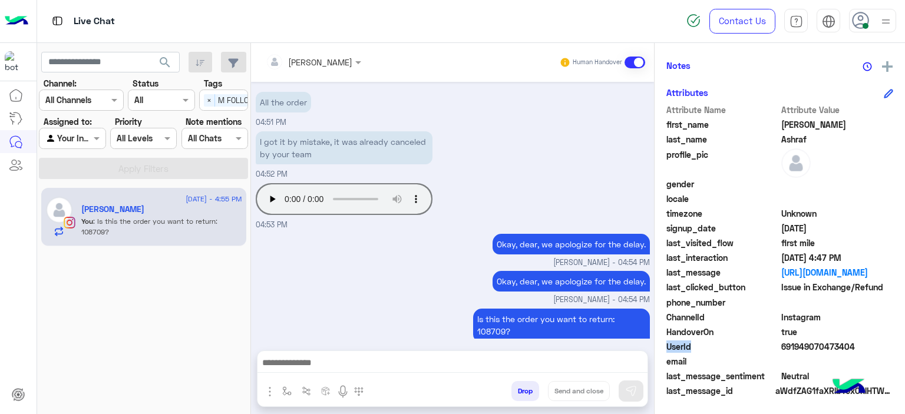
click at [777, 348] on div "UserId 691949070473404" at bounding box center [779, 348] width 227 height 15
click at [781, 346] on span "691949070473404" at bounding box center [837, 347] width 113 height 12
click at [802, 355] on span at bounding box center [837, 361] width 113 height 12
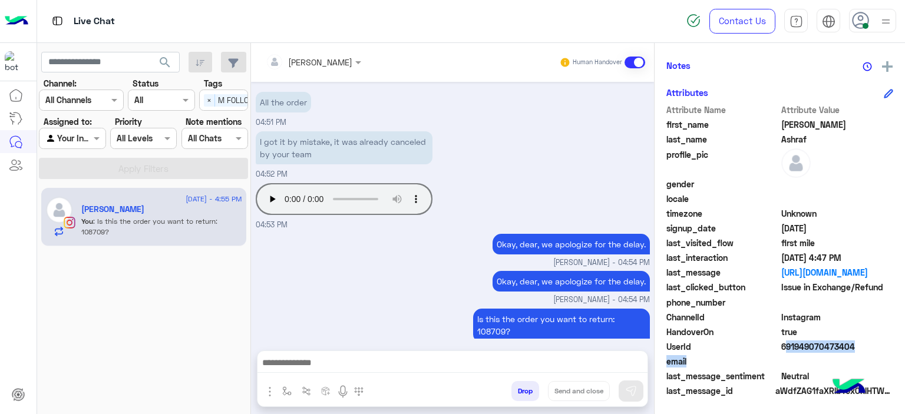
click at [801, 352] on div "Attribute Name Attribute Value first_name Lydia last_name Ashraf profile_pic ge…" at bounding box center [779, 252] width 227 height 296
click at [760, 346] on span "UserId" at bounding box center [722, 347] width 113 height 12
click at [781, 344] on span "691949070473404" at bounding box center [837, 347] width 113 height 12
click at [776, 348] on span "UserId" at bounding box center [722, 347] width 113 height 12
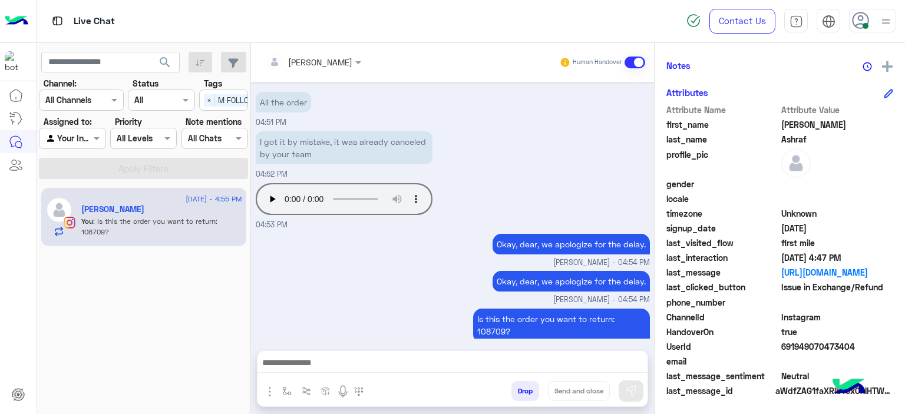
click at [776, 348] on span "UserId" at bounding box center [722, 347] width 113 height 12
click at [781, 345] on span "691949070473404" at bounding box center [837, 347] width 113 height 12
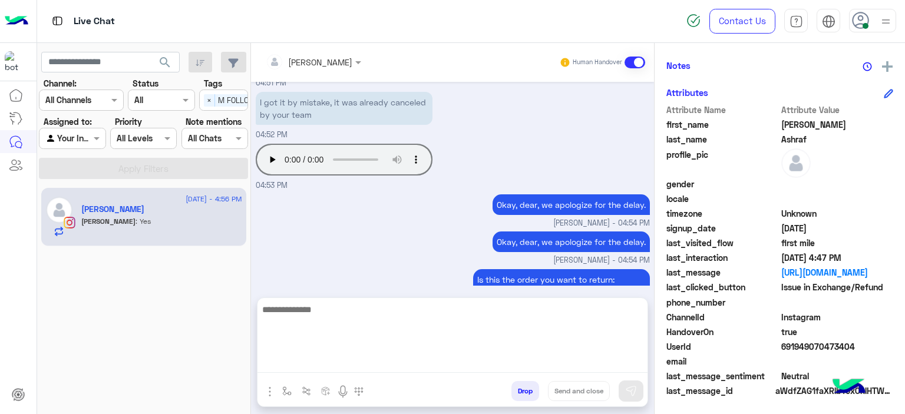
click at [328, 361] on textarea at bounding box center [452, 337] width 390 height 71
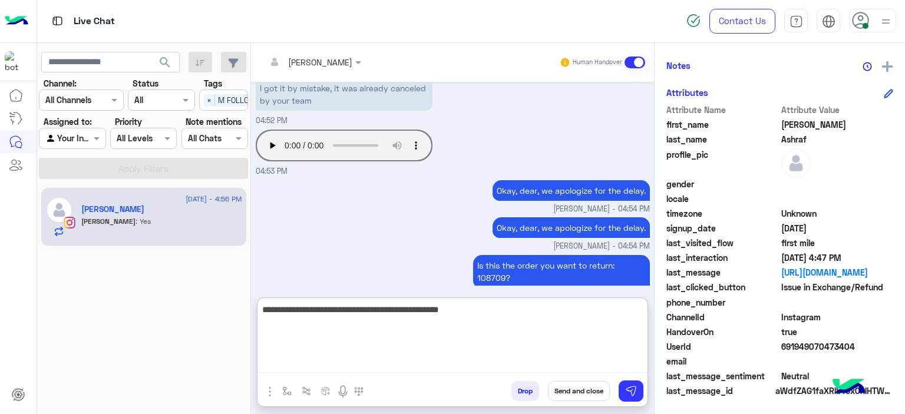
type textarea "**********"
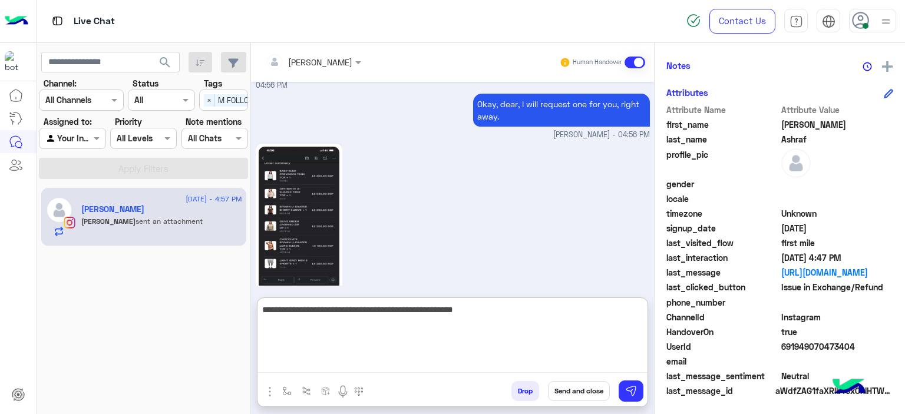
scroll to position [2743, 0]
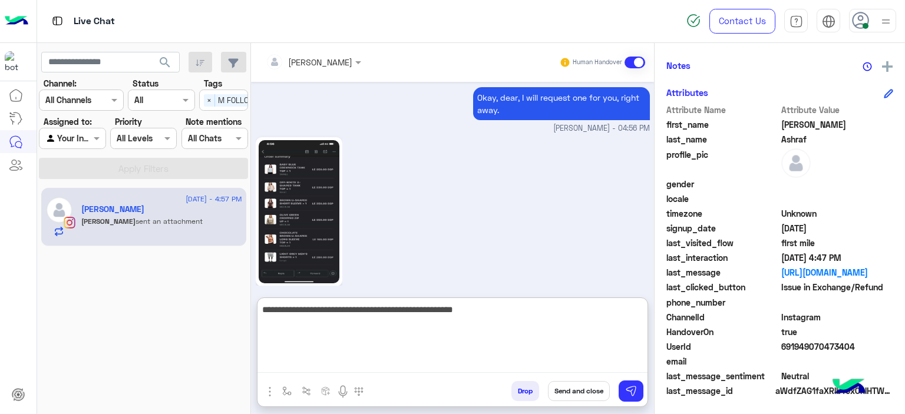
type textarea "**********"
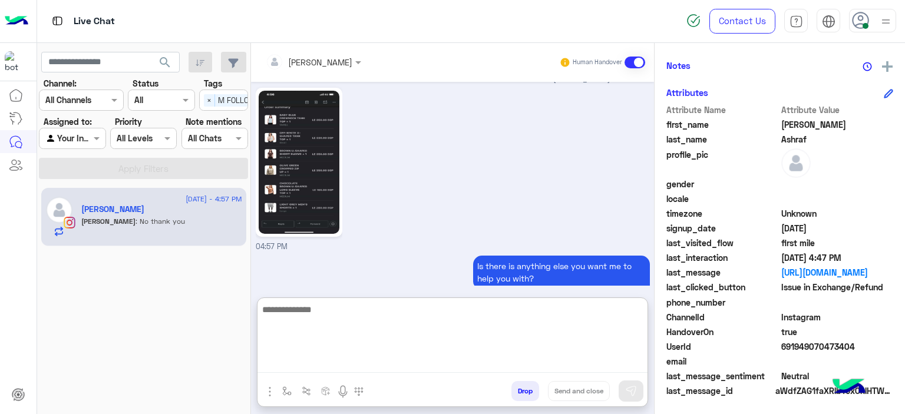
scroll to position [2831, 0]
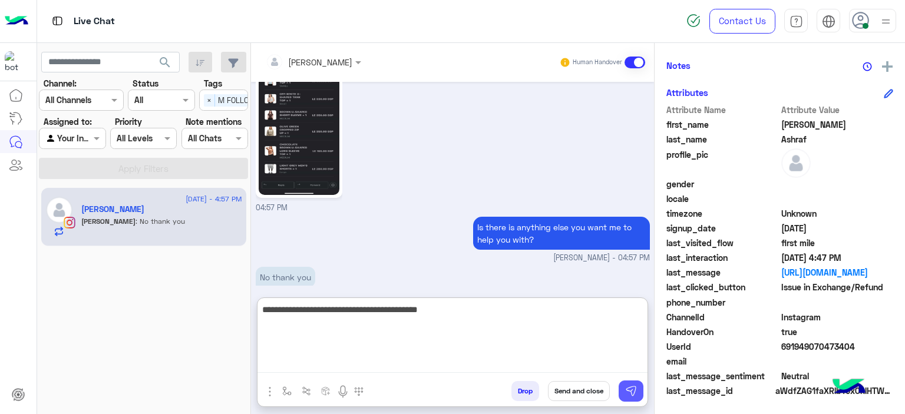
type textarea "**********"
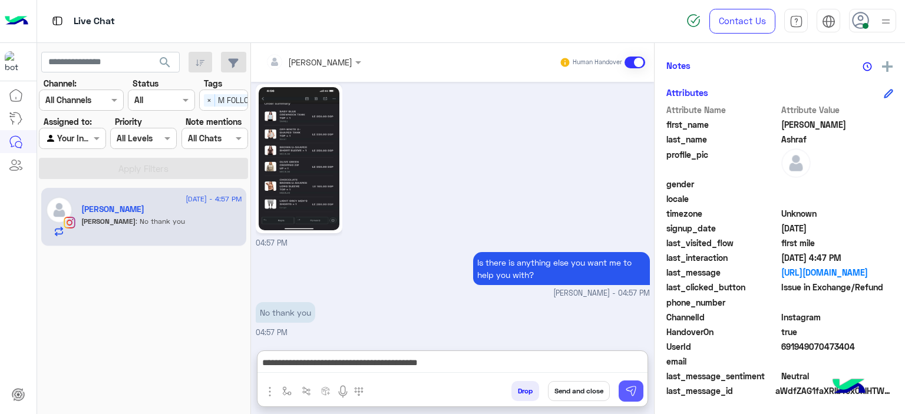
click at [632, 389] on img at bounding box center [631, 391] width 12 height 12
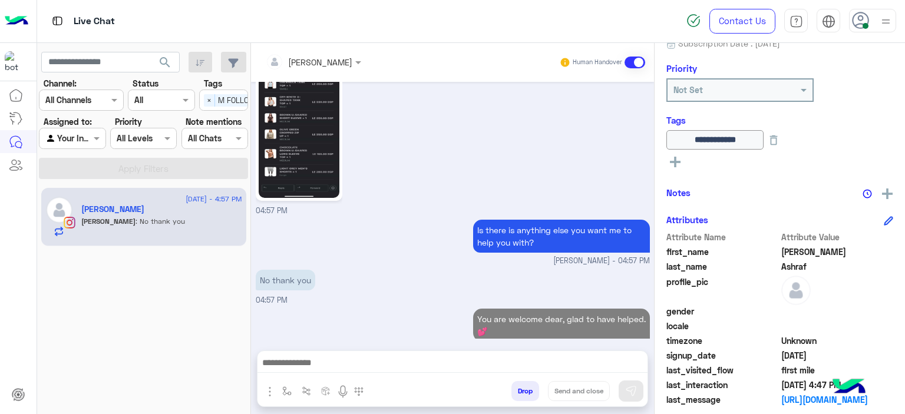
scroll to position [127, 0]
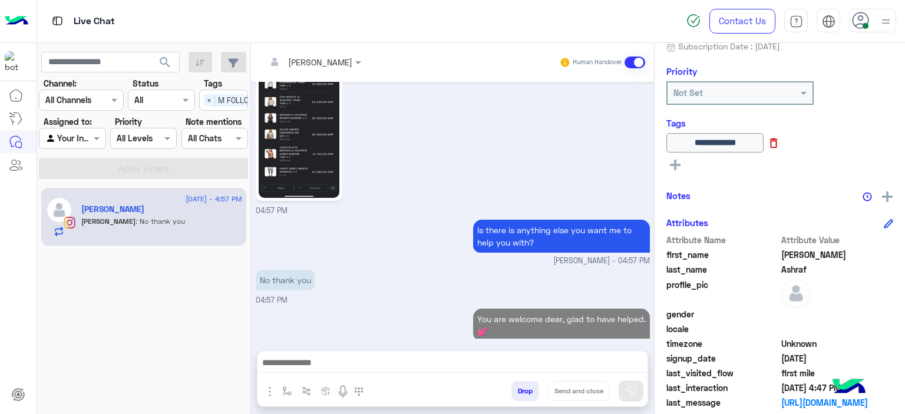
click at [778, 138] on icon at bounding box center [774, 143] width 8 height 10
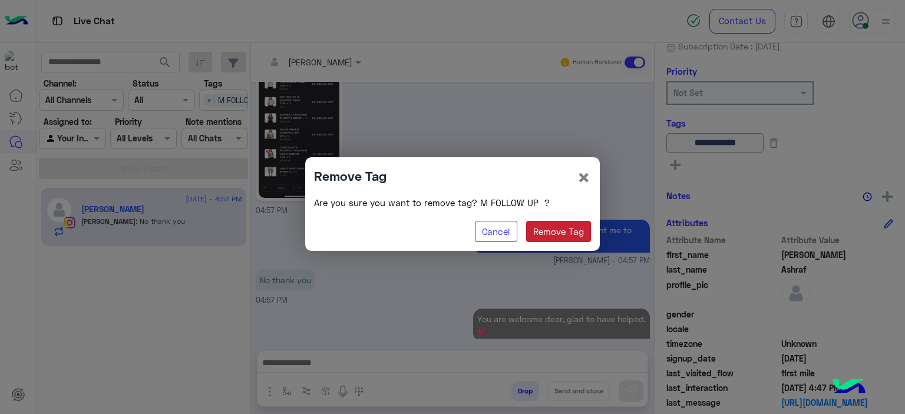
drag, startPoint x: 561, startPoint y: 235, endPoint x: 613, endPoint y: 210, distance: 57.2
click at [562, 234] on button "Remove Tag" at bounding box center [558, 231] width 65 height 21
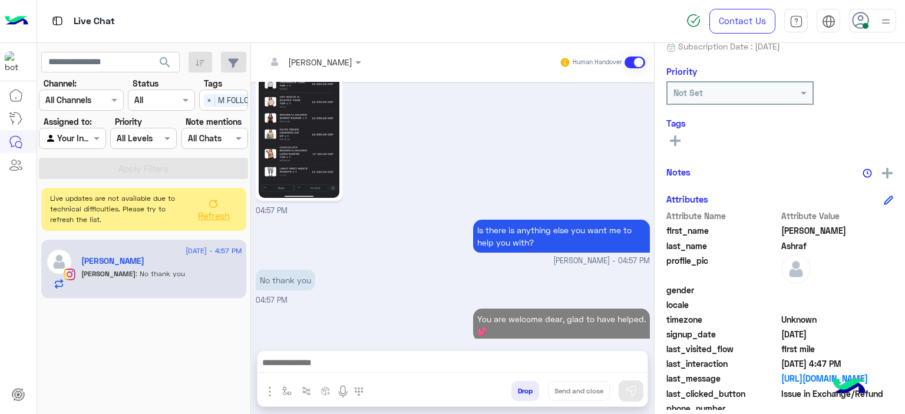
click at [676, 141] on rect at bounding box center [675, 141] width 11 height 2
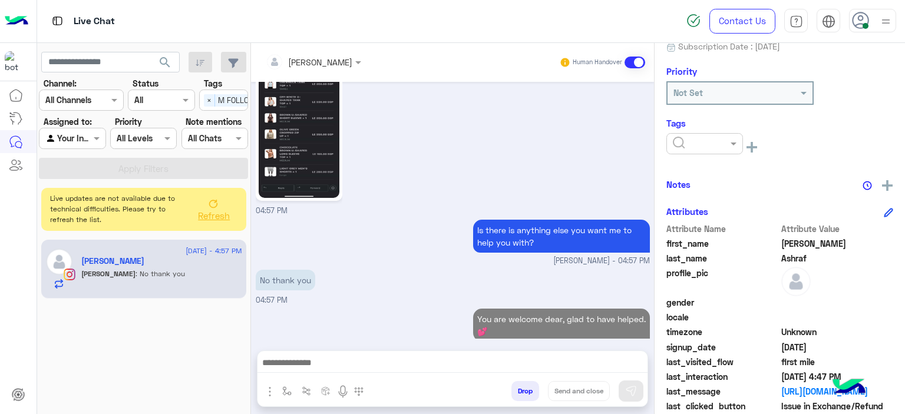
click at [709, 141] on input "text" at bounding box center [691, 144] width 36 height 12
click at [705, 237] on span "RESOLVED" at bounding box center [692, 238] width 40 height 10
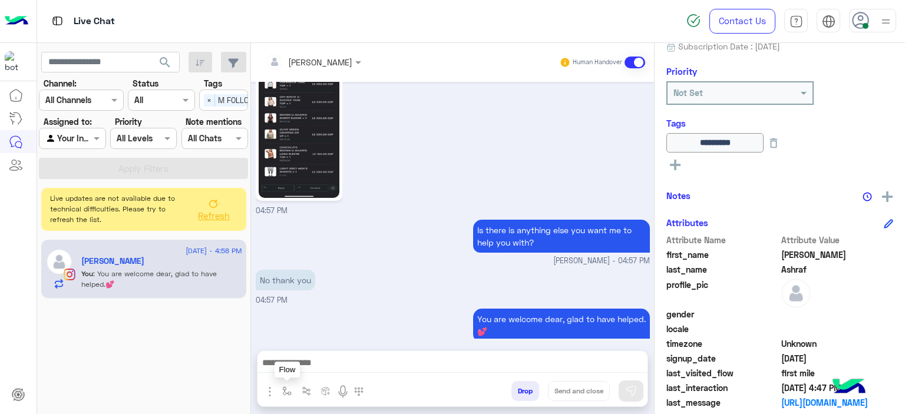
click at [286, 389] on img "button" at bounding box center [286, 391] width 9 height 9
click at [313, 369] on input "text" at bounding box center [308, 366] width 48 height 14
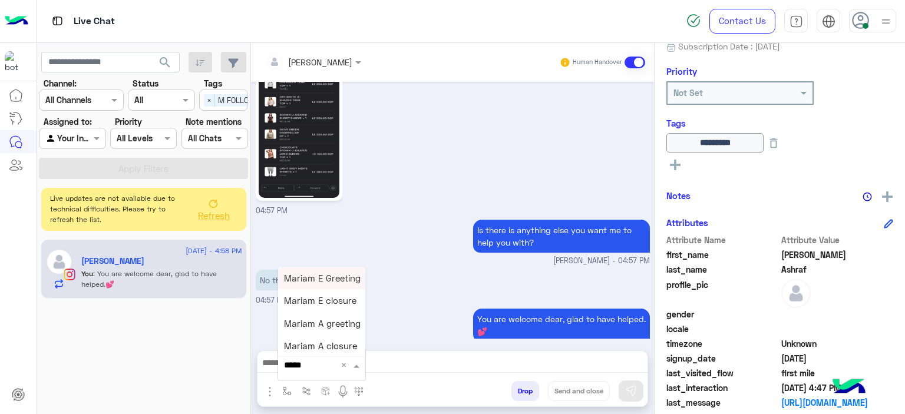
type input "******"
click at [321, 303] on span "Mariam E closure" at bounding box center [320, 301] width 72 height 11
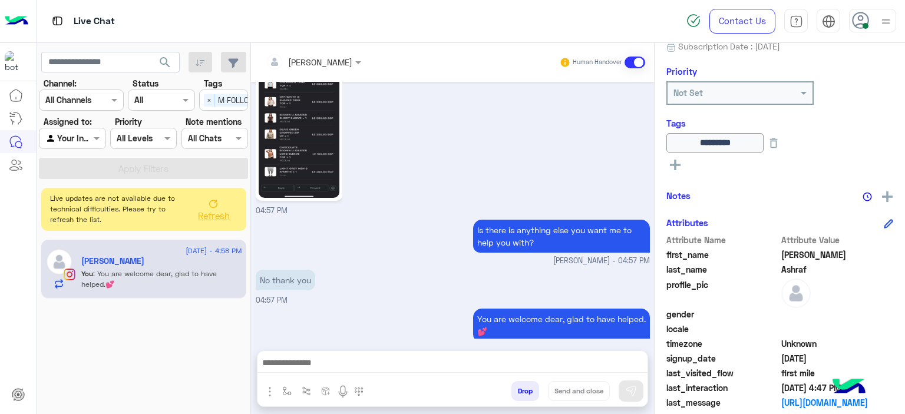
type textarea "**********"
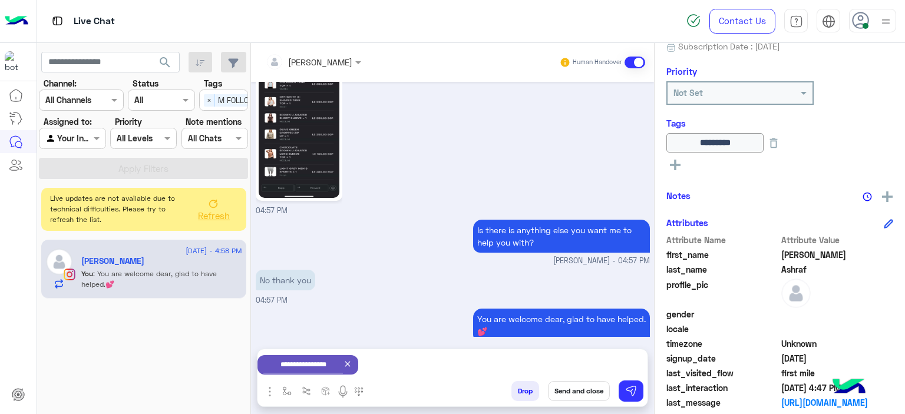
scroll to position [2830, 0]
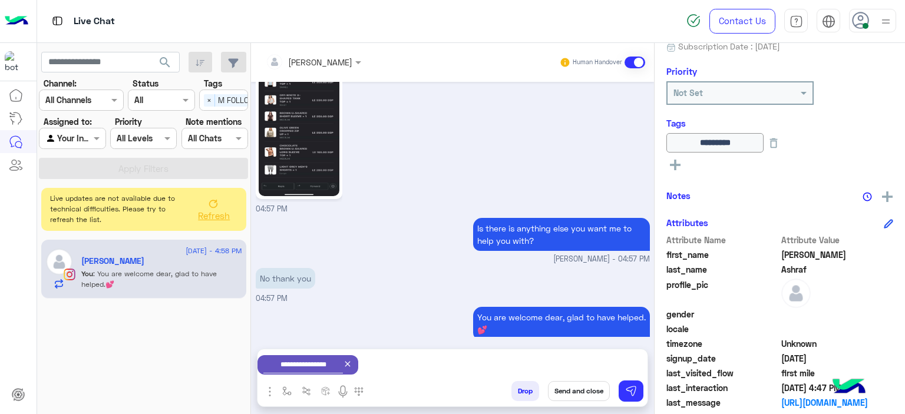
click at [581, 388] on button "Send and close" at bounding box center [579, 391] width 62 height 20
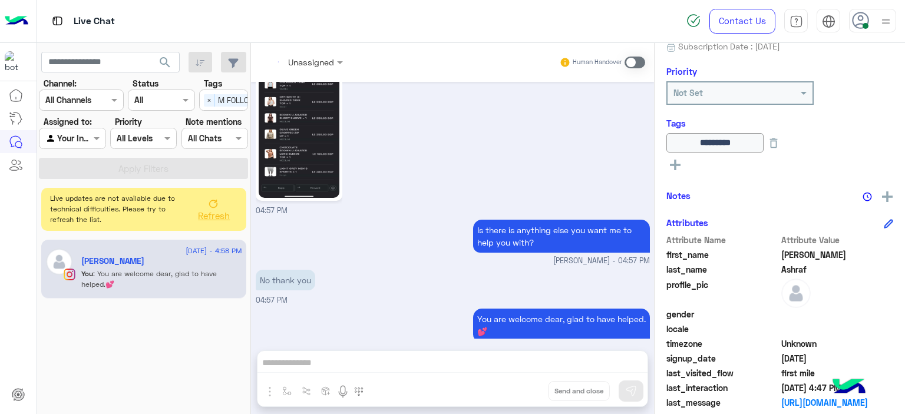
scroll to position [2850, 0]
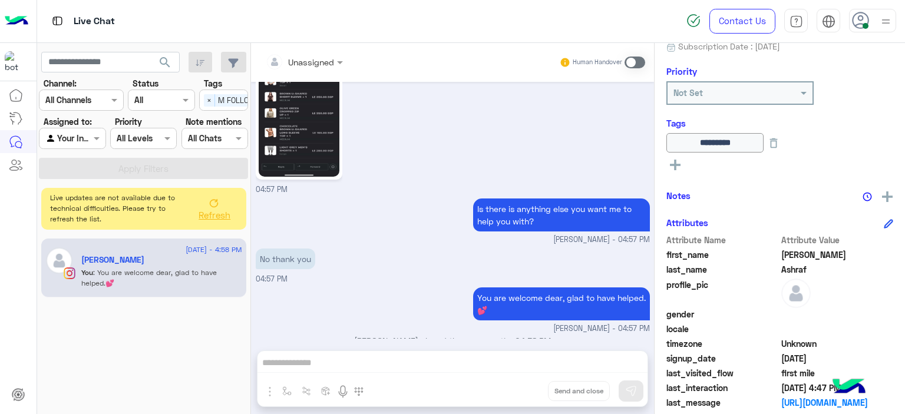
click at [214, 207] on icon at bounding box center [214, 203] width 8 height 8
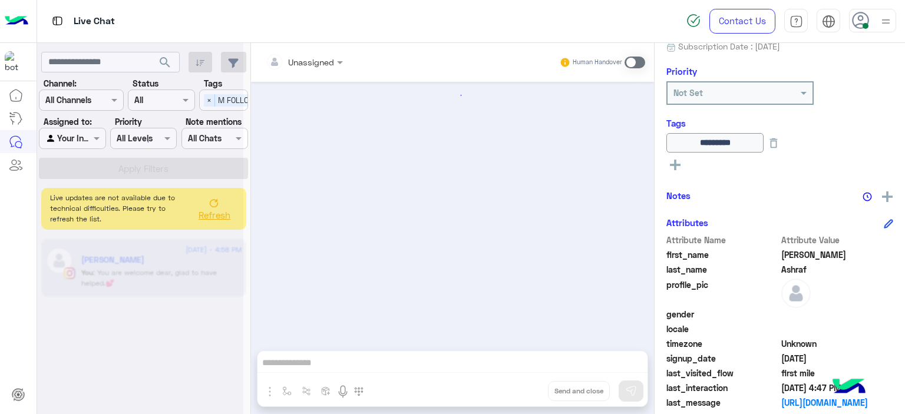
scroll to position [0, 0]
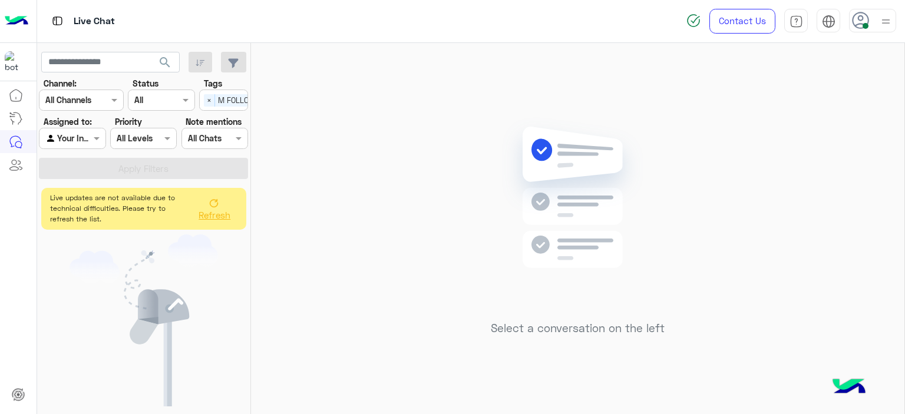
click at [209, 99] on span "×" at bounding box center [209, 100] width 11 height 12
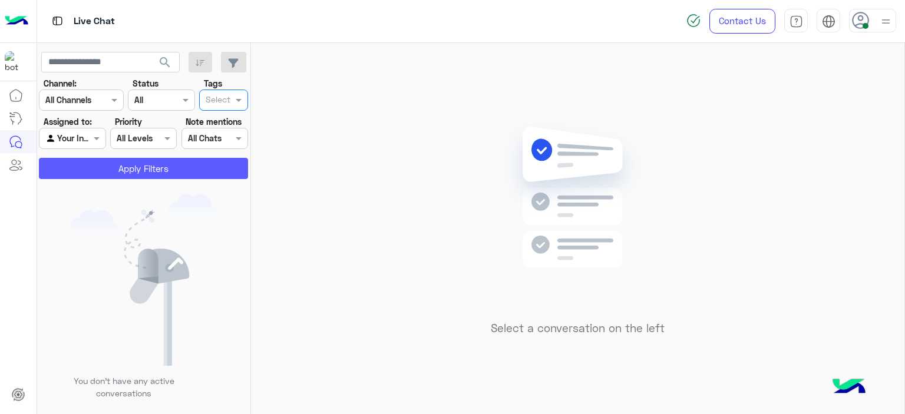
click at [186, 167] on button "Apply Filters" at bounding box center [143, 168] width 209 height 21
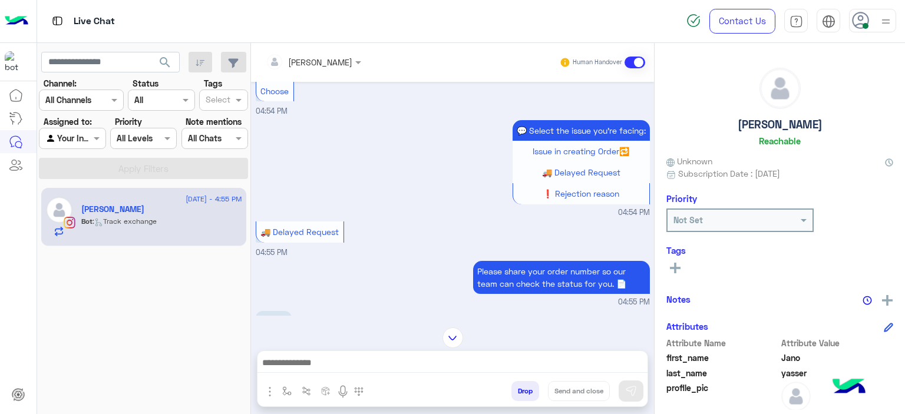
scroll to position [1214, 0]
click at [276, 311] on p "120539" at bounding box center [274, 321] width 36 height 21
copy p "120539"
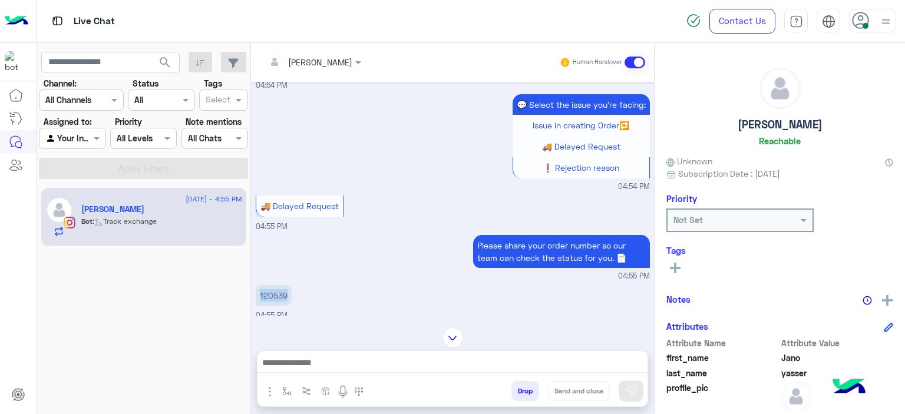
scroll to position [1431, 0]
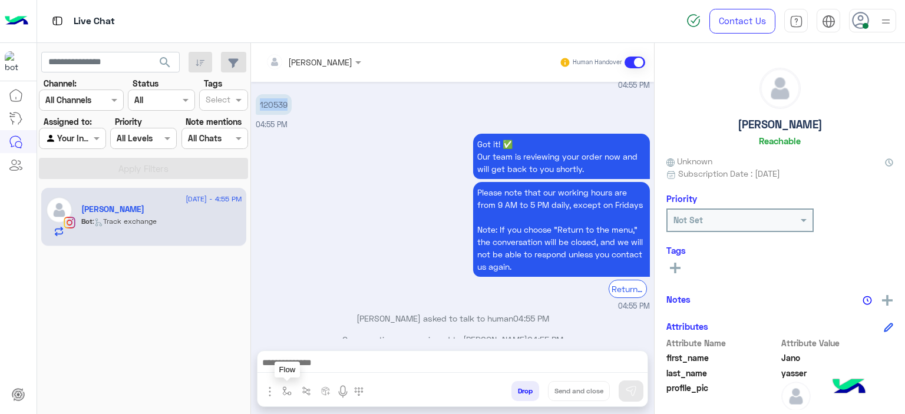
click at [283, 393] on img "button" at bounding box center [286, 391] width 9 height 9
click at [308, 366] on input "text" at bounding box center [308, 366] width 48 height 14
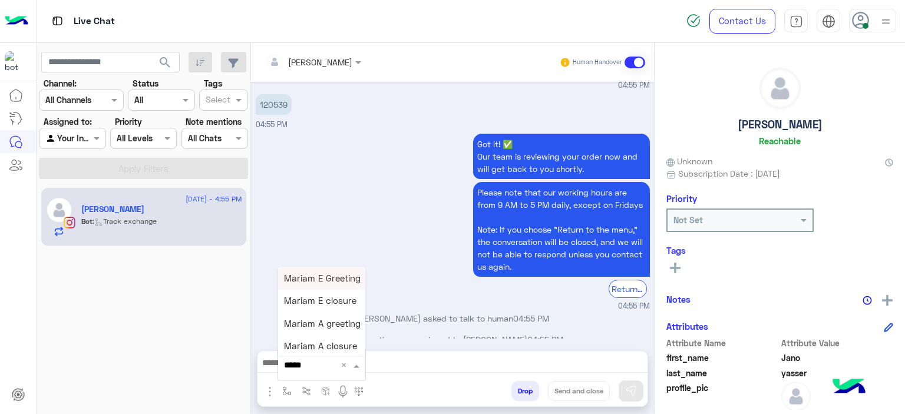
type input "******"
click at [327, 271] on div "Mariam E Greeting" at bounding box center [321, 278] width 87 height 23
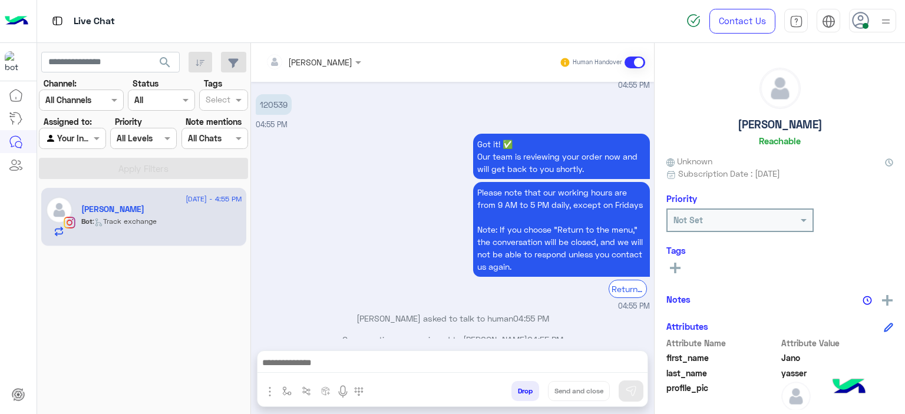
type textarea "**********"
click at [635, 391] on img at bounding box center [631, 391] width 12 height 12
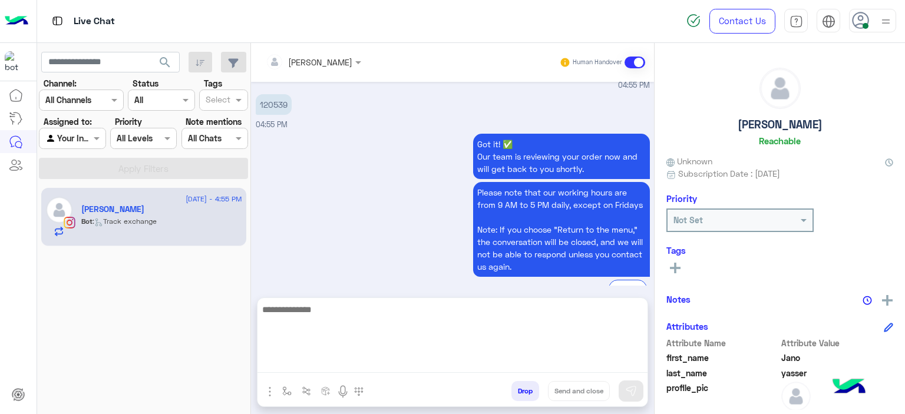
click at [471, 358] on textarea at bounding box center [452, 337] width 390 height 71
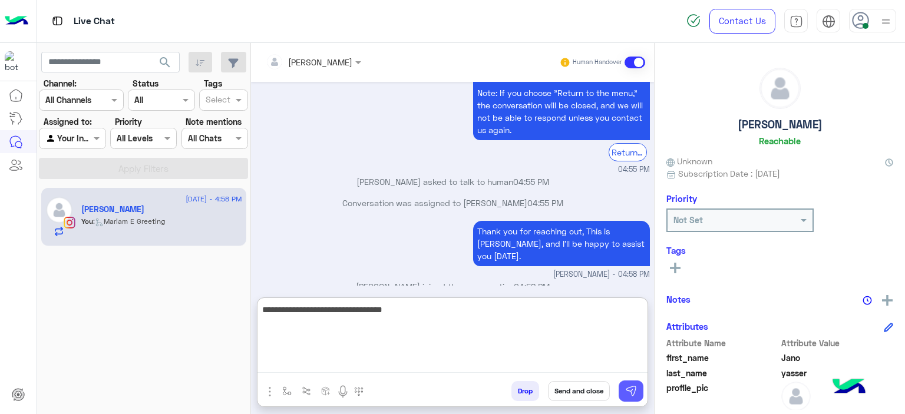
type textarea "**********"
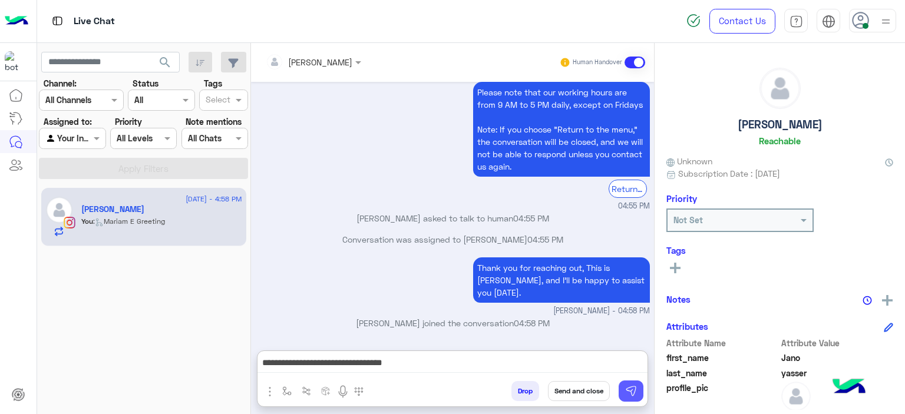
click at [629, 389] on img at bounding box center [631, 391] width 12 height 12
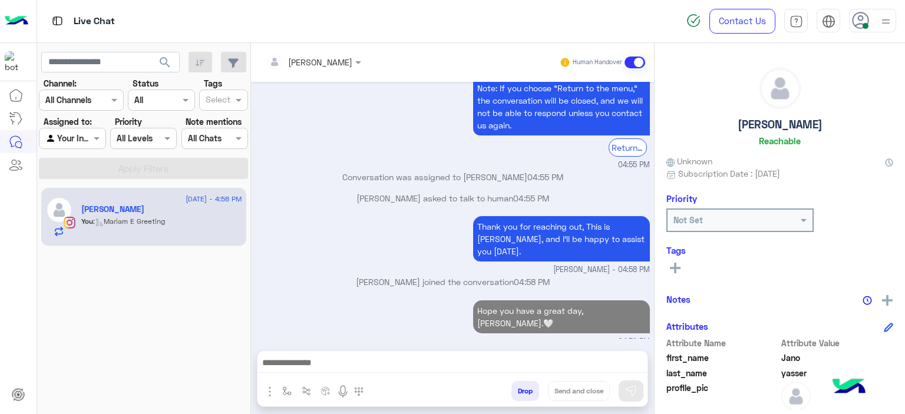
scroll to position [1551, 0]
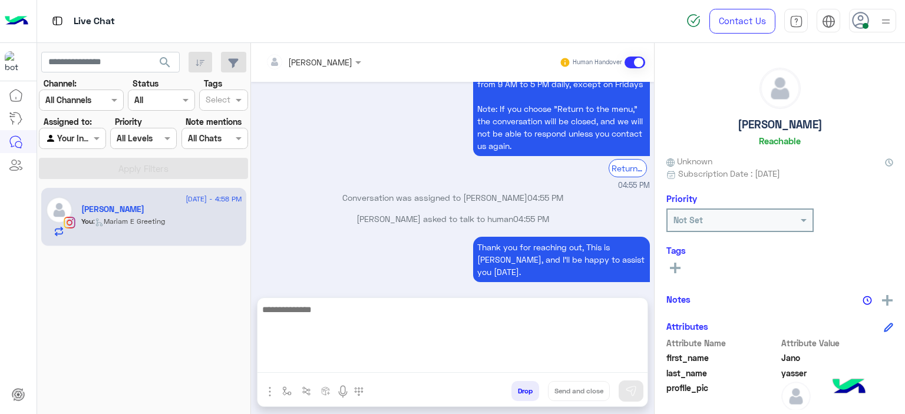
click at [358, 366] on textarea at bounding box center [452, 337] width 390 height 71
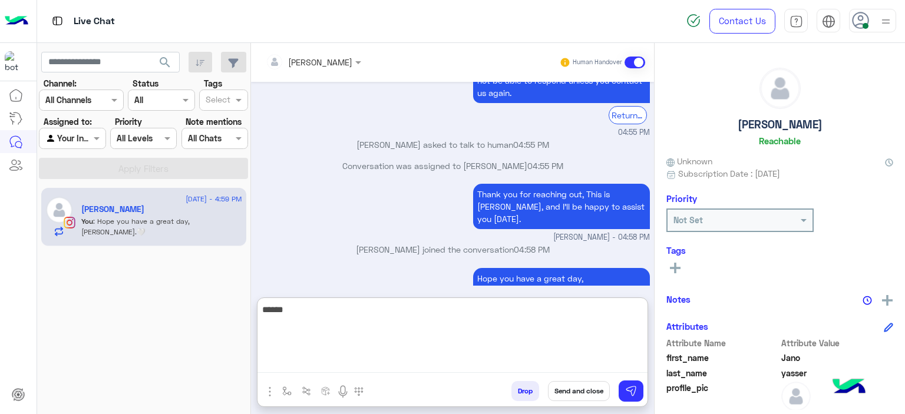
scroll to position [1605, 0]
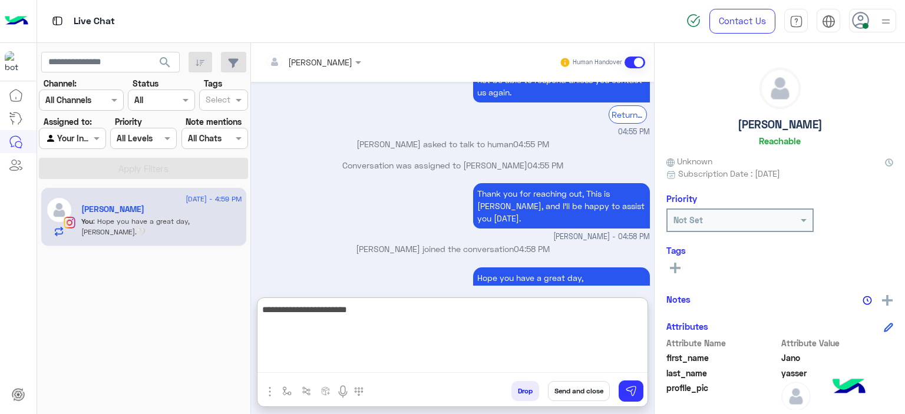
type textarea "**********"
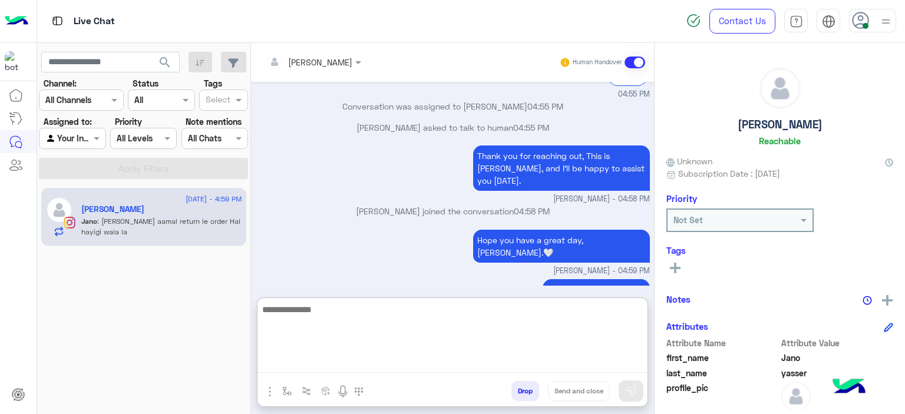
scroll to position [1694, 0]
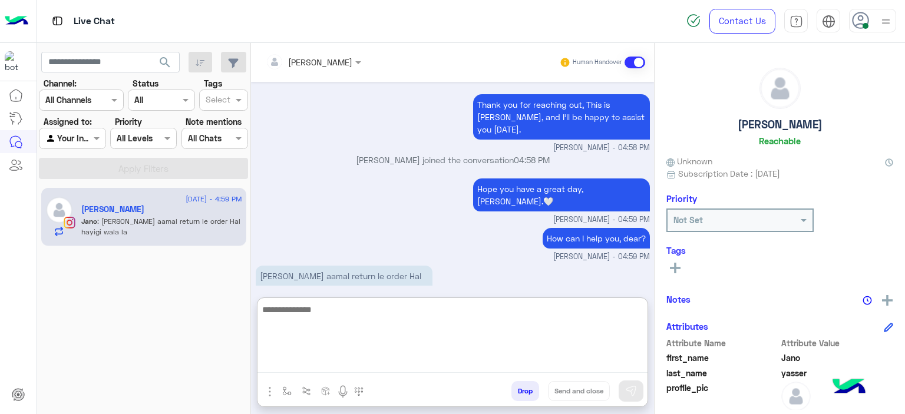
click at [338, 313] on textarea at bounding box center [452, 337] width 390 height 71
click at [410, 307] on textarea "**********" at bounding box center [452, 337] width 390 height 71
click at [469, 308] on textarea "**********" at bounding box center [452, 337] width 390 height 71
click at [467, 309] on textarea "**********" at bounding box center [452, 337] width 390 height 71
click at [490, 311] on textarea "**********" at bounding box center [452, 337] width 390 height 71
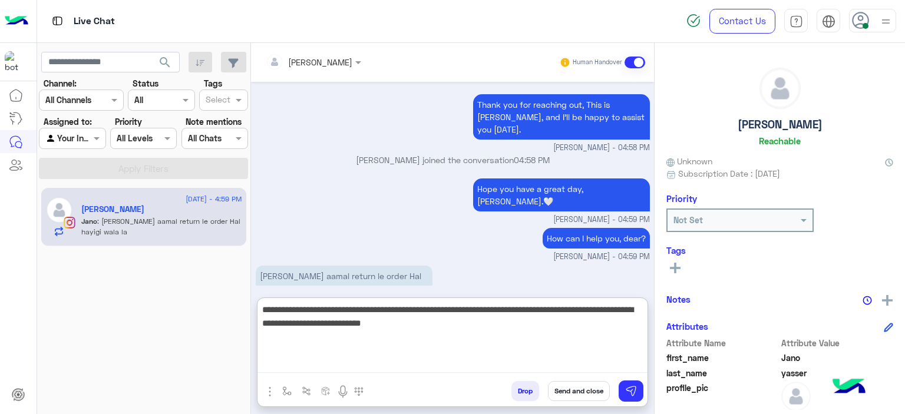
click at [321, 322] on textarea "**********" at bounding box center [452, 337] width 390 height 71
click at [444, 329] on textarea "**********" at bounding box center [452, 337] width 390 height 71
type textarea "**********"
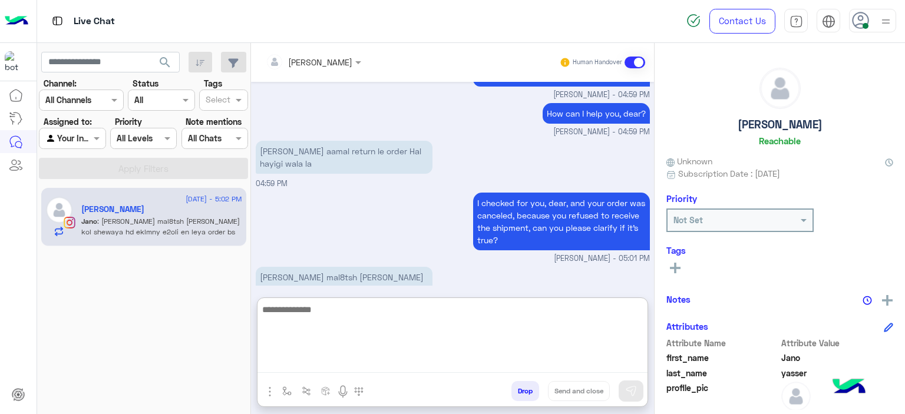
scroll to position [1833, 0]
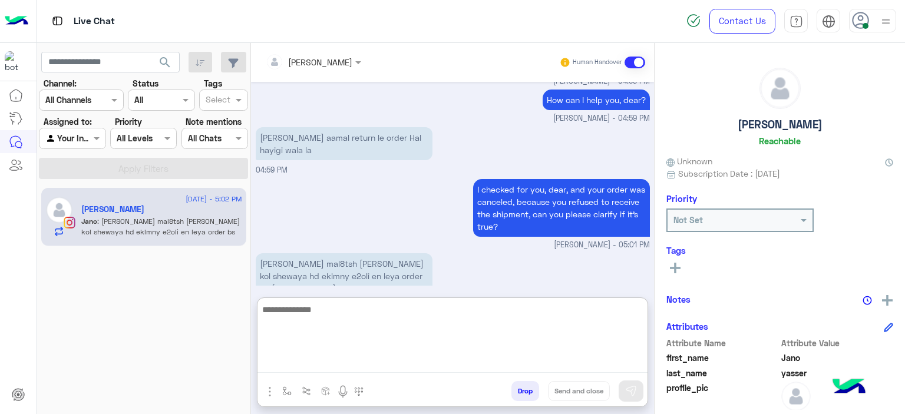
click at [329, 312] on textarea at bounding box center [452, 337] width 390 height 71
type textarea "*"
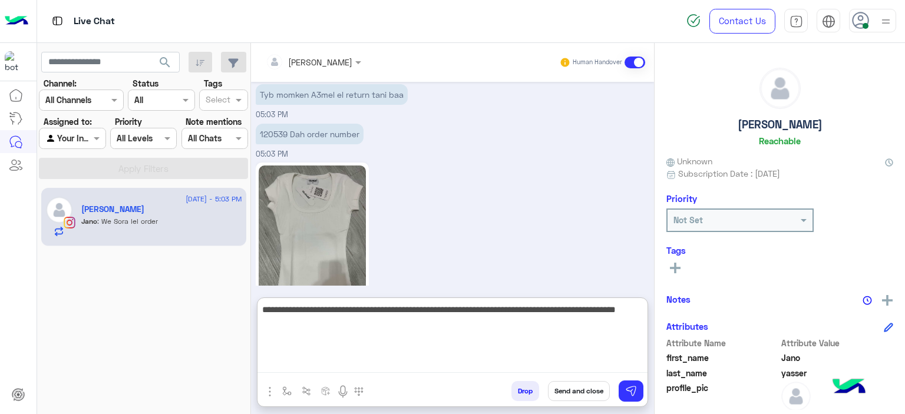
scroll to position [2117, 0]
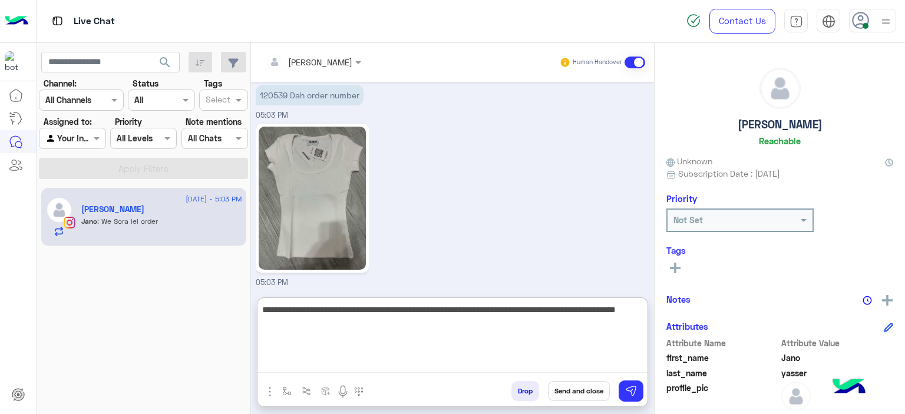
drag, startPoint x: 323, startPoint y: 326, endPoint x: 309, endPoint y: 311, distance: 20.8
click at [309, 311] on textarea "**********" at bounding box center [452, 337] width 390 height 71
click at [610, 309] on textarea "**********" at bounding box center [452, 337] width 390 height 71
click at [592, 314] on textarea "**********" at bounding box center [452, 337] width 390 height 71
click at [590, 325] on textarea "**********" at bounding box center [452, 337] width 390 height 71
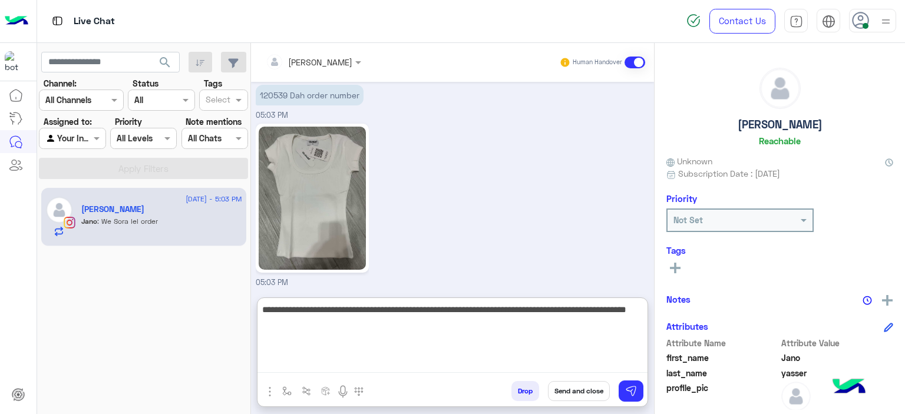
type textarea "**********"
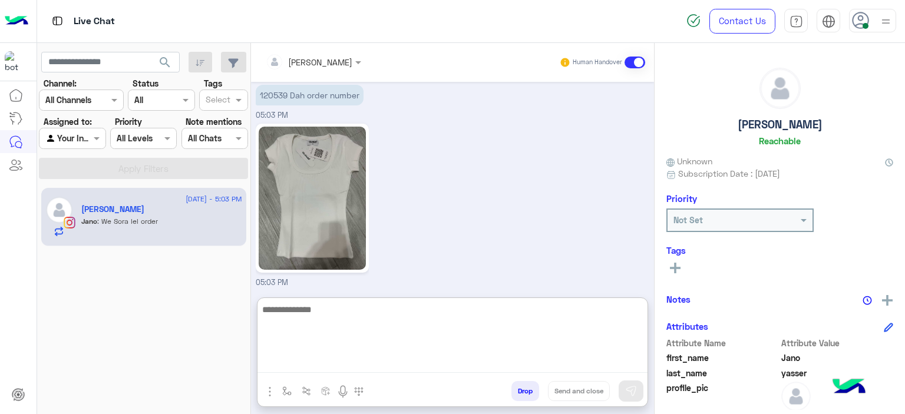
scroll to position [2180, 0]
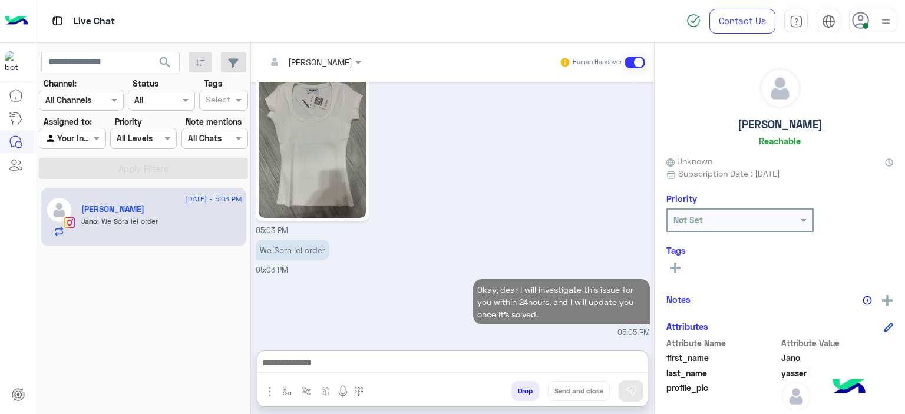
click at [678, 273] on div "See All" at bounding box center [779, 269] width 227 height 18
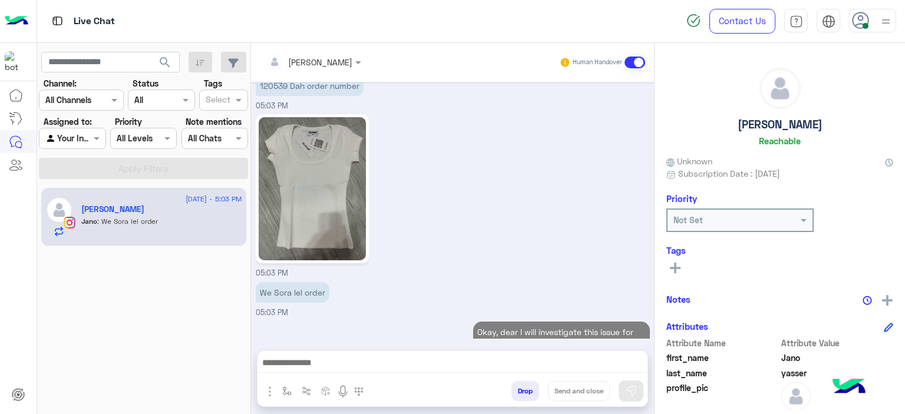
scroll to position [2127, 0]
click at [676, 270] on icon at bounding box center [675, 268] width 11 height 11
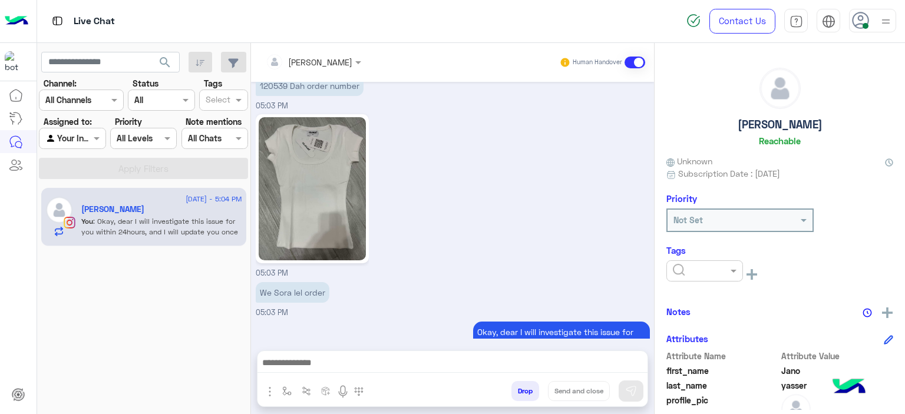
drag, startPoint x: 691, startPoint y: 273, endPoint x: 691, endPoint y: 285, distance: 11.2
click at [691, 274] on input "text" at bounding box center [691, 271] width 36 height 12
click at [694, 325] on span "M FOLLOW UP" at bounding box center [699, 321] width 54 height 10
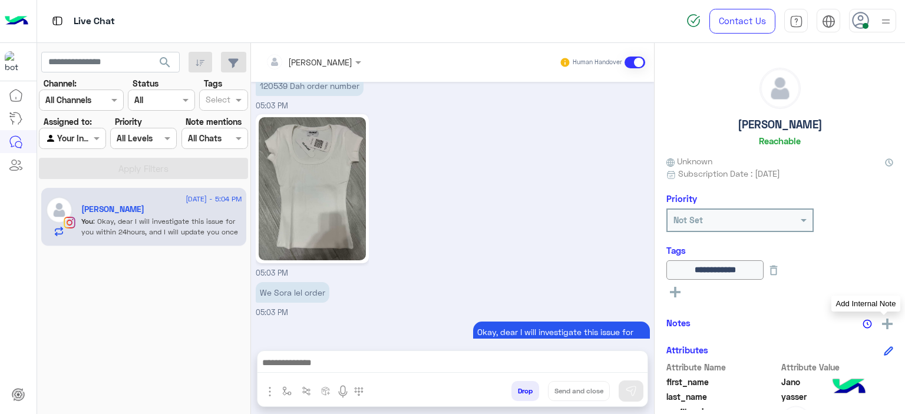
click at [882, 321] on img at bounding box center [887, 324] width 11 height 11
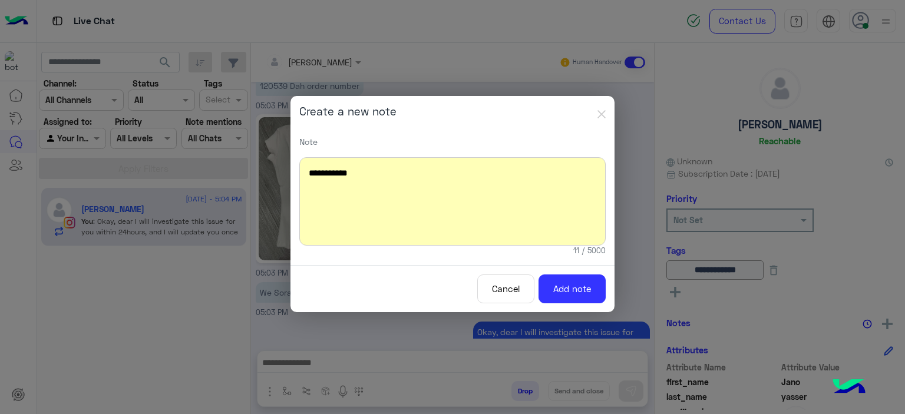
click at [342, 179] on div "**********" at bounding box center [452, 201] width 306 height 88
click at [361, 174] on div "**********" at bounding box center [452, 201] width 306 height 88
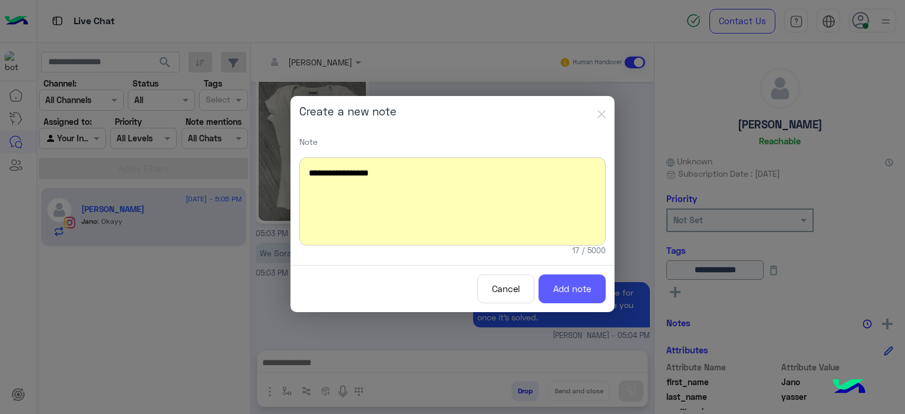
click at [552, 286] on button "Add note" at bounding box center [572, 289] width 67 height 29
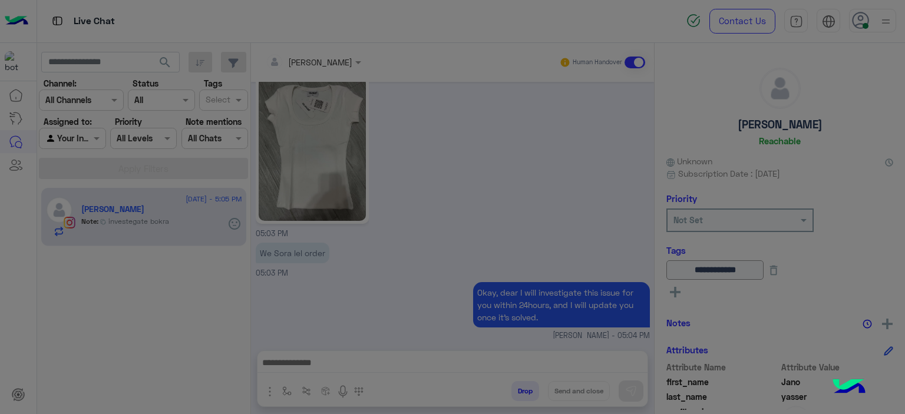
scroll to position [2226, 0]
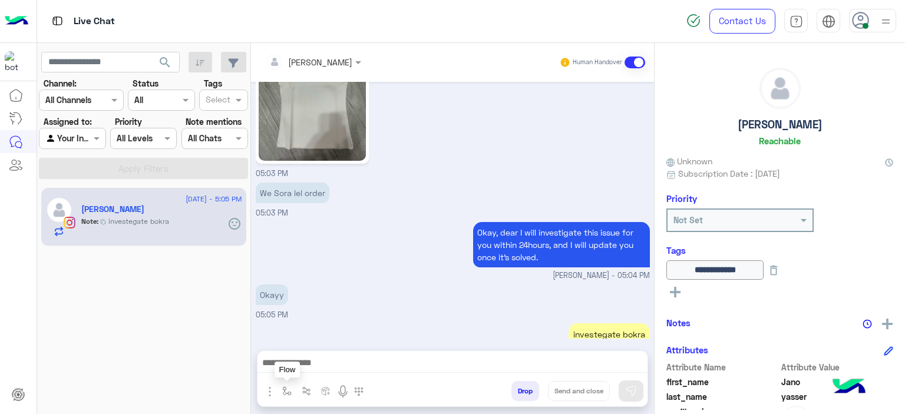
click at [286, 394] on img "button" at bounding box center [286, 391] width 9 height 9
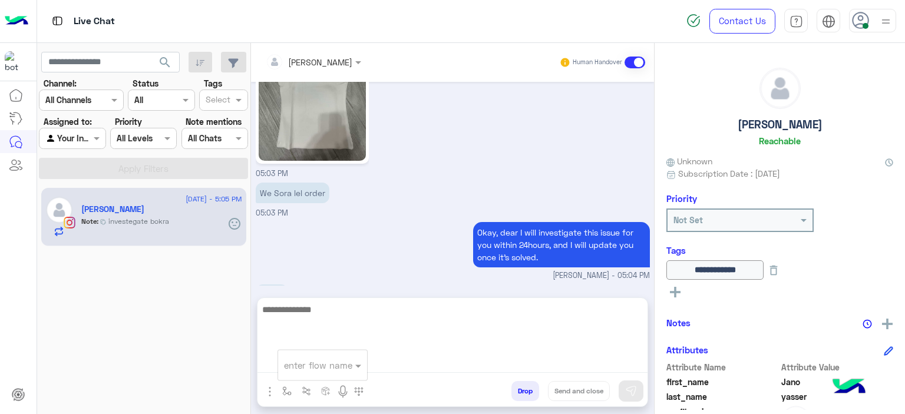
click at [389, 362] on textarea at bounding box center [452, 337] width 390 height 71
type textarea "**********"
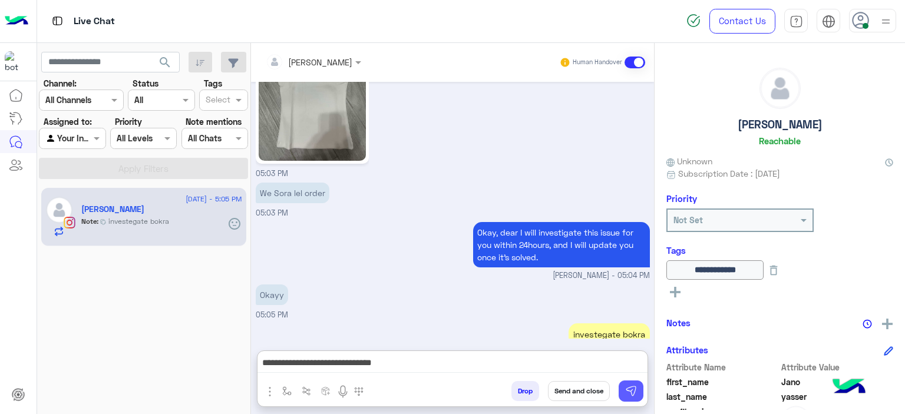
click at [639, 391] on button at bounding box center [631, 391] width 25 height 21
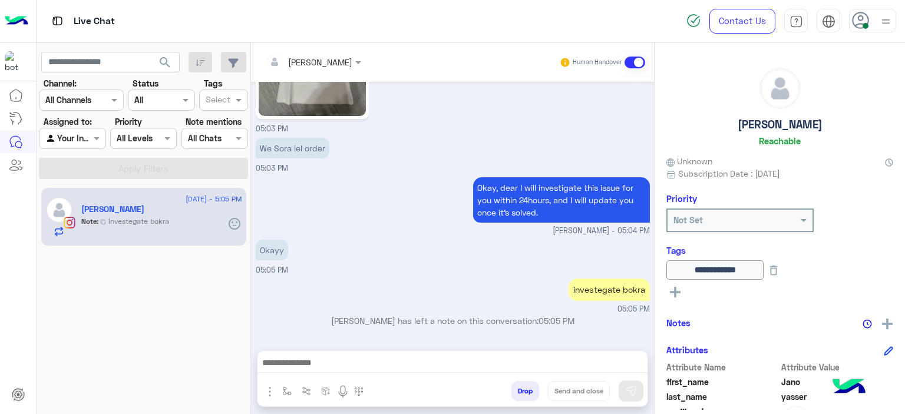
scroll to position [2263, 0]
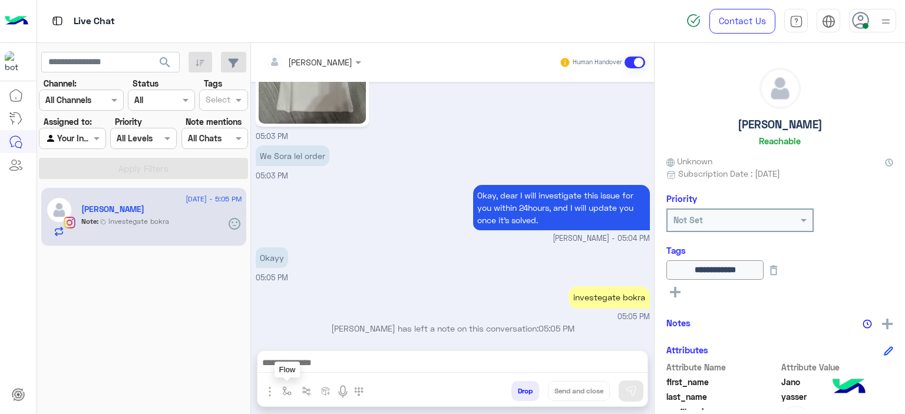
click at [290, 388] on button "button" at bounding box center [287, 390] width 19 height 19
click at [307, 373] on ng-select "enter flow name" at bounding box center [322, 365] width 89 height 21
click at [305, 372] on div "enter flow name" at bounding box center [318, 366] width 68 height 14
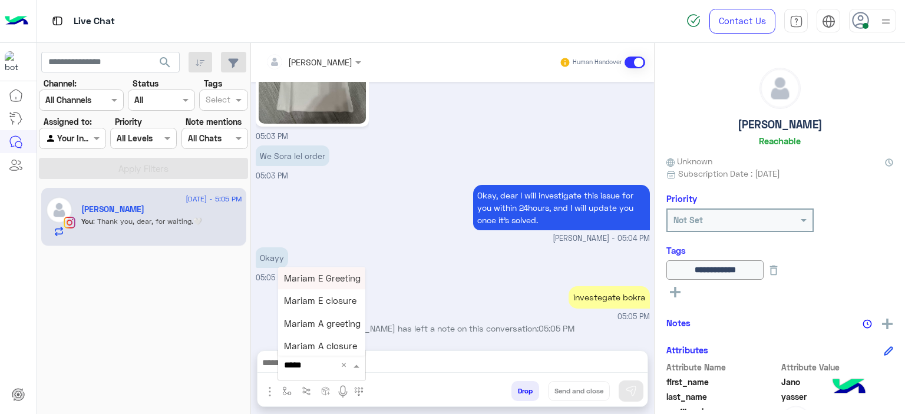
type input "******"
click at [304, 302] on span "Mariam E closure" at bounding box center [320, 301] width 72 height 11
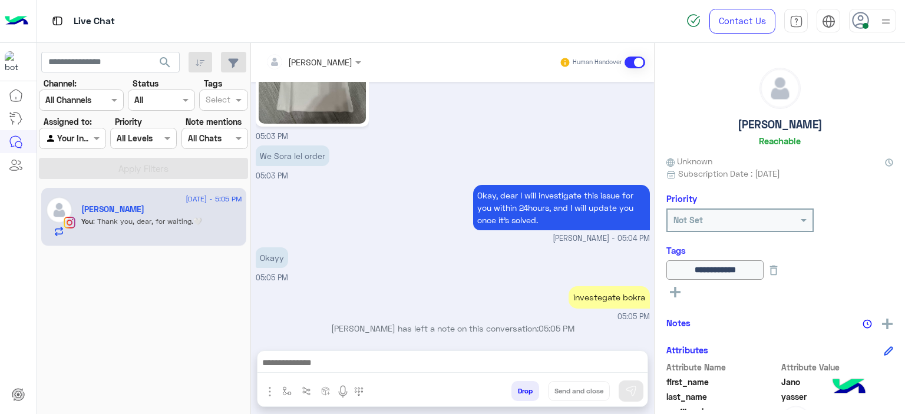
type textarea "**********"
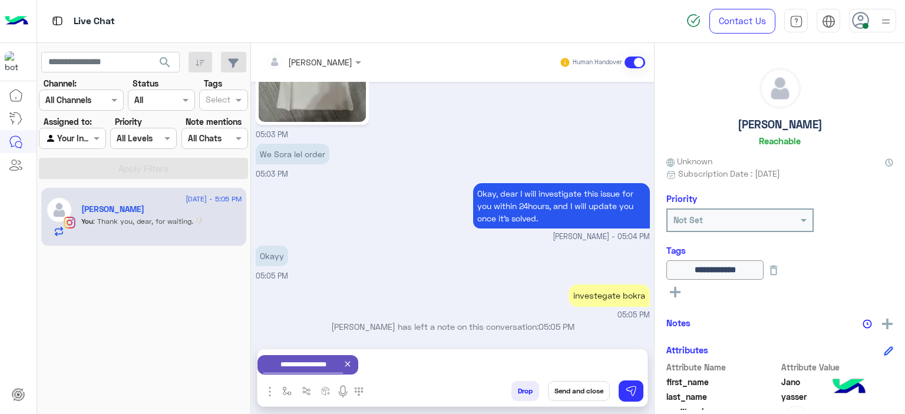
click at [566, 392] on button "Send and close" at bounding box center [579, 391] width 62 height 20
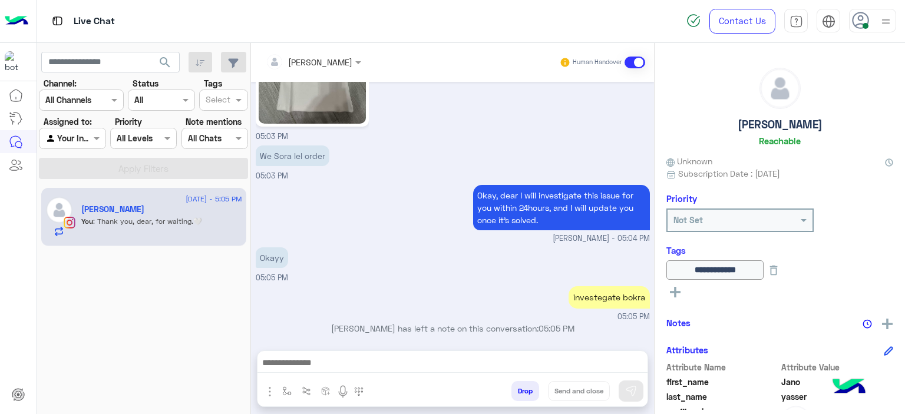
scroll to position [2285, 0]
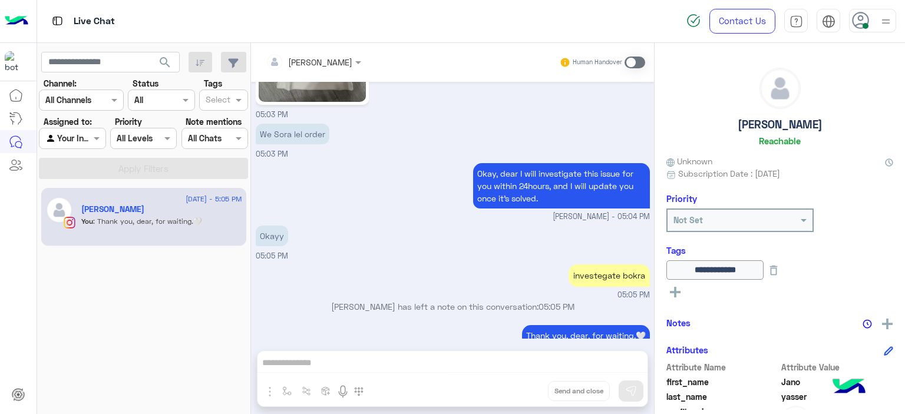
click at [874, 16] on div at bounding box center [872, 21] width 47 height 24
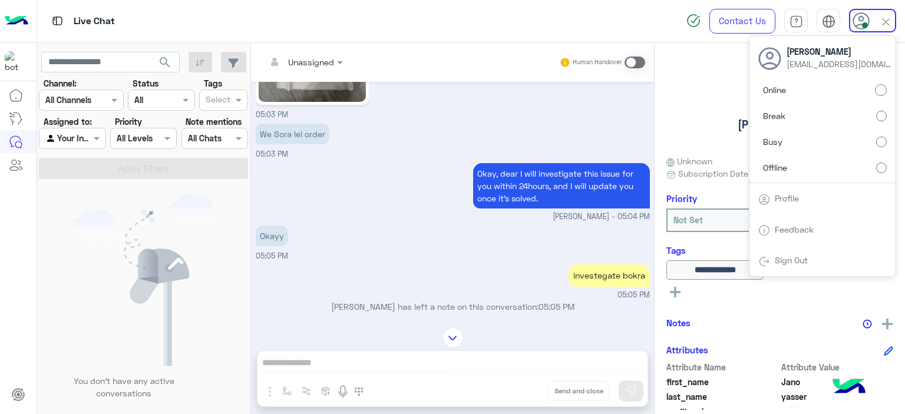
scroll to position [2430, 0]
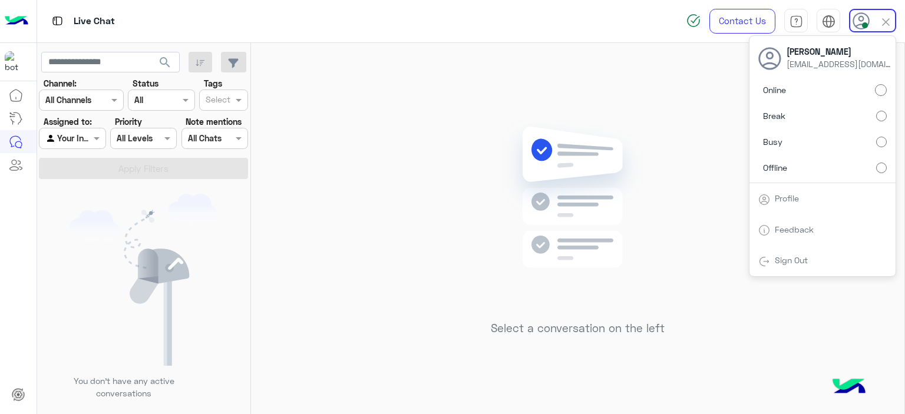
click at [887, 170] on div "Online Break Busy Offline" at bounding box center [823, 132] width 146 height 104
